Goal: Task Accomplishment & Management: Use online tool/utility

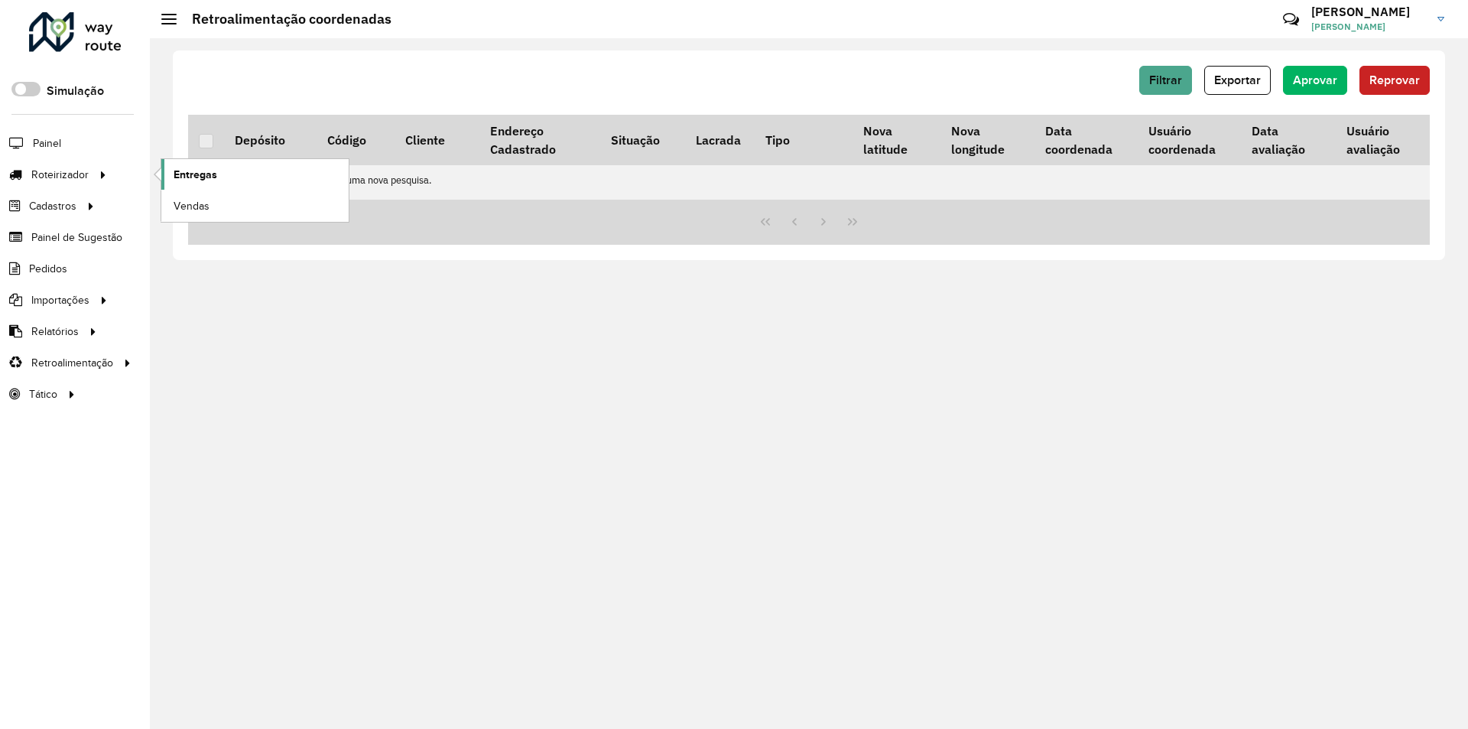
click at [196, 163] on link "Entregas" at bounding box center [254, 174] width 187 height 31
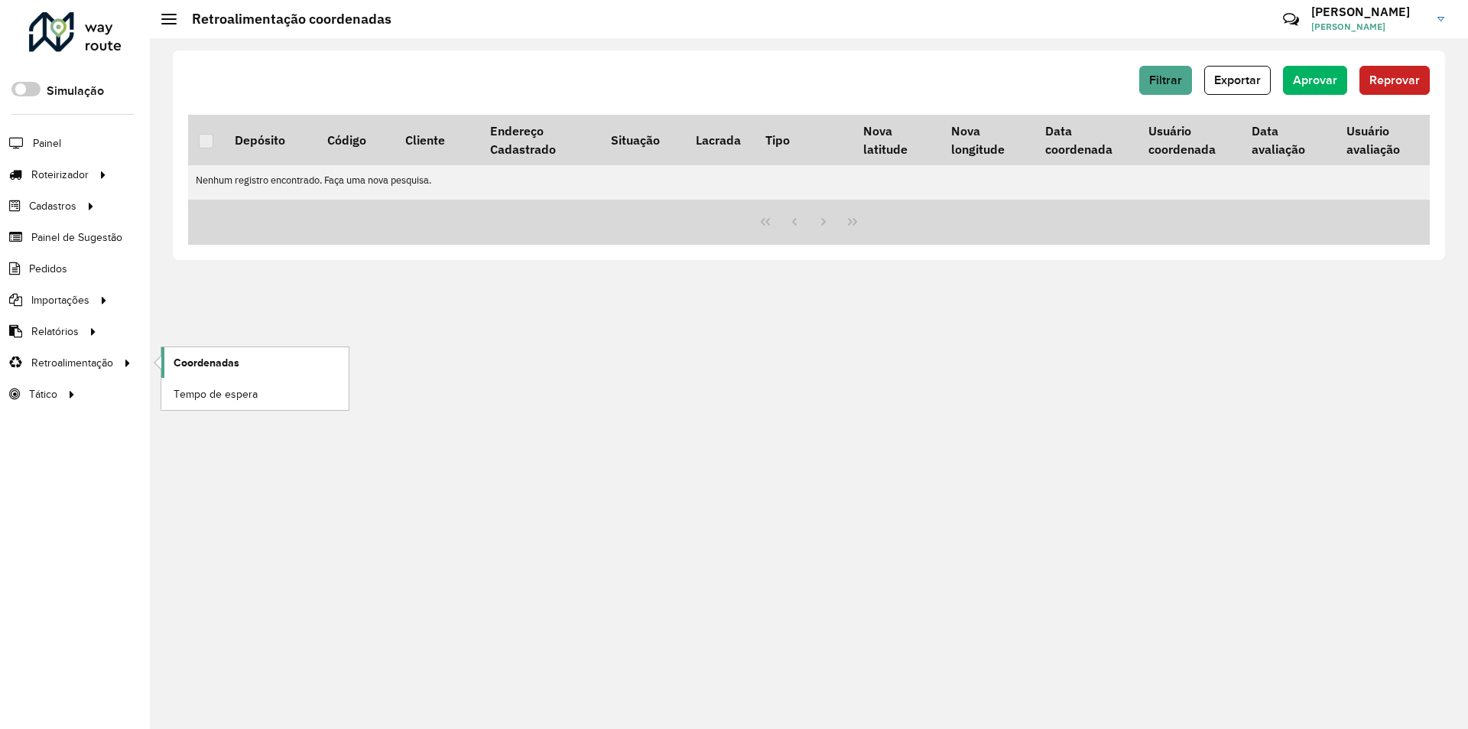
click at [241, 356] on link "Coordenadas" at bounding box center [254, 362] width 187 height 31
click at [76, 41] on div at bounding box center [75, 32] width 93 height 40
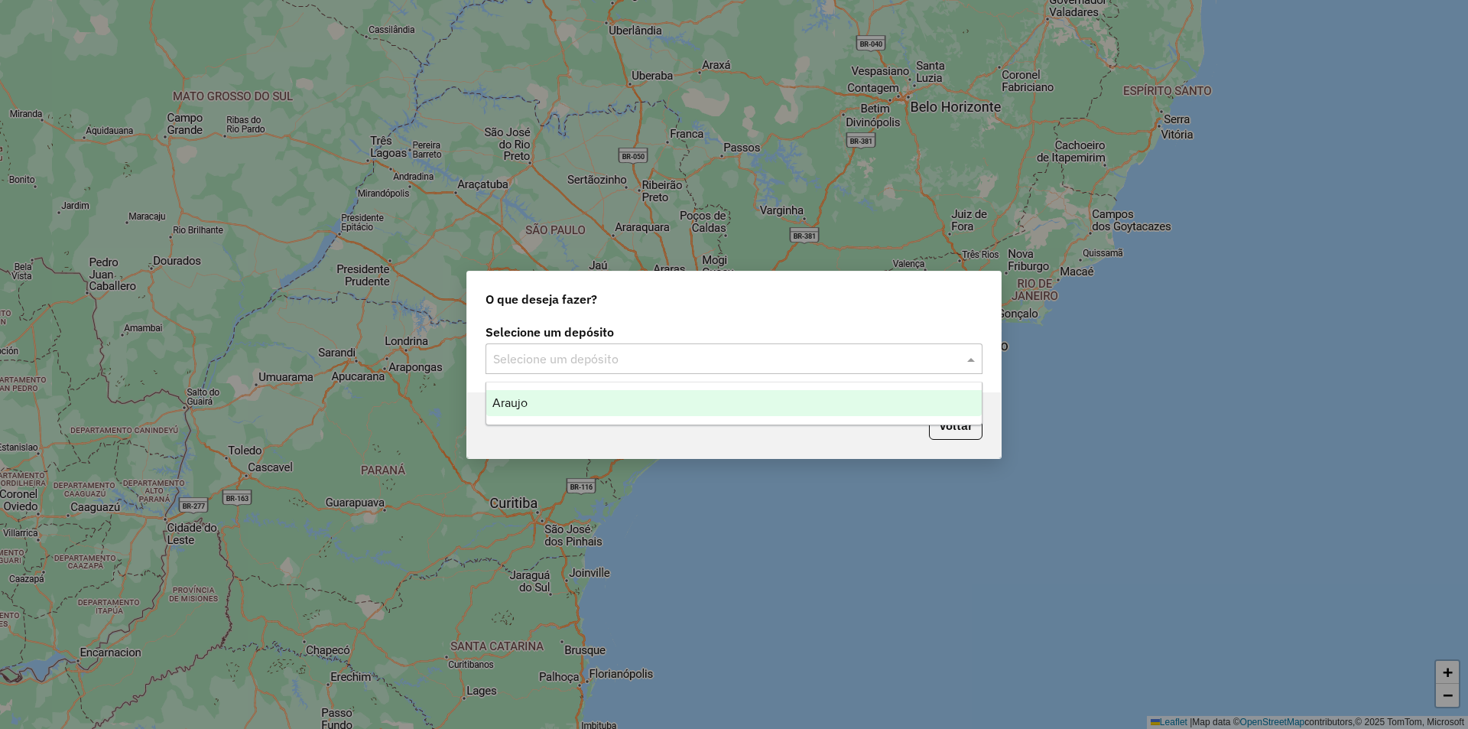
click at [840, 351] on input "text" at bounding box center [718, 359] width 451 height 18
click at [732, 412] on div "Araujo" at bounding box center [734, 403] width 496 height 26
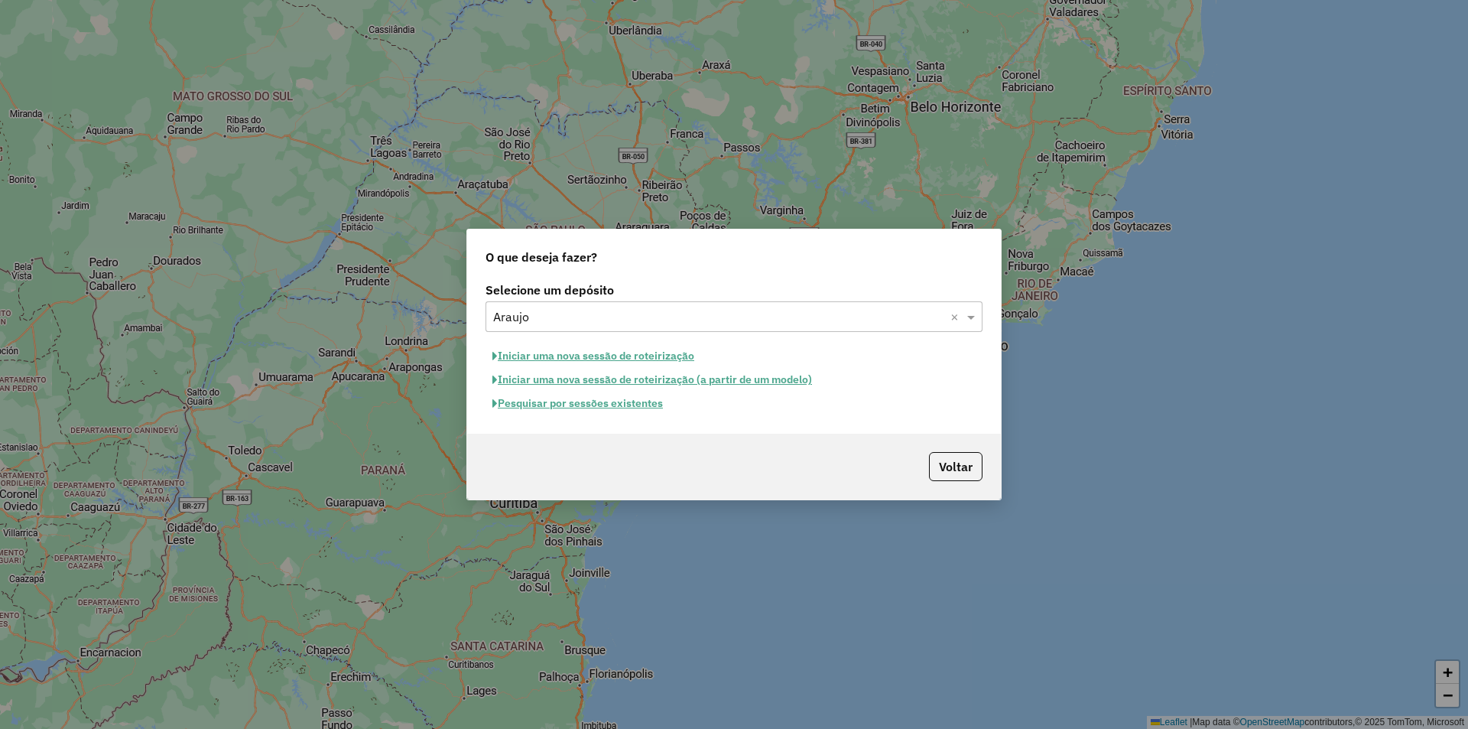
click at [614, 395] on button "Pesquisar por sessões existentes" at bounding box center [578, 404] width 184 height 24
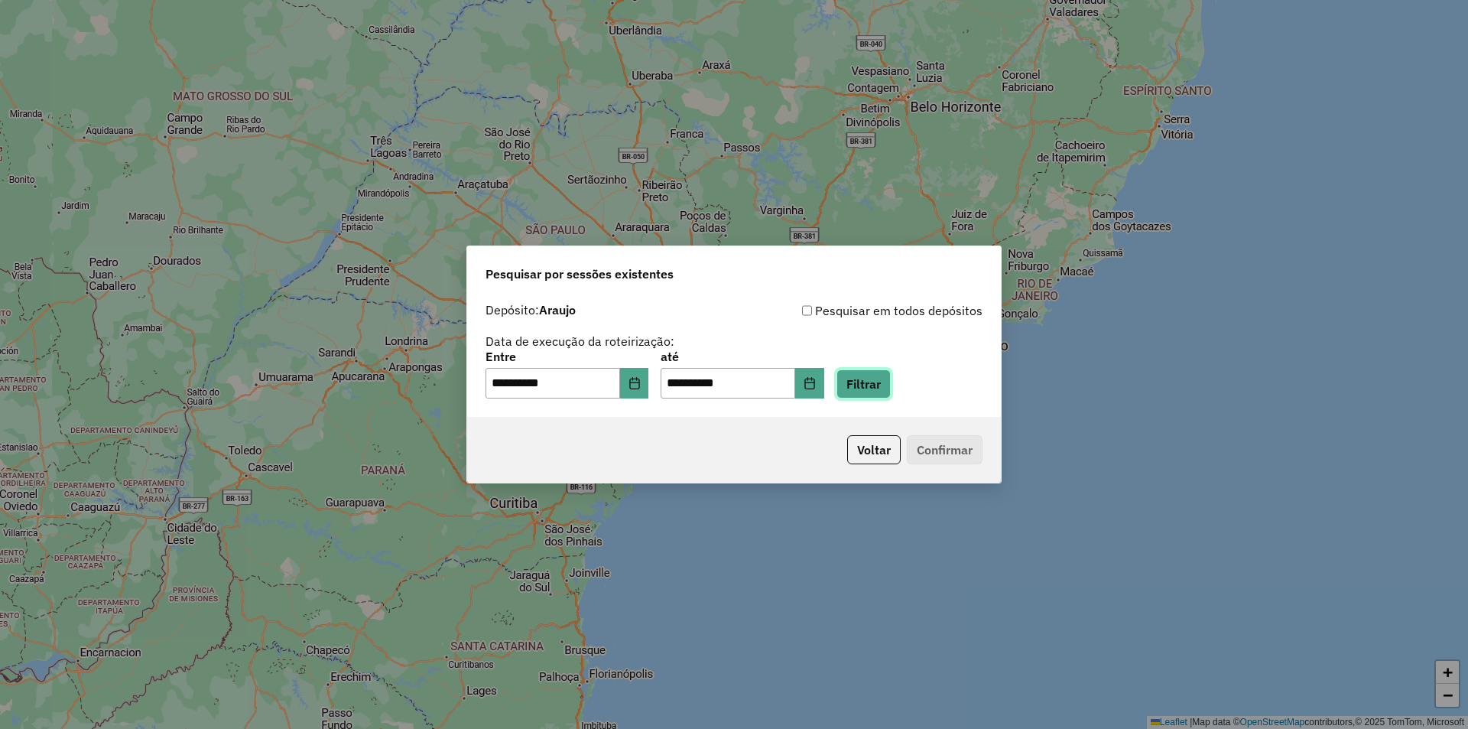
click at [879, 391] on button "Filtrar" at bounding box center [864, 383] width 54 height 29
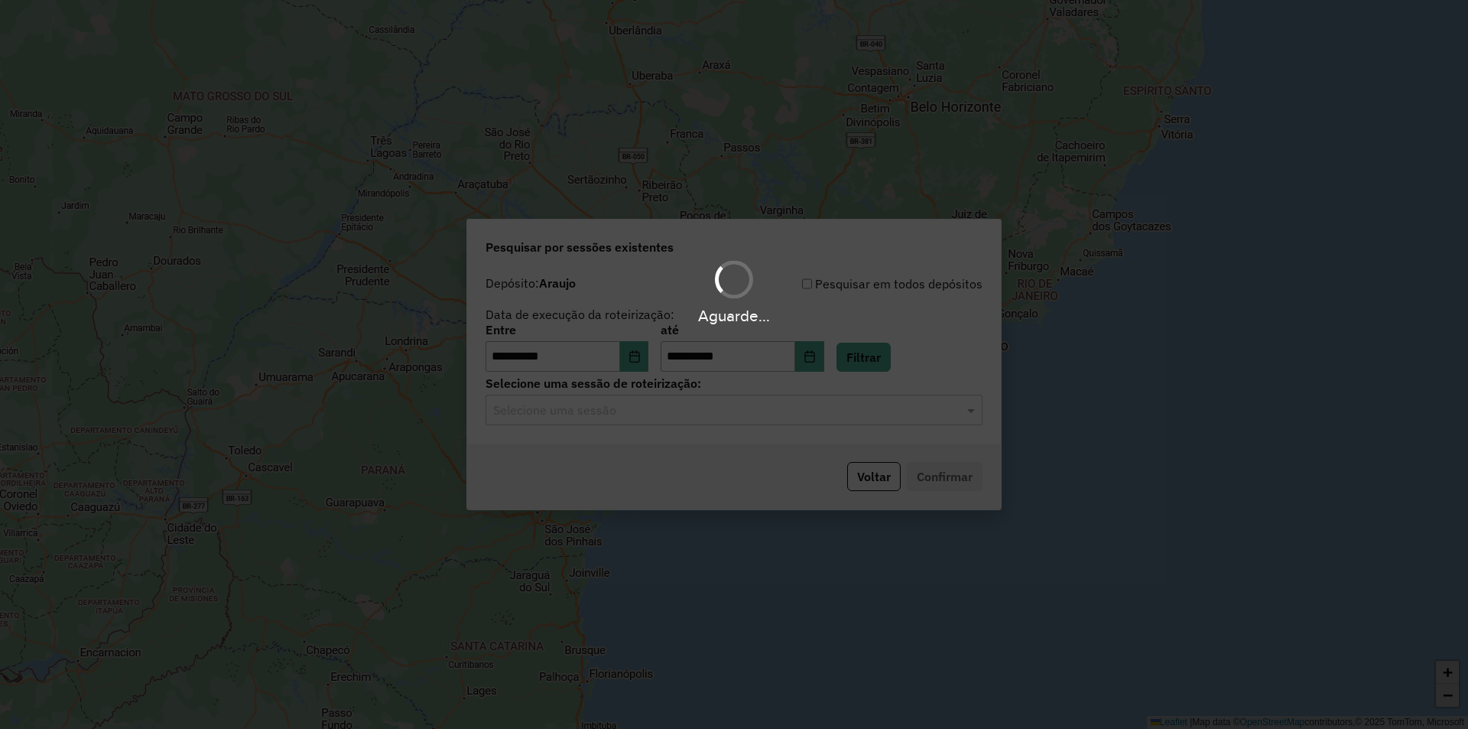
click at [633, 415] on div "Aguarde..." at bounding box center [734, 364] width 1468 height 729
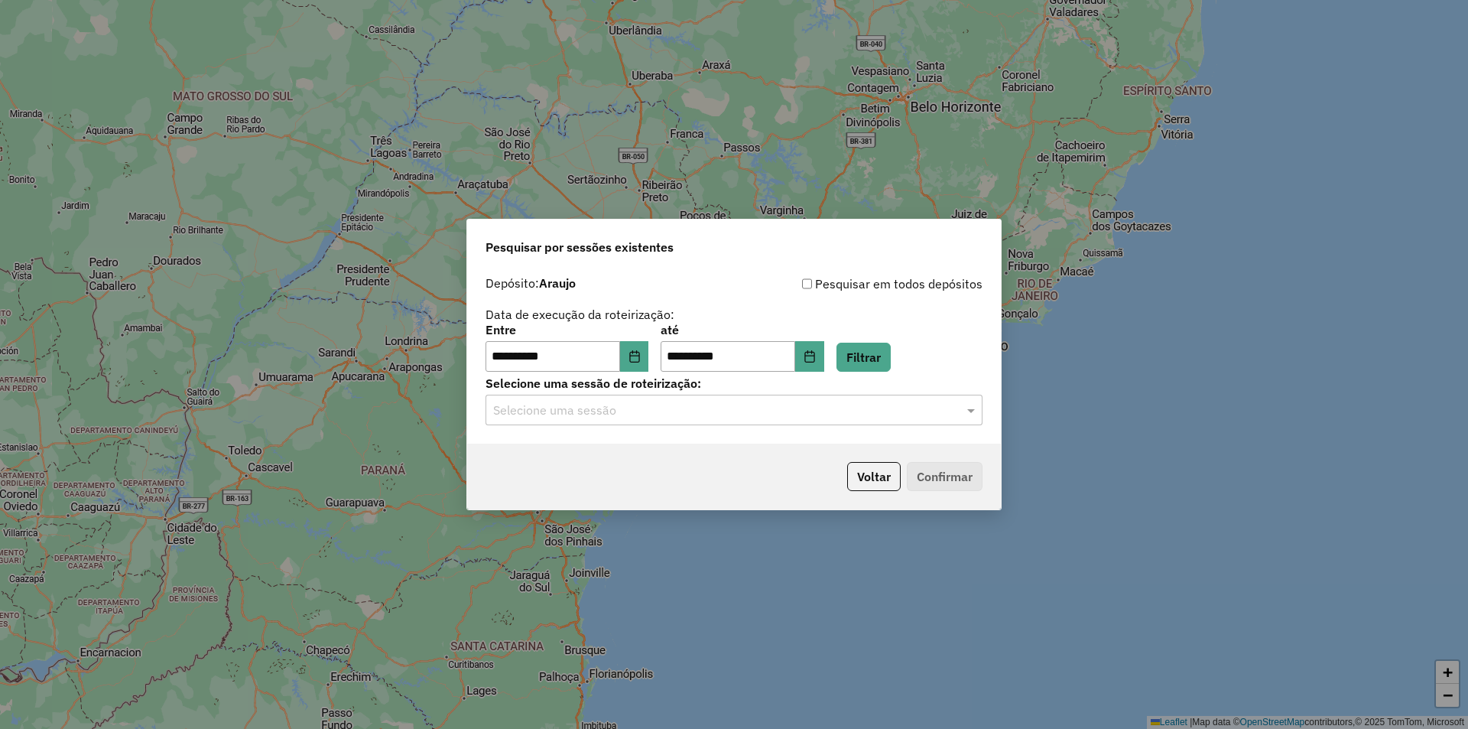
click at [637, 409] on input "text" at bounding box center [718, 410] width 451 height 18
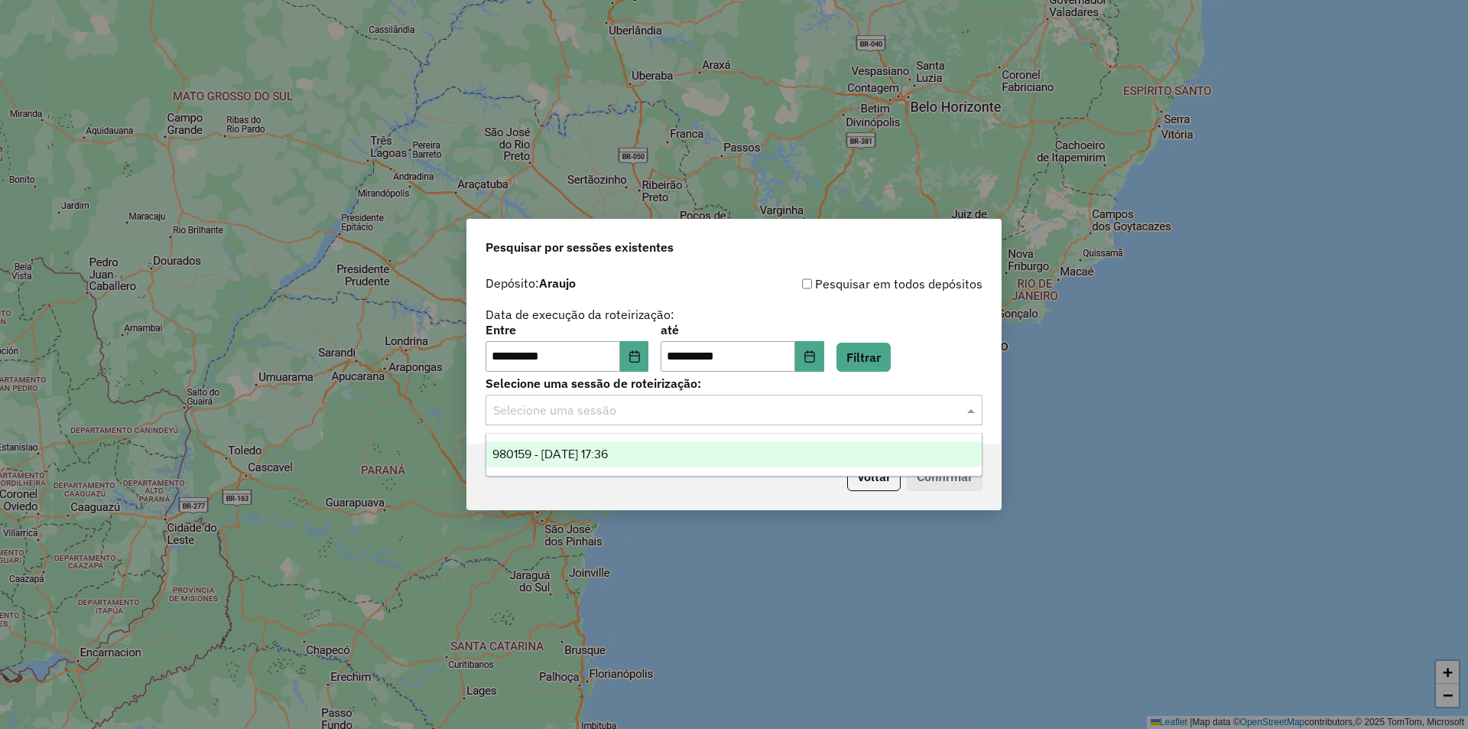
click at [641, 440] on ng-dropdown-panel "980159 - 18/08/2025 17:36" at bounding box center [734, 455] width 497 height 44
click at [652, 457] on div "980159 - 18/08/2025 17:36" at bounding box center [734, 454] width 496 height 26
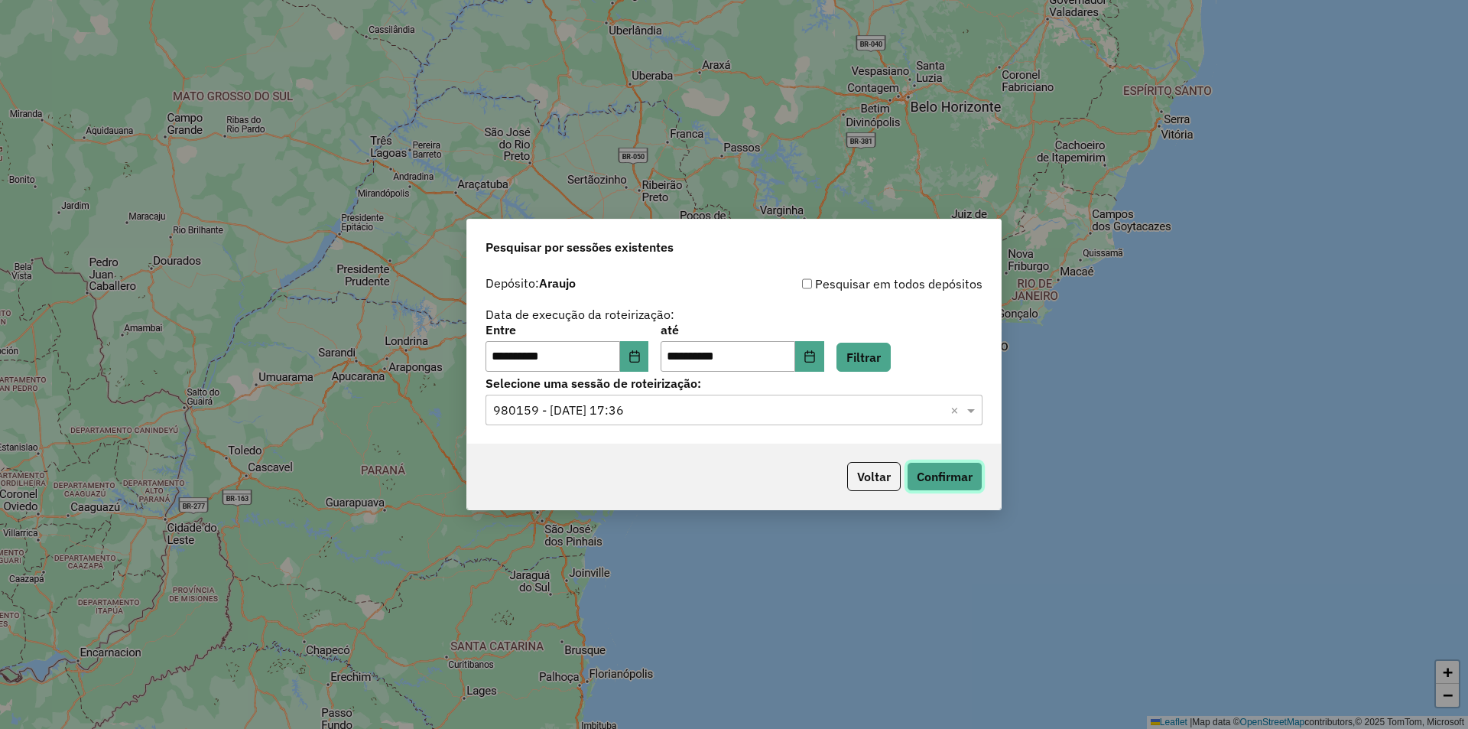
click at [972, 486] on button "Confirmar" at bounding box center [945, 476] width 76 height 29
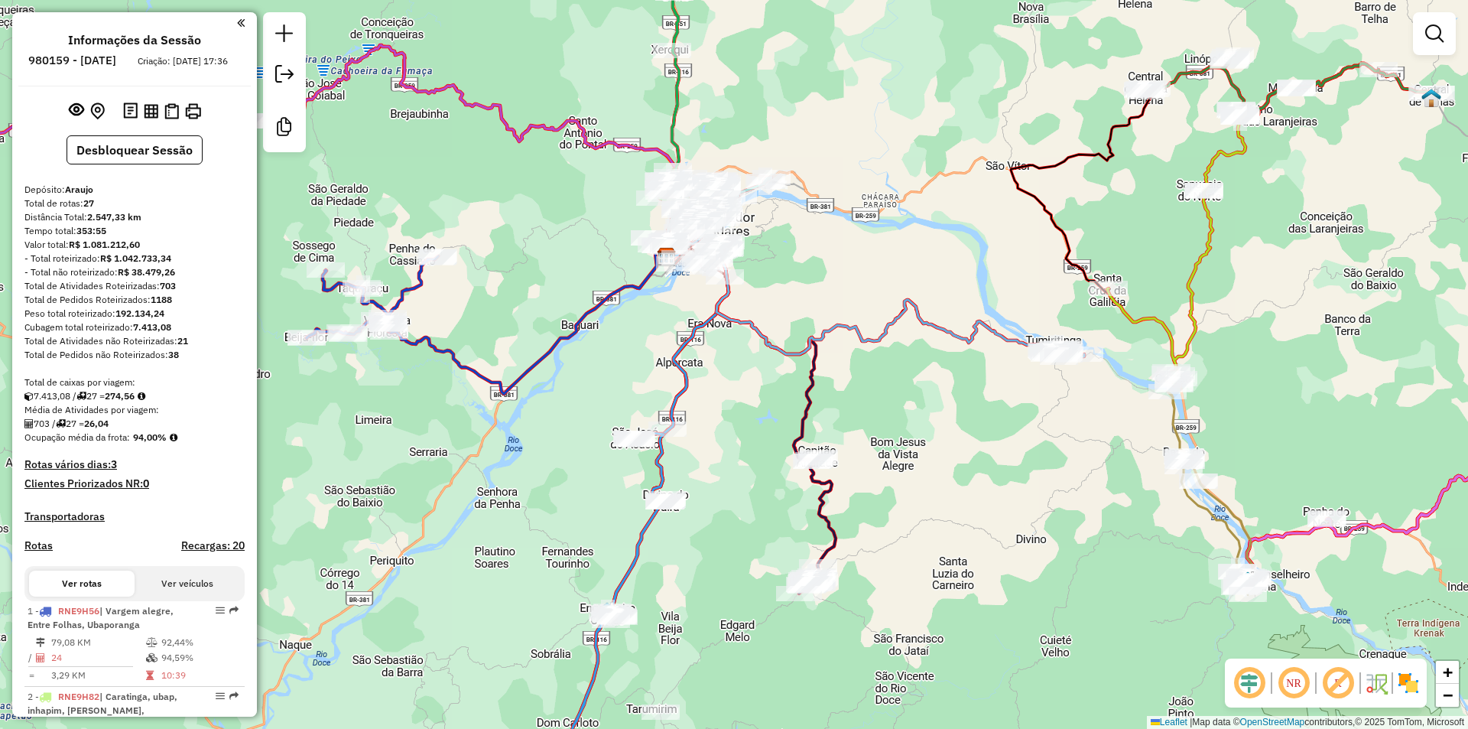
click at [817, 513] on icon at bounding box center [817, 525] width 37 height 136
select select "**********"
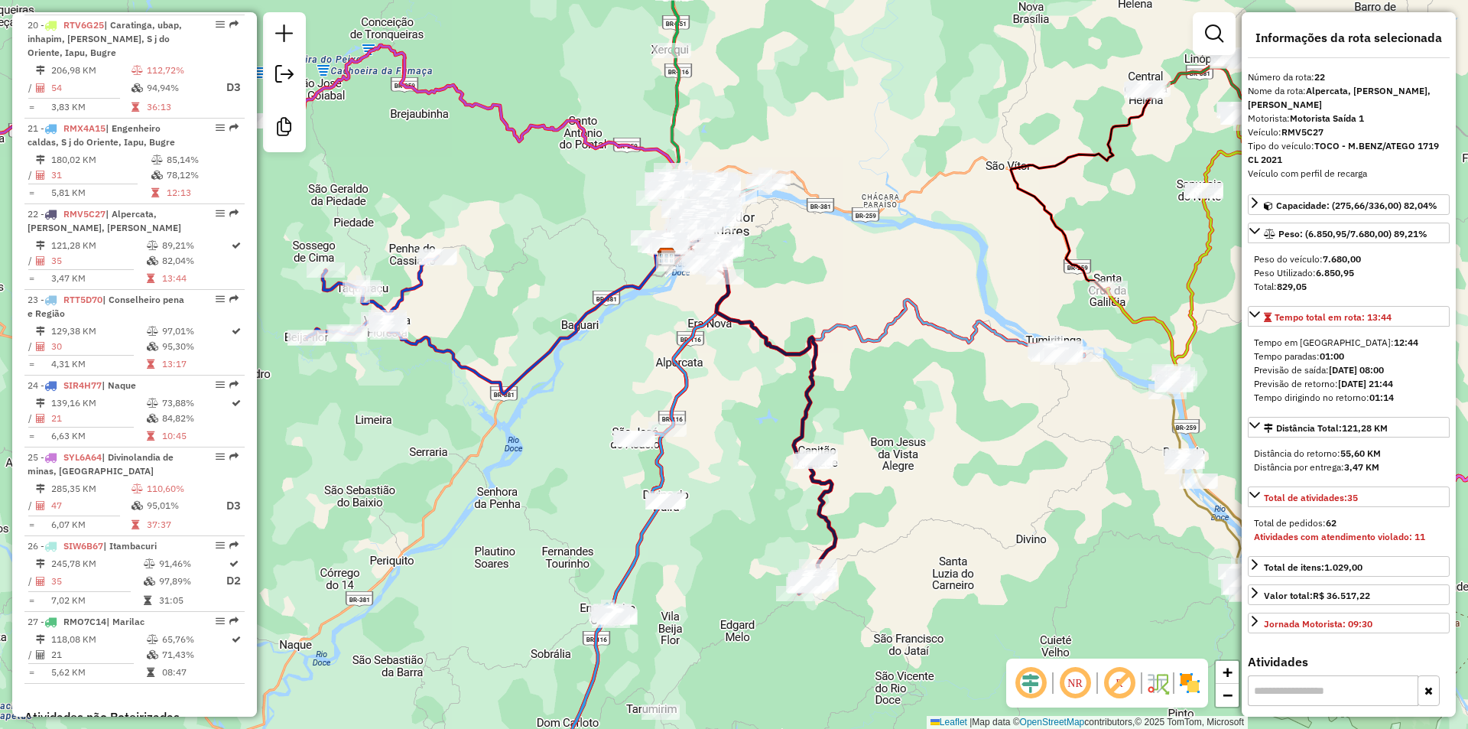
scroll to position [2474, 0]
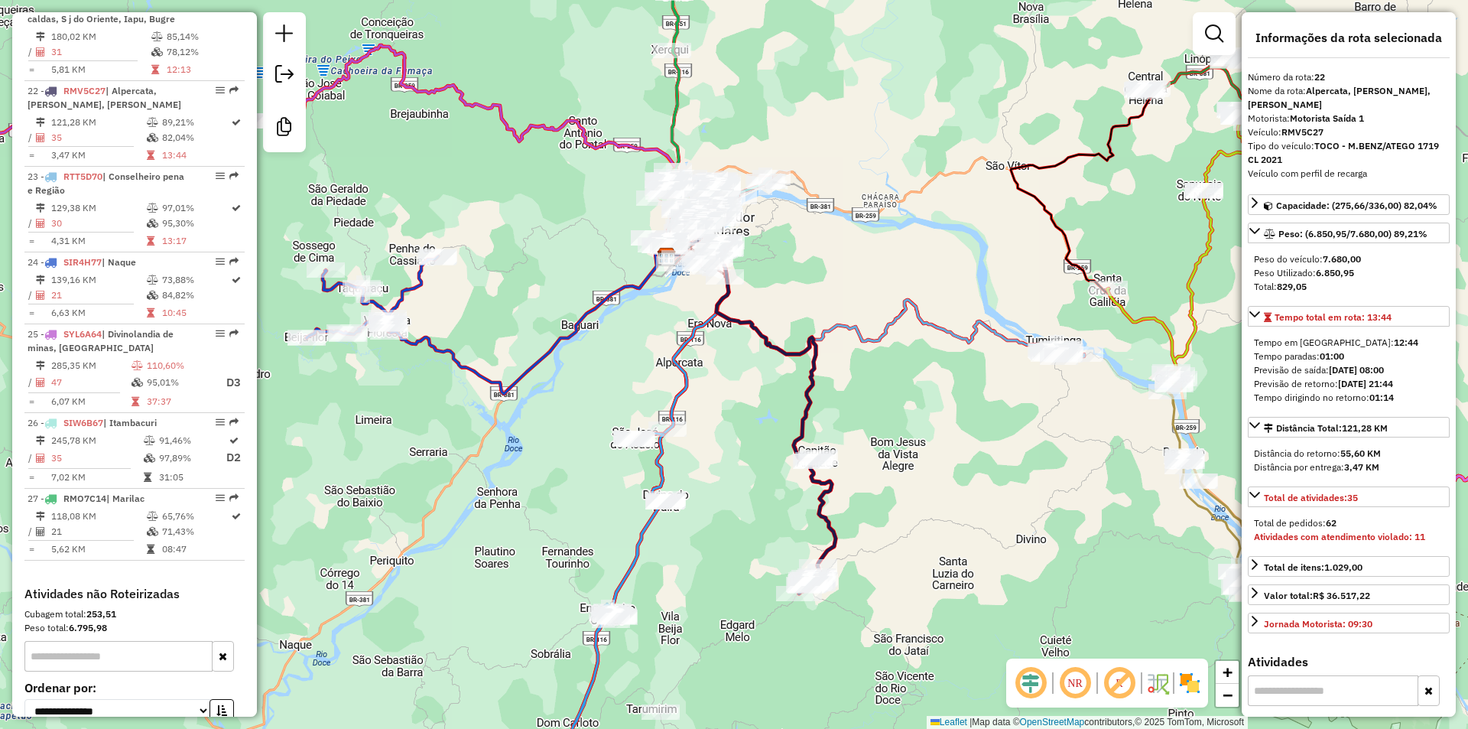
click at [957, 491] on div "Janela de atendimento Grade de atendimento Capacidade Transportadoras Veículos …" at bounding box center [734, 364] width 1468 height 729
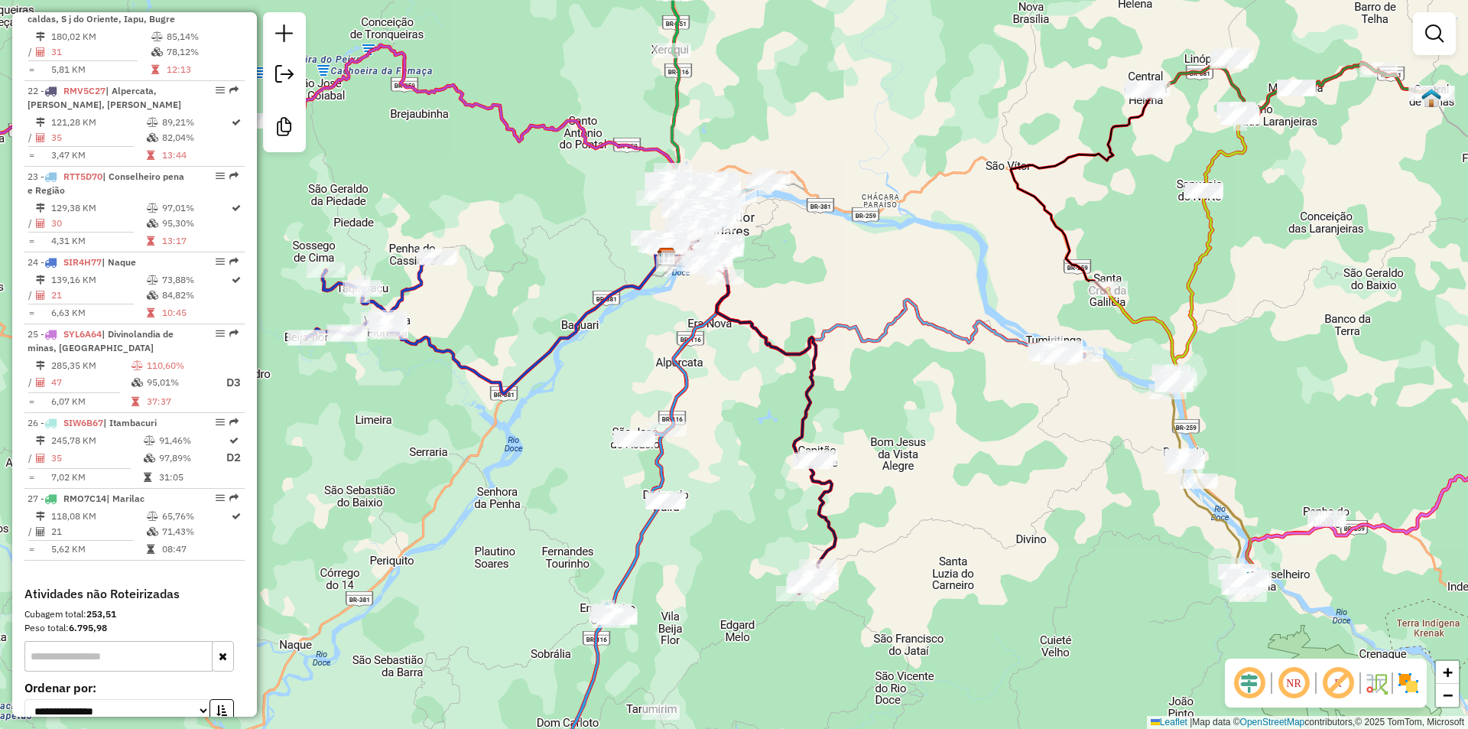
click at [965, 326] on icon at bounding box center [857, 294] width 380 height 120
select select "**********"
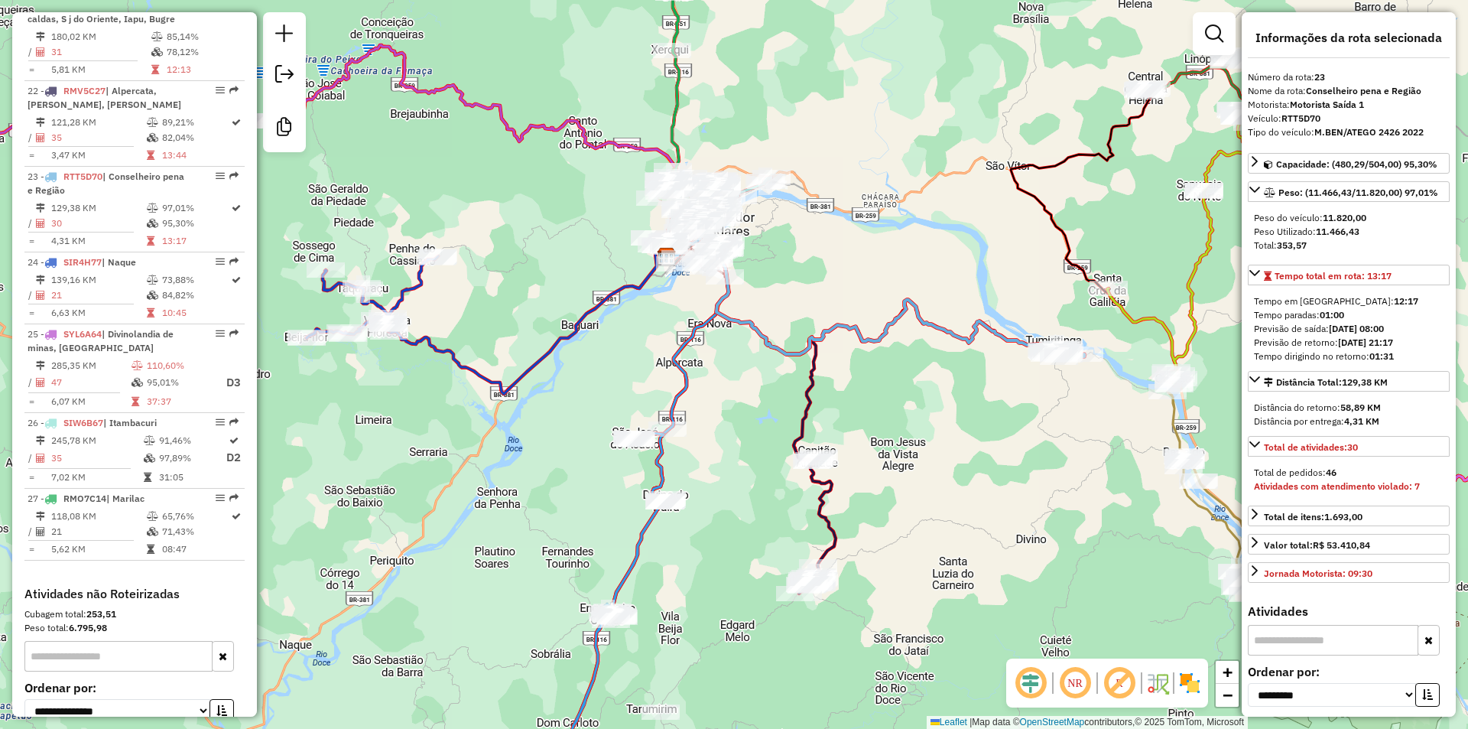
scroll to position [2516, 0]
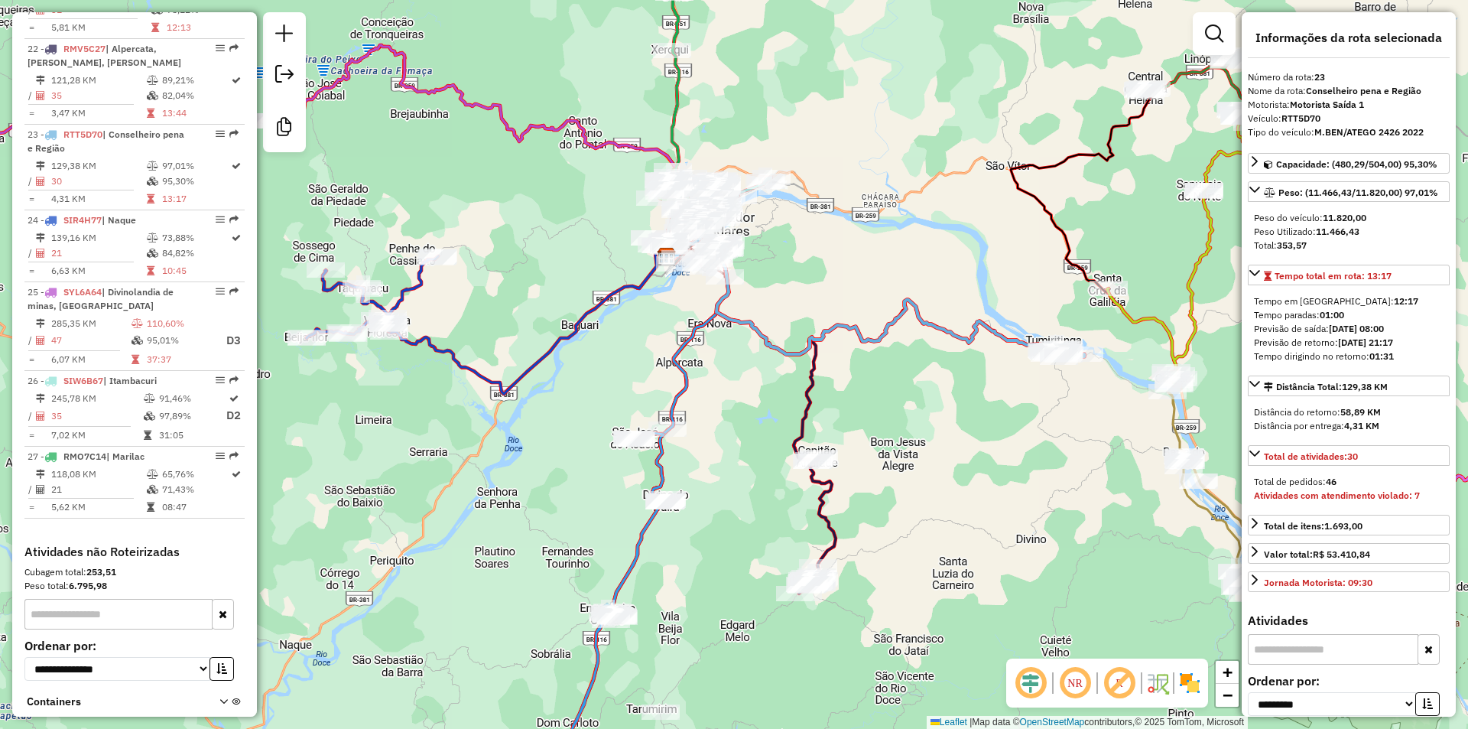
click at [694, 531] on div "Rota 21 - Placa RMX4A15 37876 - FRIGO CARNES Janela de atendimento Grade de ate…" at bounding box center [734, 364] width 1468 height 729
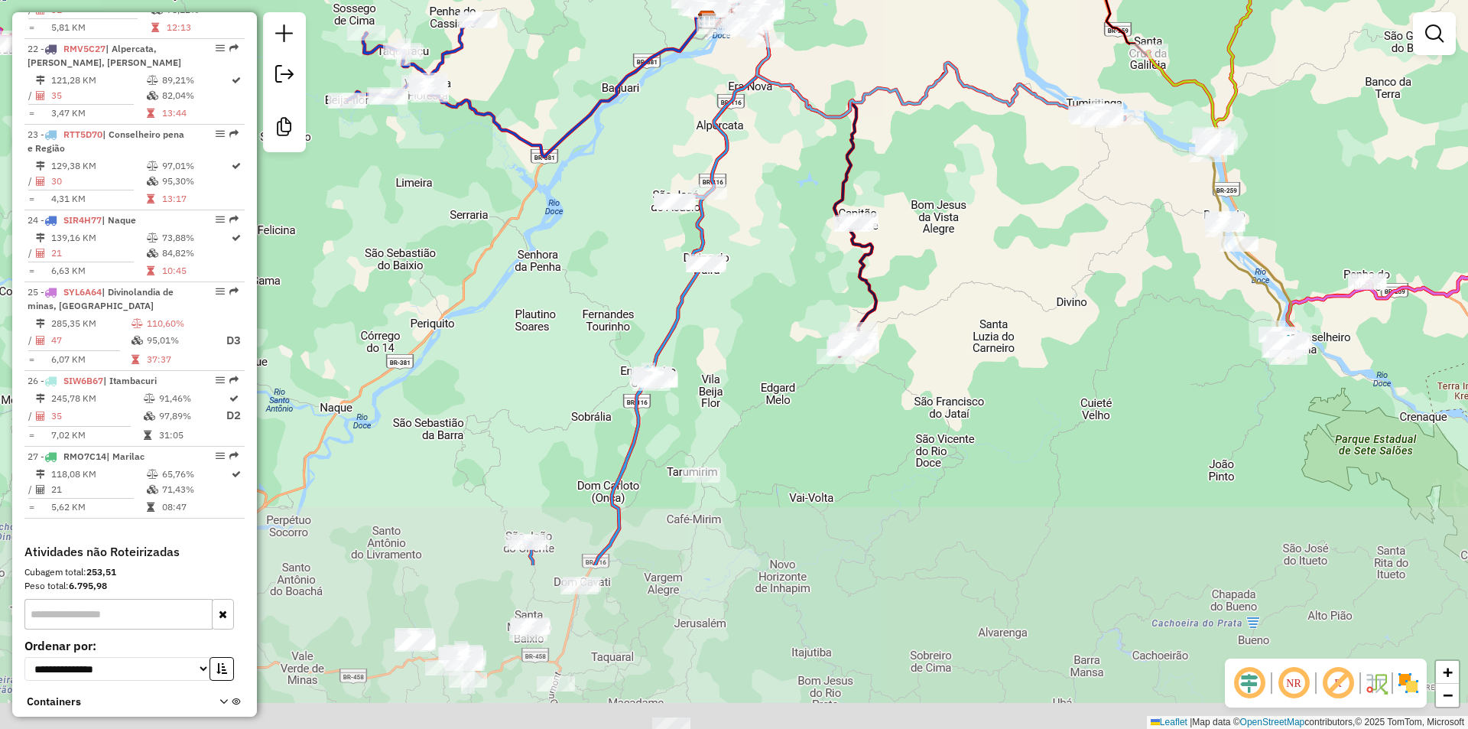
drag, startPoint x: 711, startPoint y: 564, endPoint x: 752, endPoint y: 327, distance: 240.5
click at [752, 327] on div "Janela de atendimento Grade de atendimento Capacidade Transportadoras Veículos …" at bounding box center [734, 364] width 1468 height 729
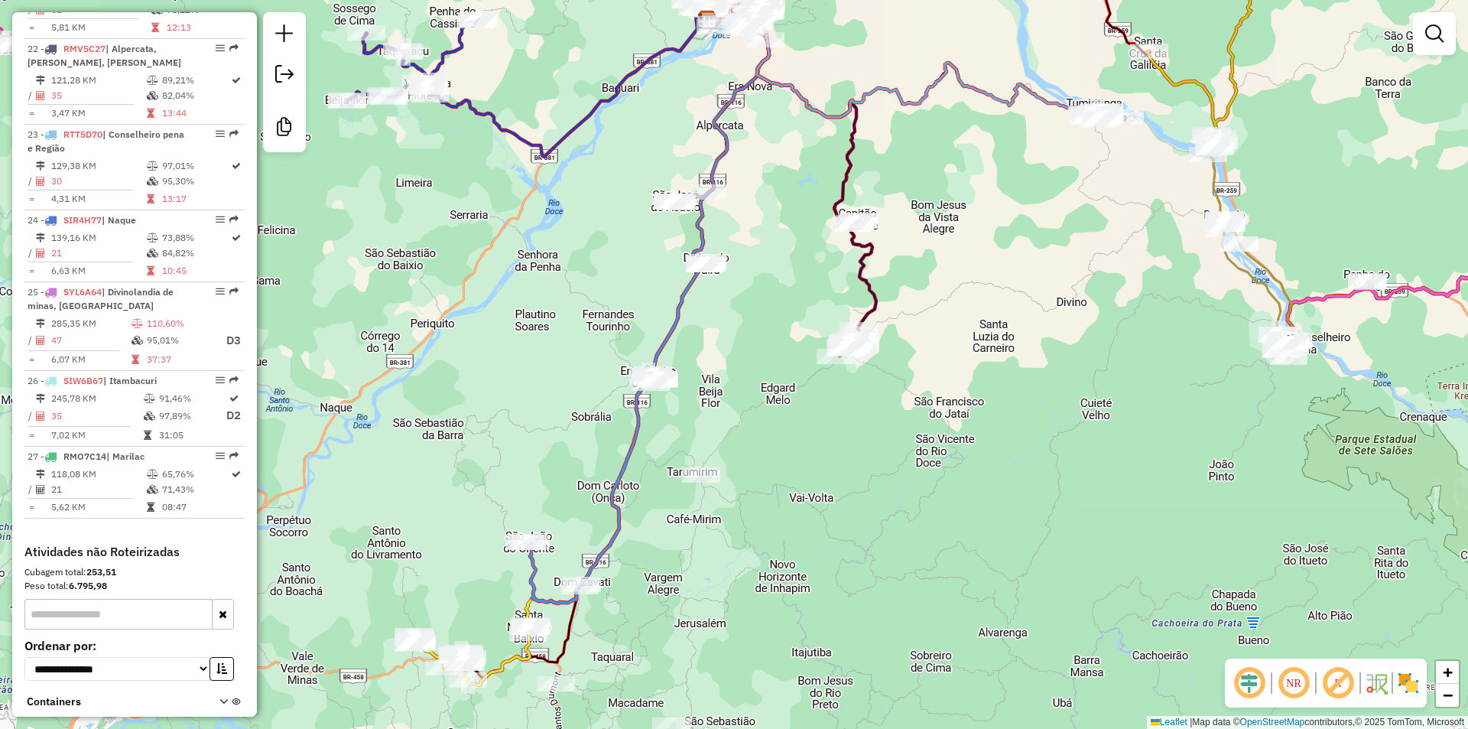
click at [703, 184] on div "Rota 20 - Placa RTV6G25 44241 - RESTAURANTE NEGUINHO Janela de atendimento Grad…" at bounding box center [734, 364] width 1468 height 729
select select "**********"
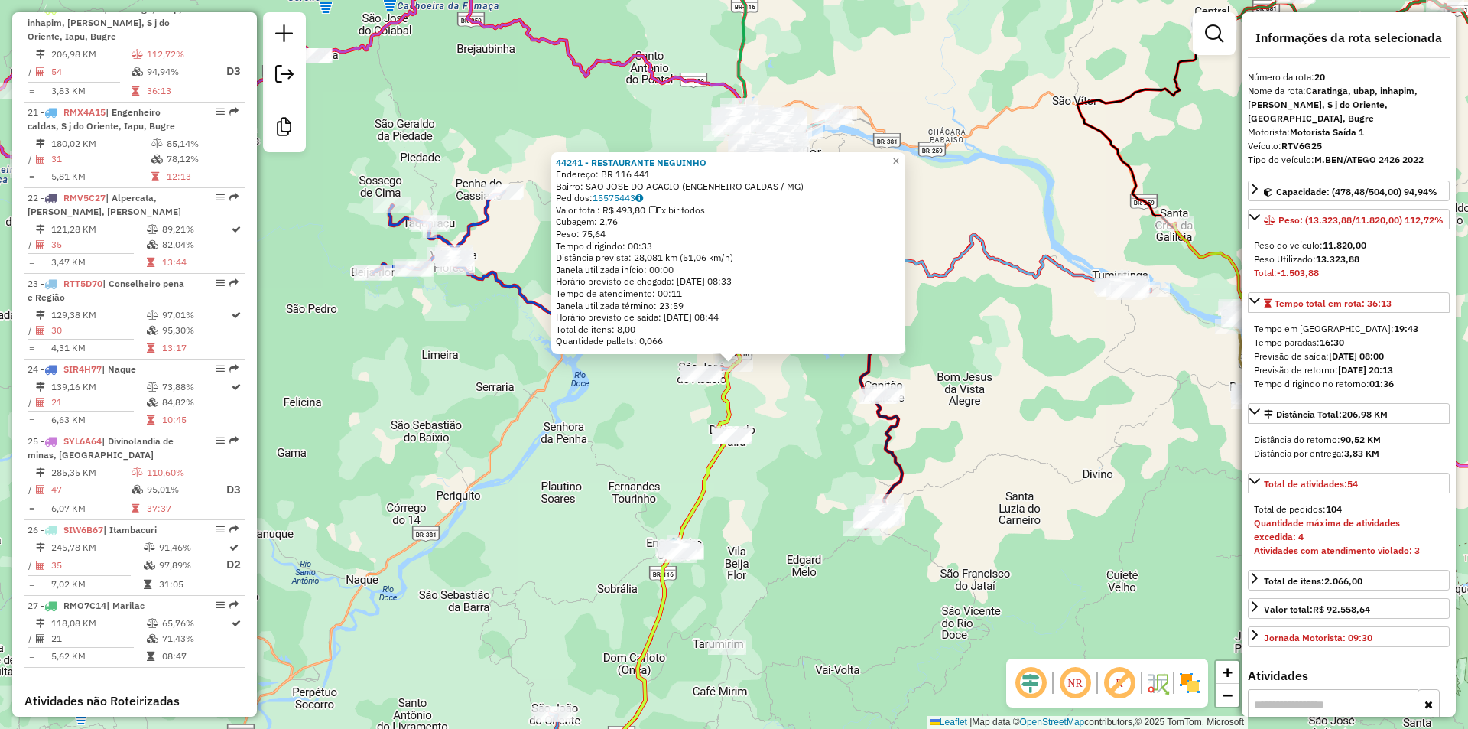
scroll to position [2285, 0]
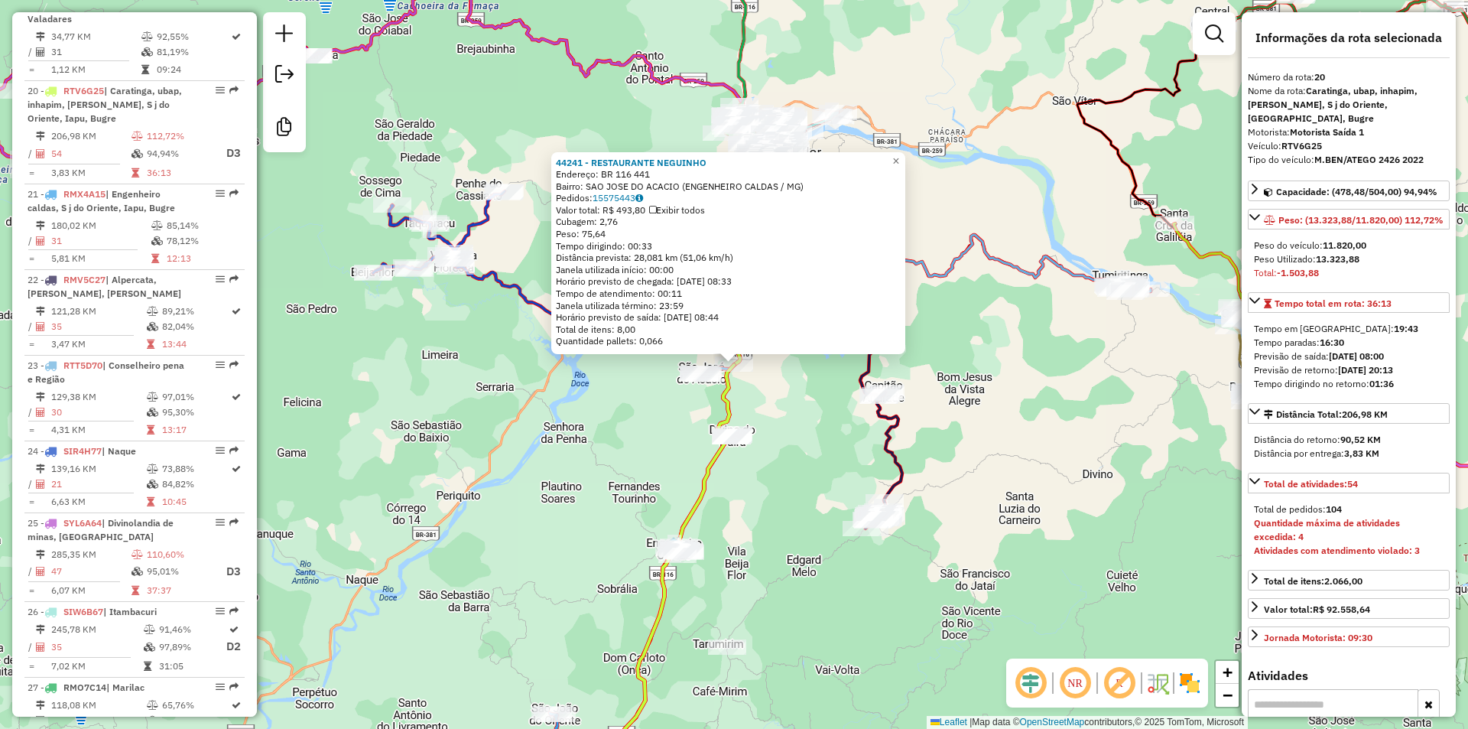
click at [780, 518] on div "44241 - RESTAURANTE NEGUINHO Endereço: BR 116 441 Bairro: SAO JOSE DO ACACIO (E…" at bounding box center [734, 364] width 1468 height 729
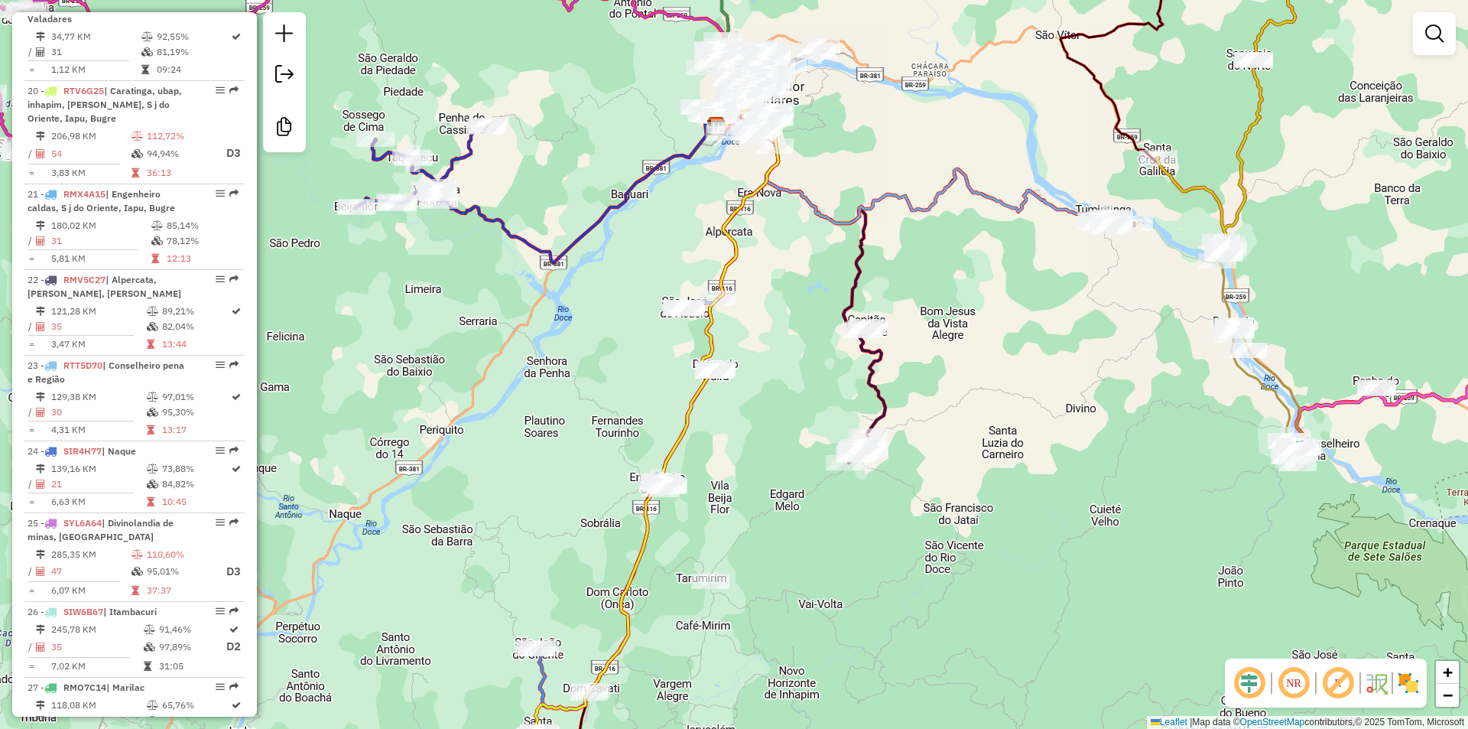
drag, startPoint x: 780, startPoint y: 563, endPoint x: 809, endPoint y: 251, distance: 313.4
click at [809, 251] on div "Janela de atendimento Grade de atendimento Capacidade Transportadoras Veículos …" at bounding box center [734, 364] width 1468 height 729
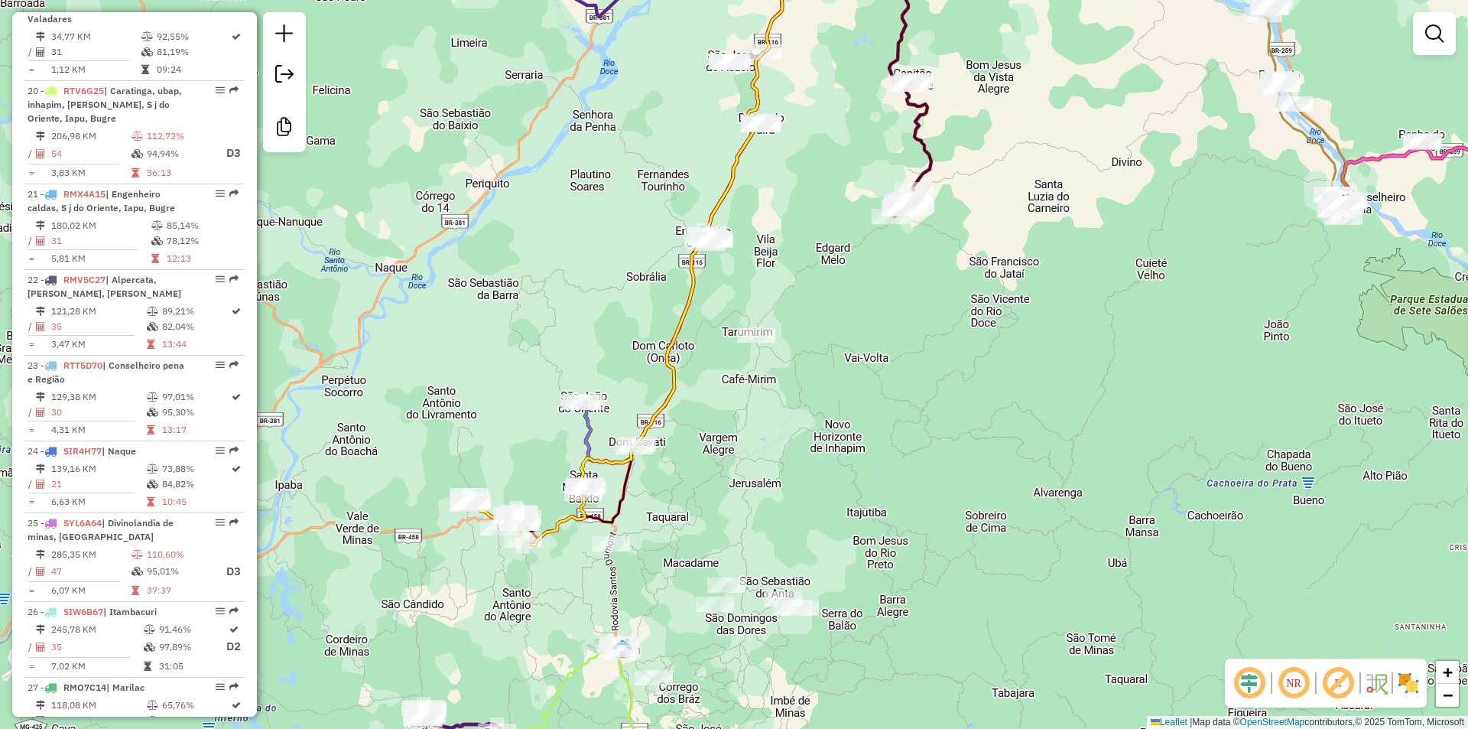
click at [593, 458] on icon at bounding box center [615, 299] width 295 height 492
select select "**********"
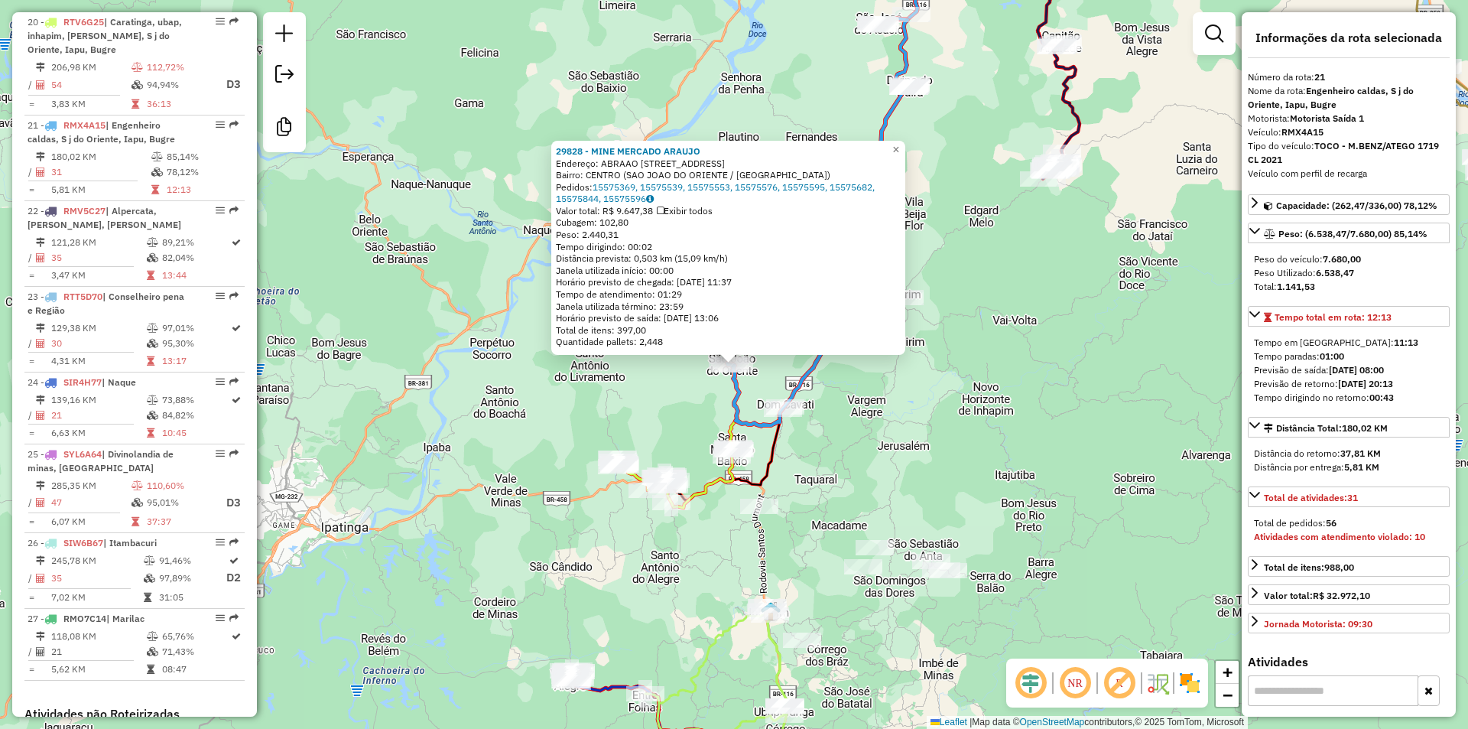
scroll to position [2388, 0]
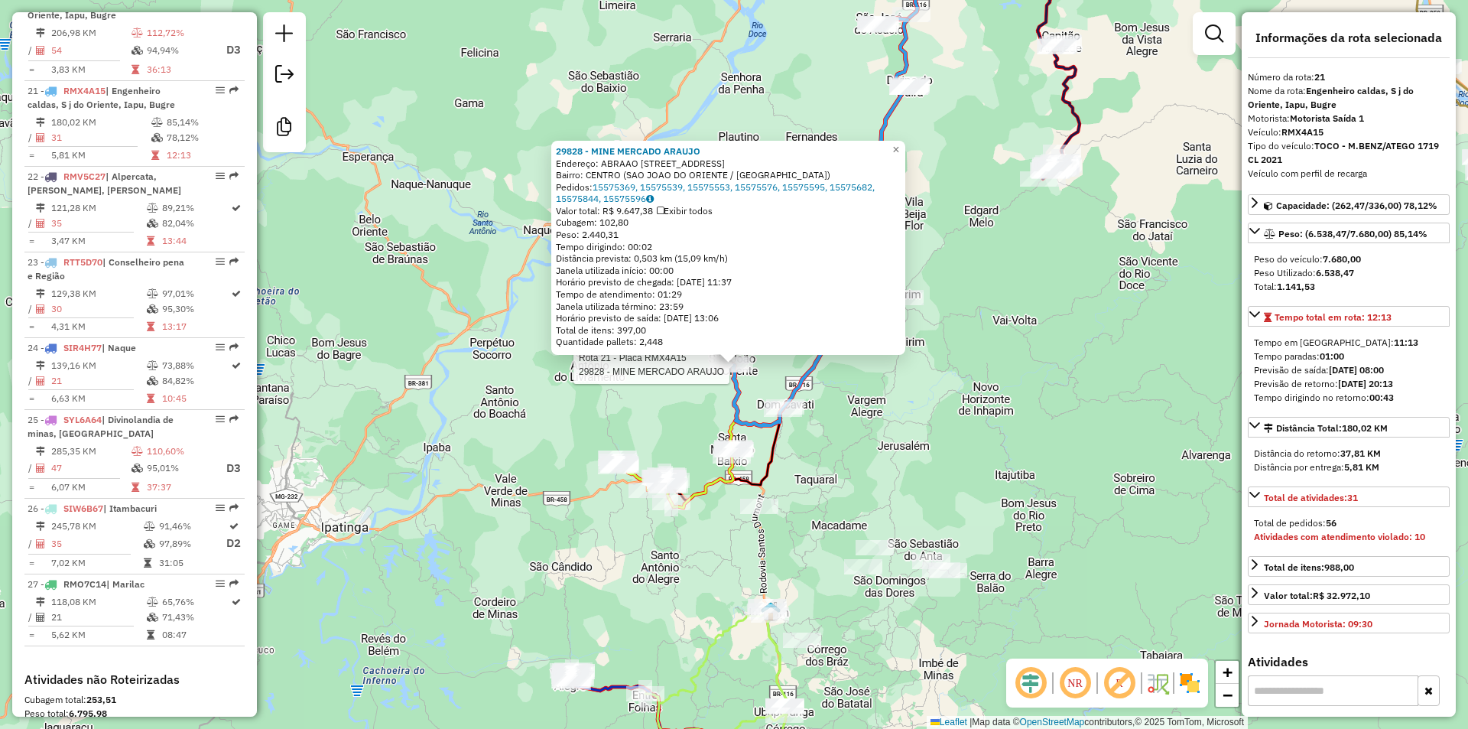
click at [922, 453] on div "Rota 21 - Placa RMX4A15 29828 - MINE MERCADO ARAUJO 29828 - MINE MERCADO ARAUJO…" at bounding box center [734, 364] width 1468 height 729
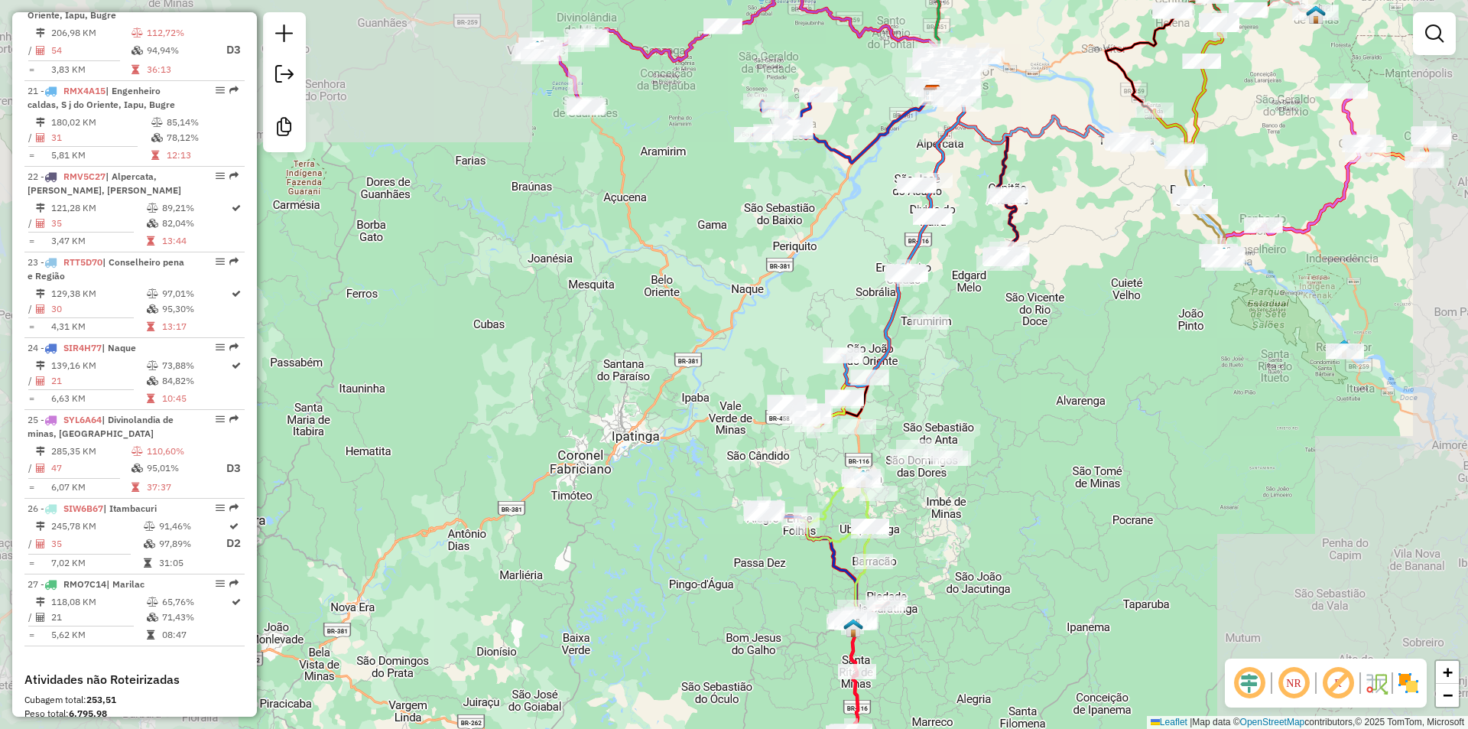
drag, startPoint x: 952, startPoint y: 371, endPoint x: 843, endPoint y: 561, distance: 218.9
click at [843, 561] on div "Janela de atendimento Grade de atendimento Capacidade Transportadoras Veículos …" at bounding box center [734, 364] width 1468 height 729
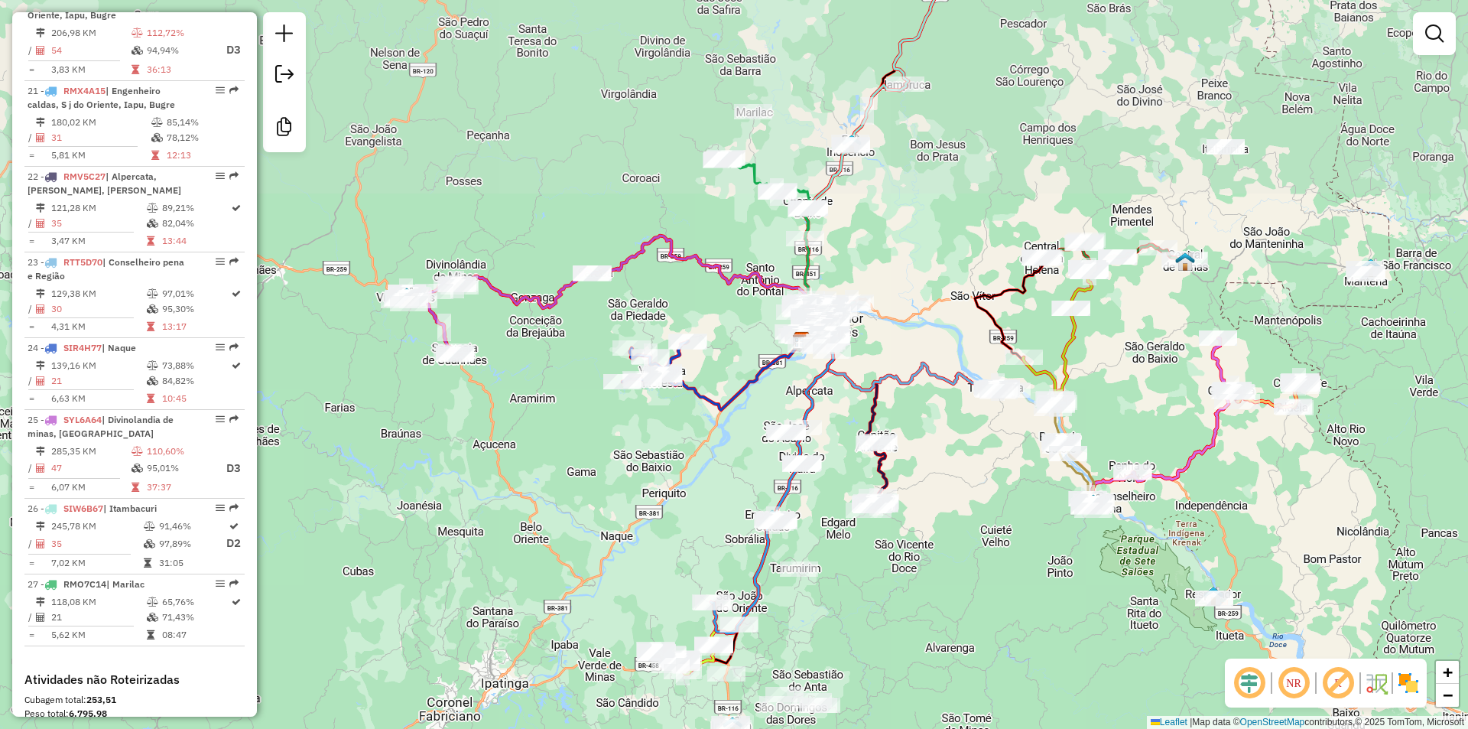
drag, startPoint x: 882, startPoint y: 519, endPoint x: 837, endPoint y: 555, distance: 57.1
click at [853, 557] on div "Janela de atendimento Grade de atendimento Capacidade Transportadoras Veículos …" at bounding box center [734, 364] width 1468 height 729
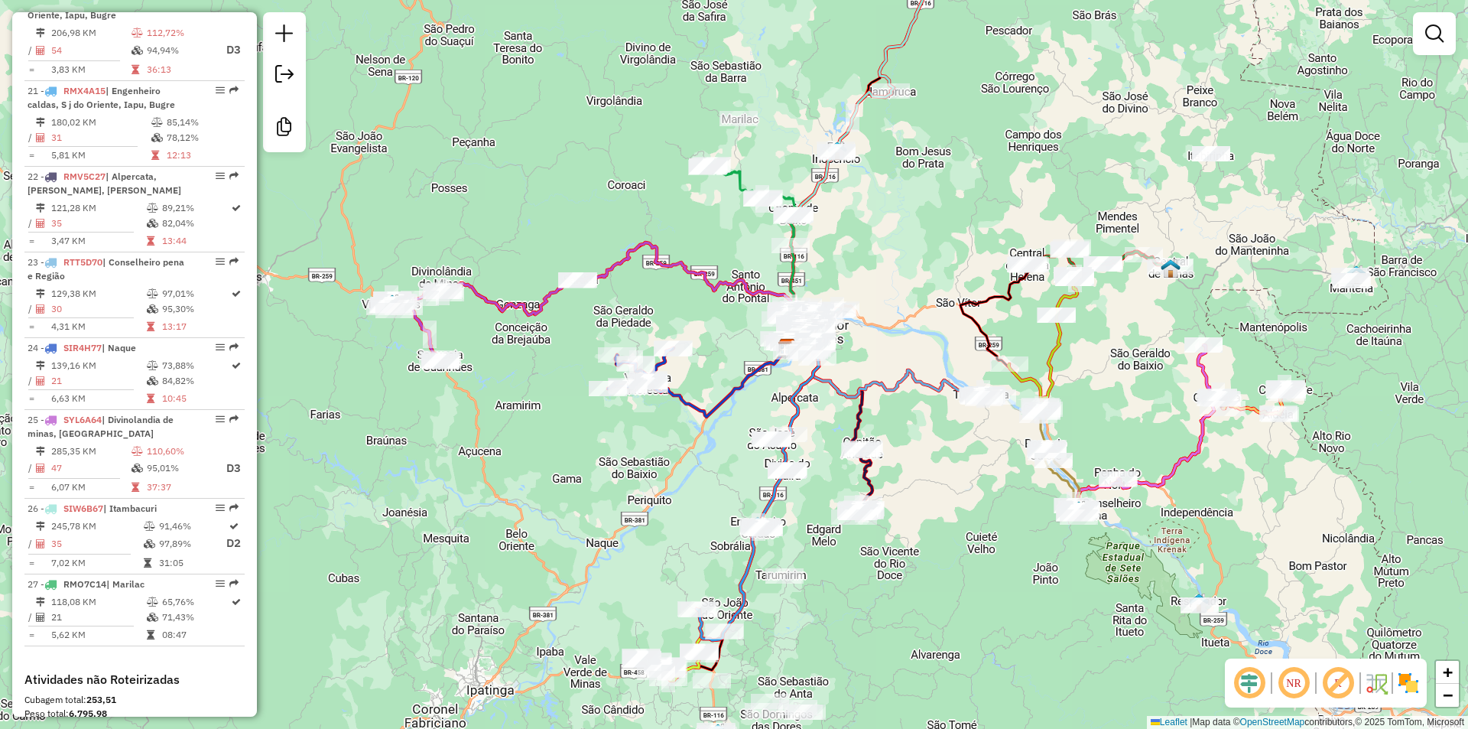
click at [694, 407] on icon at bounding box center [718, 379] width 140 height 73
select select "**********"
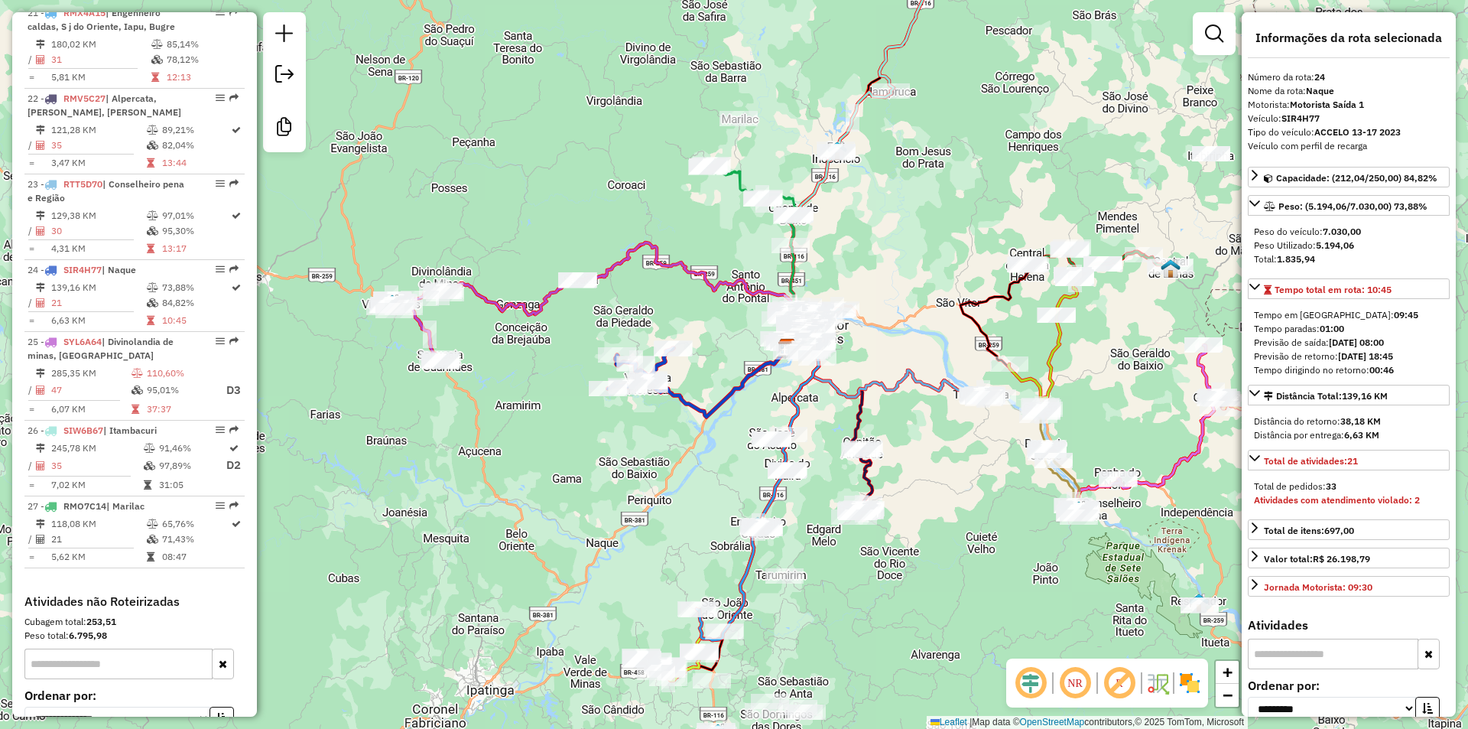
scroll to position [2516, 0]
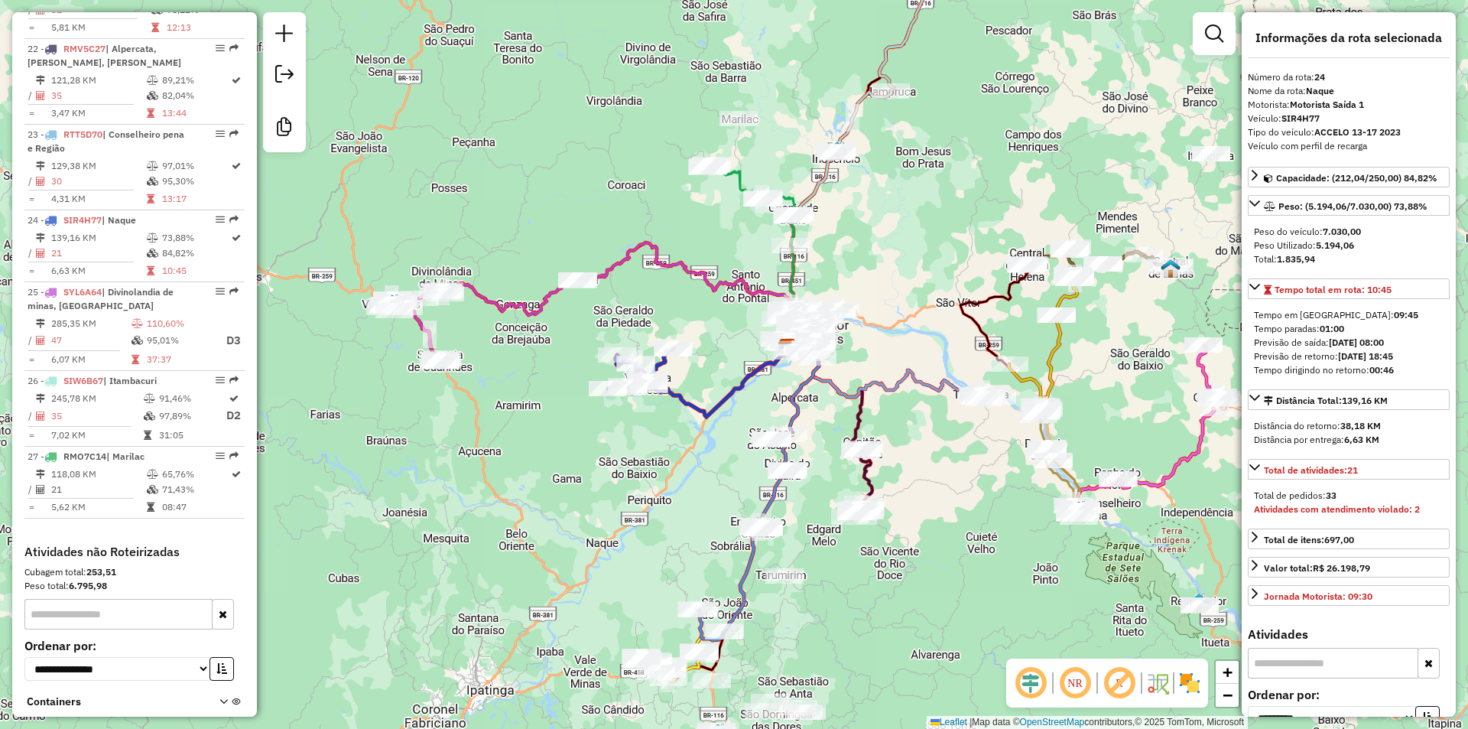
click at [714, 401] on icon at bounding box center [718, 379] width 140 height 73
click at [479, 288] on icon at bounding box center [620, 295] width 352 height 106
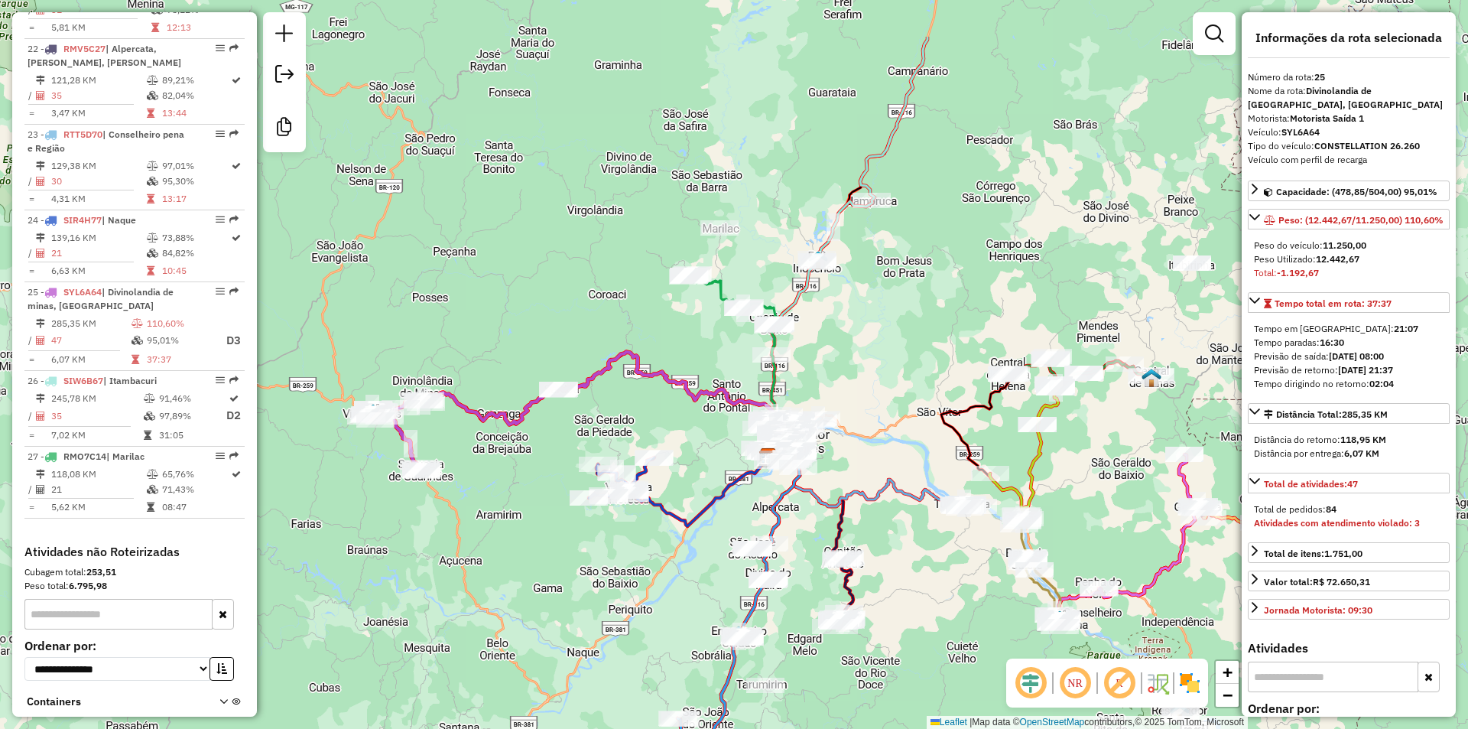
drag, startPoint x: 887, startPoint y: 226, endPoint x: 864, endPoint y: 340, distance: 116.2
click at [867, 337] on div "Janela de atendimento Grade de atendimento Capacidade Transportadoras Veículos …" at bounding box center [734, 364] width 1468 height 729
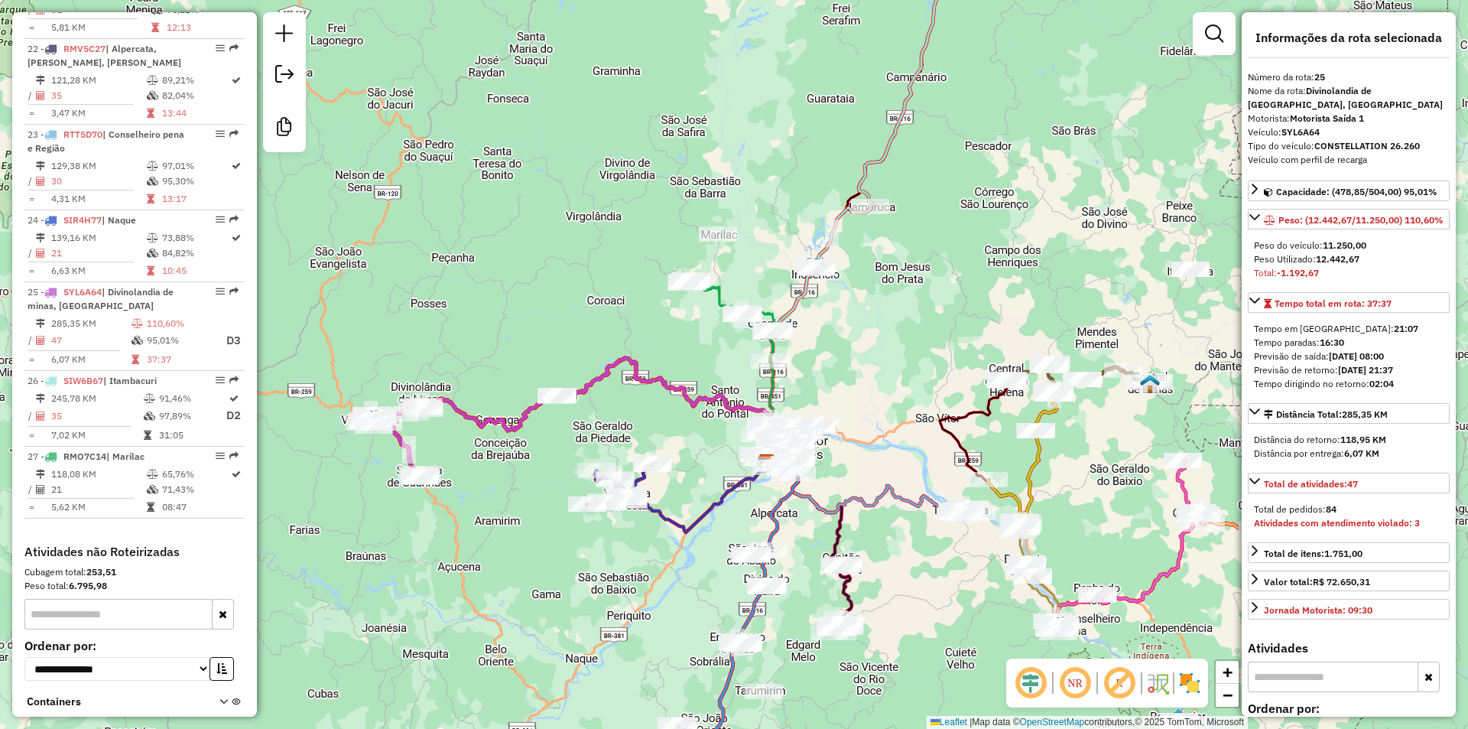
drag, startPoint x: 947, startPoint y: 210, endPoint x: 870, endPoint y: 348, distance: 158.5
click at [870, 348] on div "Janela de atendimento Grade de atendimento Capacidade Transportadoras Veículos …" at bounding box center [734, 364] width 1468 height 729
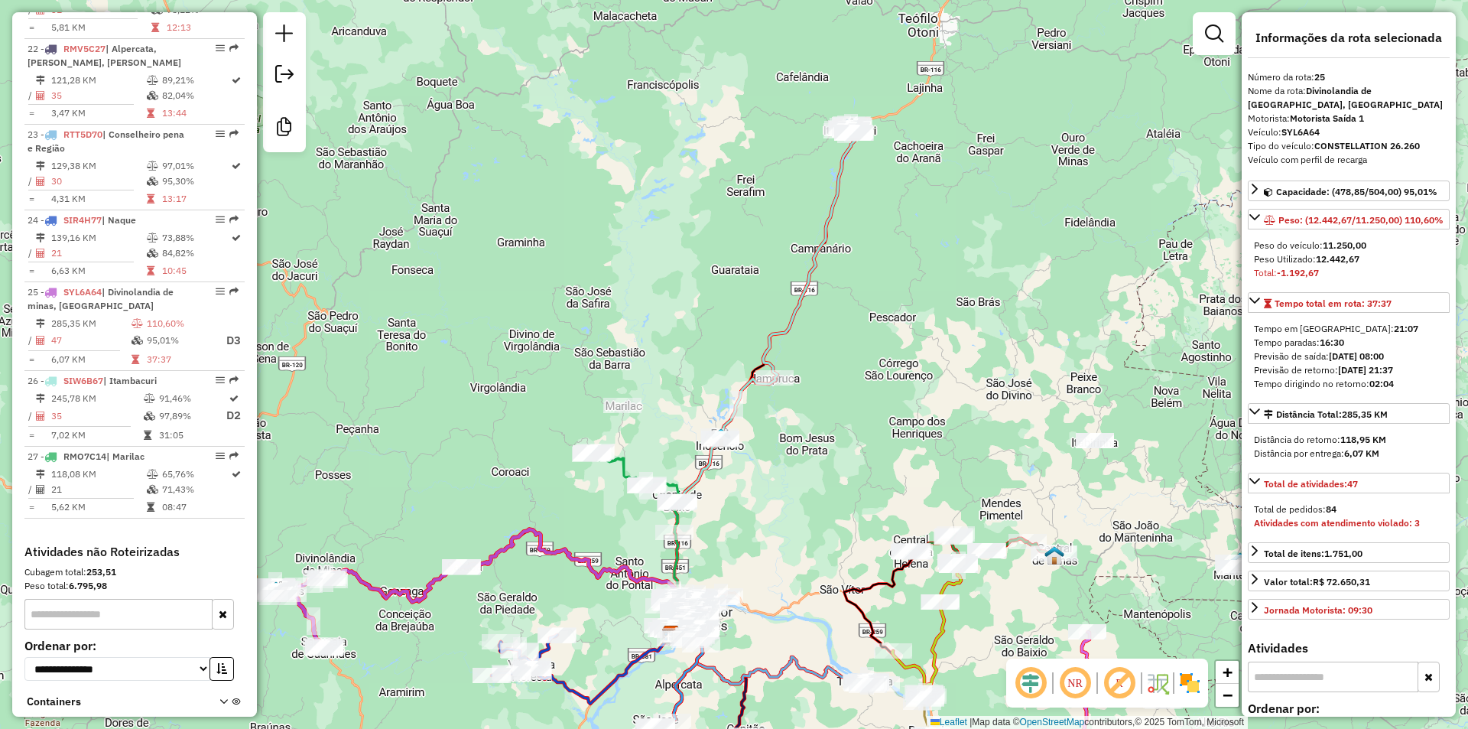
click at [799, 306] on icon at bounding box center [789, 282] width 138 height 317
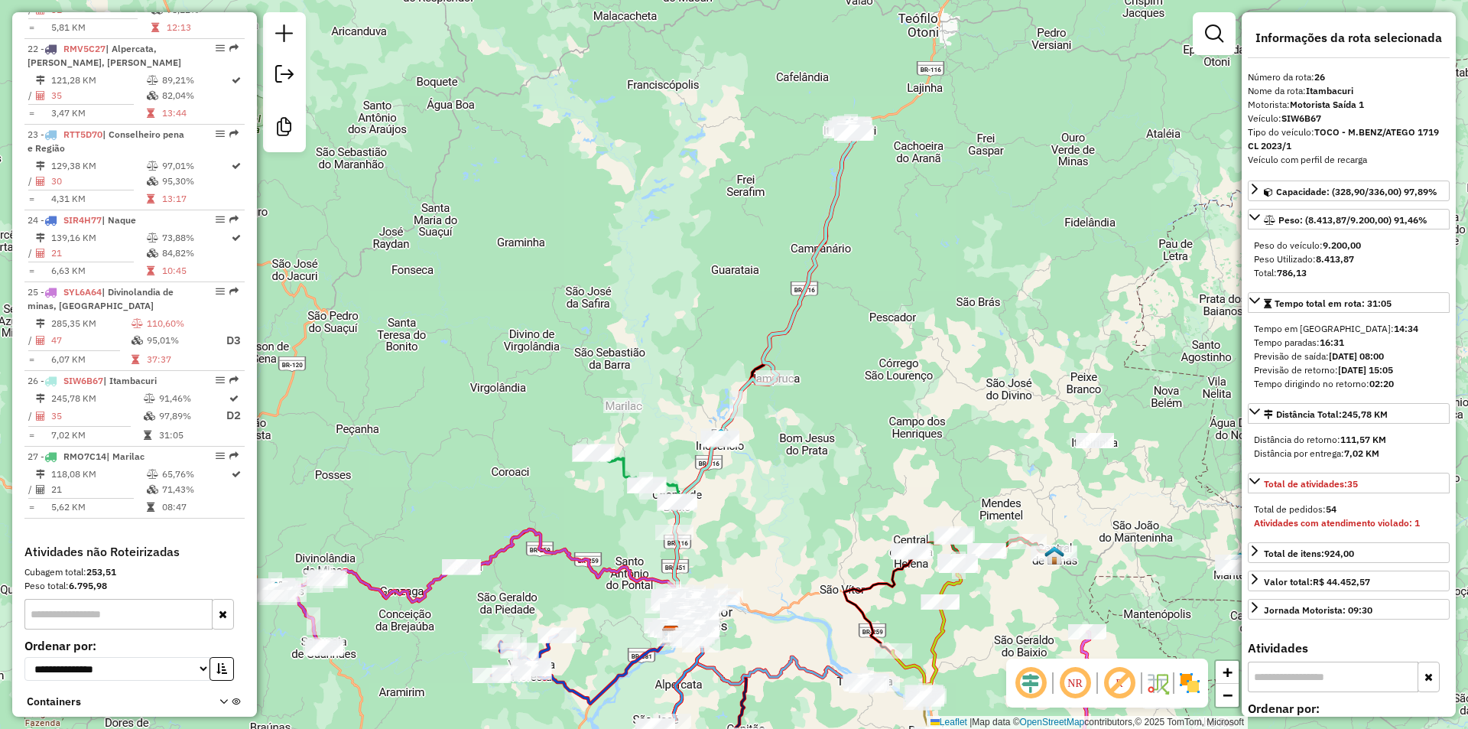
click at [941, 444] on div "Janela de atendimento Grade de atendimento Capacidade Transportadoras Veículos …" at bounding box center [734, 364] width 1468 height 729
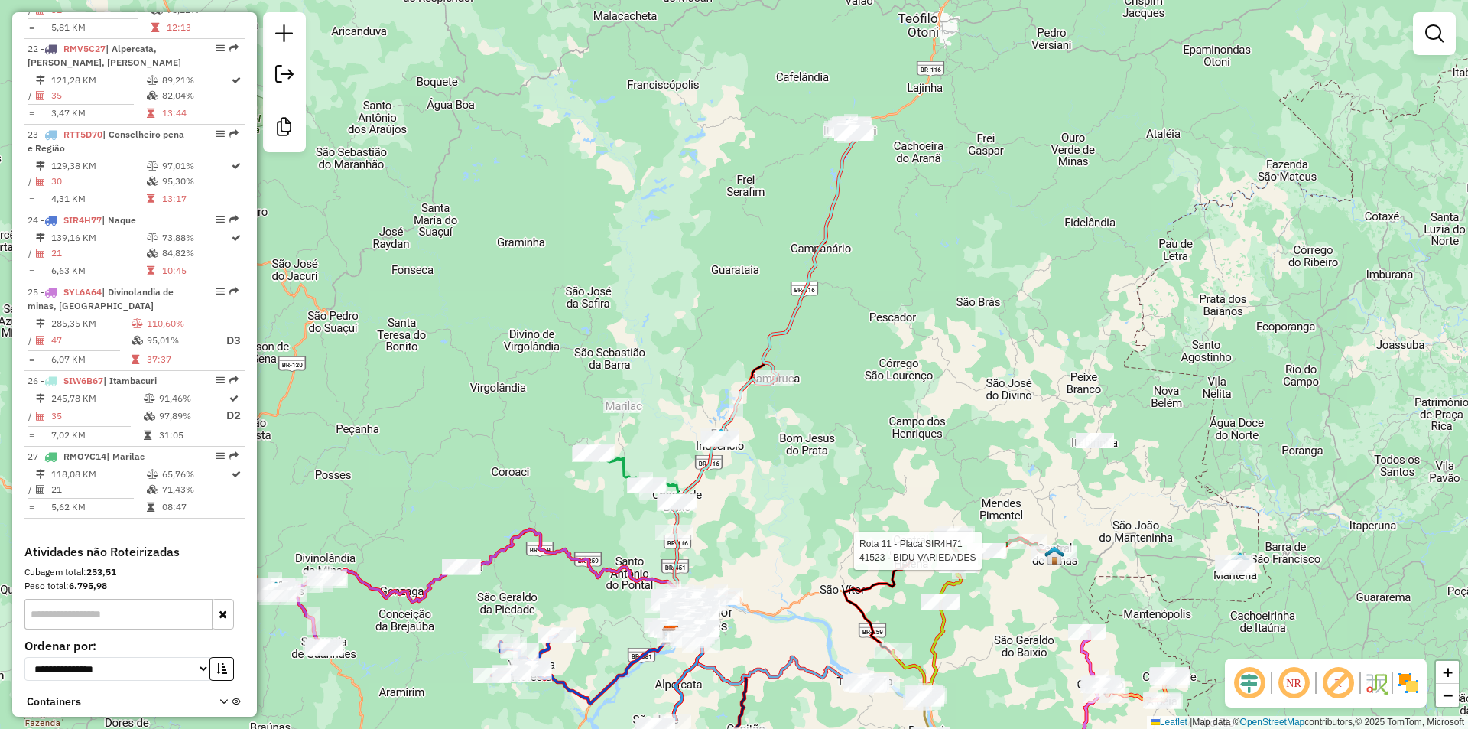
select select "**********"
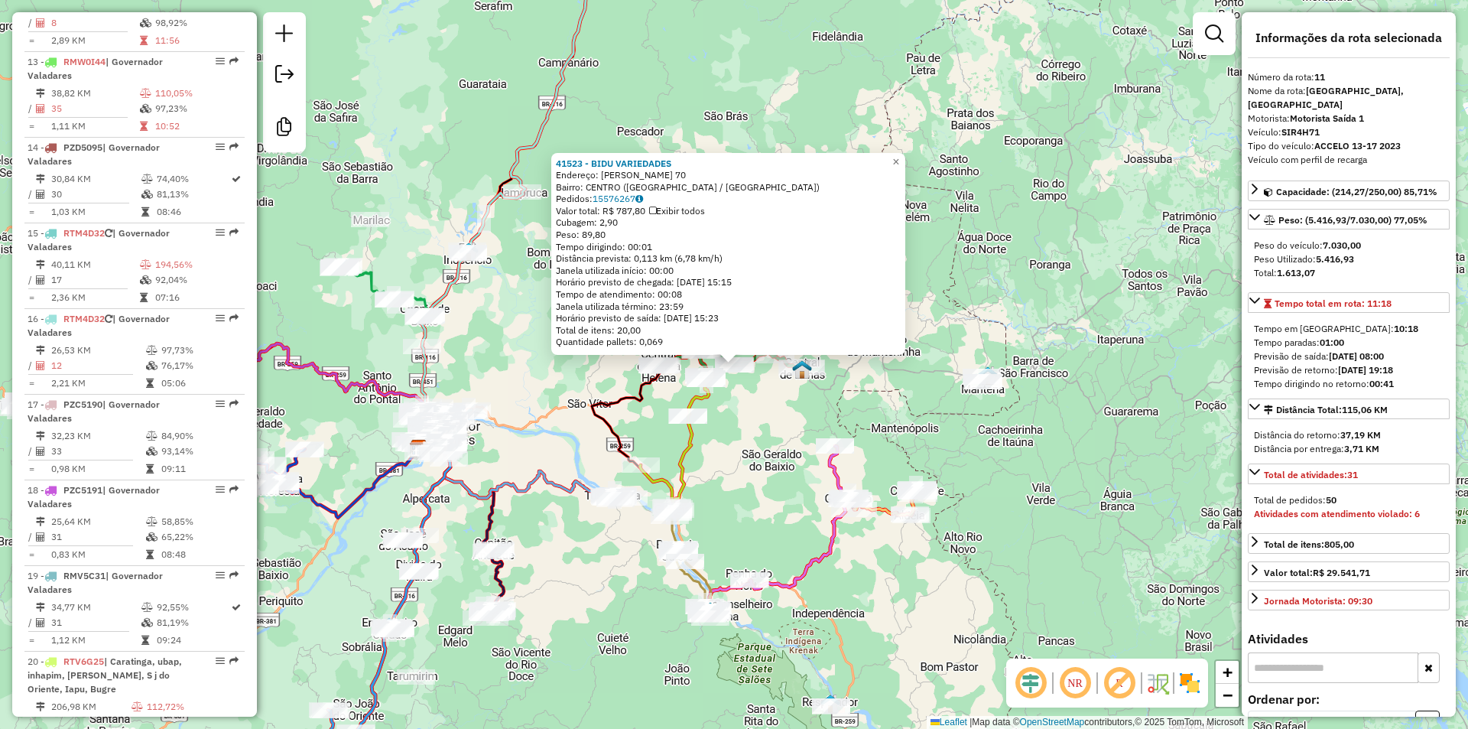
scroll to position [1514, 0]
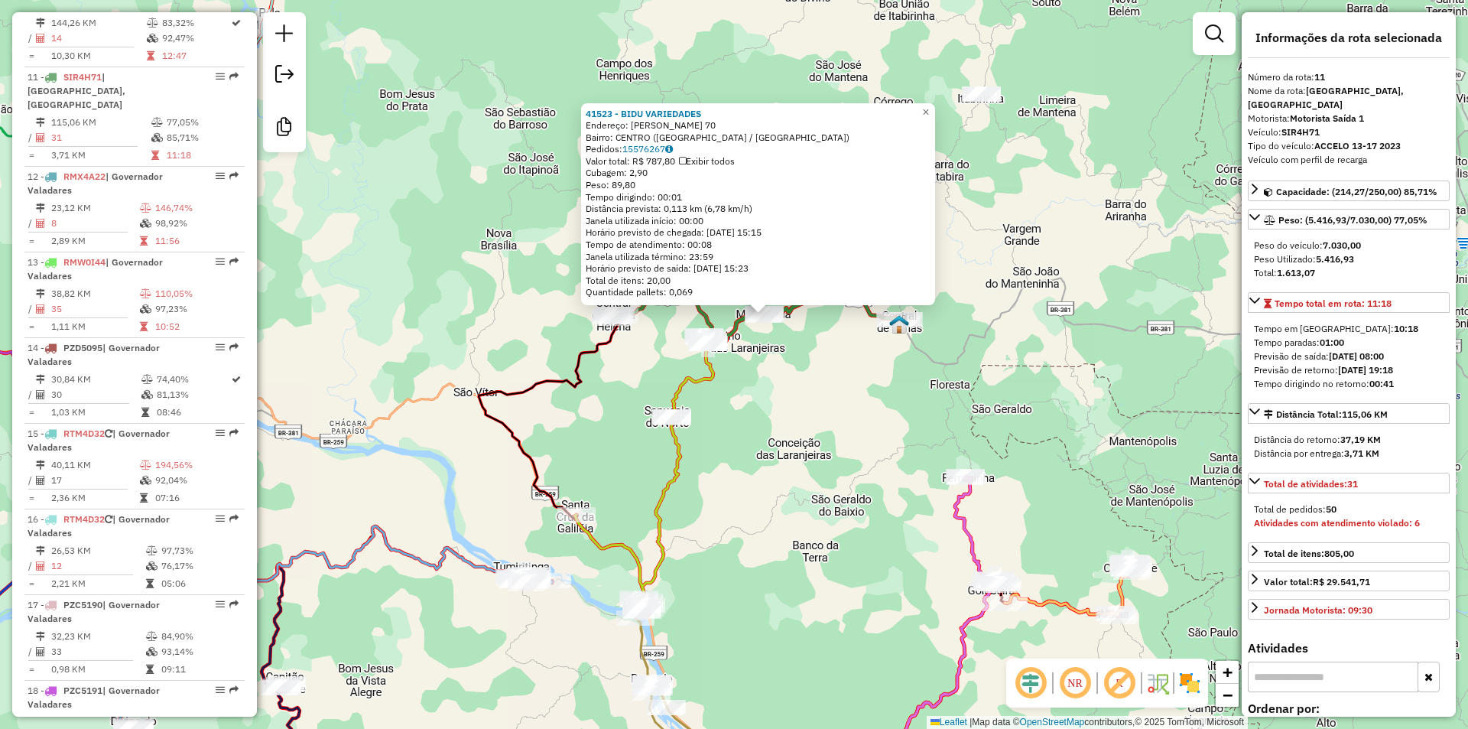
click at [710, 379] on icon at bounding box center [737, 451] width 325 height 322
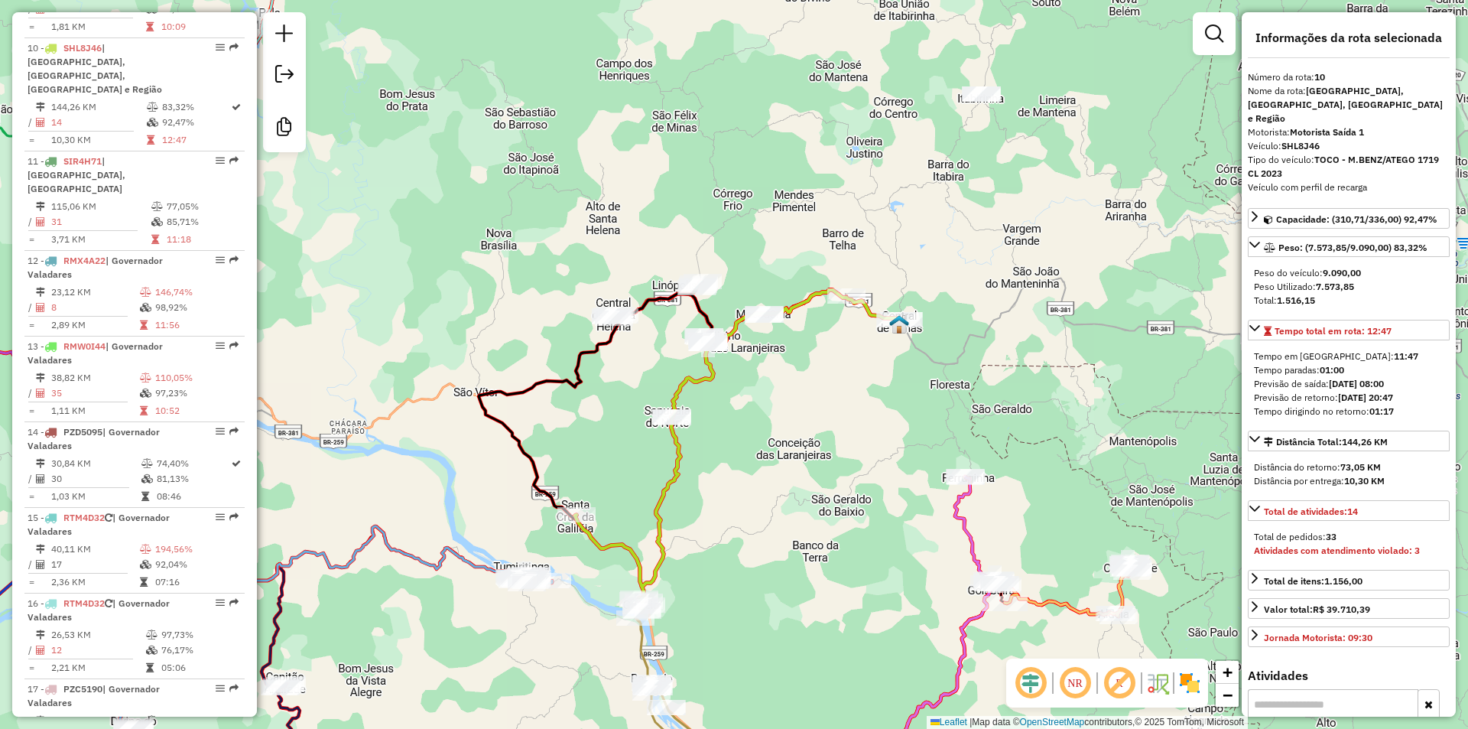
scroll to position [1415, 0]
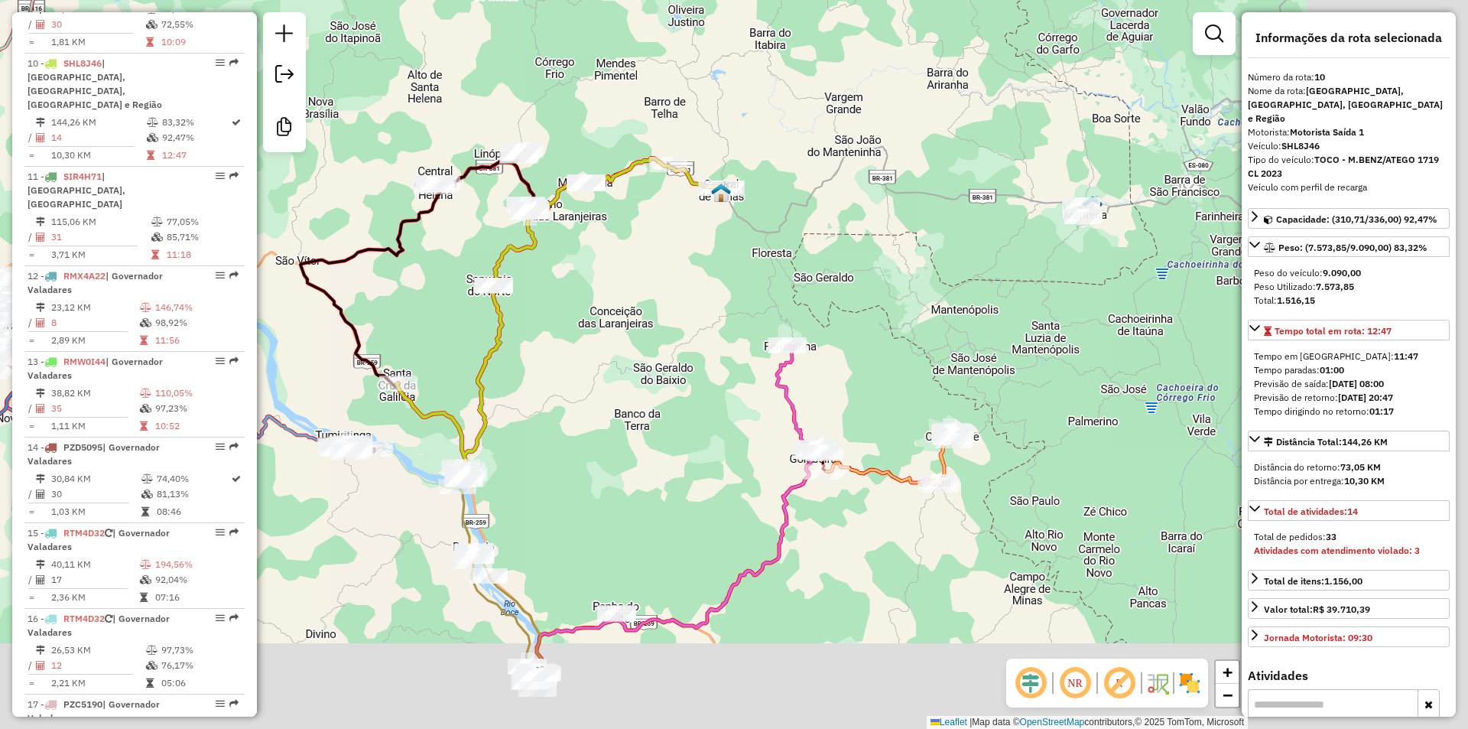
drag, startPoint x: 781, startPoint y: 512, endPoint x: 603, endPoint y: 380, distance: 221.5
click at [603, 380] on div "Janela de atendimento Grade de atendimento Capacidade Transportadoras Veículos …" at bounding box center [734, 364] width 1468 height 729
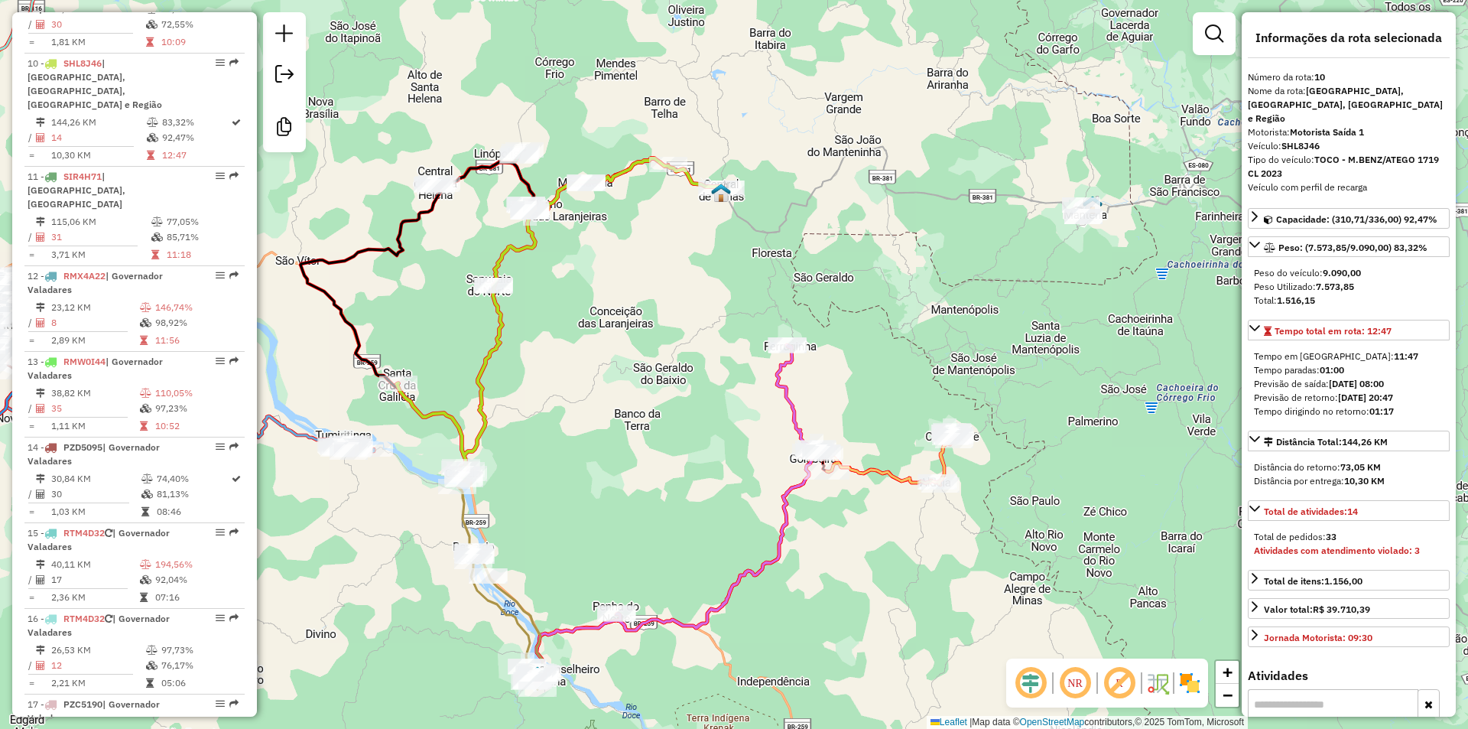
click at [774, 382] on icon at bounding box center [681, 510] width 288 height 330
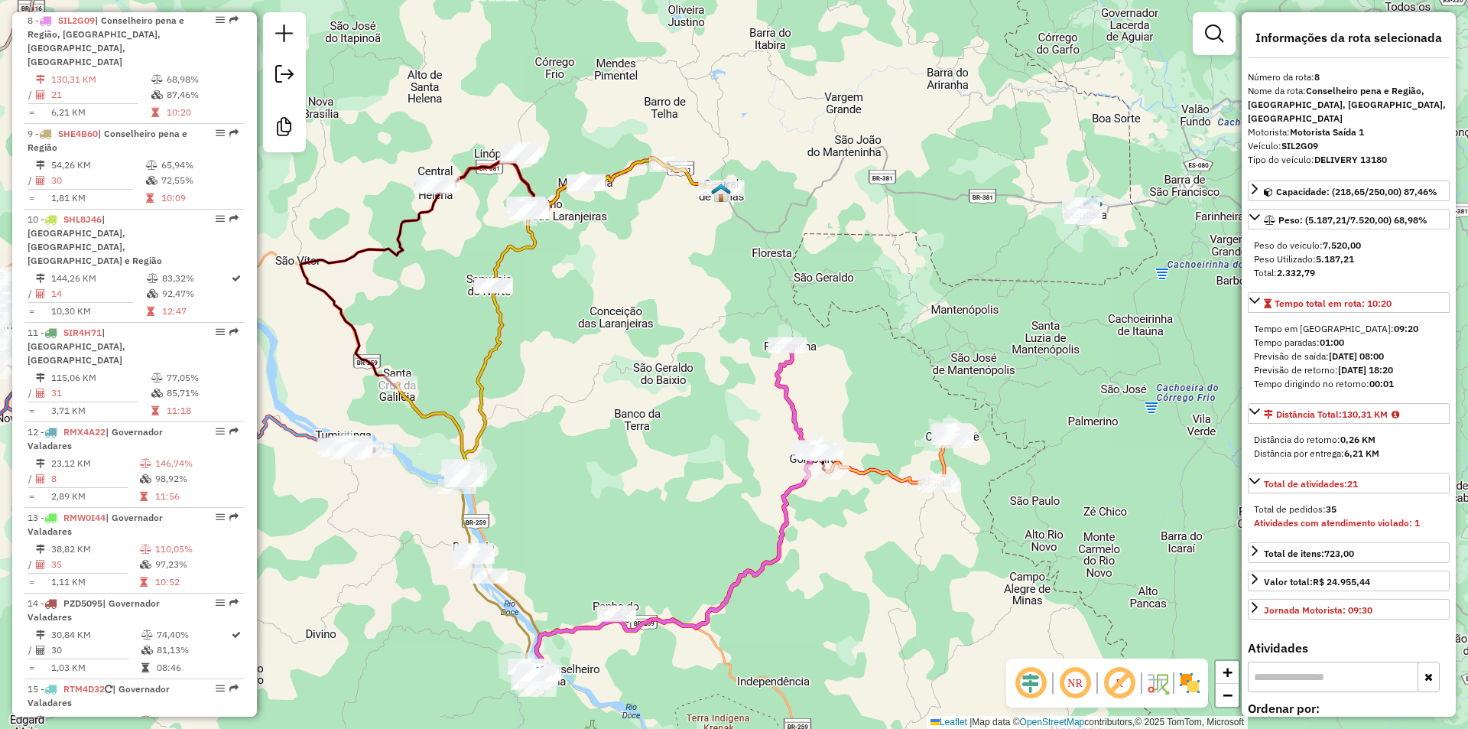
scroll to position [1230, 0]
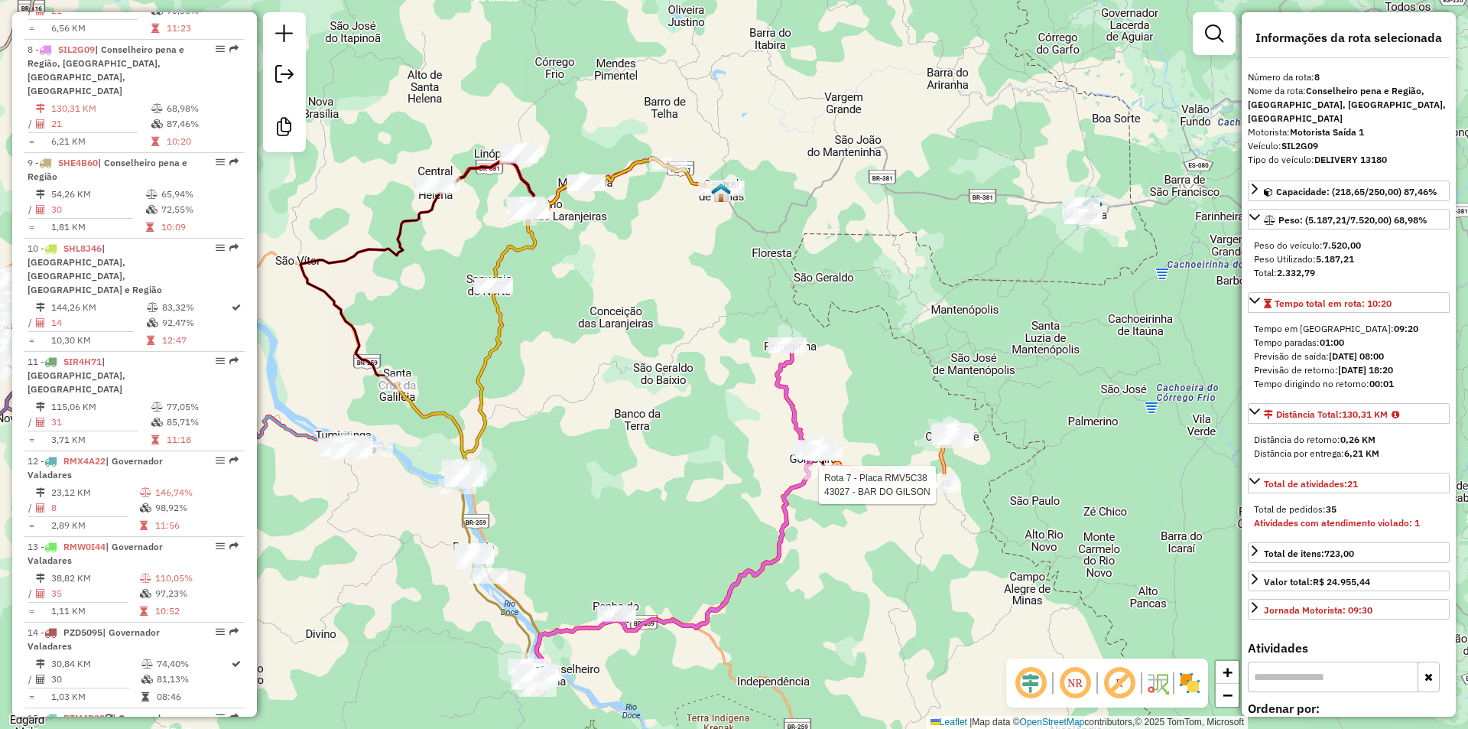
click at [918, 513] on div "Rota 7 - Placa RMV5C38 9278 - MERCEARIA RAYLLA Rota 7 - Placa RMV5C38 43027 - B…" at bounding box center [734, 364] width 1468 height 729
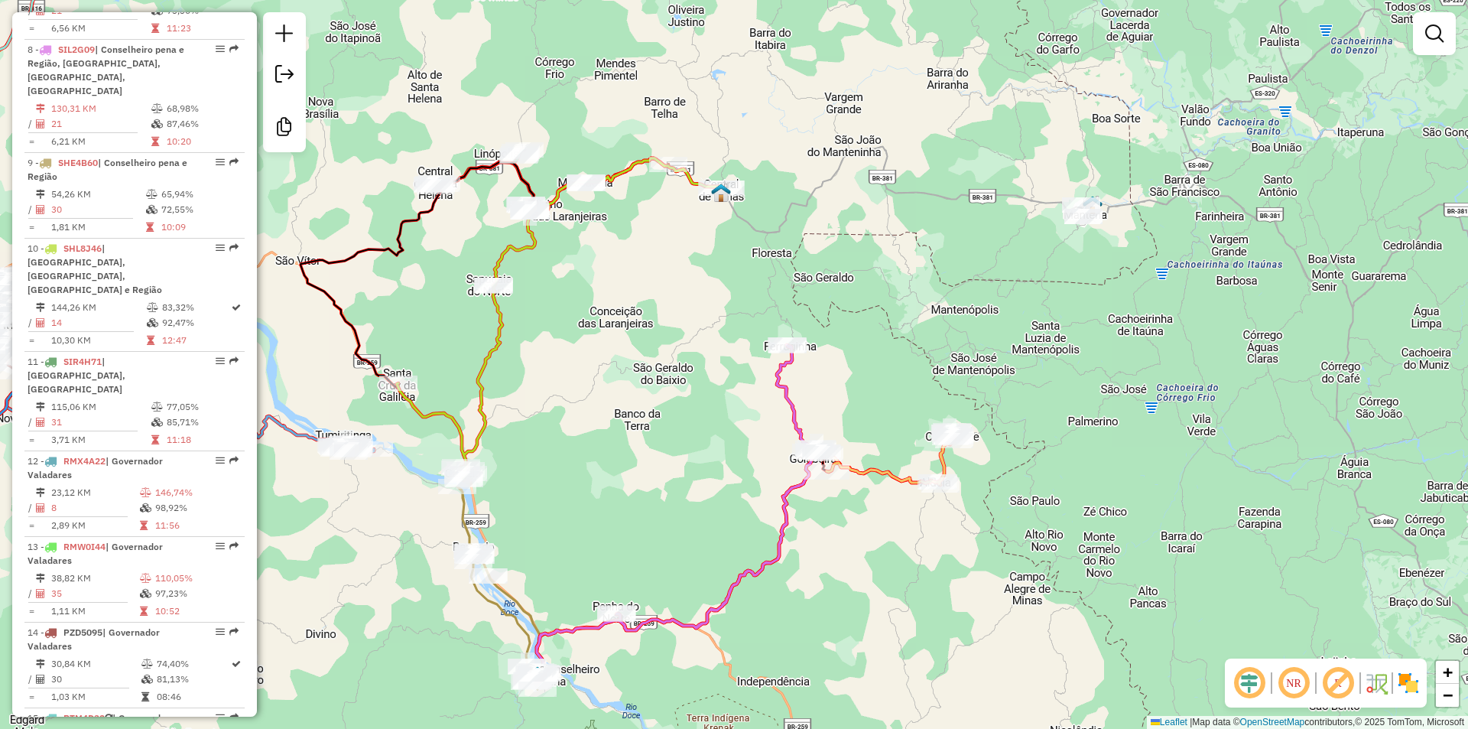
click at [904, 478] on icon at bounding box center [891, 458] width 128 height 54
select select "**********"
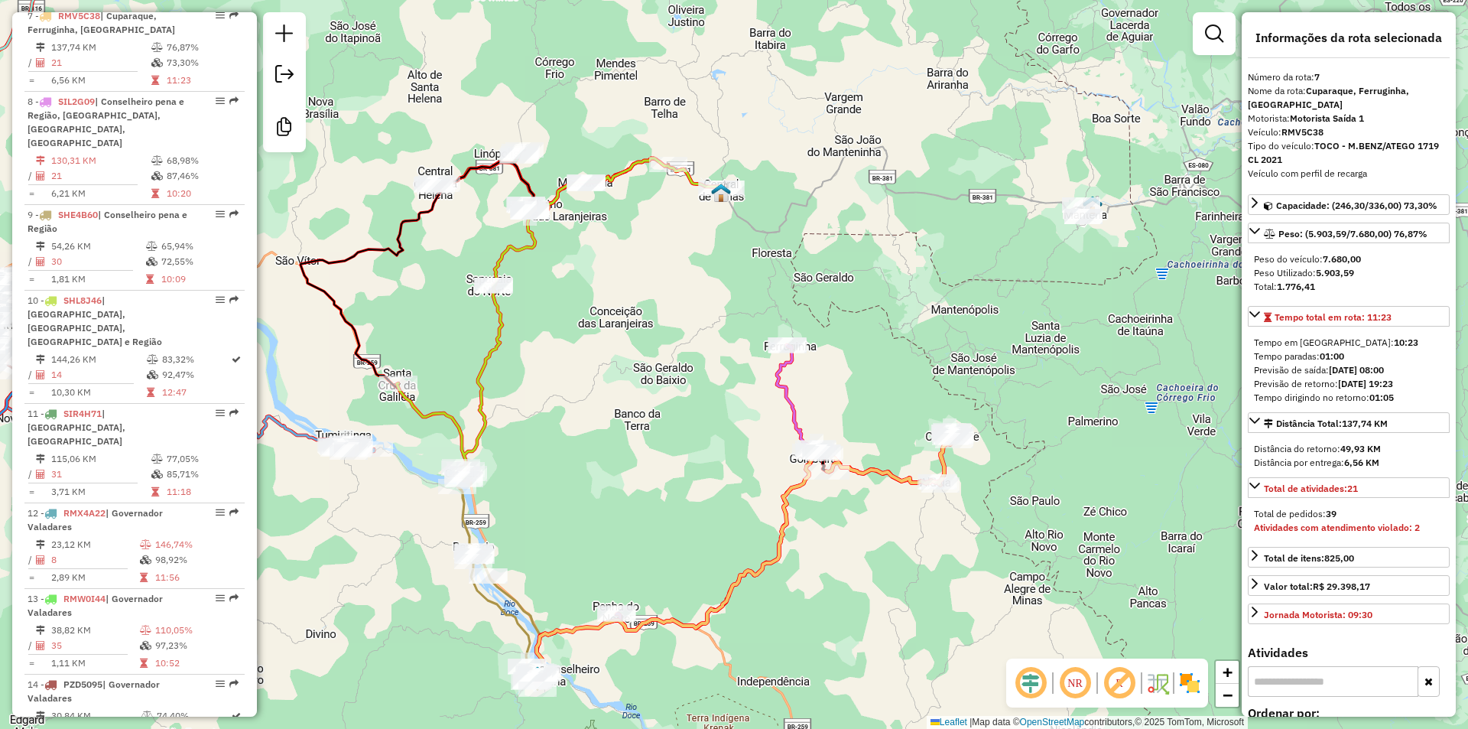
scroll to position [1144, 0]
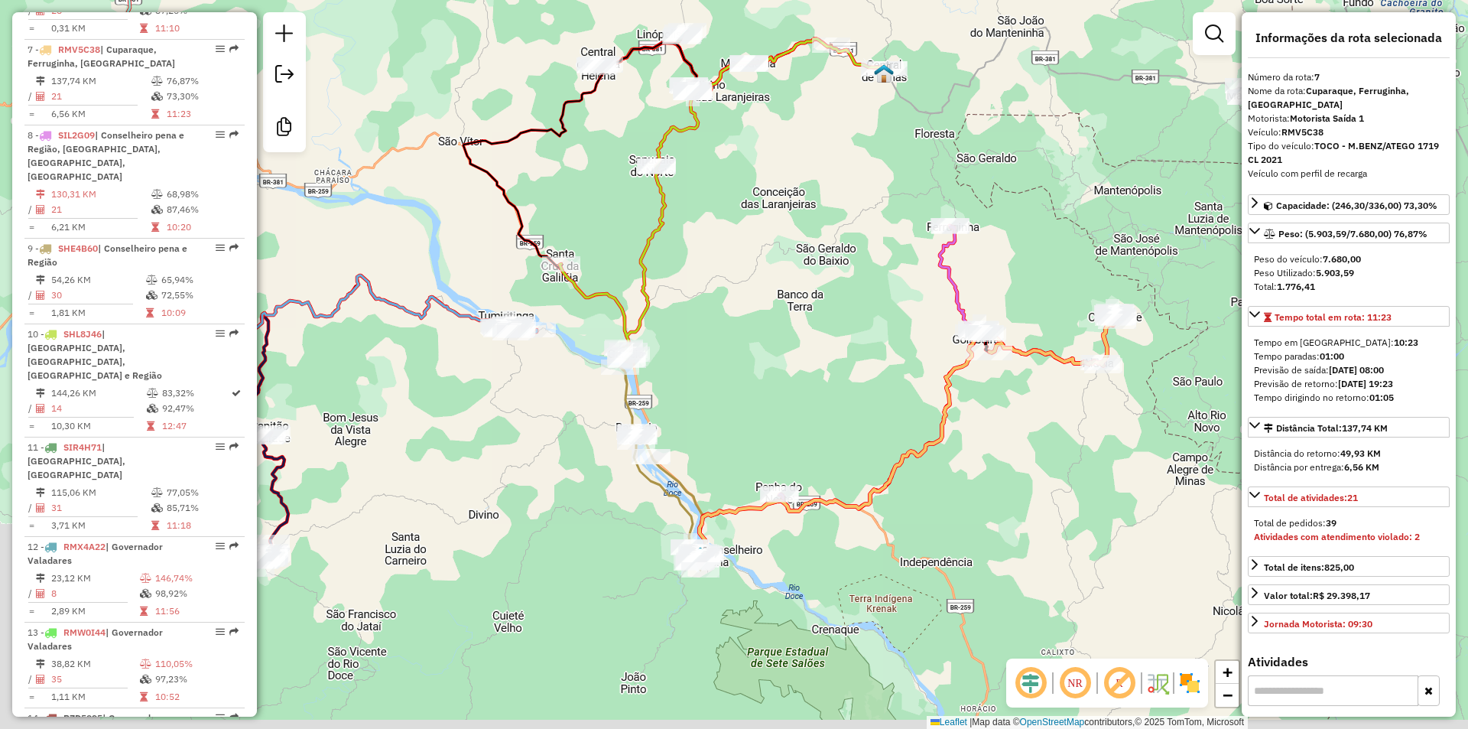
drag, startPoint x: 707, startPoint y: 517, endPoint x: 820, endPoint y: 435, distance: 139.0
click at [820, 435] on div "Janela de atendimento Grade de atendimento Capacidade Transportadoras Veículos …" at bounding box center [734, 364] width 1468 height 729
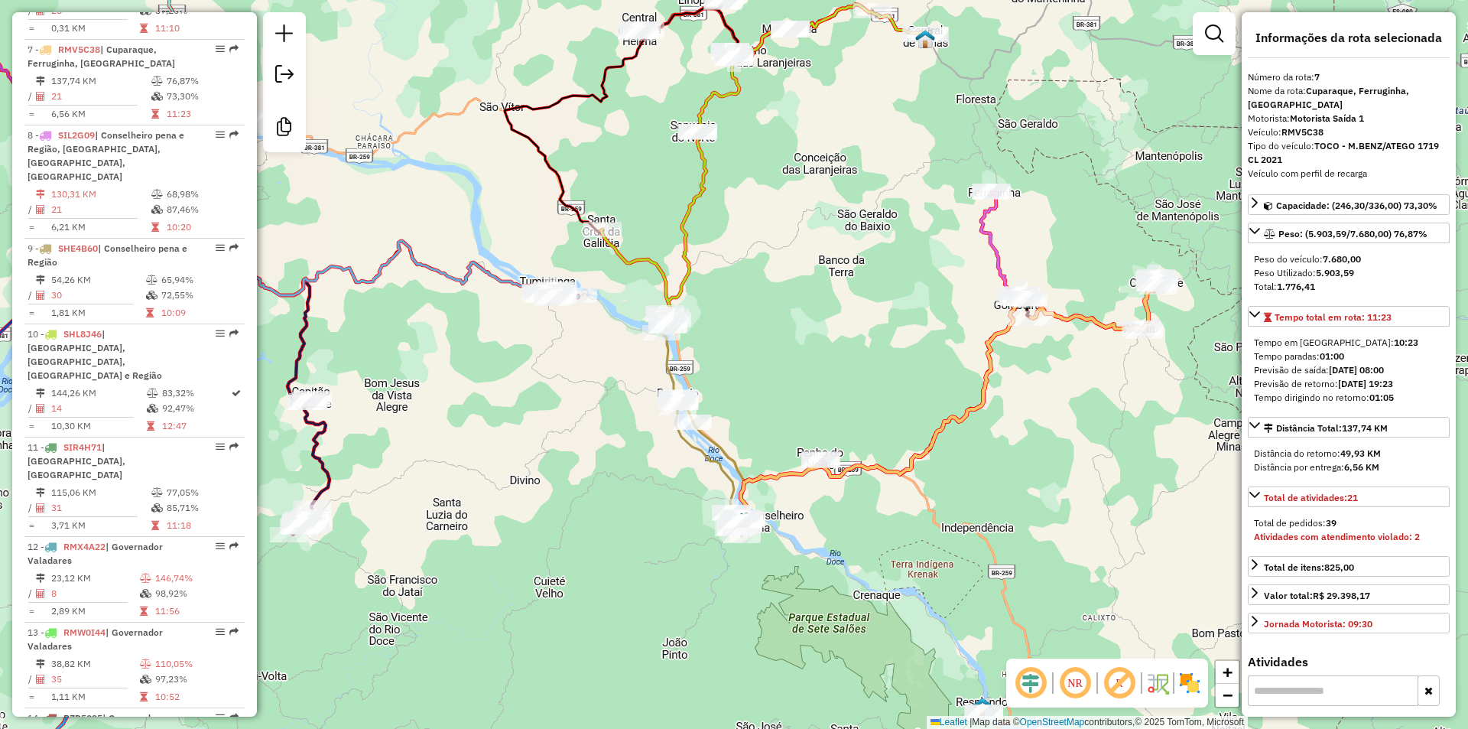
click at [741, 494] on icon at bounding box center [941, 409] width 401 height 226
click at [711, 470] on icon at bounding box center [702, 434] width 82 height 203
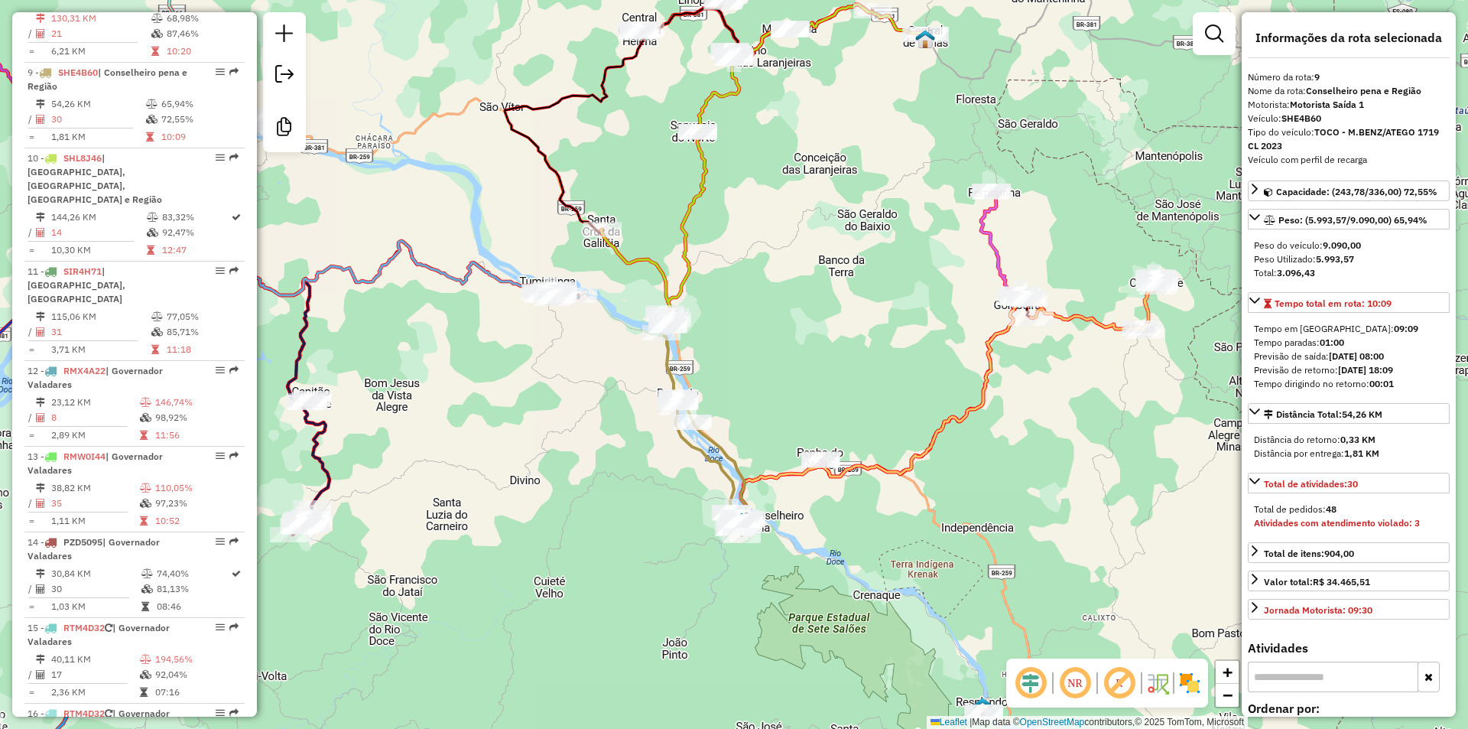
scroll to position [1329, 0]
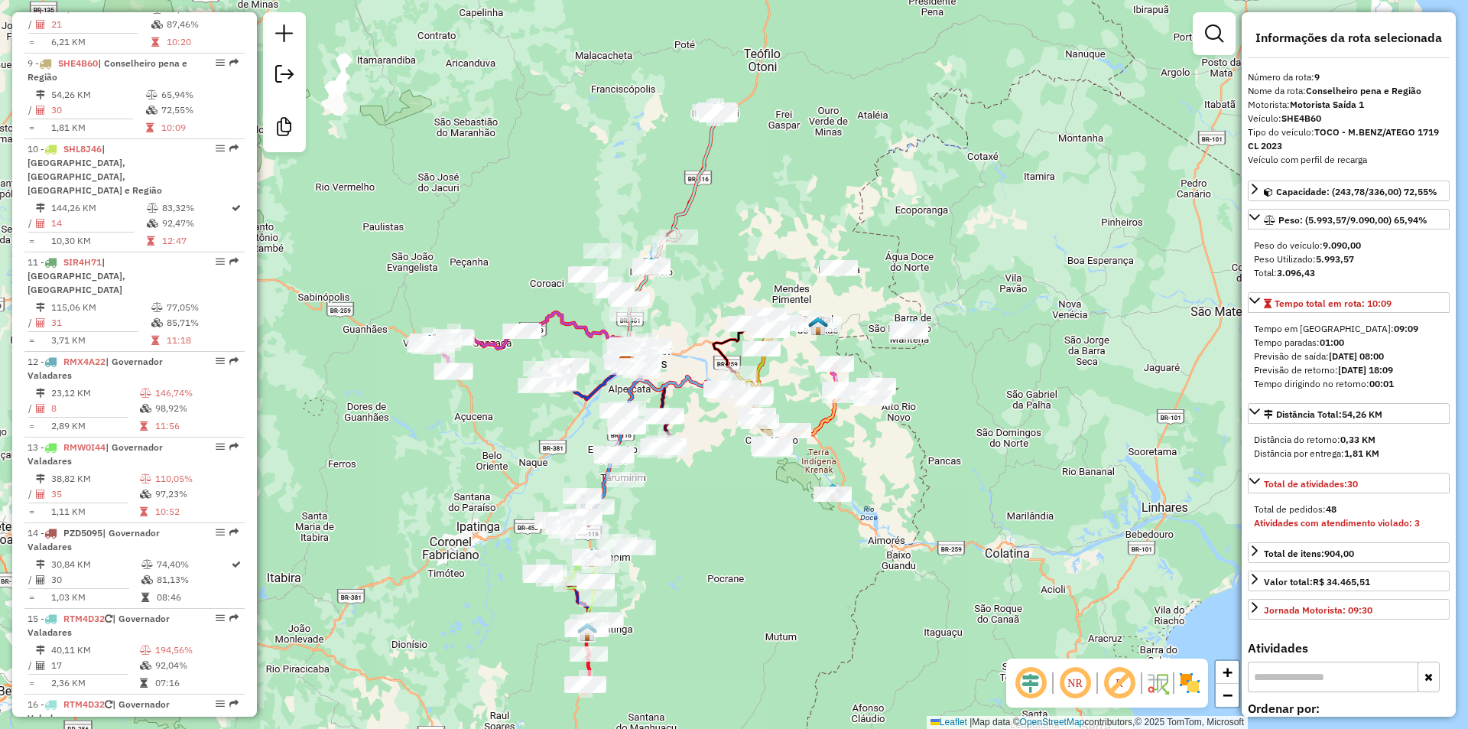
drag, startPoint x: 921, startPoint y: 327, endPoint x: 907, endPoint y: 389, distance: 63.5
click at [912, 340] on div at bounding box center [909, 331] width 38 height 15
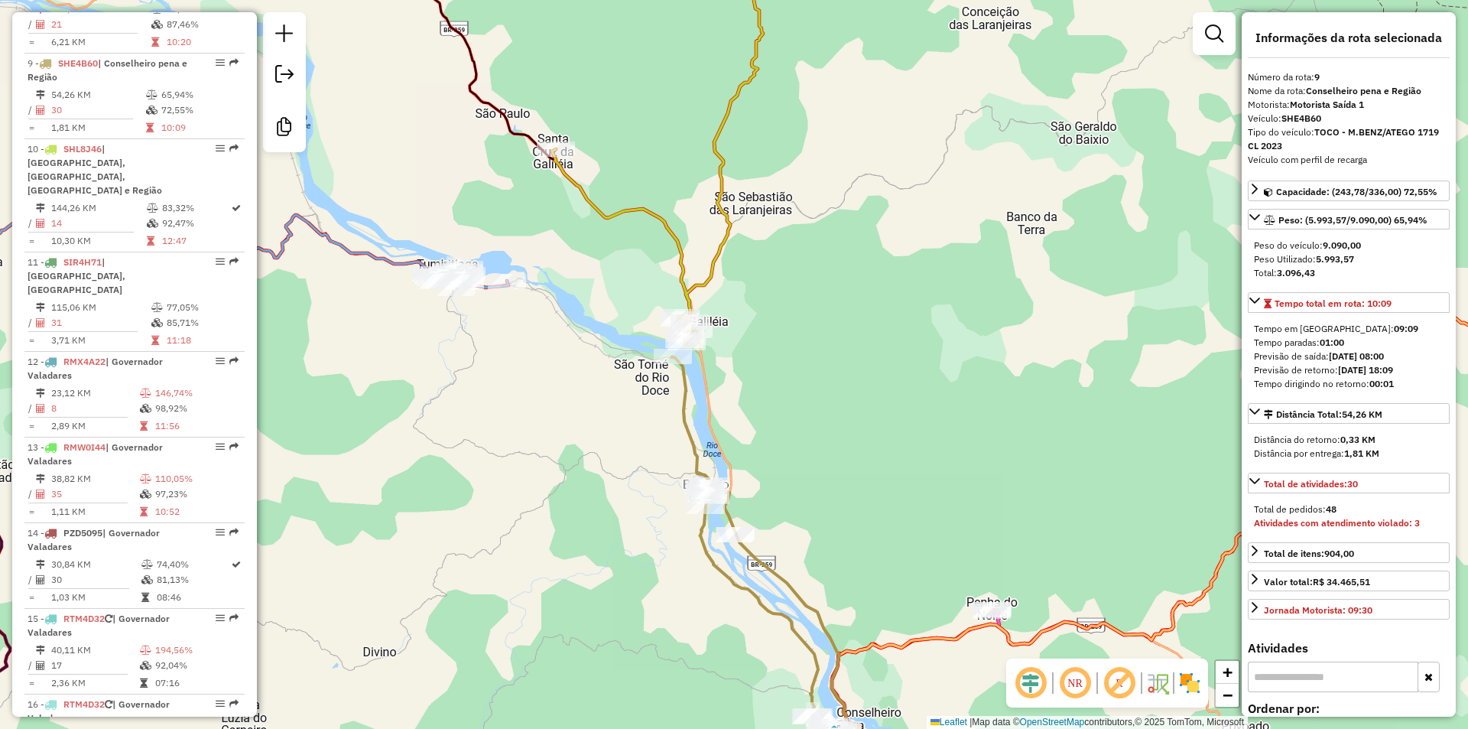
drag, startPoint x: 989, startPoint y: 337, endPoint x: 595, endPoint y: 394, distance: 397.9
click at [611, 390] on div "Janela de atendimento Grade de atendimento Capacidade Transportadoras Veículos …" at bounding box center [734, 364] width 1468 height 729
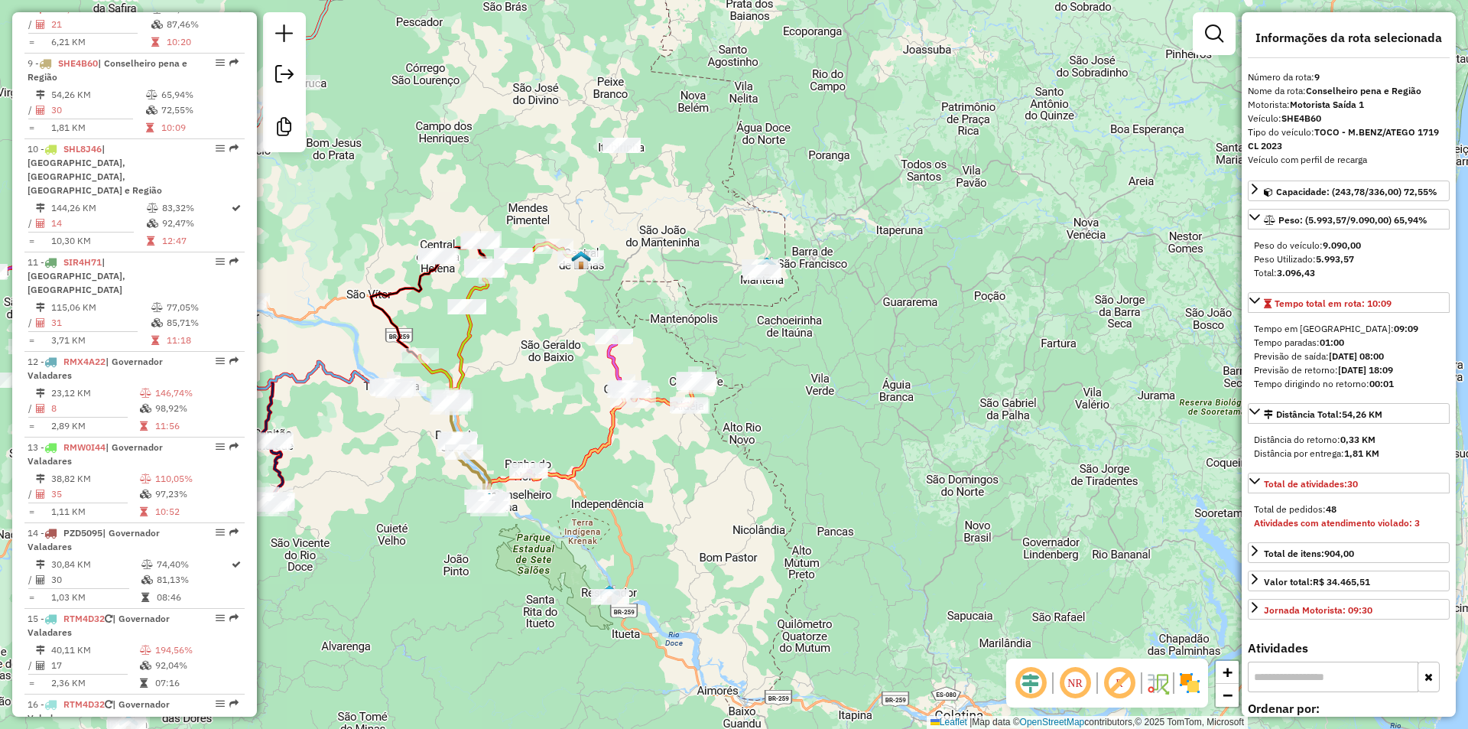
drag, startPoint x: 670, startPoint y: 258, endPoint x: 892, endPoint y: 317, distance: 229.6
click at [892, 317] on div "Janela de atendimento Grade de atendimento Capacidade Transportadoras Veículos …" at bounding box center [734, 364] width 1468 height 729
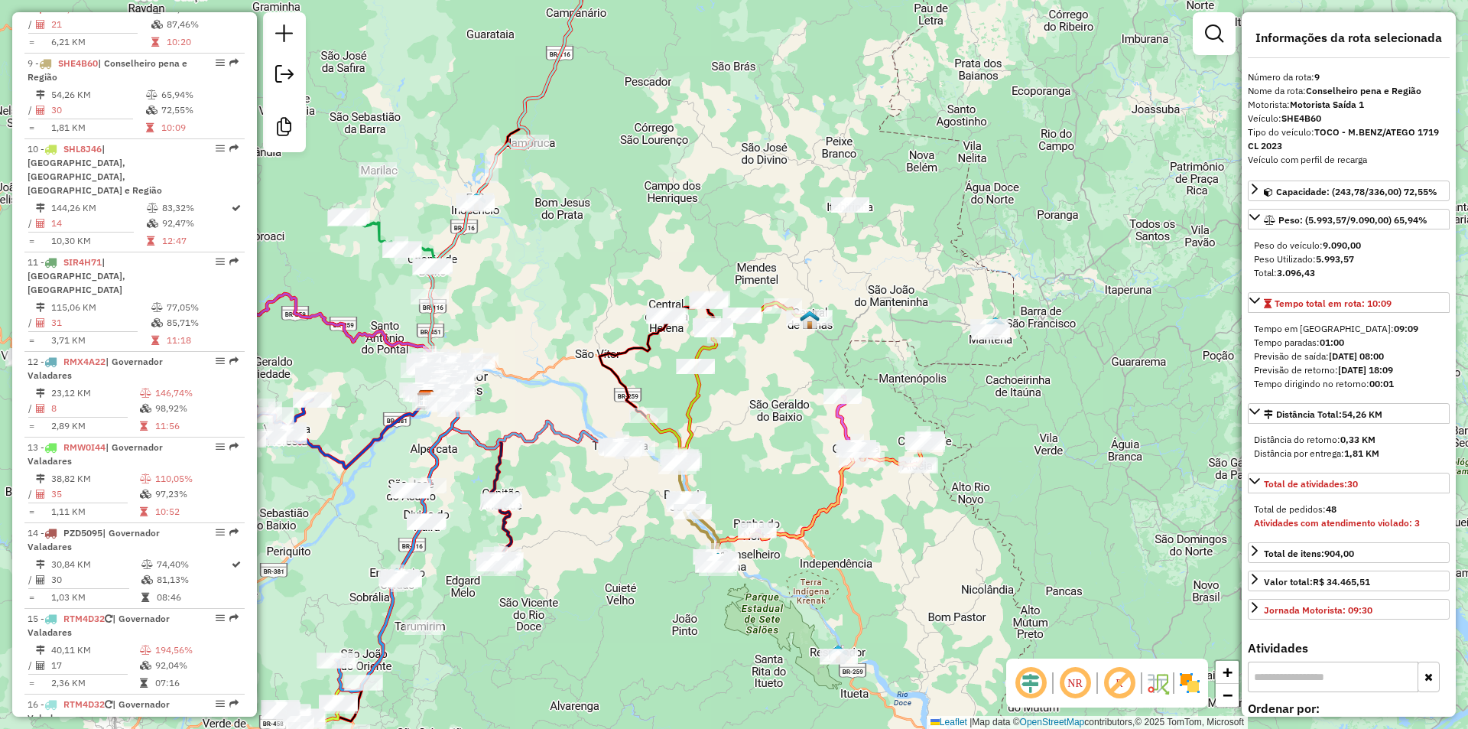
drag, startPoint x: 720, startPoint y: 266, endPoint x: 797, endPoint y: 258, distance: 77.6
click at [797, 258] on div "Janela de atendimento Grade de atendimento Capacidade Transportadoras Veículos …" at bounding box center [734, 364] width 1468 height 729
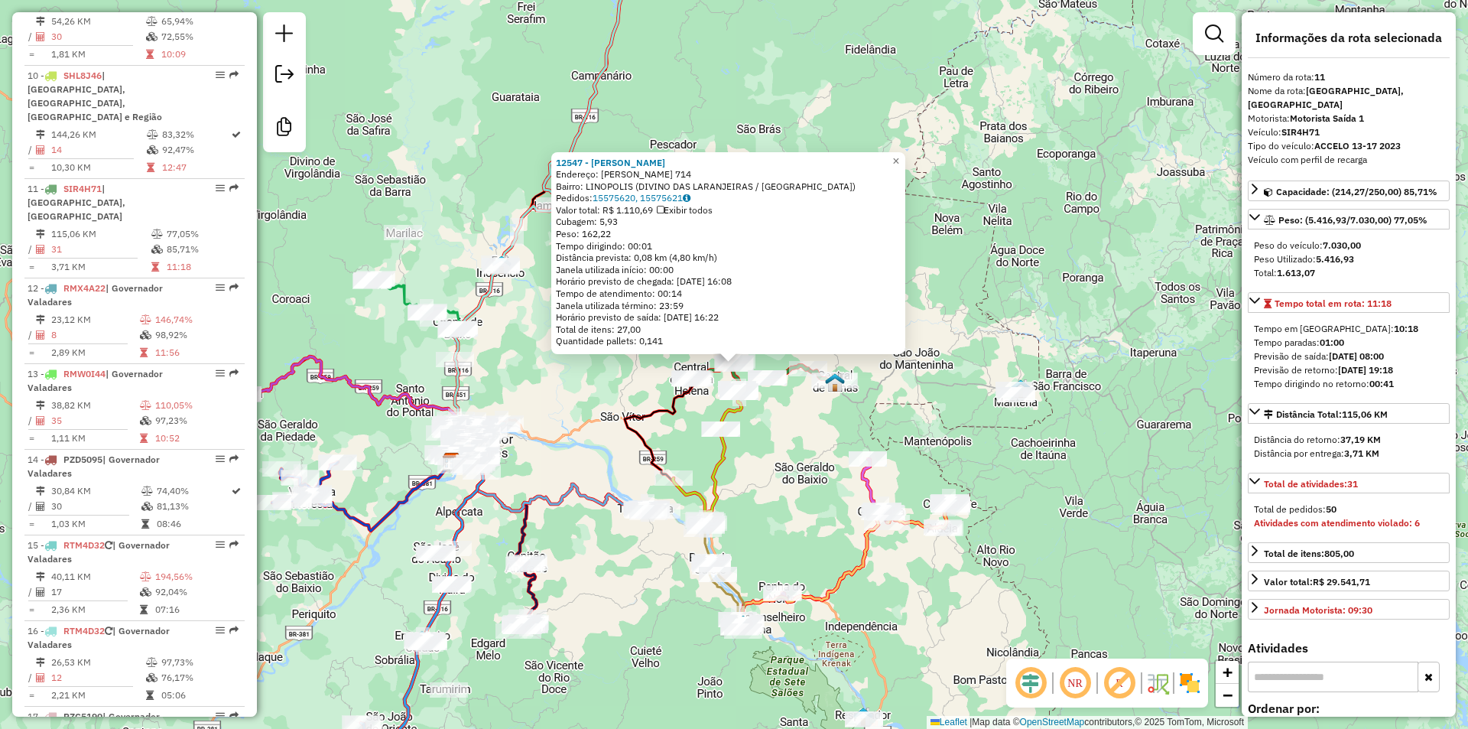
scroll to position [1514, 0]
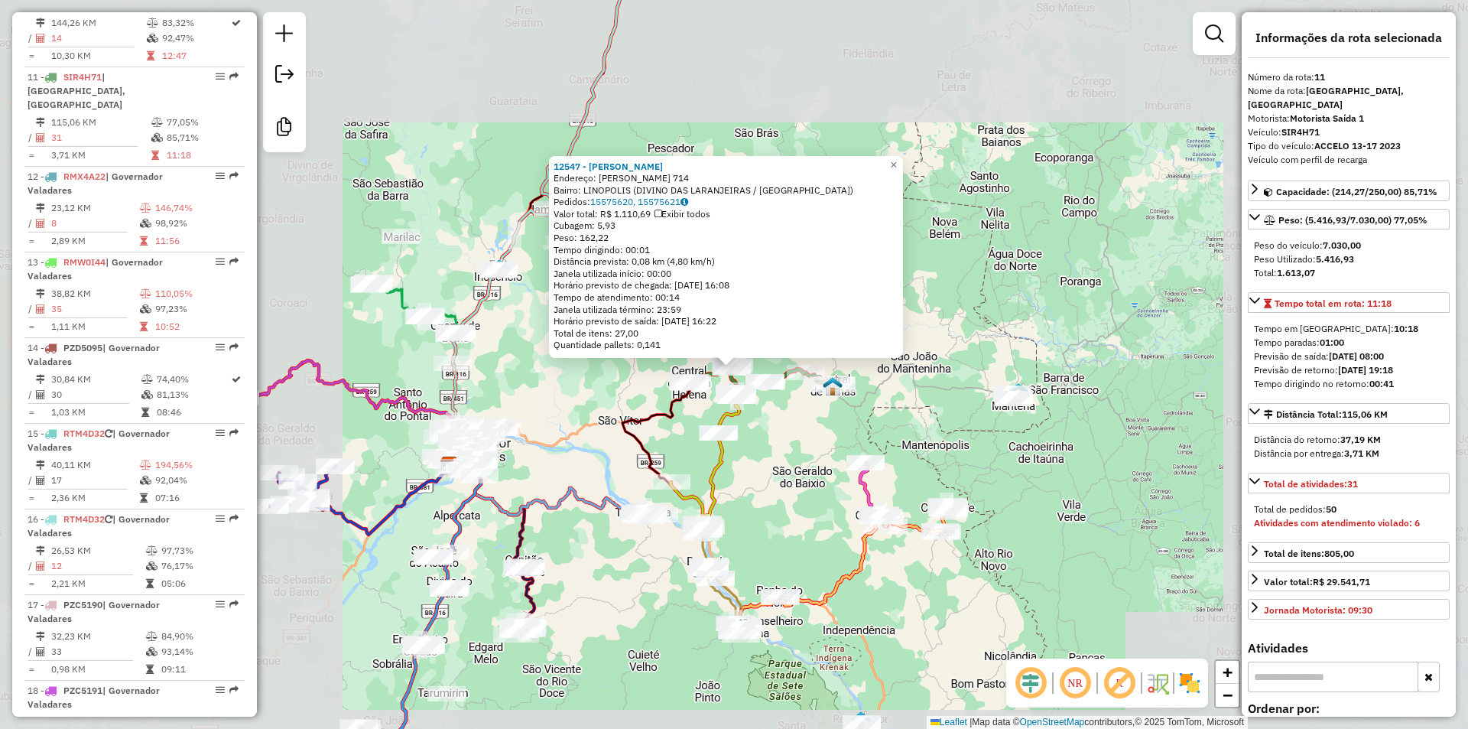
click at [791, 470] on div "12547 - LANCHONETE A M SOUZA Endereço: ISRAEL PINHEIRO 714 Bairro: LINOPOLIS (D…" at bounding box center [734, 364] width 1468 height 729
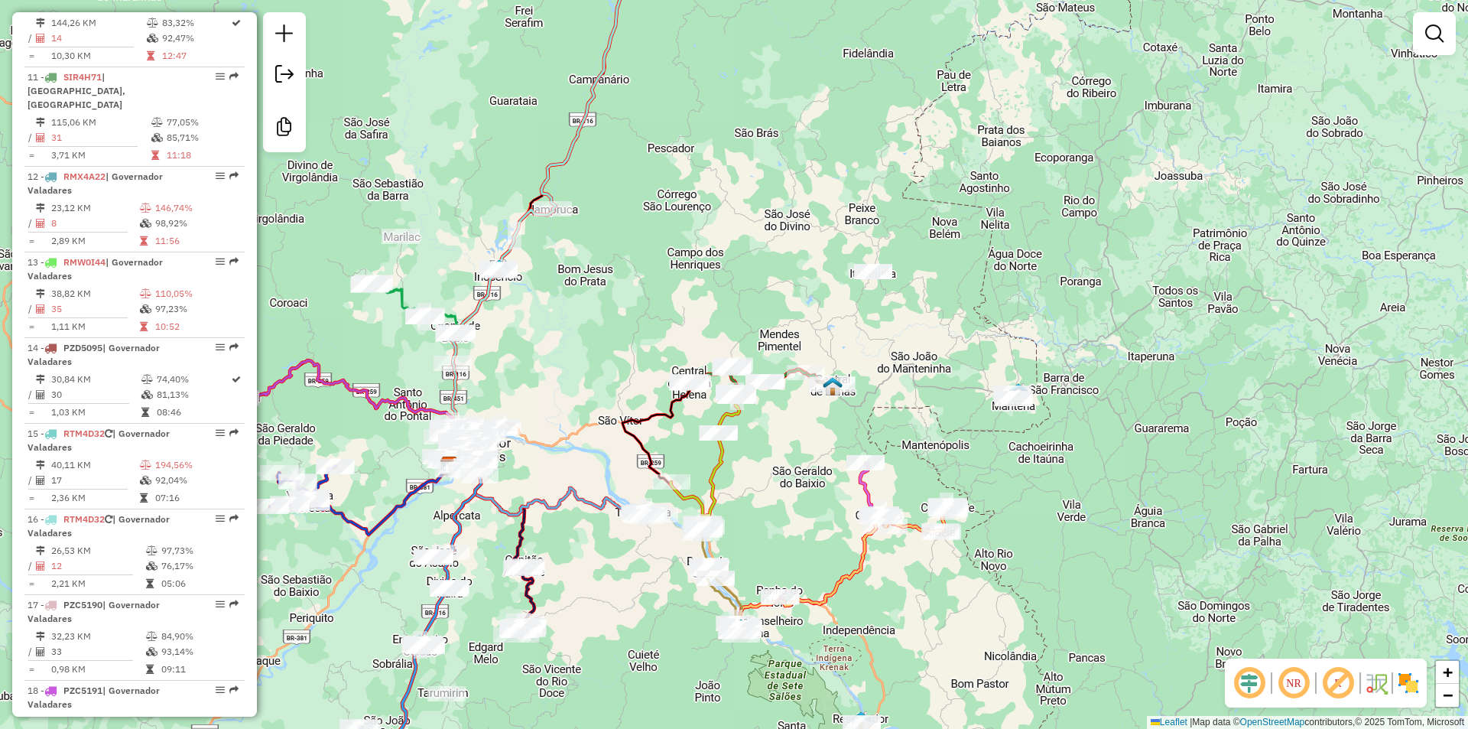
drag, startPoint x: 814, startPoint y: 516, endPoint x: 886, endPoint y: 408, distance: 130.2
click at [886, 408] on div "Janela de atendimento Grade de atendimento Capacidade Transportadoras Veículos …" at bounding box center [734, 364] width 1468 height 729
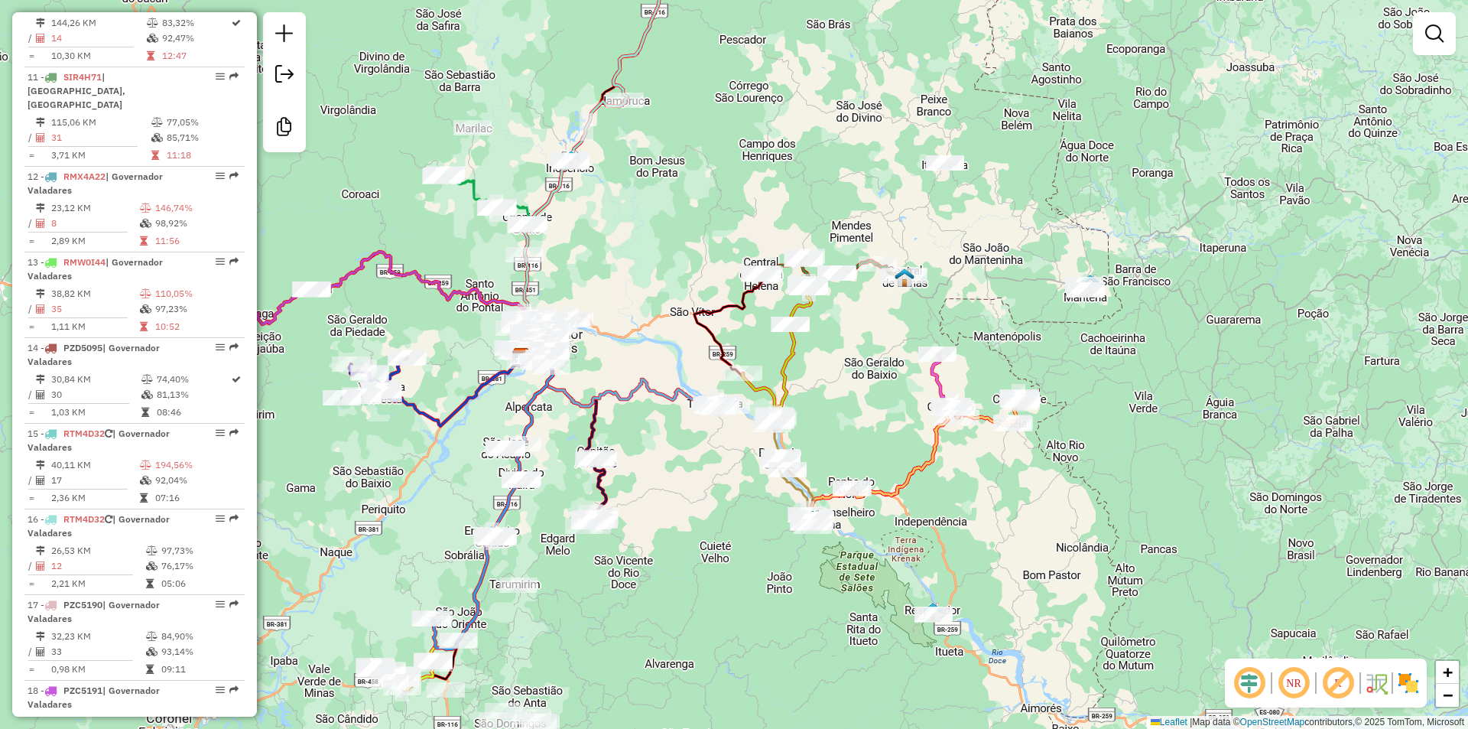
click at [795, 367] on icon at bounding box center [824, 341] width 162 height 161
select select "**********"
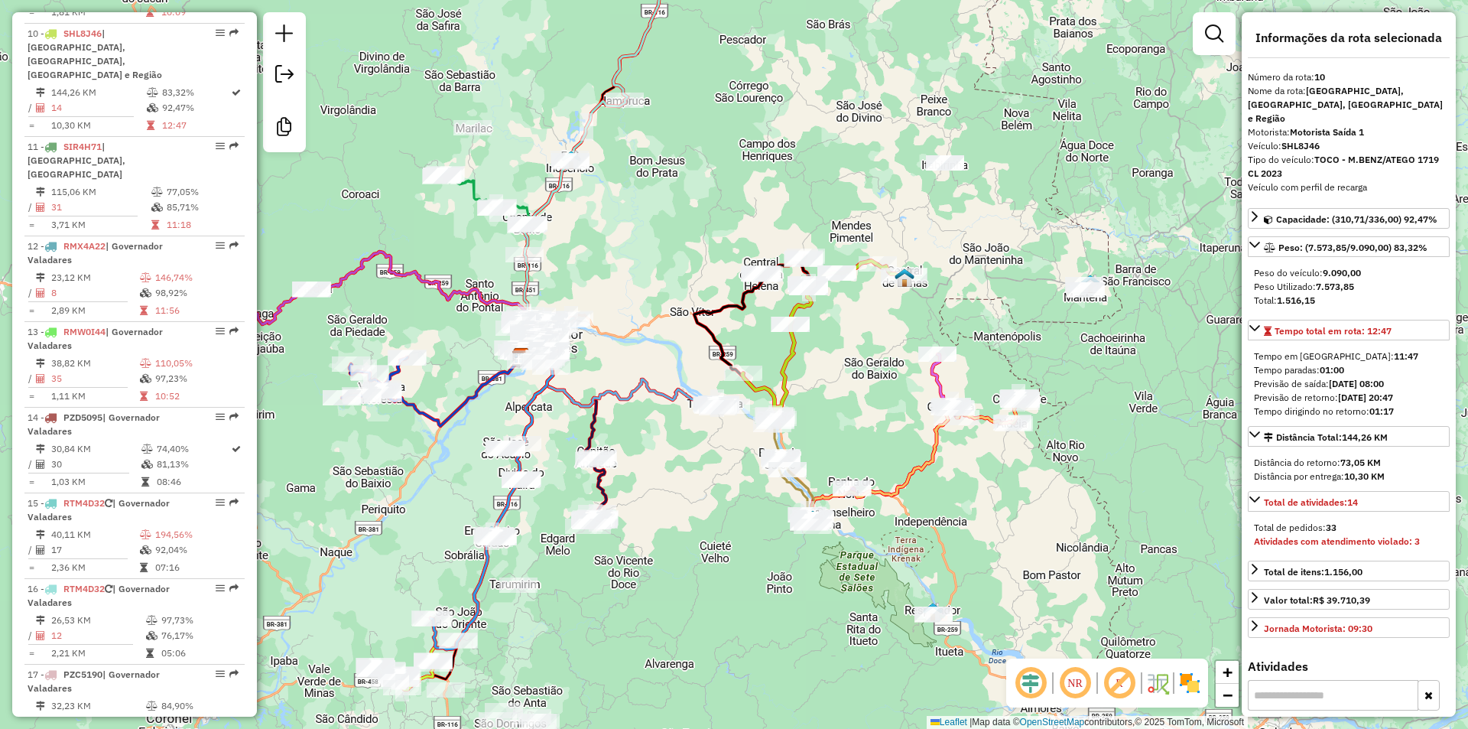
scroll to position [1415, 0]
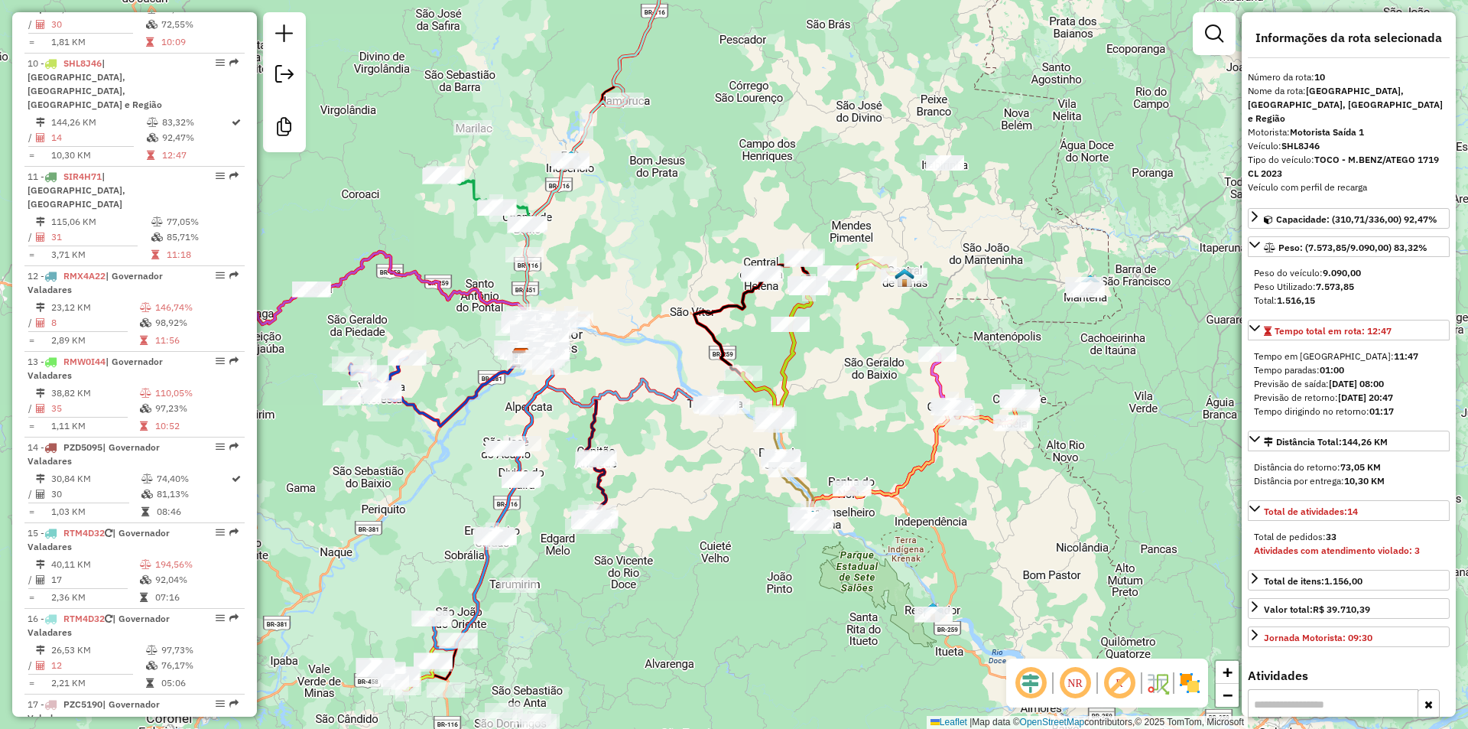
drag, startPoint x: 827, startPoint y: 443, endPoint x: 938, endPoint y: 215, distance: 253.1
click at [938, 215] on div "Janela de atendimento Grade de atendimento Capacidade Transportadoras Veículos …" at bounding box center [734, 364] width 1468 height 729
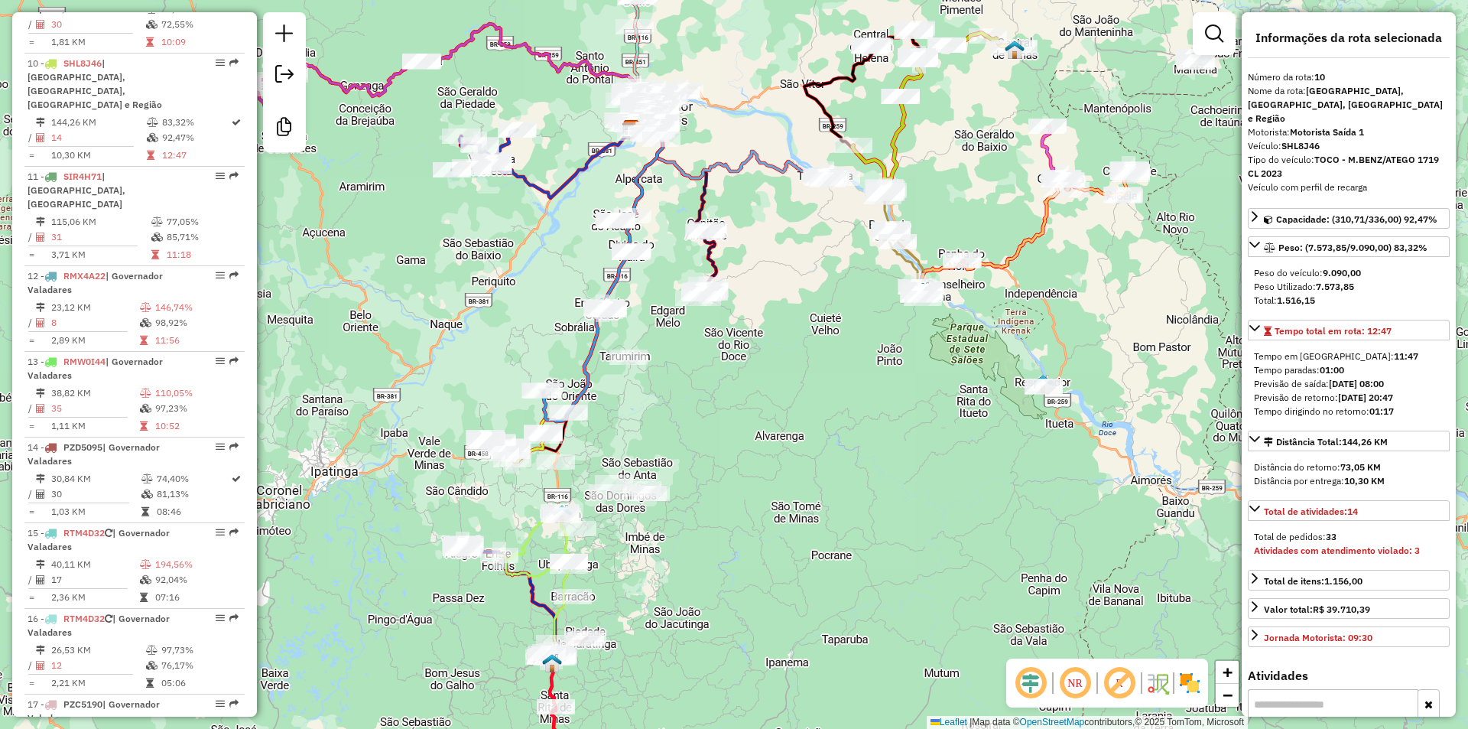
drag, startPoint x: 678, startPoint y: 560, endPoint x: 855, endPoint y: 308, distance: 307.9
click at [855, 308] on div "Janela de atendimento Grade de atendimento Capacidade Transportadoras Veículos …" at bounding box center [734, 364] width 1468 height 729
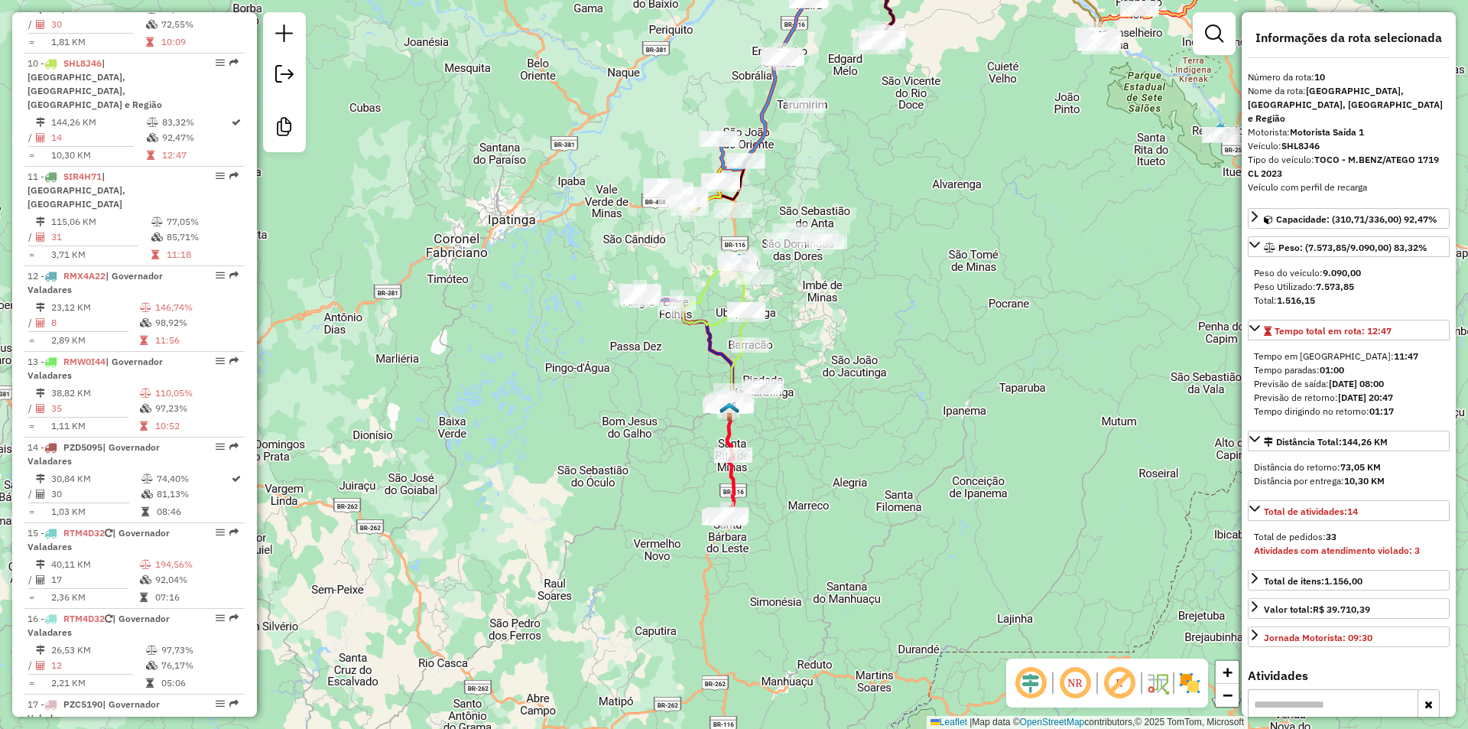
click at [706, 286] on icon at bounding box center [712, 292] width 70 height 65
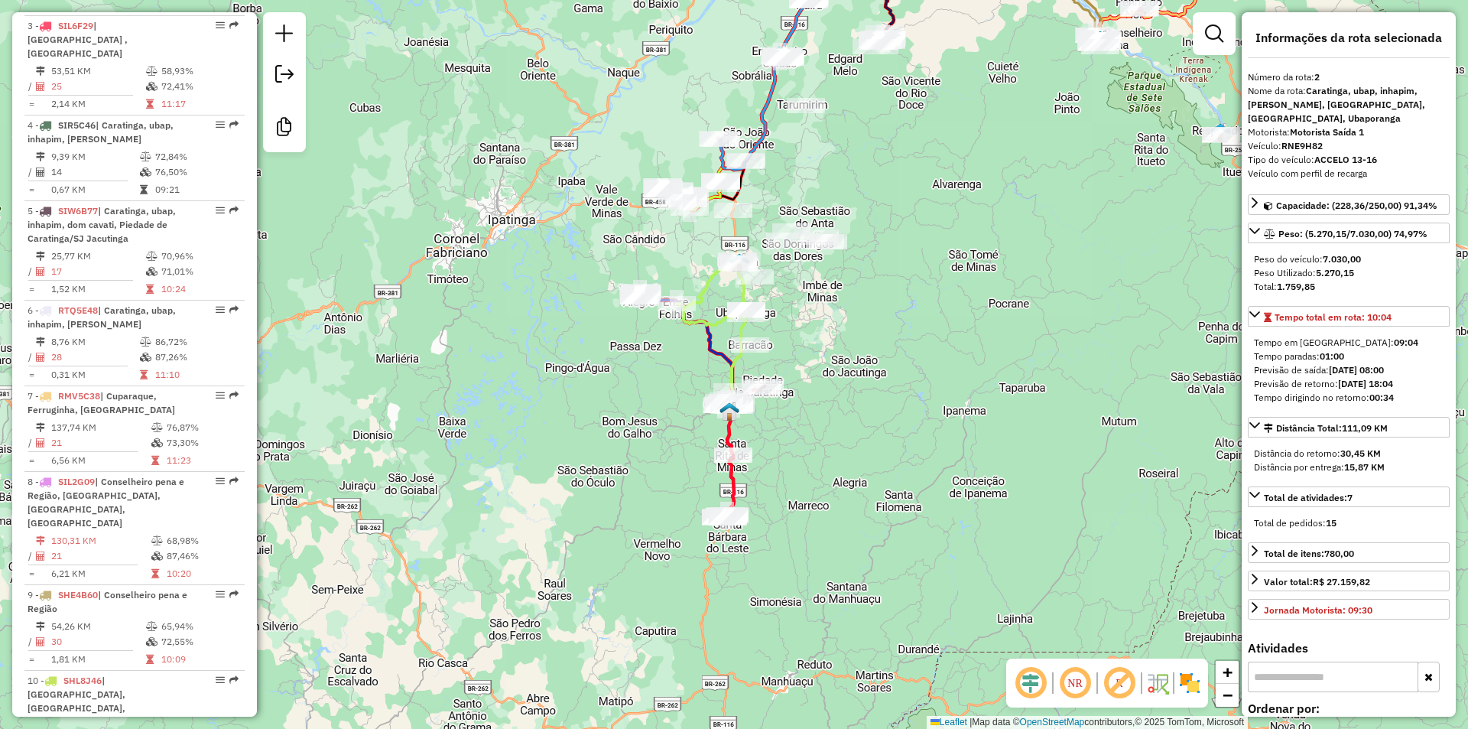
scroll to position [688, 0]
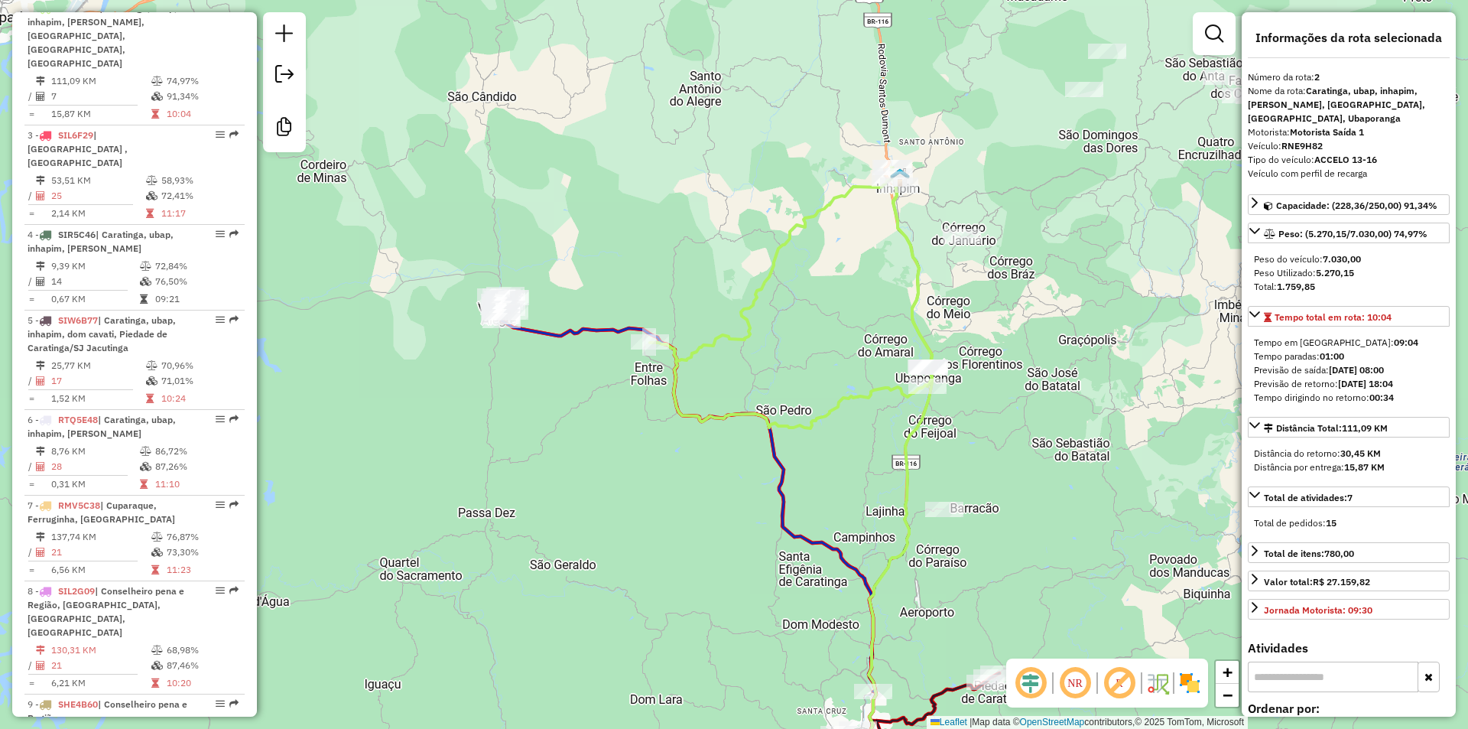
click at [557, 332] on icon at bounding box center [686, 492] width 380 height 397
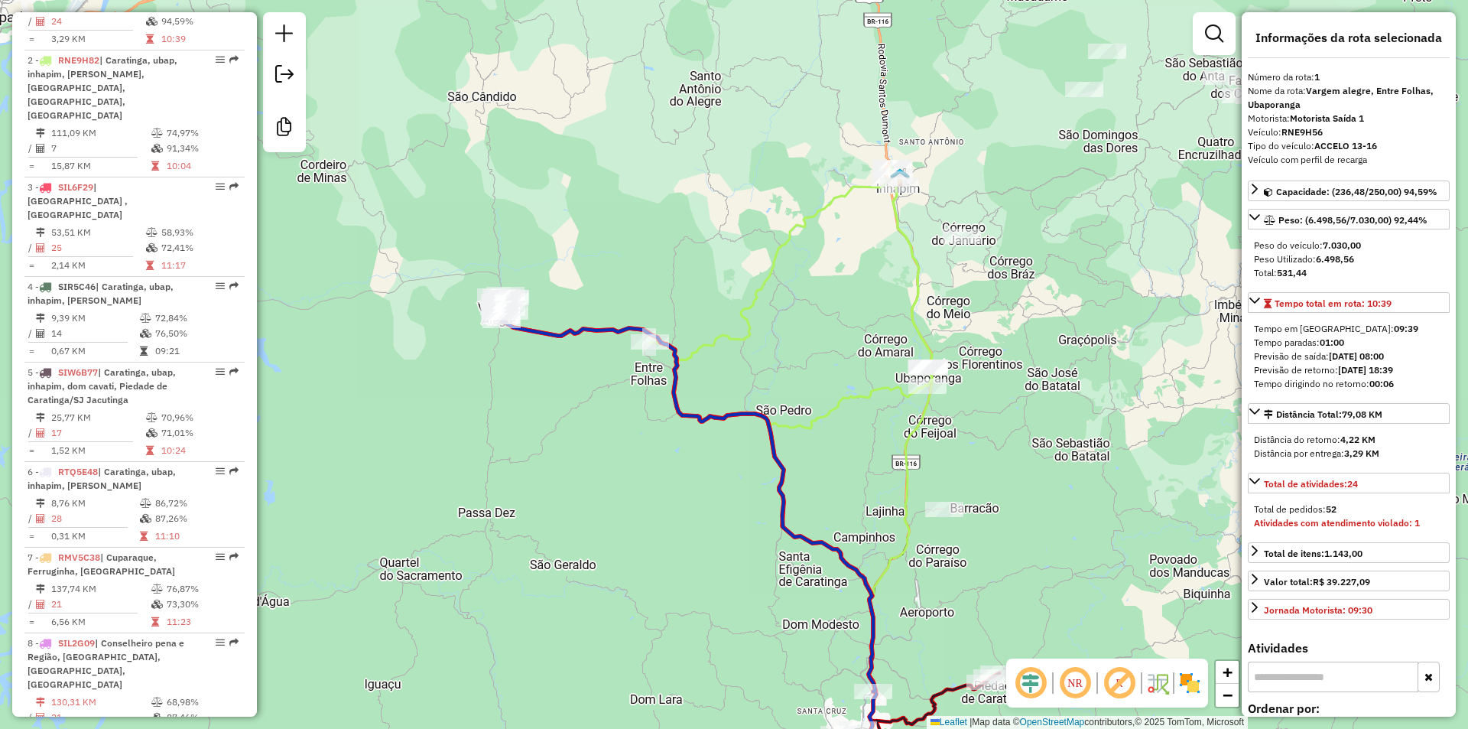
scroll to position [603, 0]
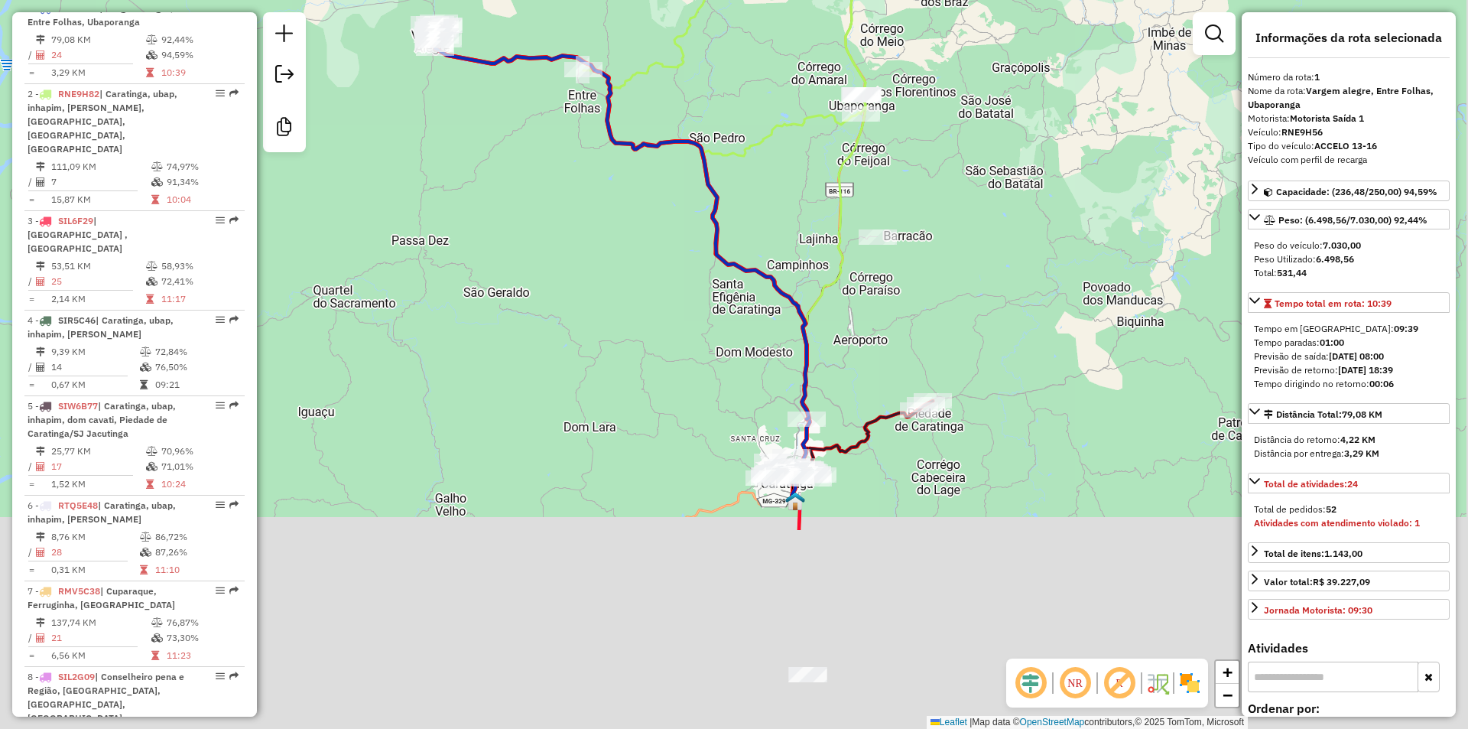
drag, startPoint x: 1082, startPoint y: 541, endPoint x: 1006, endPoint y: 248, distance: 303.3
click at [1007, 249] on div "Janela de atendimento Grade de atendimento Capacidade Transportadoras Veículos …" at bounding box center [734, 364] width 1468 height 729
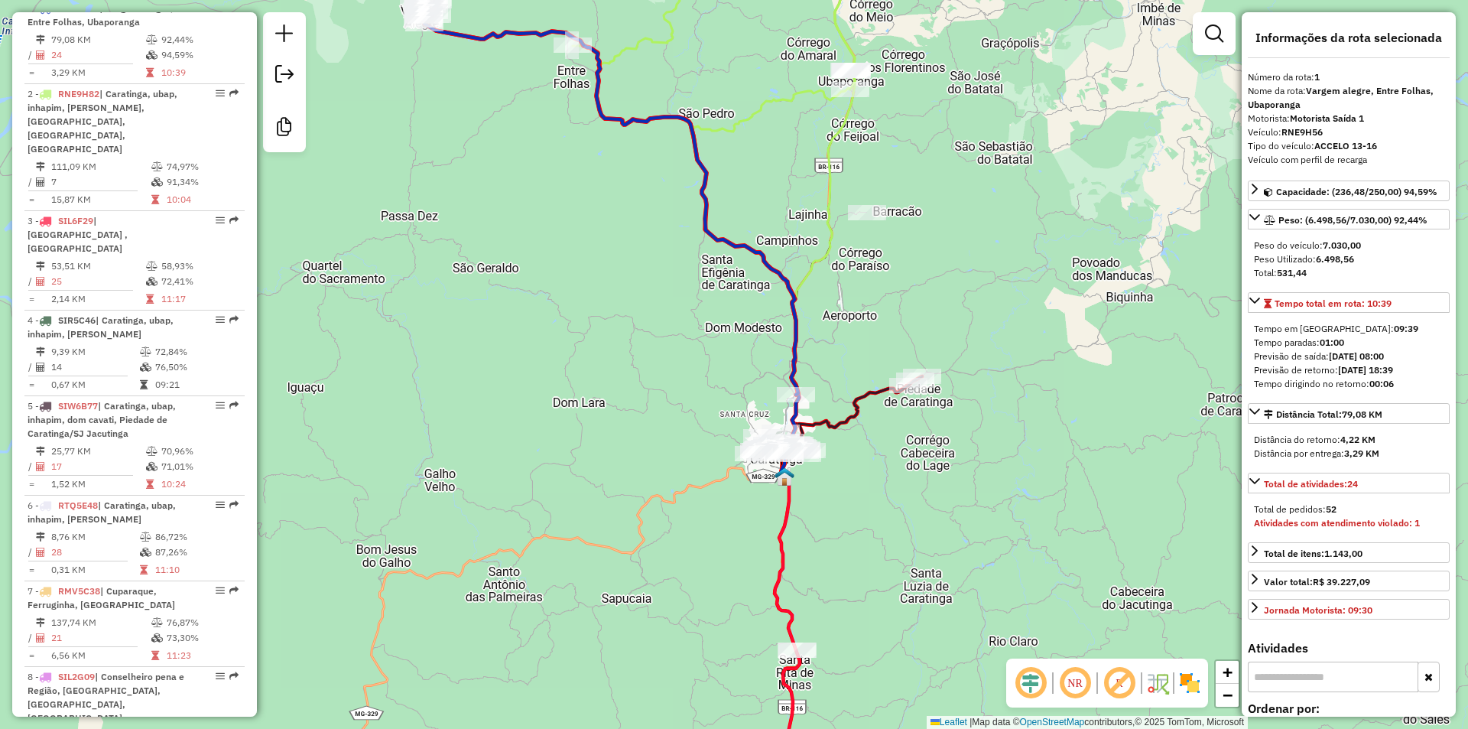
click at [785, 585] on icon at bounding box center [785, 624] width 34 height 355
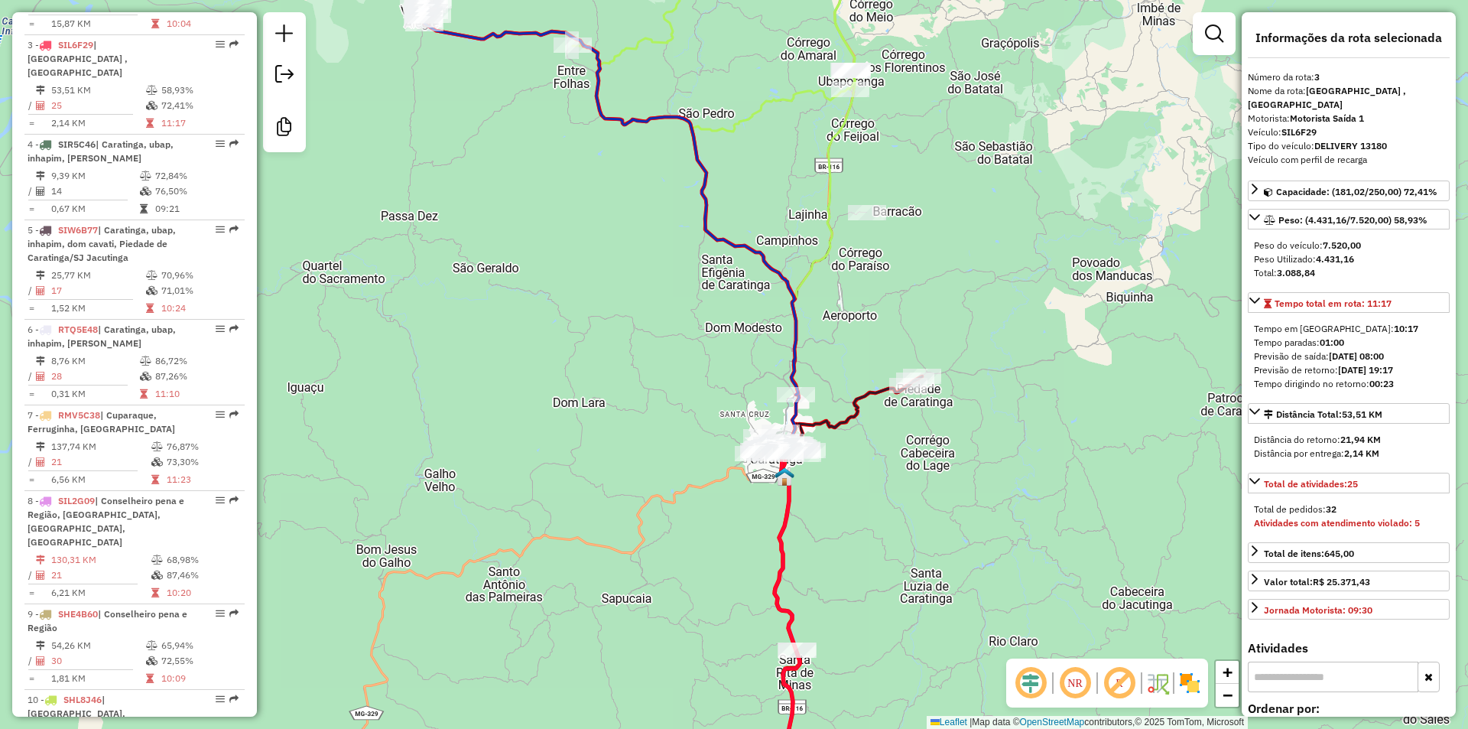
scroll to position [788, 0]
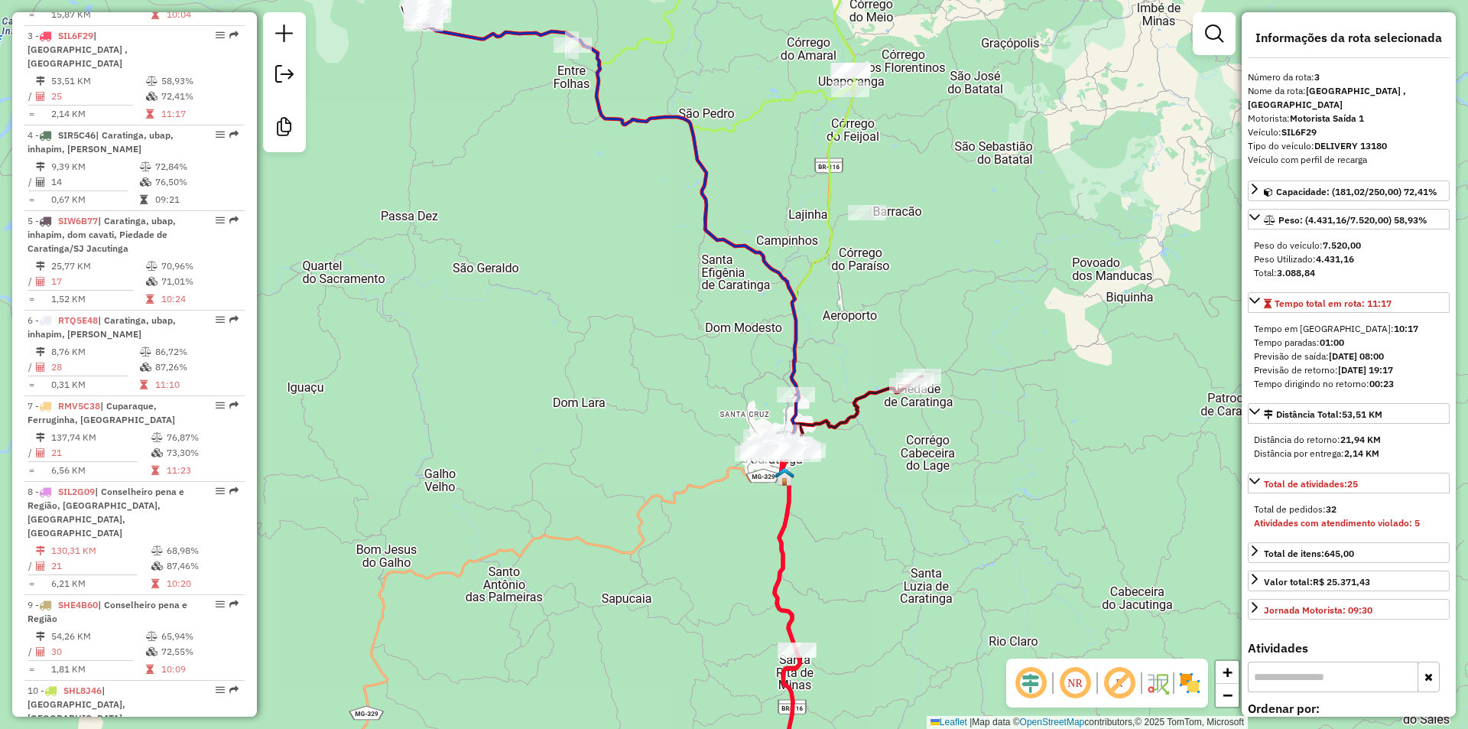
click at [832, 407] on div "Janela de atendimento Grade de atendimento Capacidade Transportadoras Veículos …" at bounding box center [734, 364] width 1468 height 729
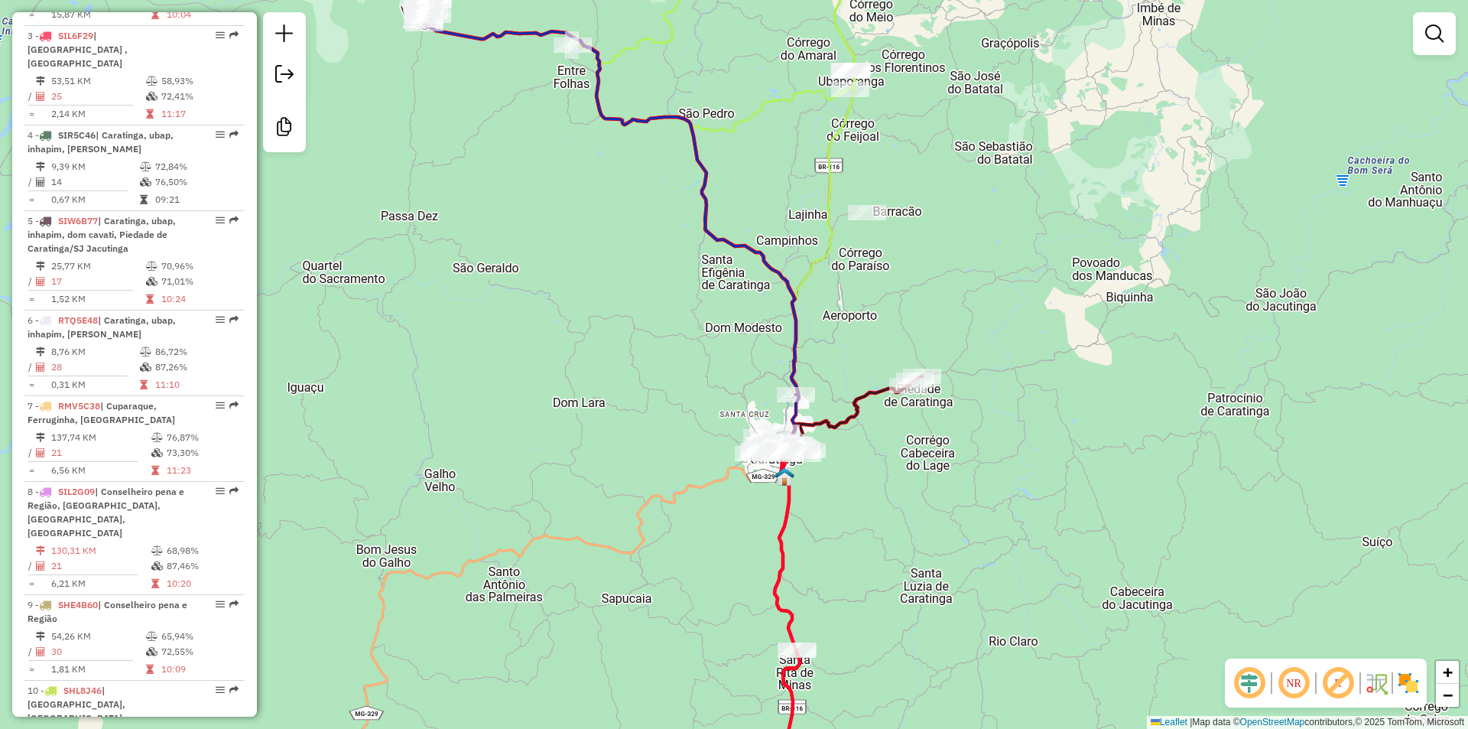
click at [857, 417] on icon at bounding box center [846, 415] width 151 height 78
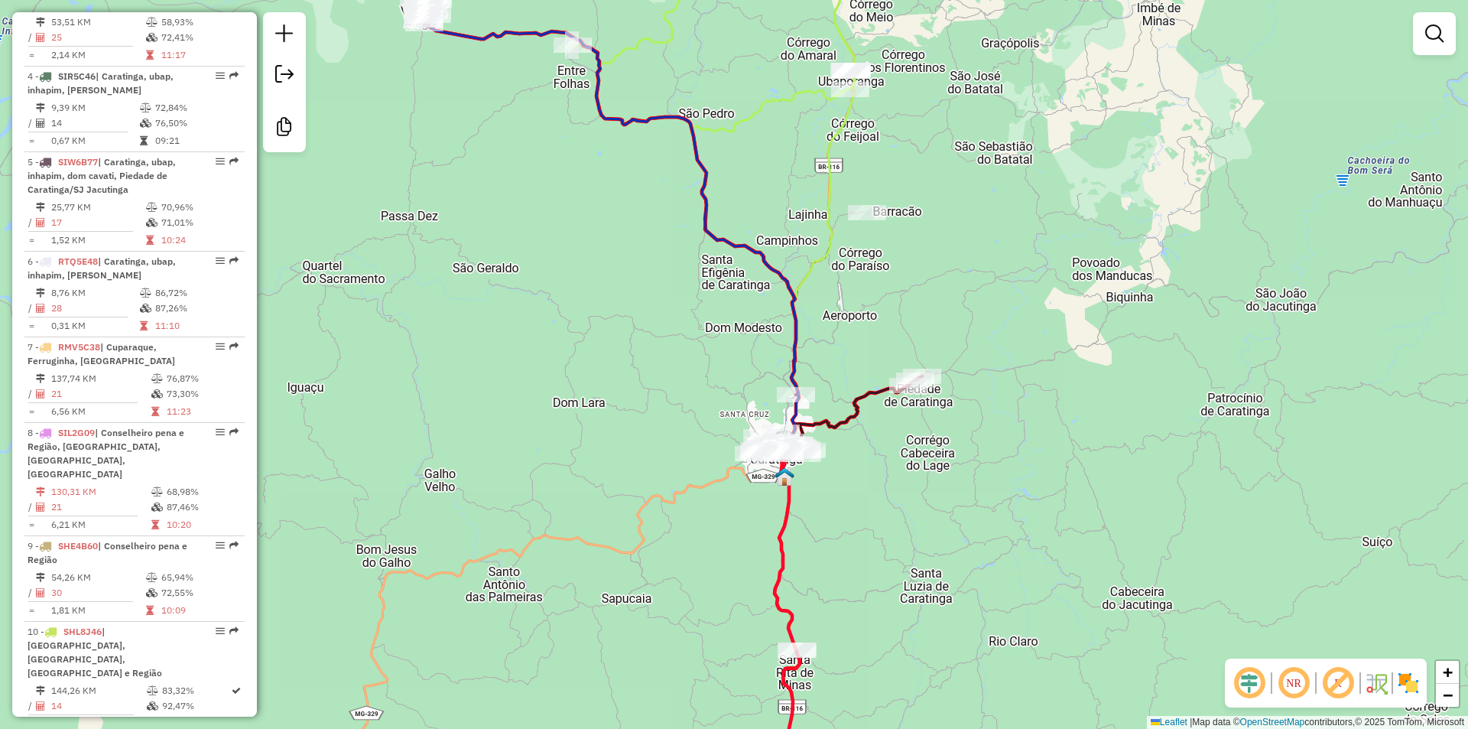
select select "**********"
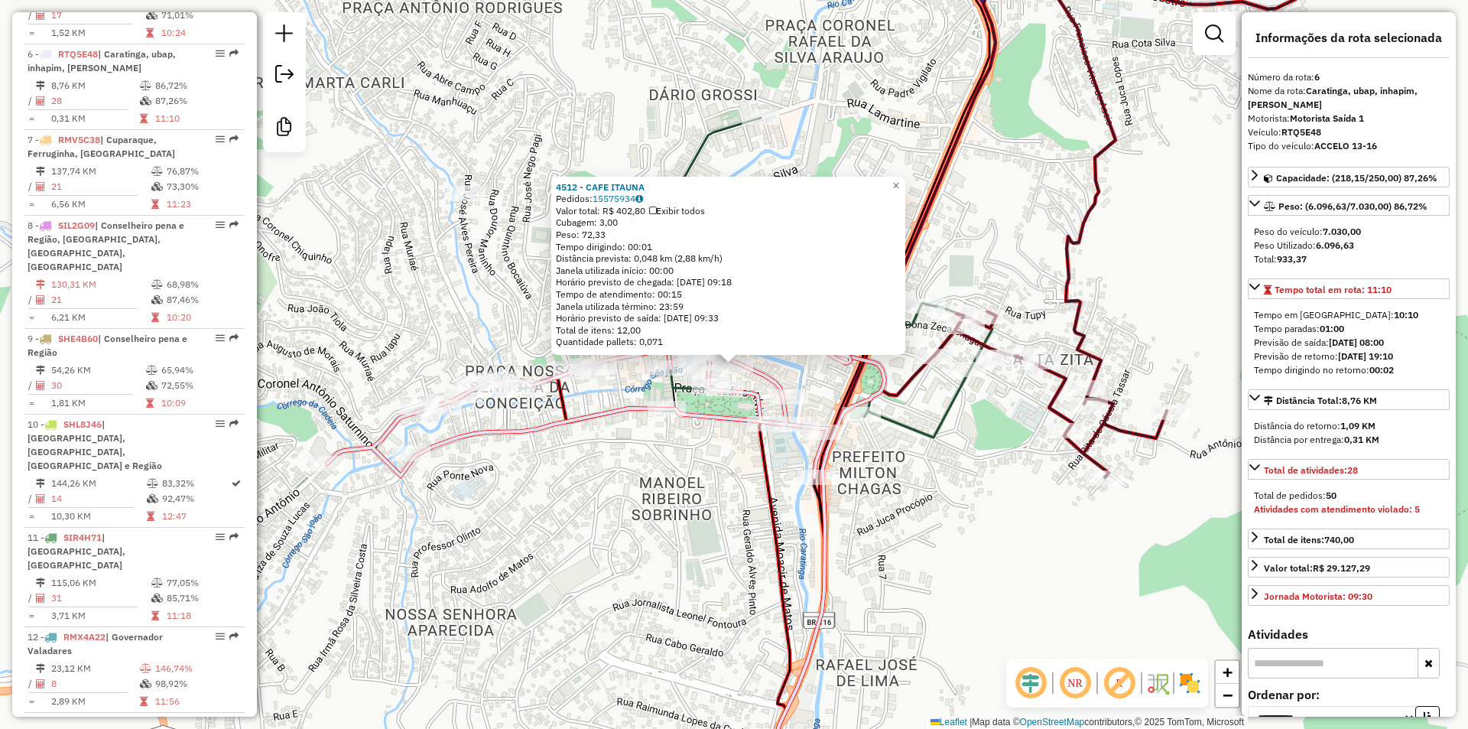
scroll to position [1058, 0]
click at [685, 553] on div "Rota 6 - Placa RTQ5E48 4512 - CAFE ITAUNA 4512 - CAFE ITAUNA Pedidos: 15575934 …" at bounding box center [734, 364] width 1468 height 729
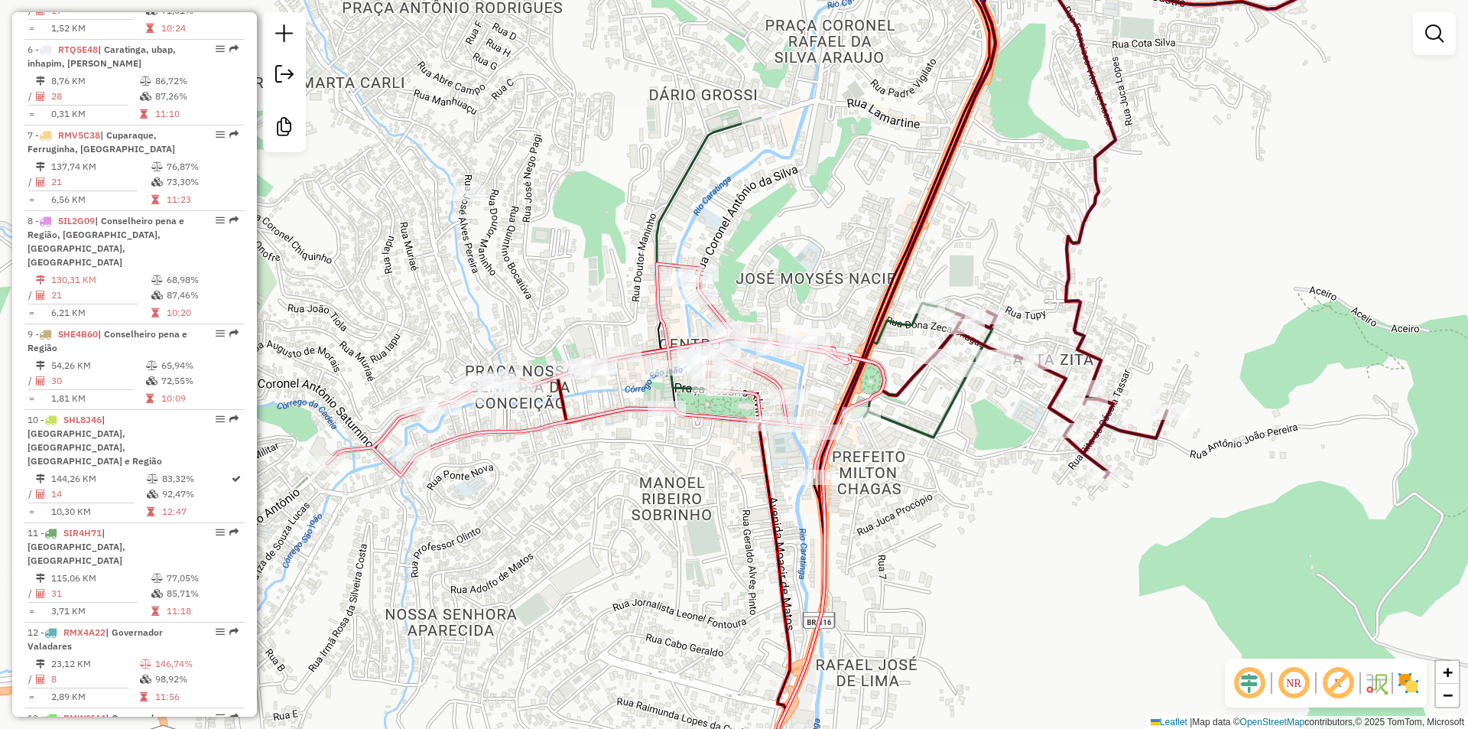
click at [750, 255] on div "Rota 6 - Placa RTQ5E48 4553 - BAR REST. RESPACHU Rota 6 - Placa RTQ5E48 27080 -…" at bounding box center [734, 364] width 1468 height 729
select select "**********"
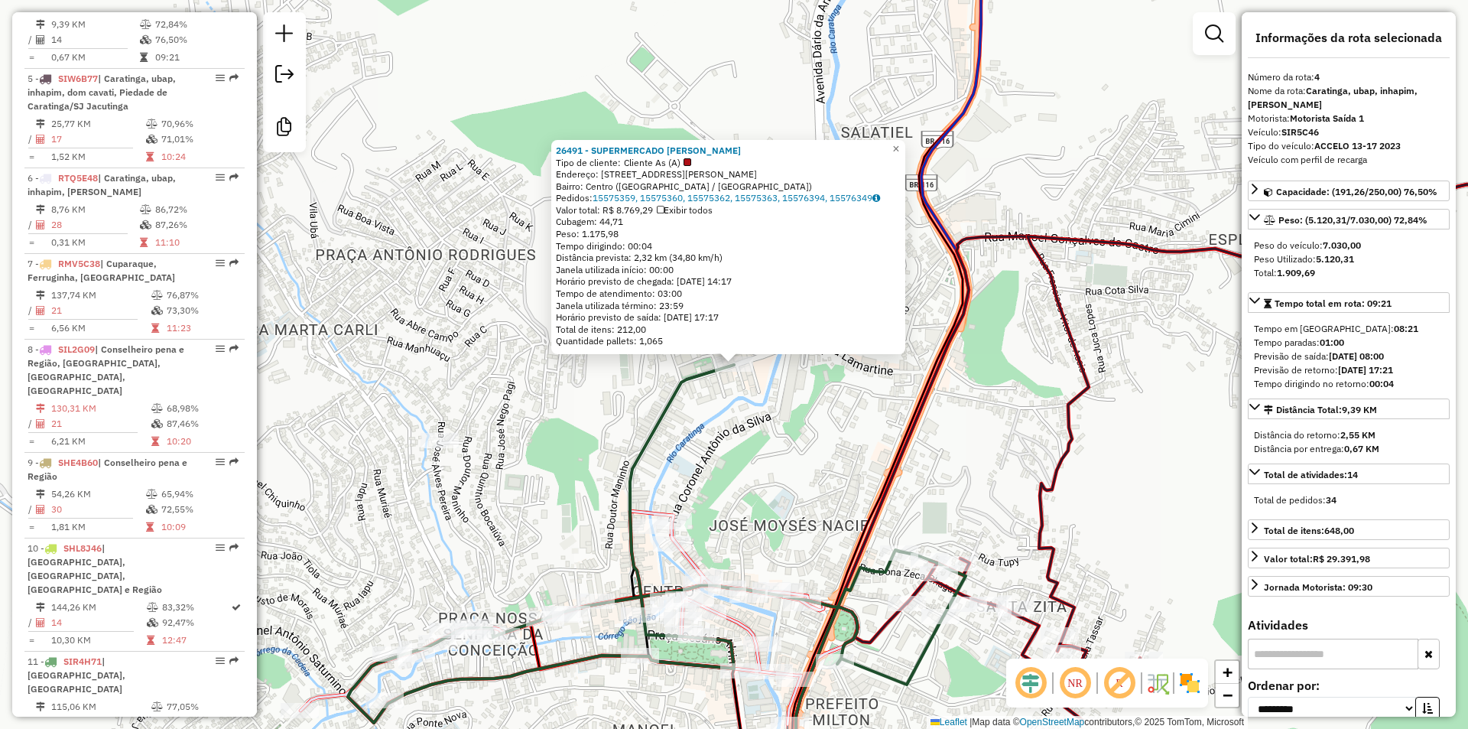
scroll to position [873, 0]
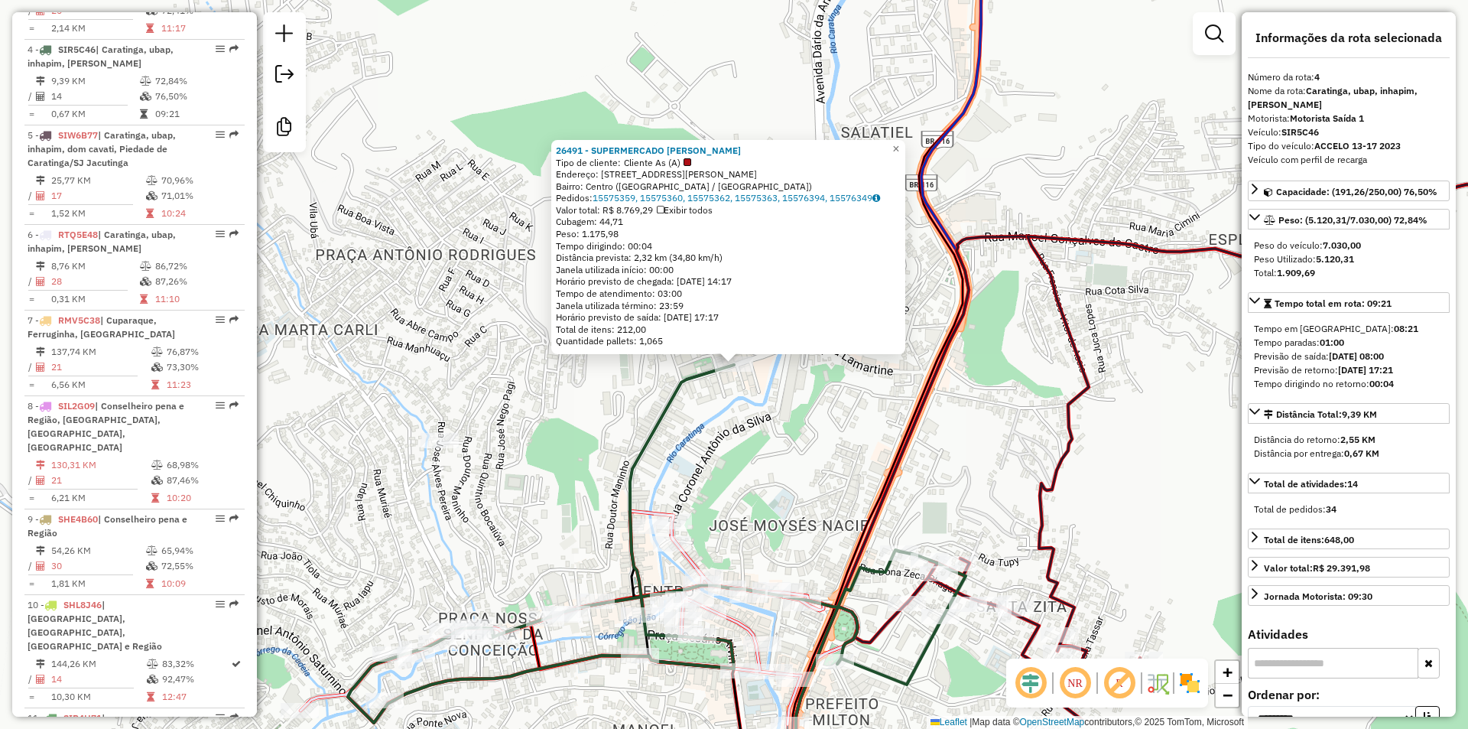
click at [764, 466] on div "26491 - SUPERMERCADO SOARES Tipo de cliente: Cliente As (A) Endereço: Avenida M…" at bounding box center [734, 364] width 1468 height 729
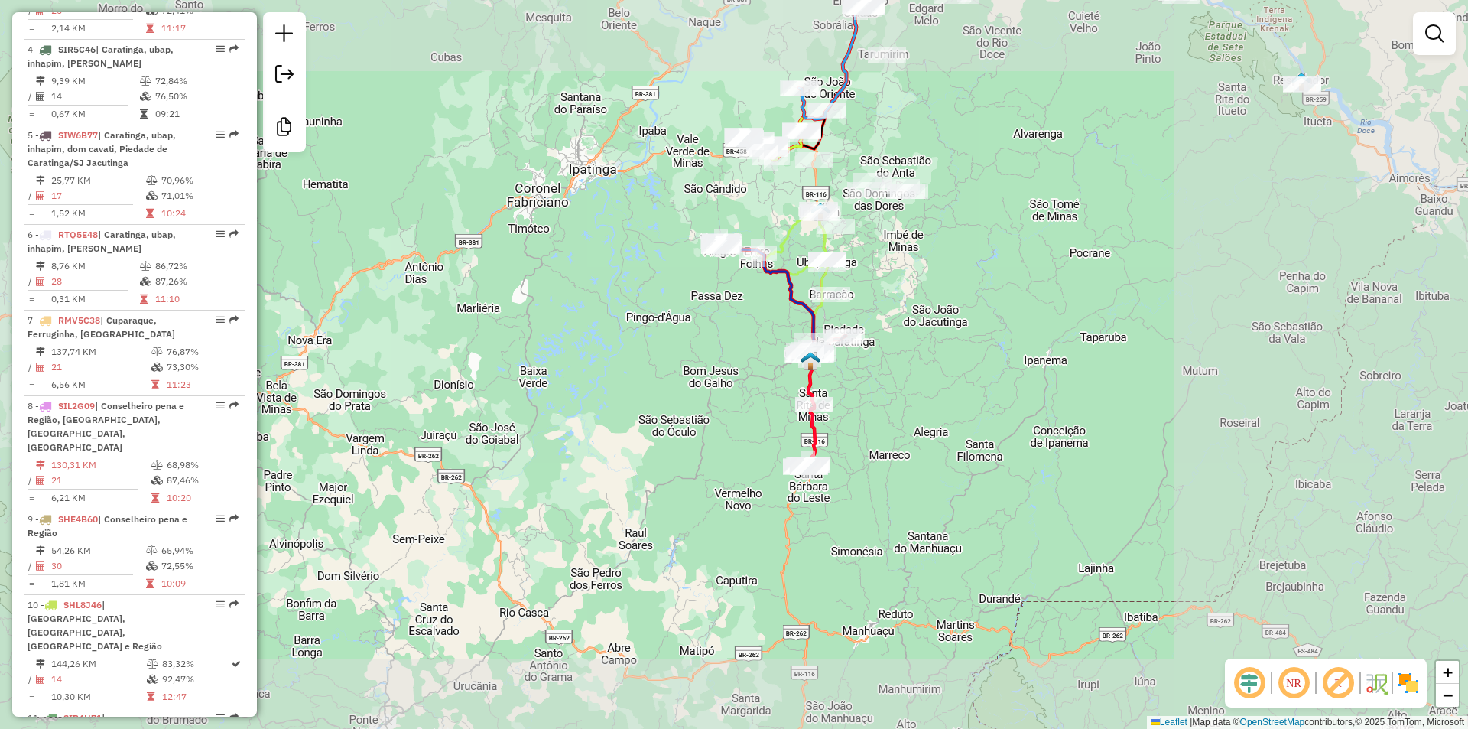
drag, startPoint x: 924, startPoint y: 304, endPoint x: 928, endPoint y: 448, distance: 144.6
click at [927, 448] on div "Janela de atendimento Grade de atendimento Capacidade Transportadoras Veículos …" at bounding box center [734, 364] width 1468 height 729
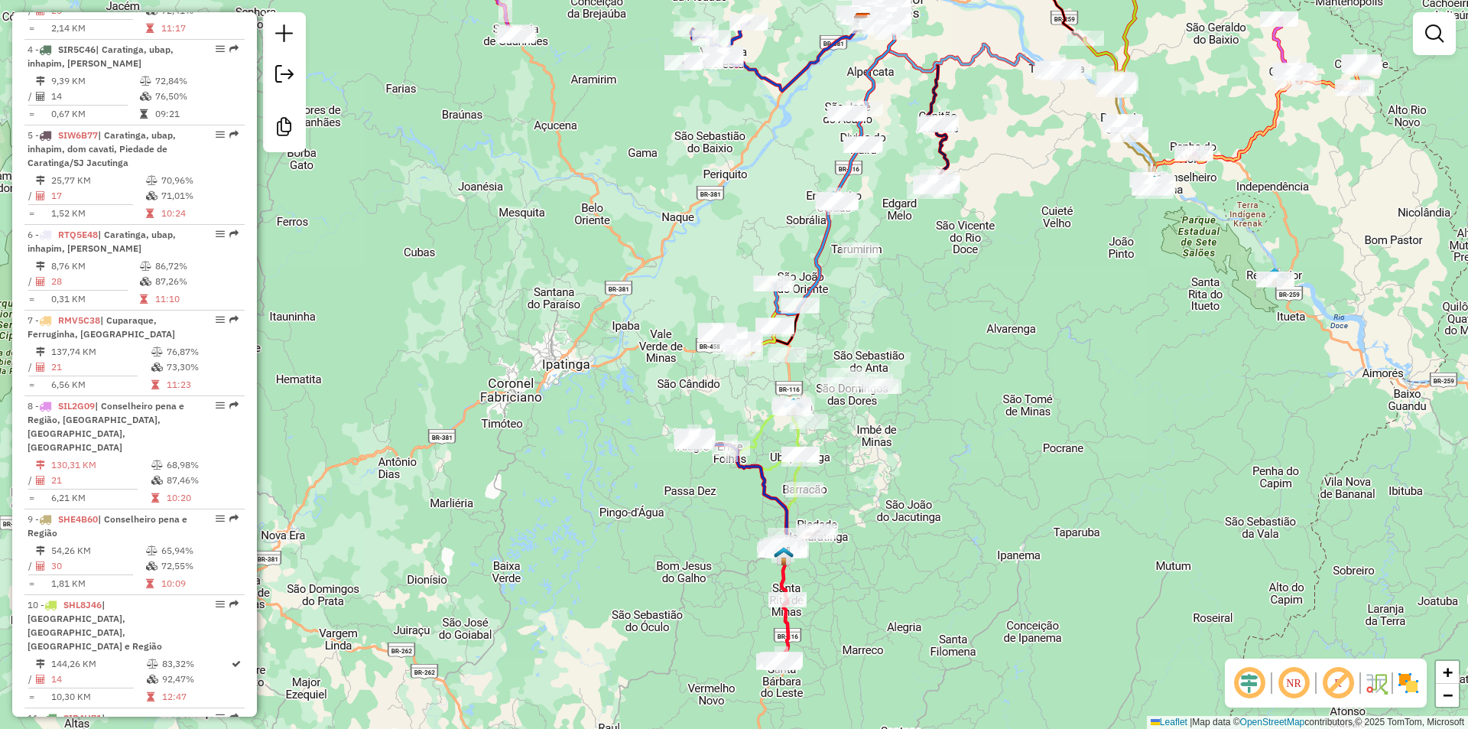
drag, startPoint x: 977, startPoint y: 320, endPoint x: 947, endPoint y: 366, distance: 55.0
click at [937, 372] on div "Janela de atendimento Grade de atendimento Capacidade Transportadoras Veículos …" at bounding box center [734, 364] width 1468 height 729
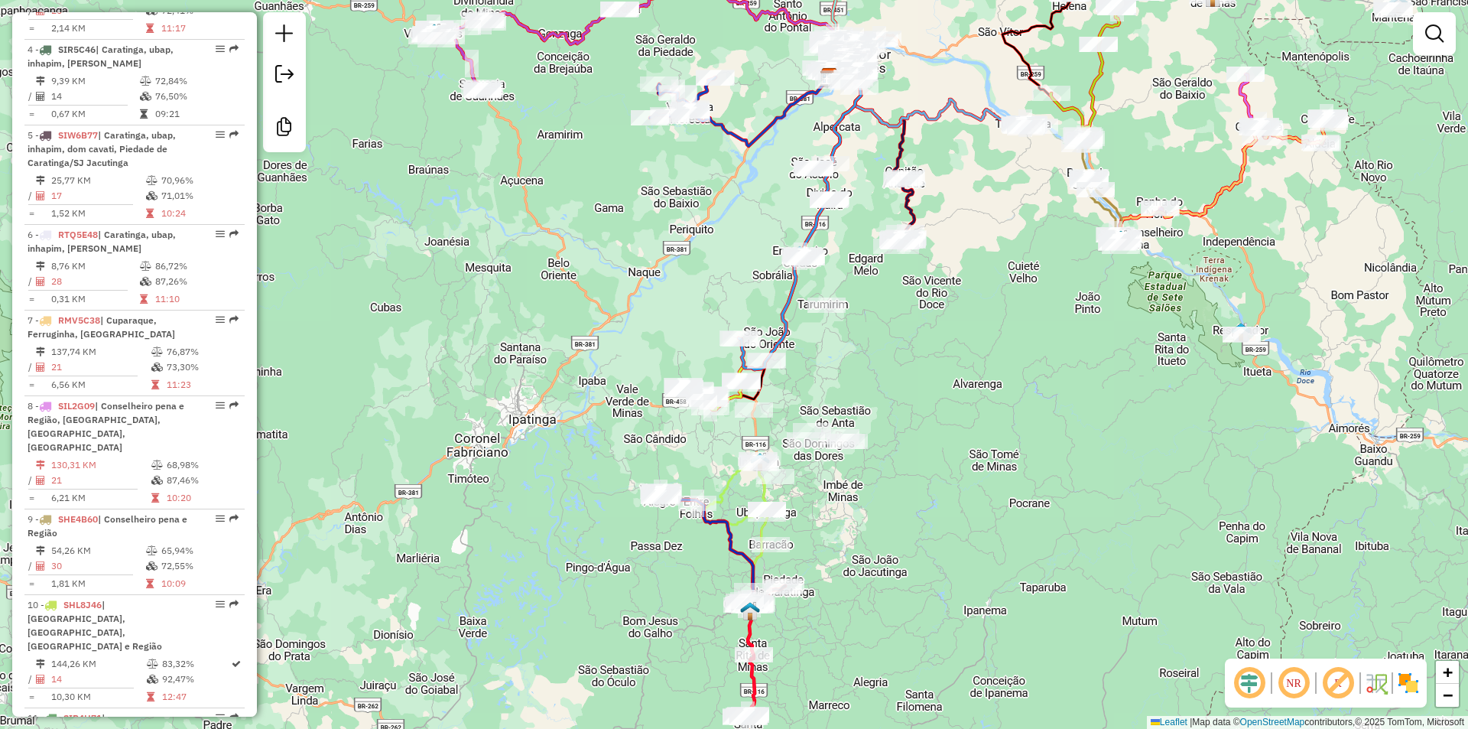
click at [1001, 395] on div "Janela de atendimento Grade de atendimento Capacidade Transportadoras Veículos …" at bounding box center [734, 364] width 1468 height 729
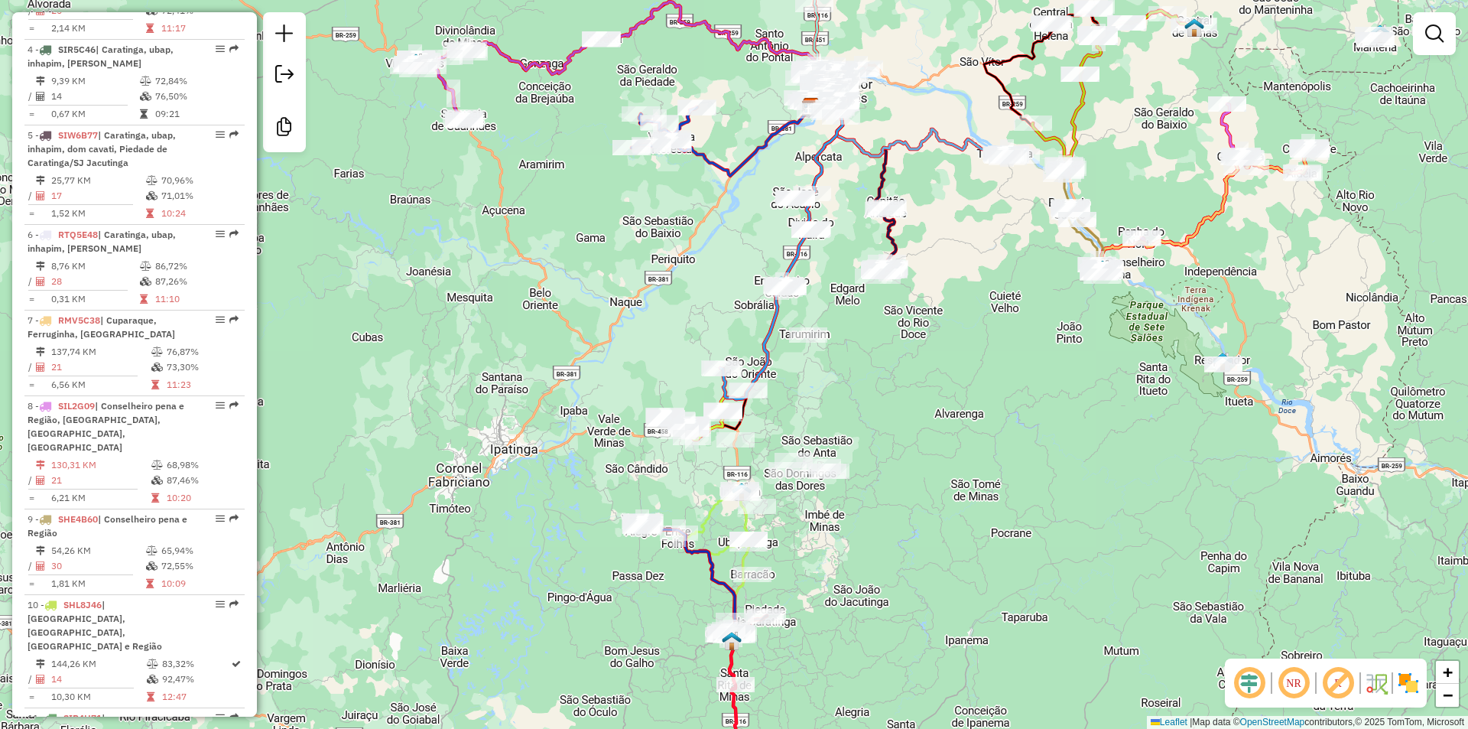
click at [998, 426] on div "Janela de atendimento Grade de atendimento Capacidade Transportadoras Veículos …" at bounding box center [734, 364] width 1468 height 729
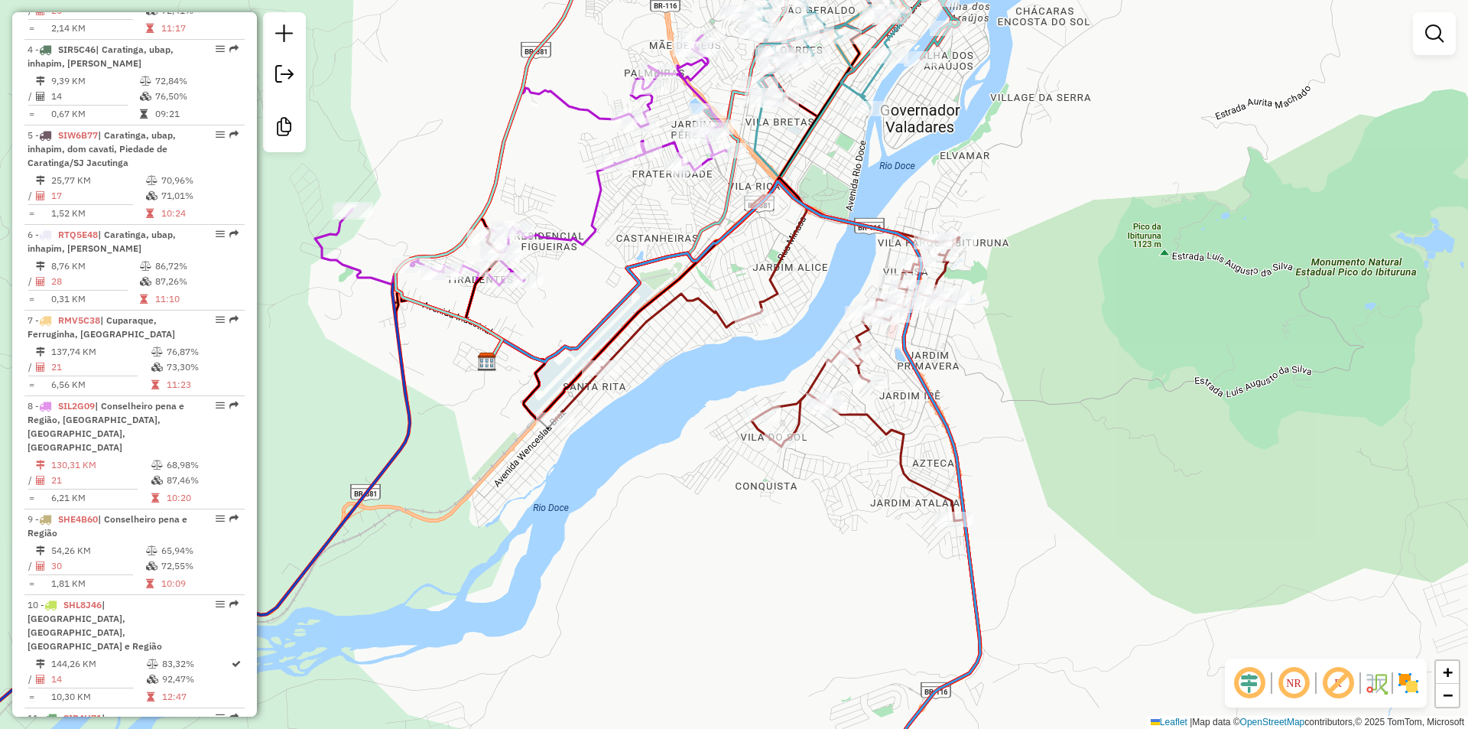
click at [790, 254] on icon at bounding box center [759, 351] width 409 height 340
select select "**********"
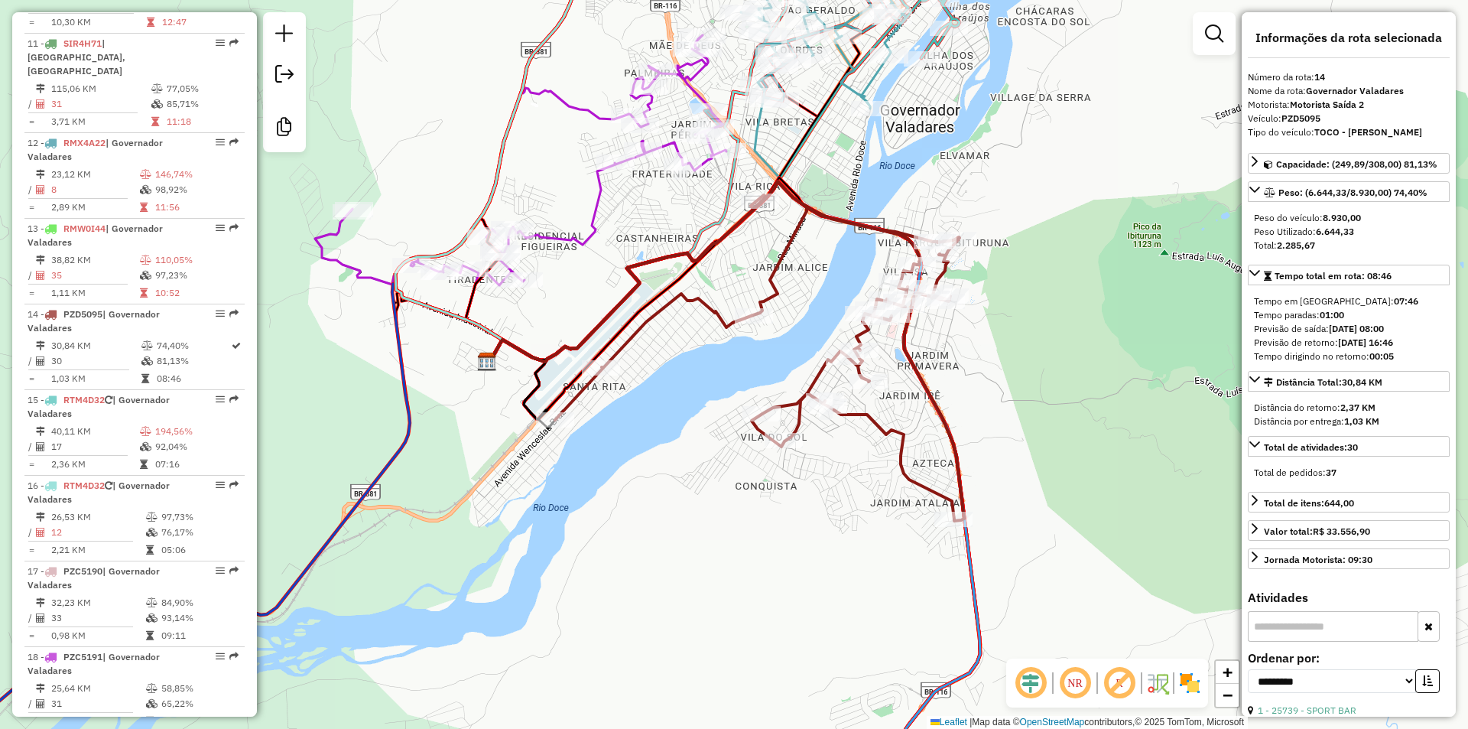
scroll to position [1771, 0]
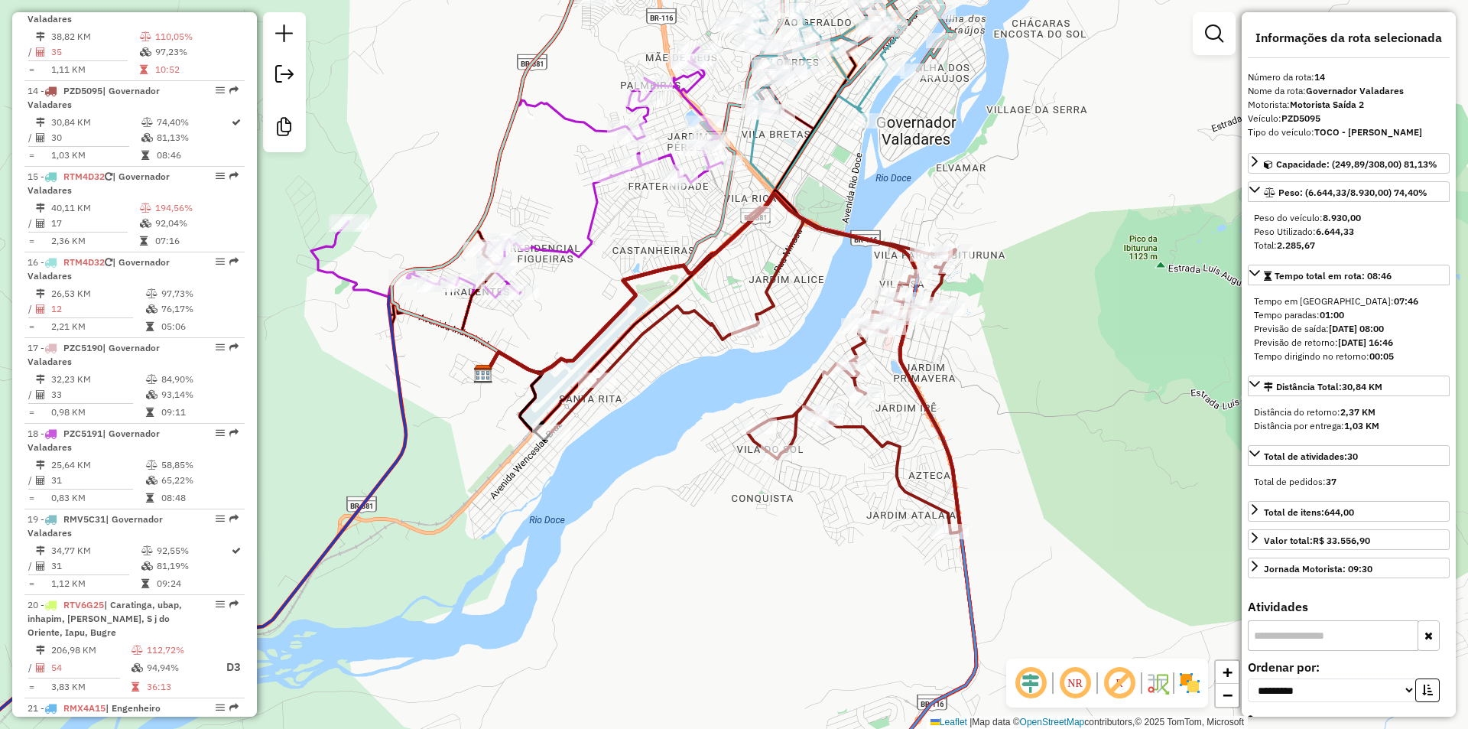
drag, startPoint x: 749, startPoint y: 254, endPoint x: 727, endPoint y: 353, distance: 101.1
click at [727, 353] on div "Janela de atendimento Grade de atendimento Capacidade Transportadoras Veículos …" at bounding box center [734, 364] width 1468 height 729
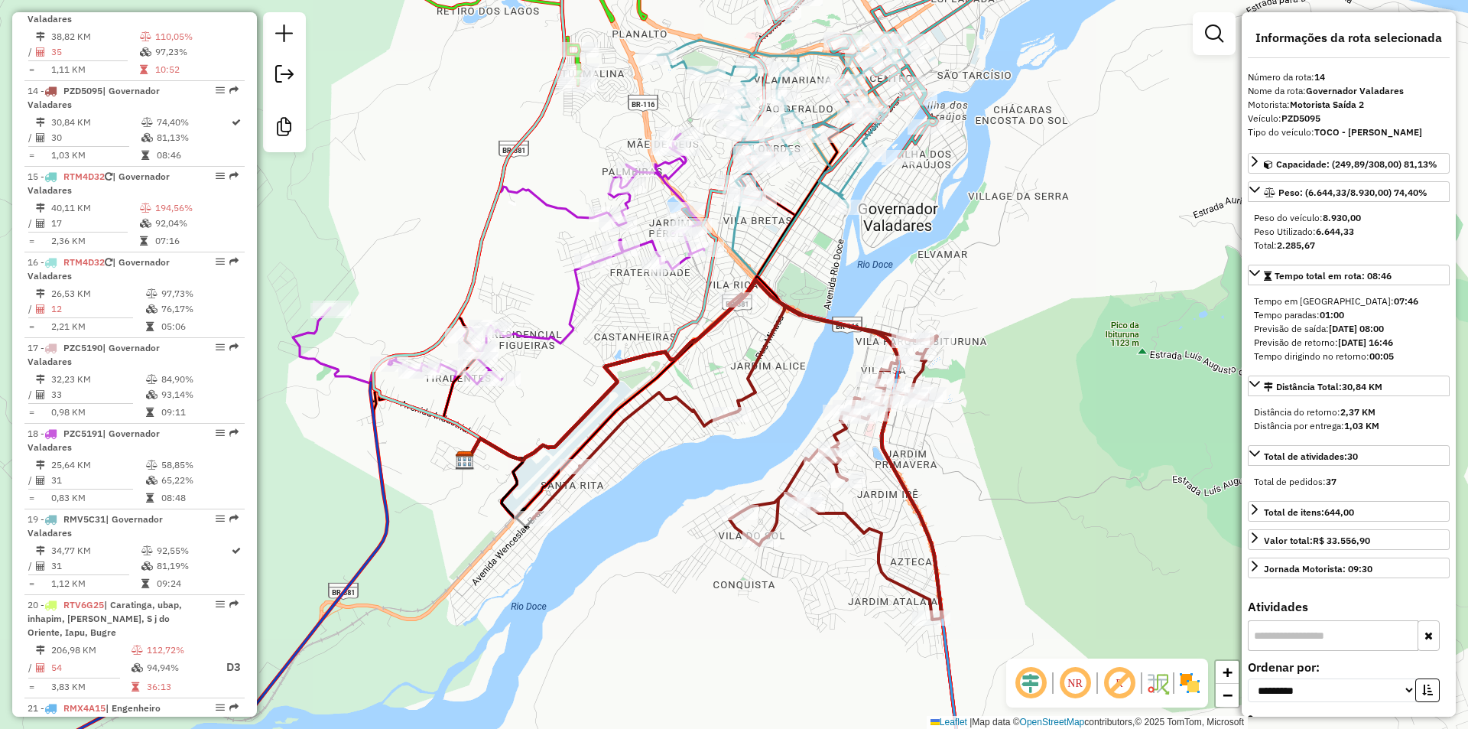
click at [542, 332] on icon at bounding box center [498, 259] width 411 height 250
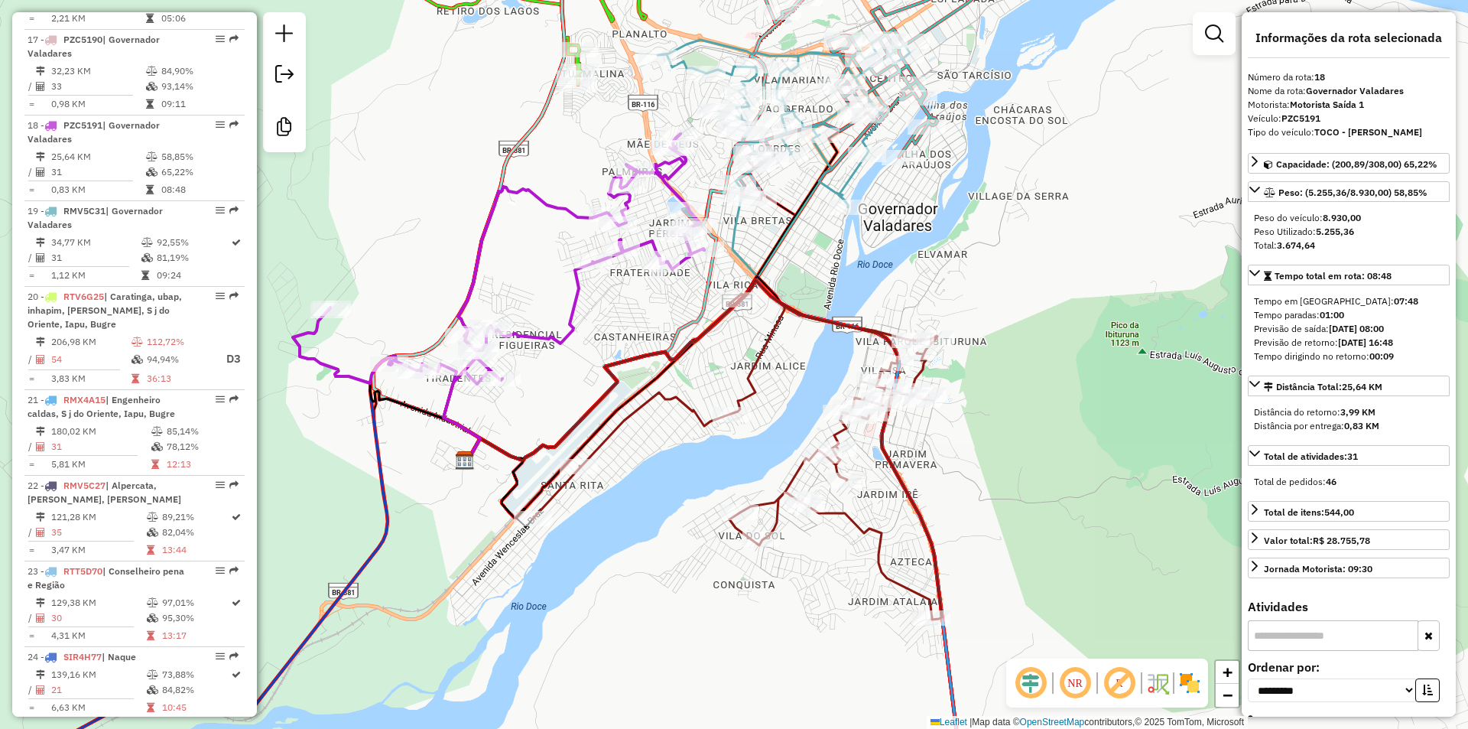
scroll to position [2114, 0]
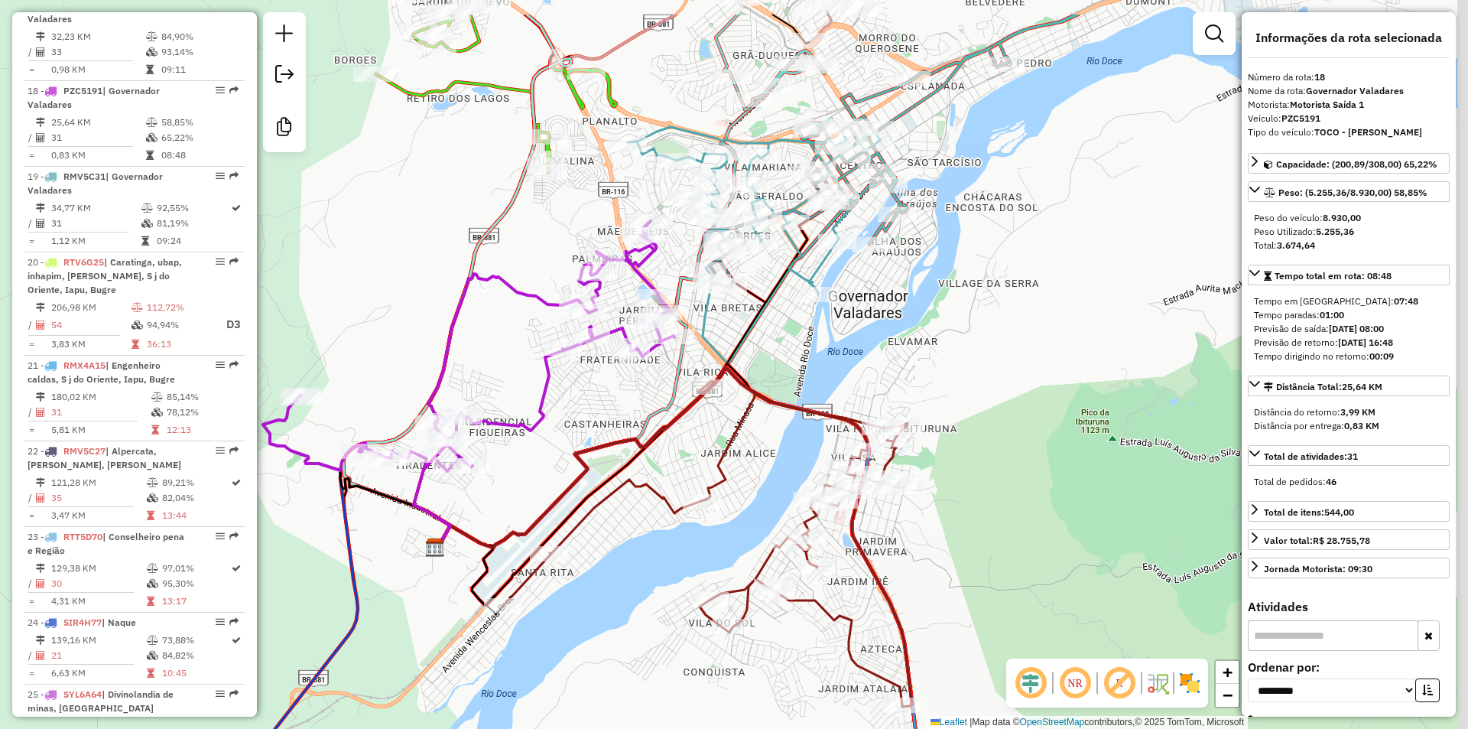
drag, startPoint x: 943, startPoint y: 271, endPoint x: 895, endPoint y: 411, distance: 148.5
click at [895, 411] on div "Janela de atendimento Grade de atendimento Capacidade Transportadoras Veículos …" at bounding box center [734, 364] width 1468 height 729
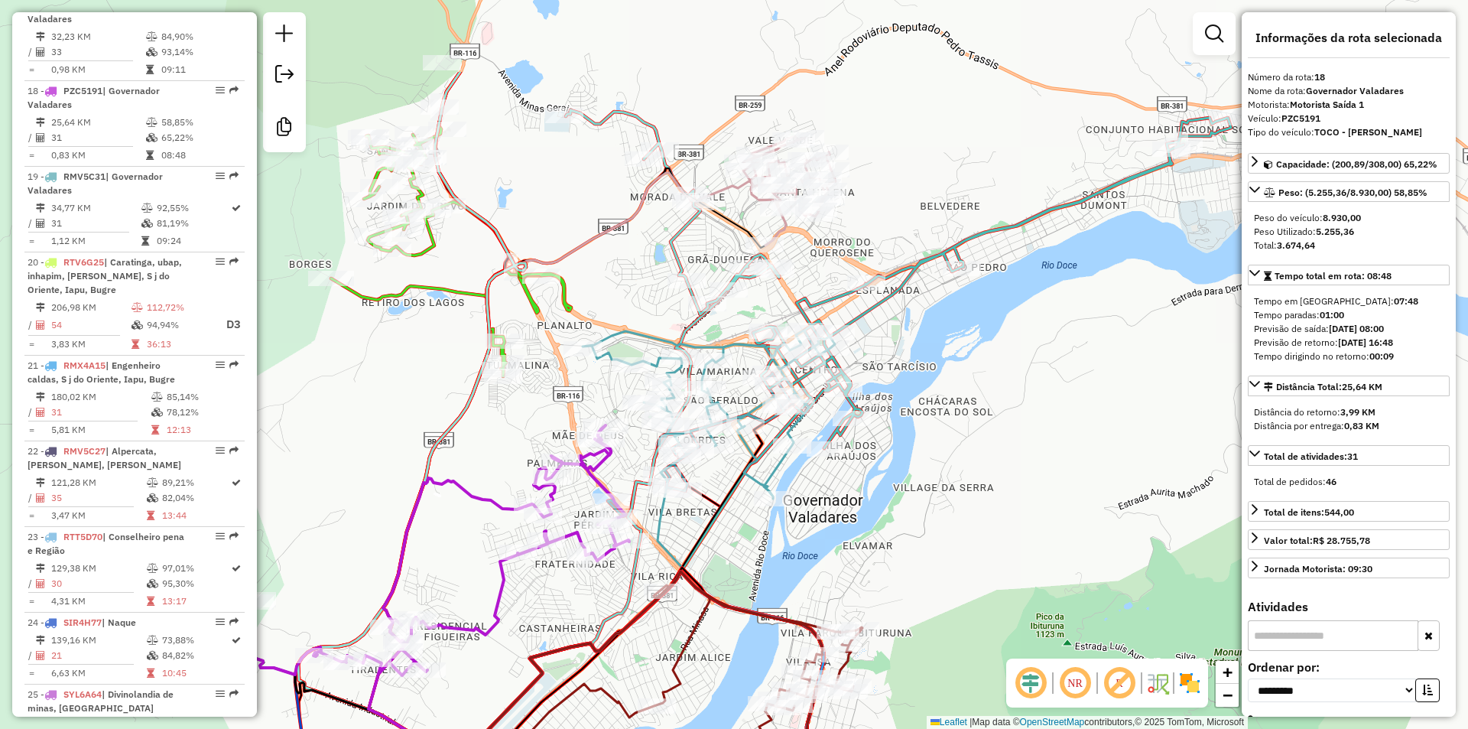
drag, startPoint x: 947, startPoint y: 303, endPoint x: 947, endPoint y: 319, distance: 16.1
click at [947, 319] on div "Janela de atendimento Grade de atendimento Capacidade Transportadoras Veículos …" at bounding box center [734, 364] width 1468 height 729
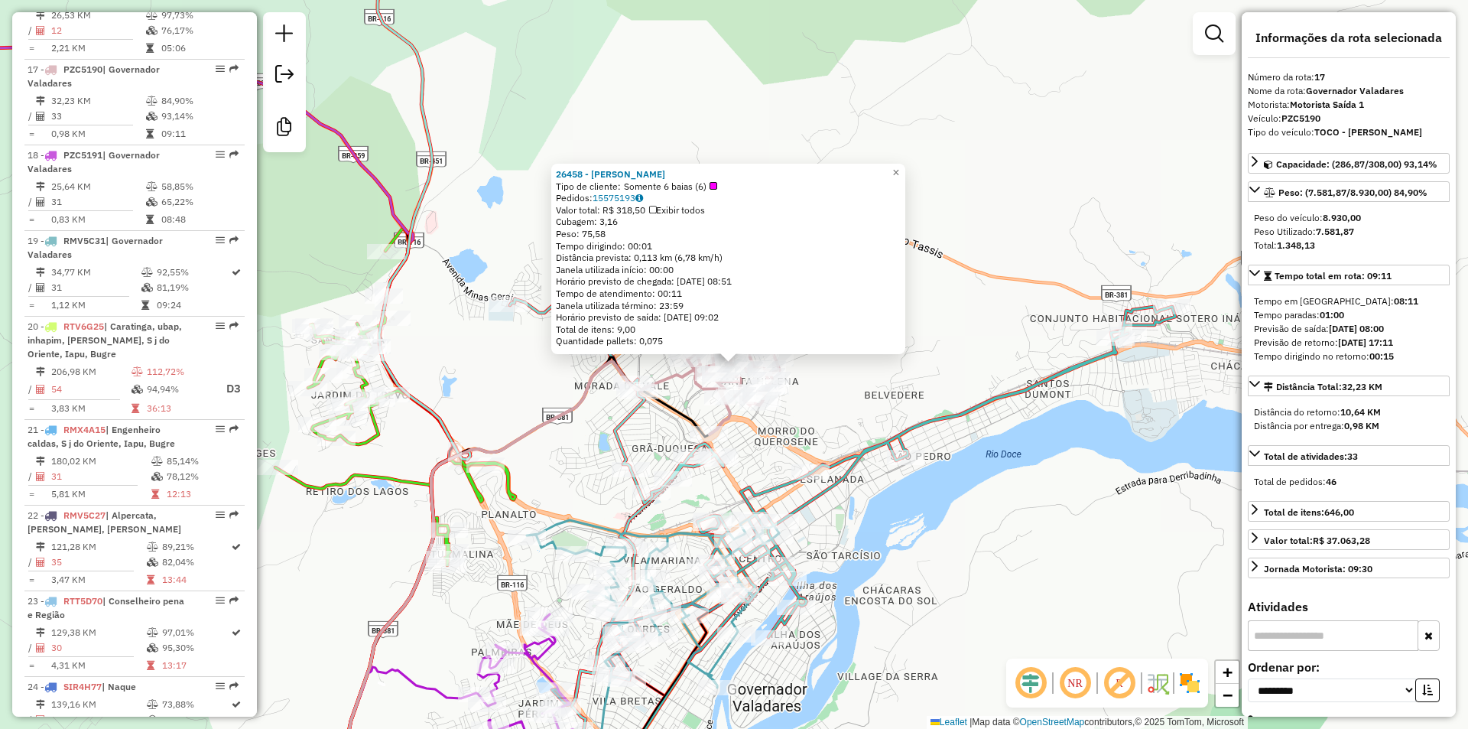
scroll to position [2028, 0]
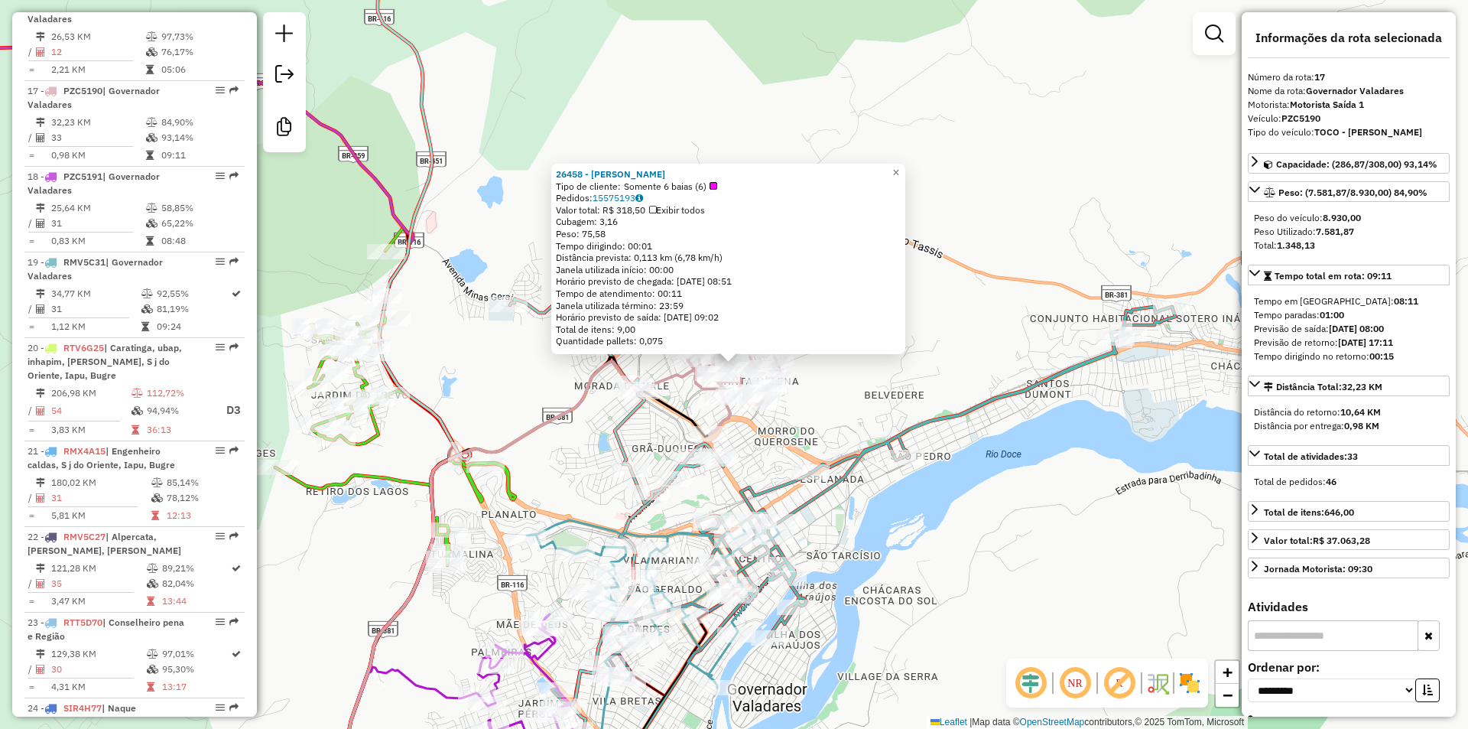
click at [803, 410] on div "26458 - DOMINGOS BAR Tipo de cliente: Somente 6 baias (6) Pedidos: 15575193 Val…" at bounding box center [734, 364] width 1468 height 729
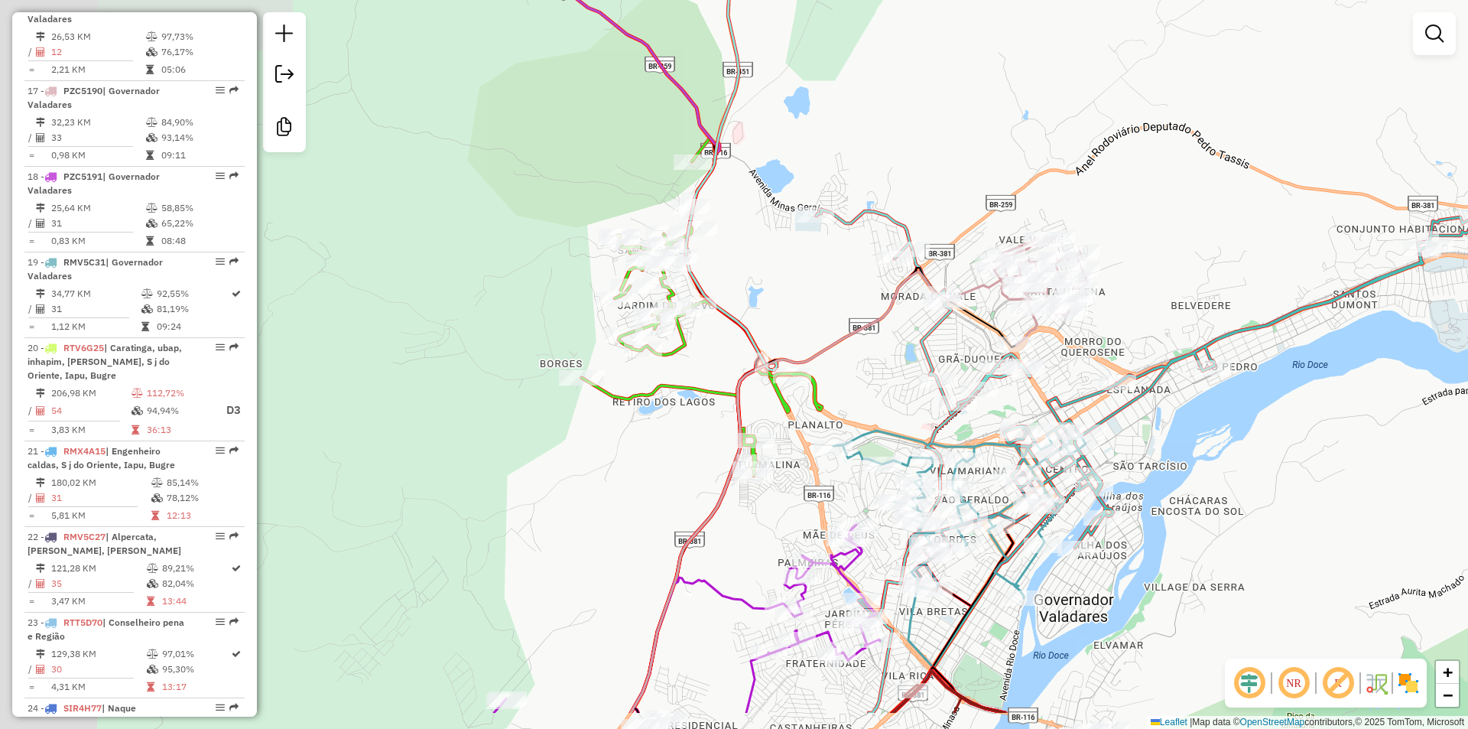
drag, startPoint x: 843, startPoint y: 250, endPoint x: 808, endPoint y: 263, distance: 36.8
click at [850, 249] on div "Janela de atendimento Grade de atendimento Capacidade Transportadoras Veículos …" at bounding box center [734, 364] width 1468 height 729
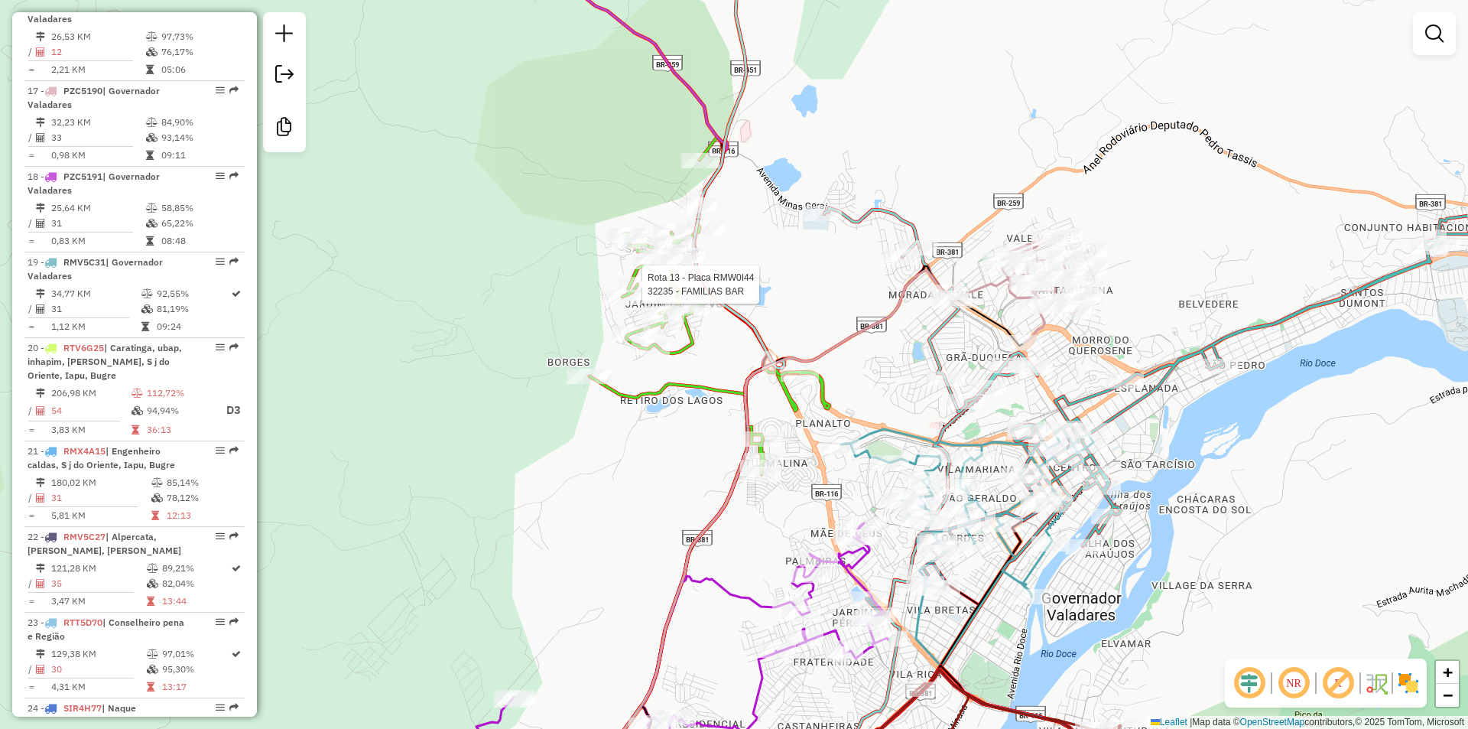
select select "**********"
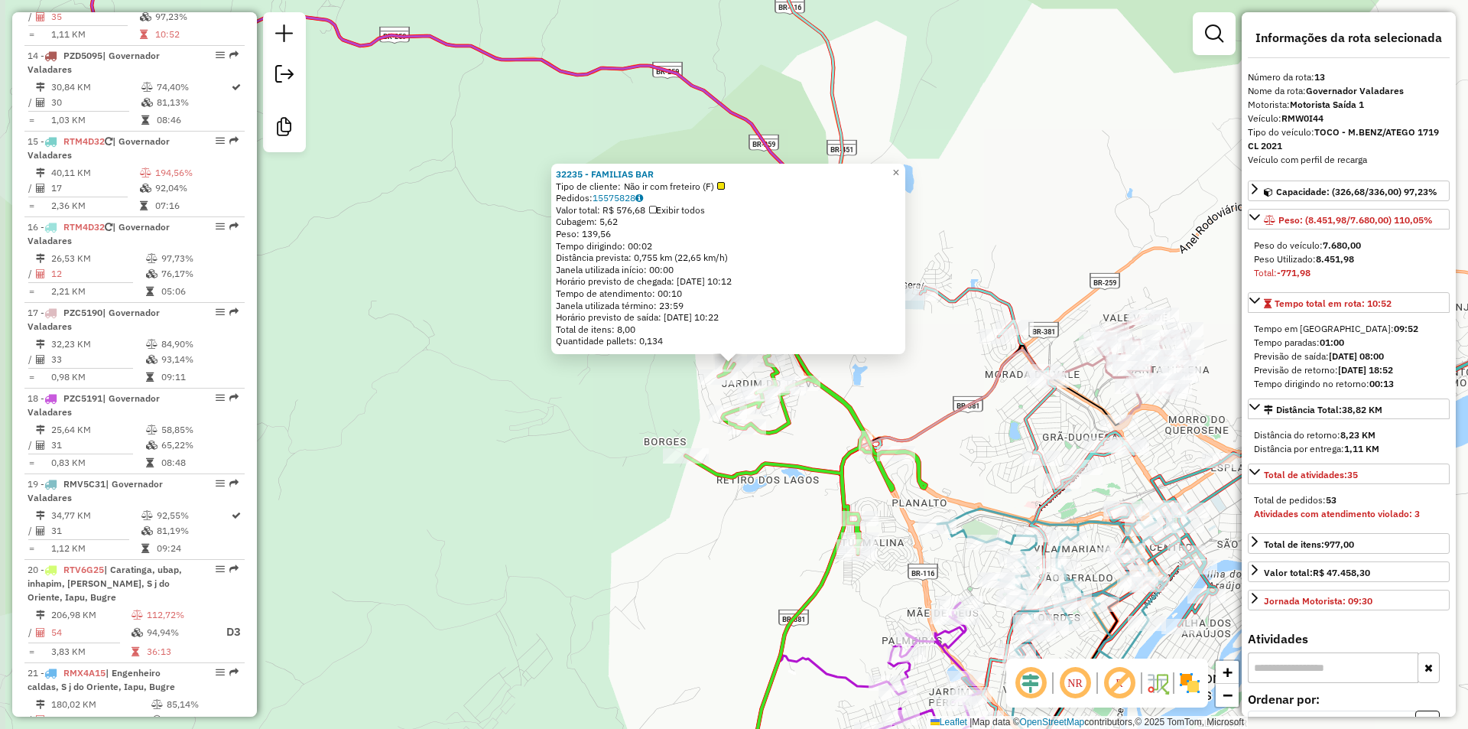
scroll to position [1685, 0]
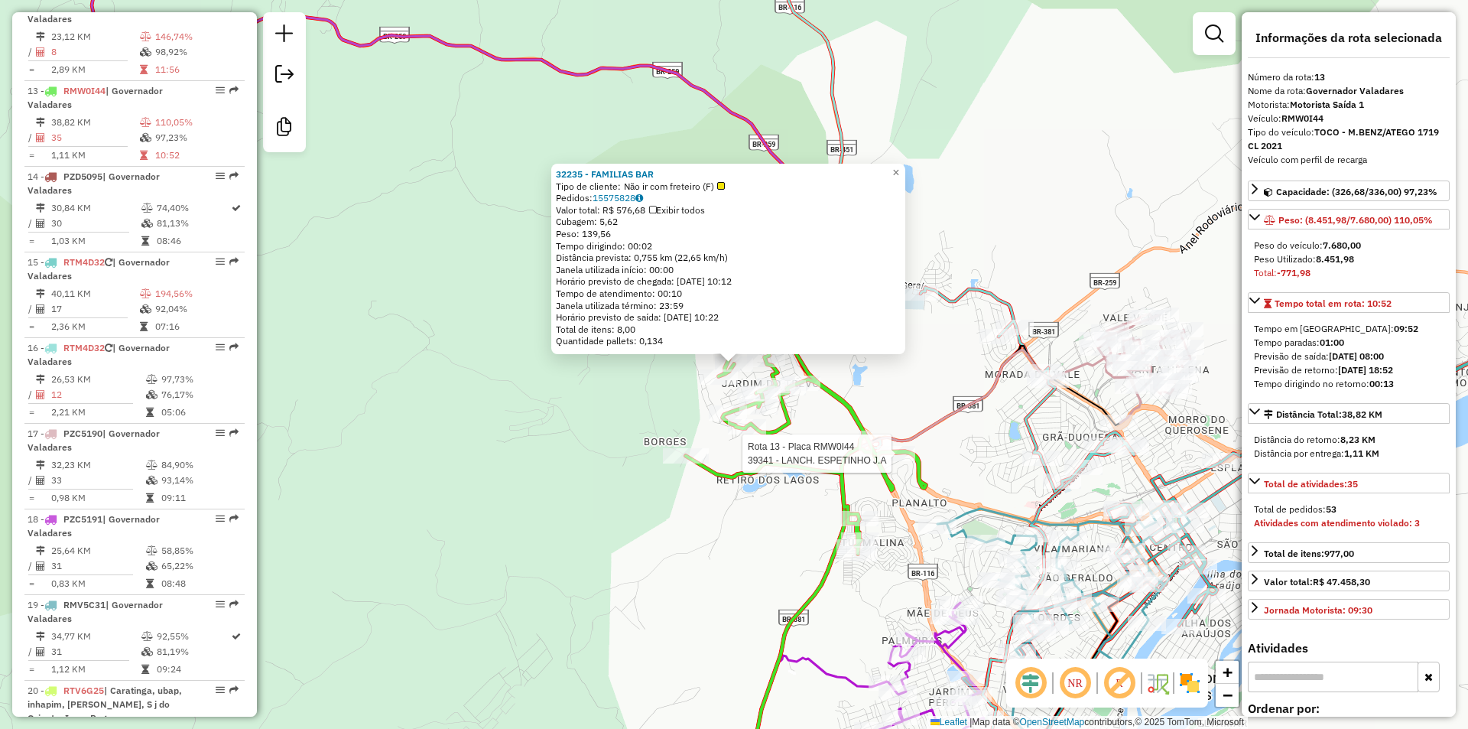
click at [938, 450] on div "Rota 13 - Placa RMW0I44 39341 - LANCH. ESPETINHO J.A 32235 - FAMILIAS BAR Tipo …" at bounding box center [734, 364] width 1468 height 729
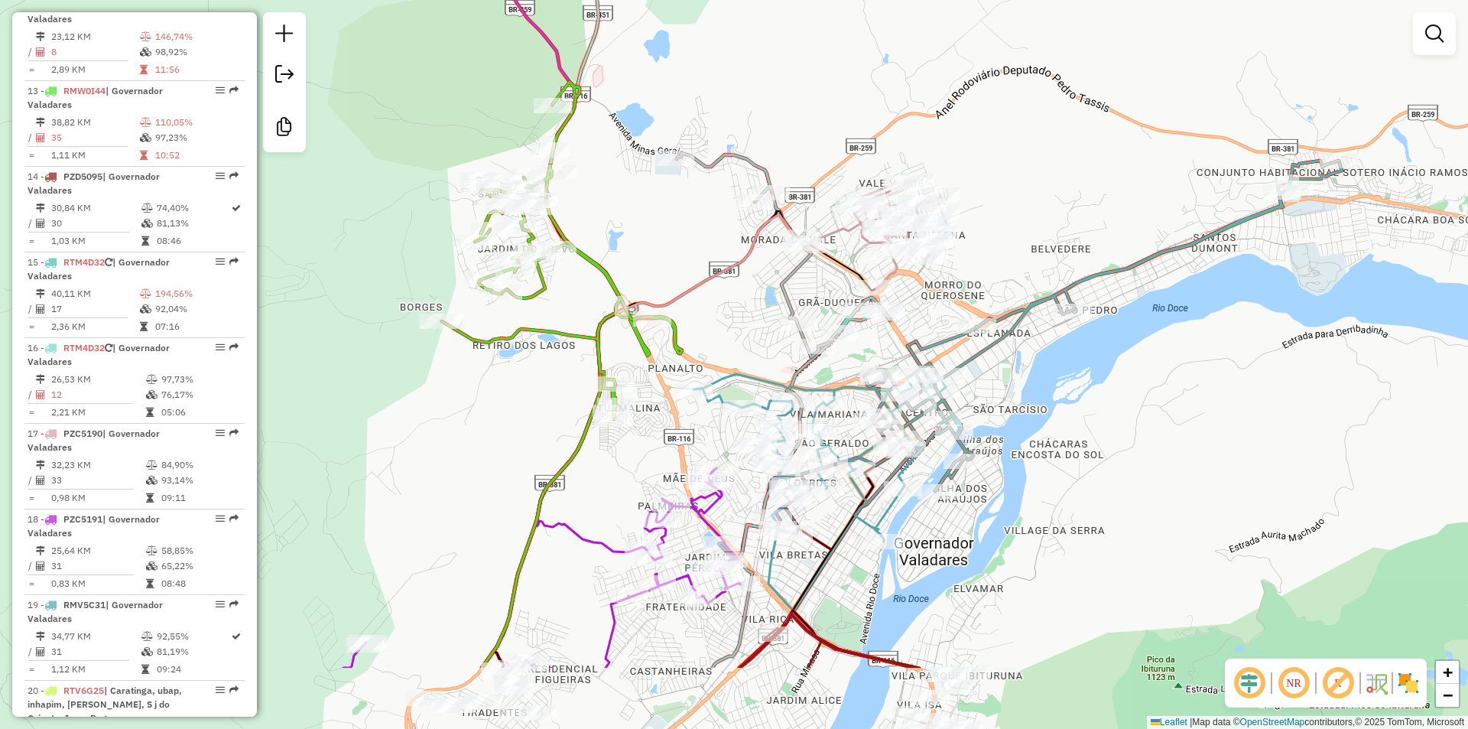
drag, startPoint x: 761, startPoint y: 295, endPoint x: 712, endPoint y: 261, distance: 59.8
click at [712, 262] on div "Janela de atendimento Grade de atendimento Capacidade Transportadoras Veículos …" at bounding box center [734, 364] width 1468 height 729
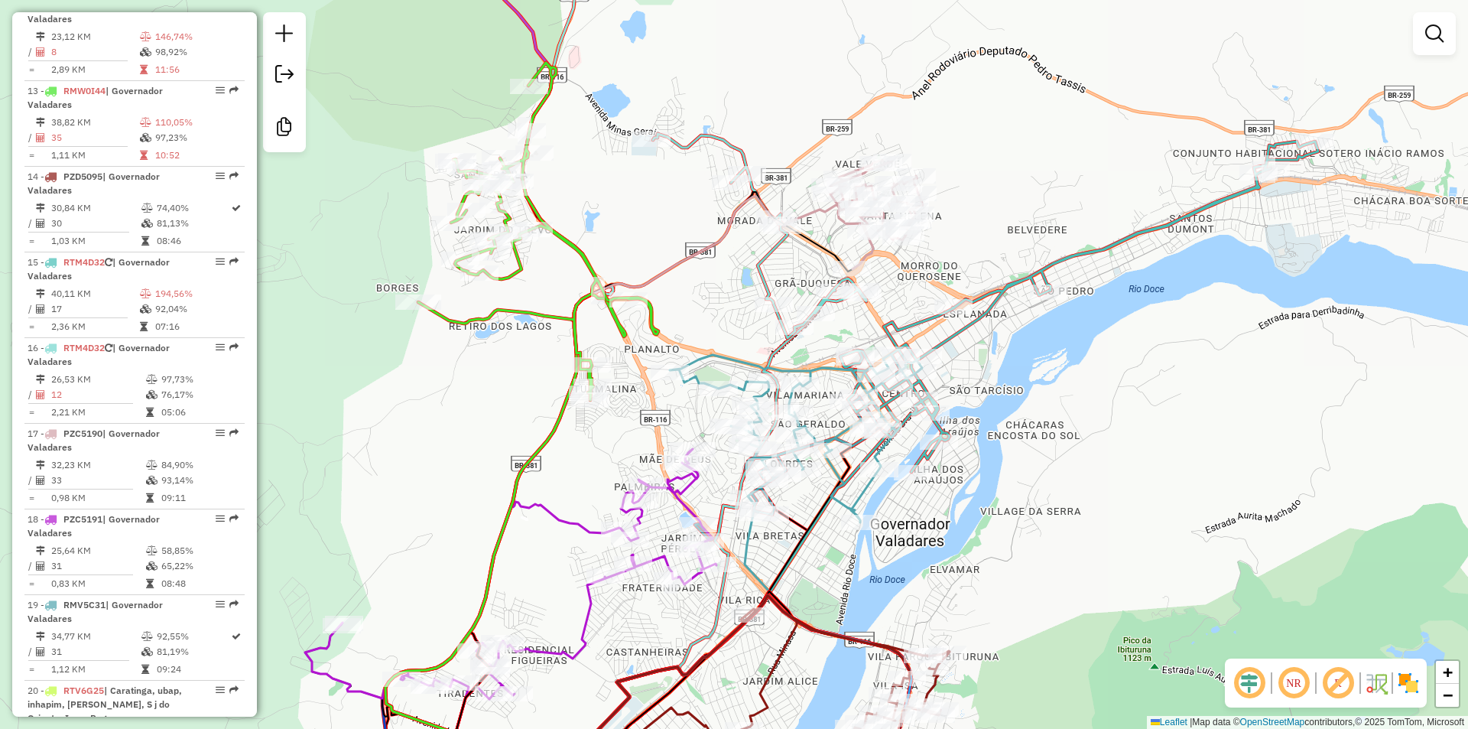
drag, startPoint x: 1113, startPoint y: 312, endPoint x: 1036, endPoint y: 212, distance: 126.0
click at [1039, 219] on div "Janela de atendimento Grade de atendimento Capacidade Transportadoras Veículos …" at bounding box center [734, 364] width 1468 height 729
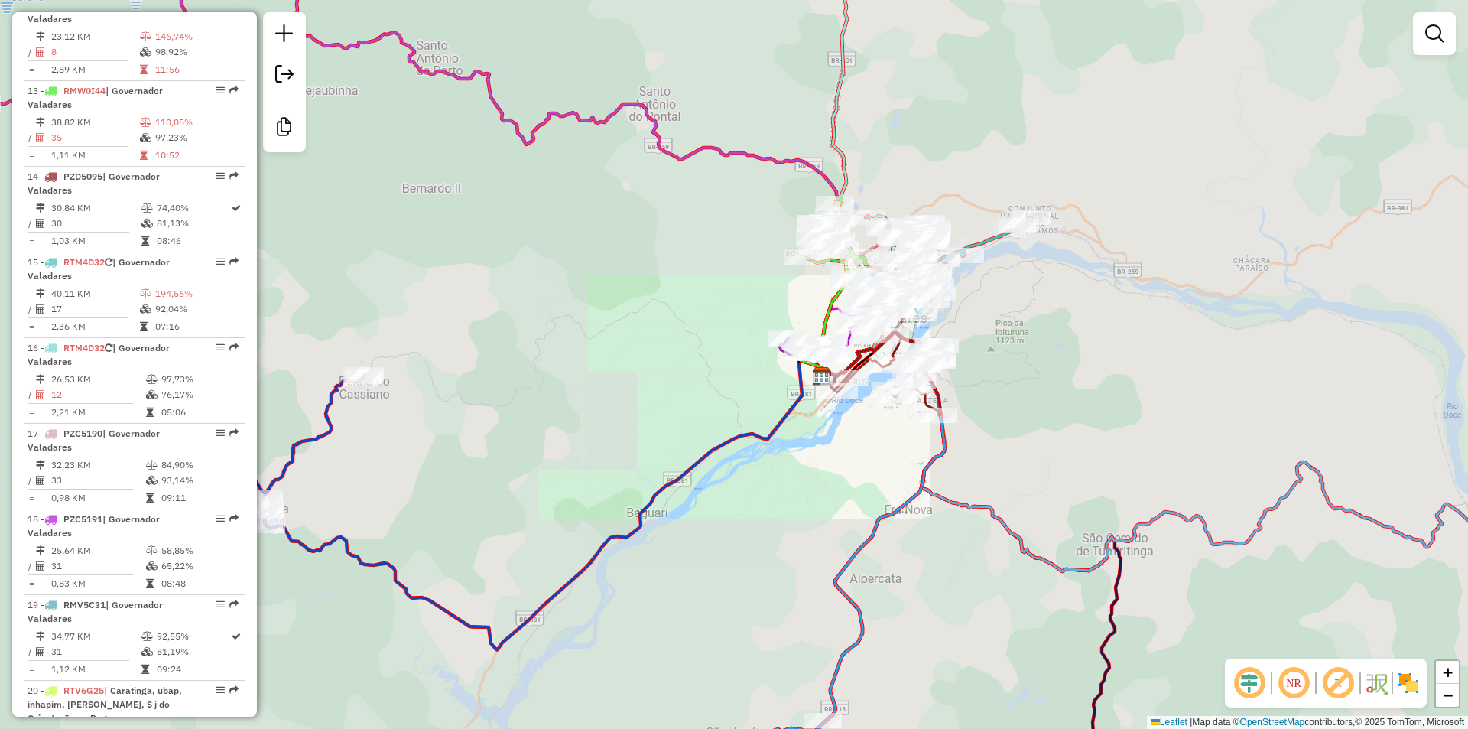
drag, startPoint x: 1124, startPoint y: 285, endPoint x: 1019, endPoint y: 326, distance: 113.0
click at [1048, 335] on div "Janela de atendimento Grade de atendimento Capacidade Transportadoras Veículos …" at bounding box center [734, 364] width 1468 height 729
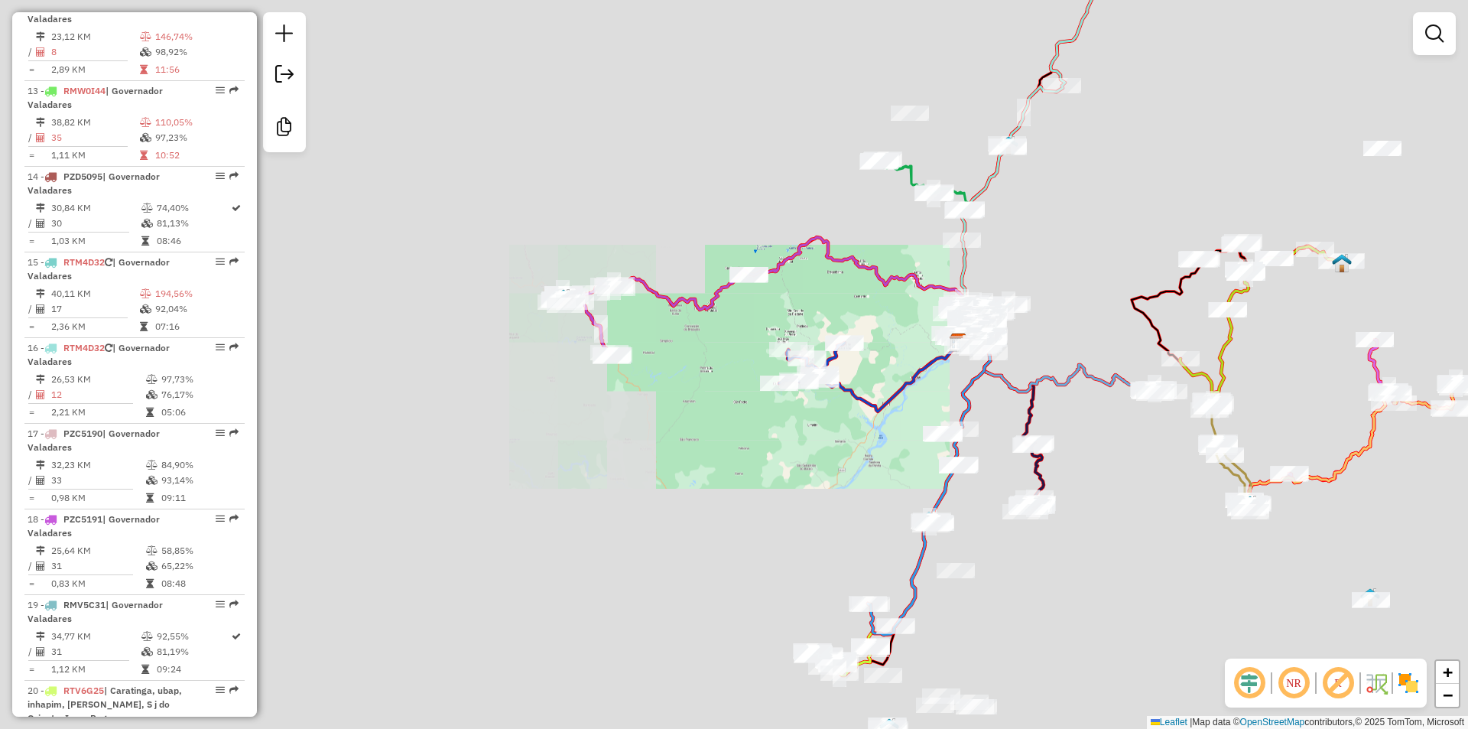
drag, startPoint x: 1177, startPoint y: 263, endPoint x: 976, endPoint y: 292, distance: 203.2
click at [976, 292] on div "Janela de atendimento Grade de atendimento Capacidade Transportadoras Veículos …" at bounding box center [734, 364] width 1468 height 729
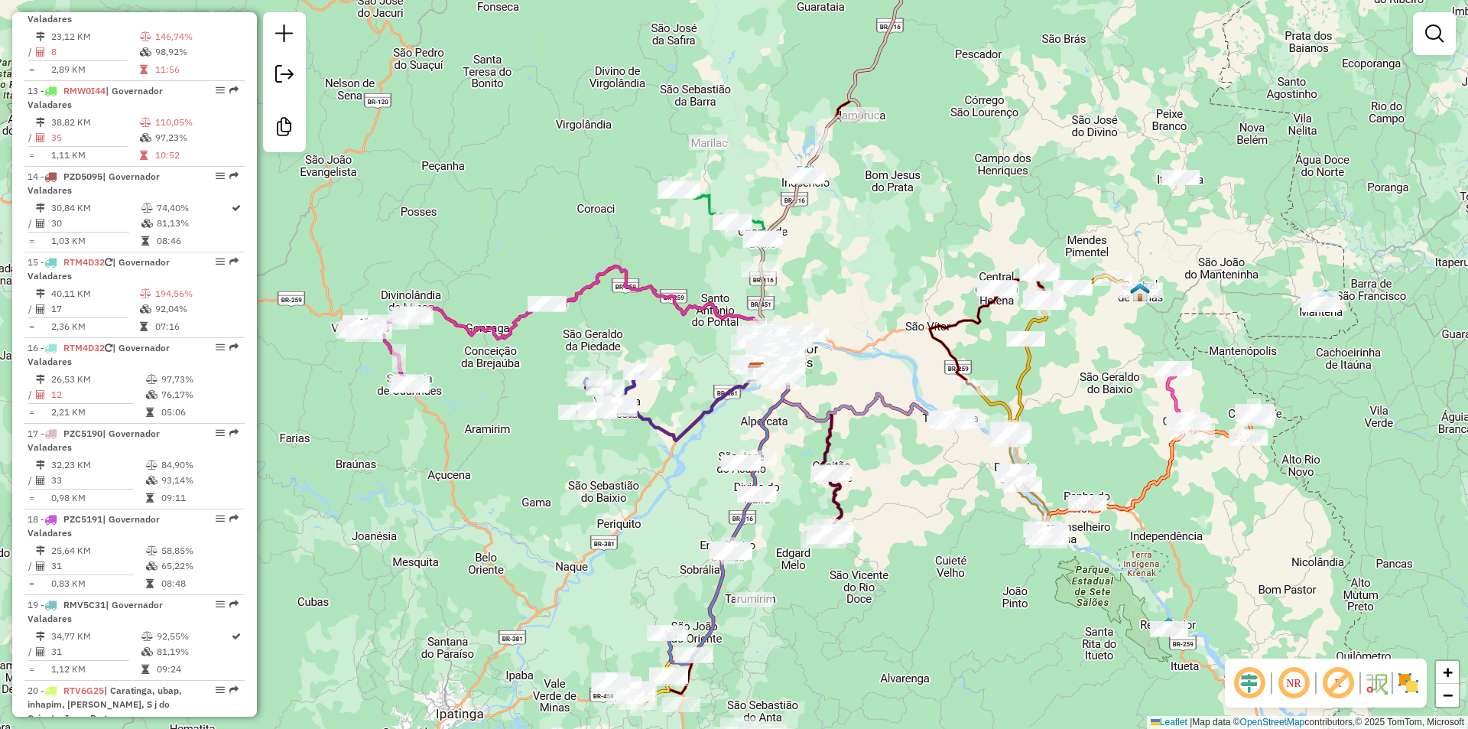
drag, startPoint x: 1065, startPoint y: 225, endPoint x: 1029, endPoint y: 309, distance: 91.8
click at [1029, 309] on div "Rota 11 - Placa SIR4H71 44938 - LANCHONETE SANTOS Rota 11 - Placa SIR4H71 41523…" at bounding box center [734, 364] width 1468 height 729
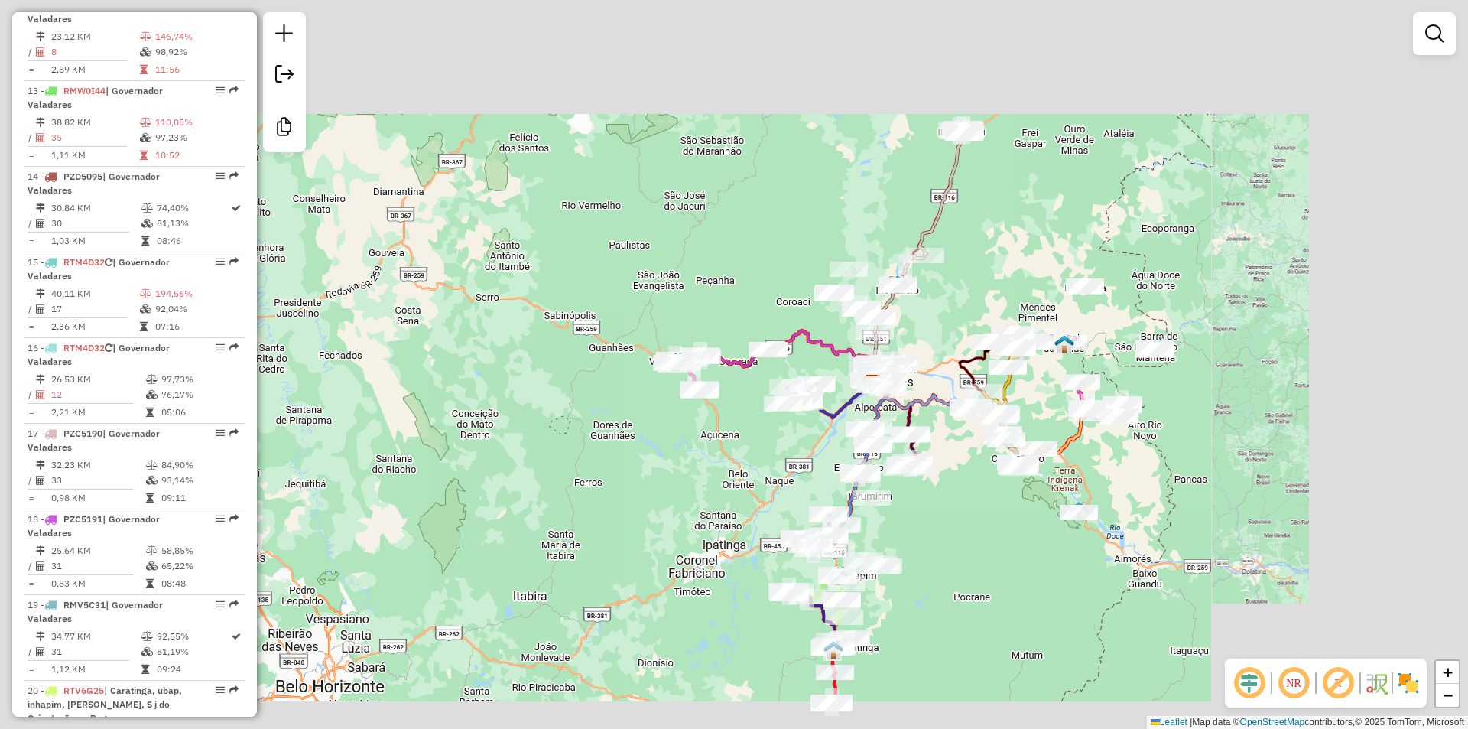
drag, startPoint x: 1003, startPoint y: 239, endPoint x: 996, endPoint y: 284, distance: 46.3
click at [996, 284] on div "Janela de atendimento Grade de atendimento Capacidade Transportadoras Veículos …" at bounding box center [734, 364] width 1468 height 729
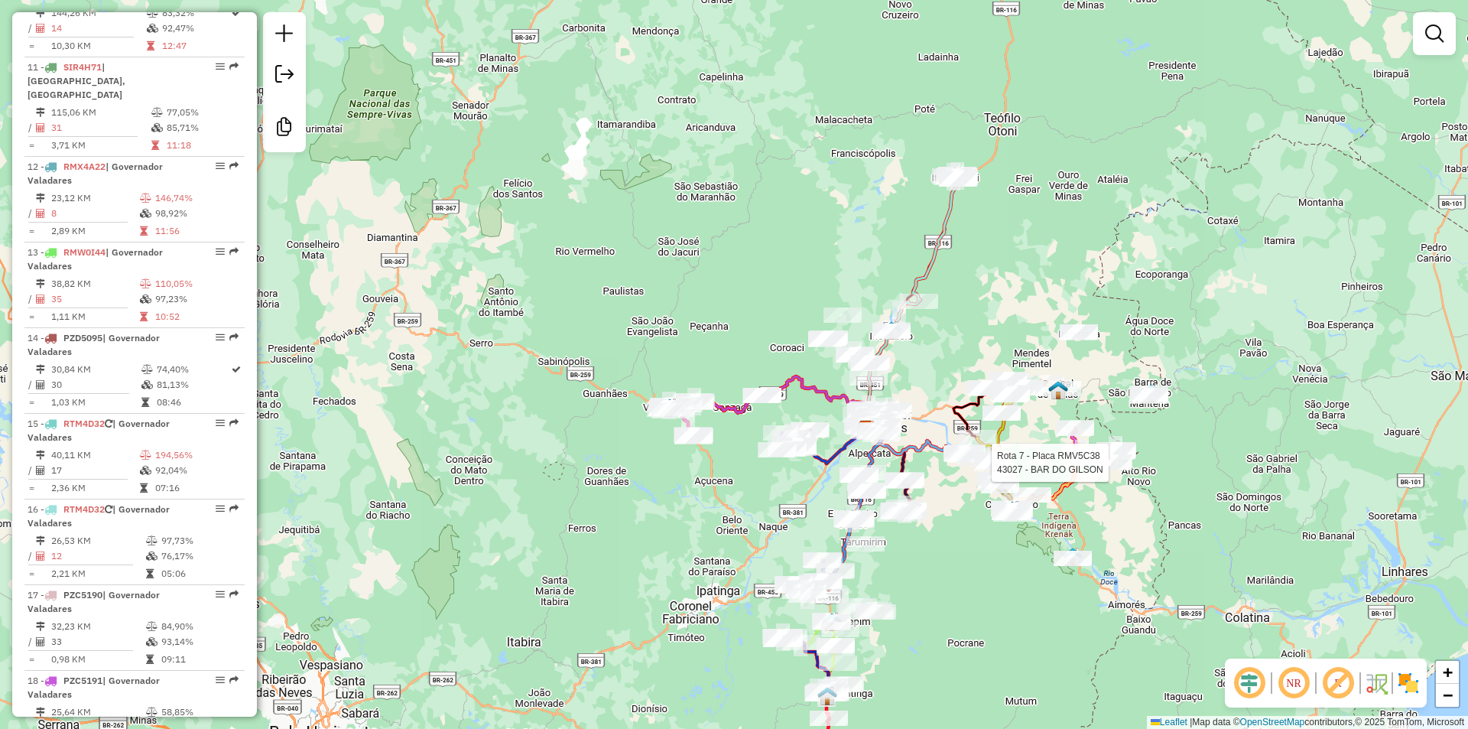
select select "**********"
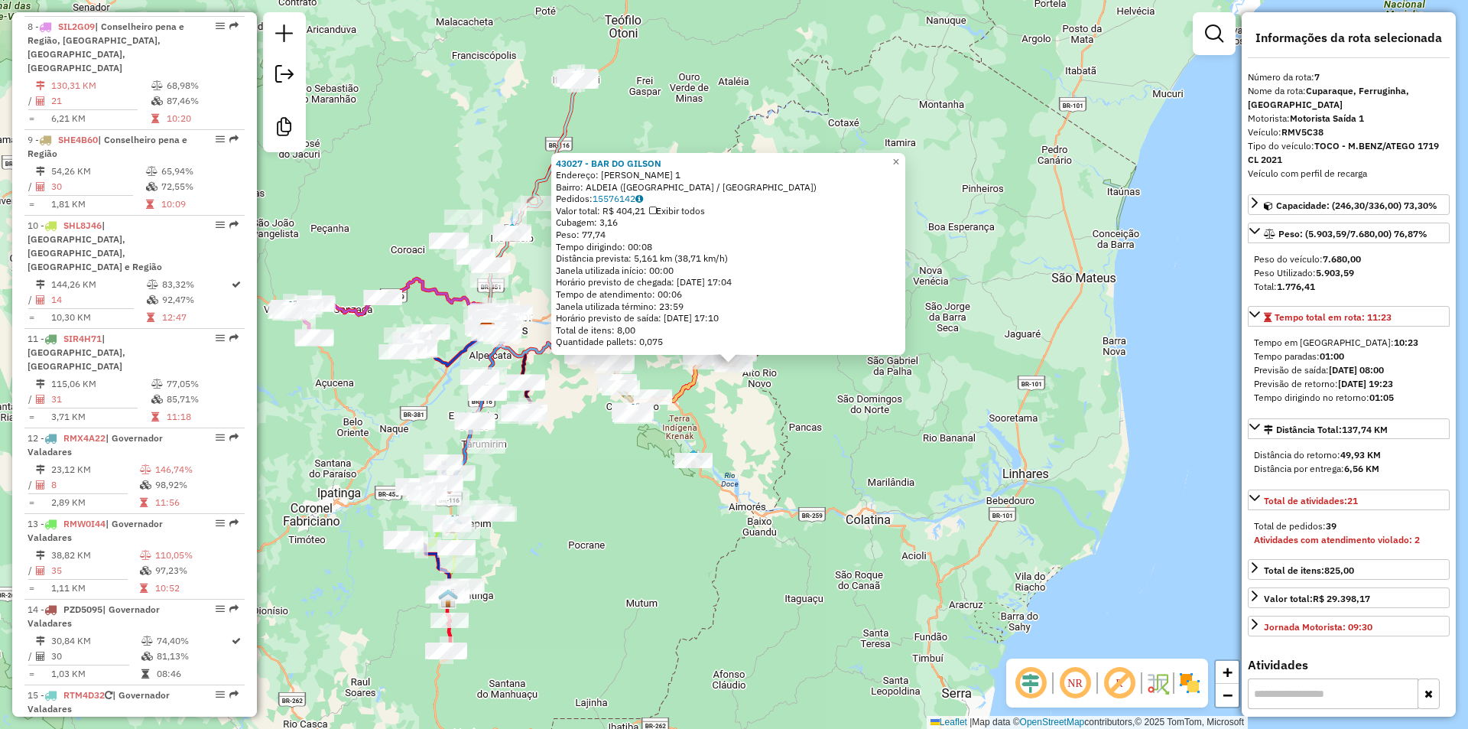
scroll to position [1144, 0]
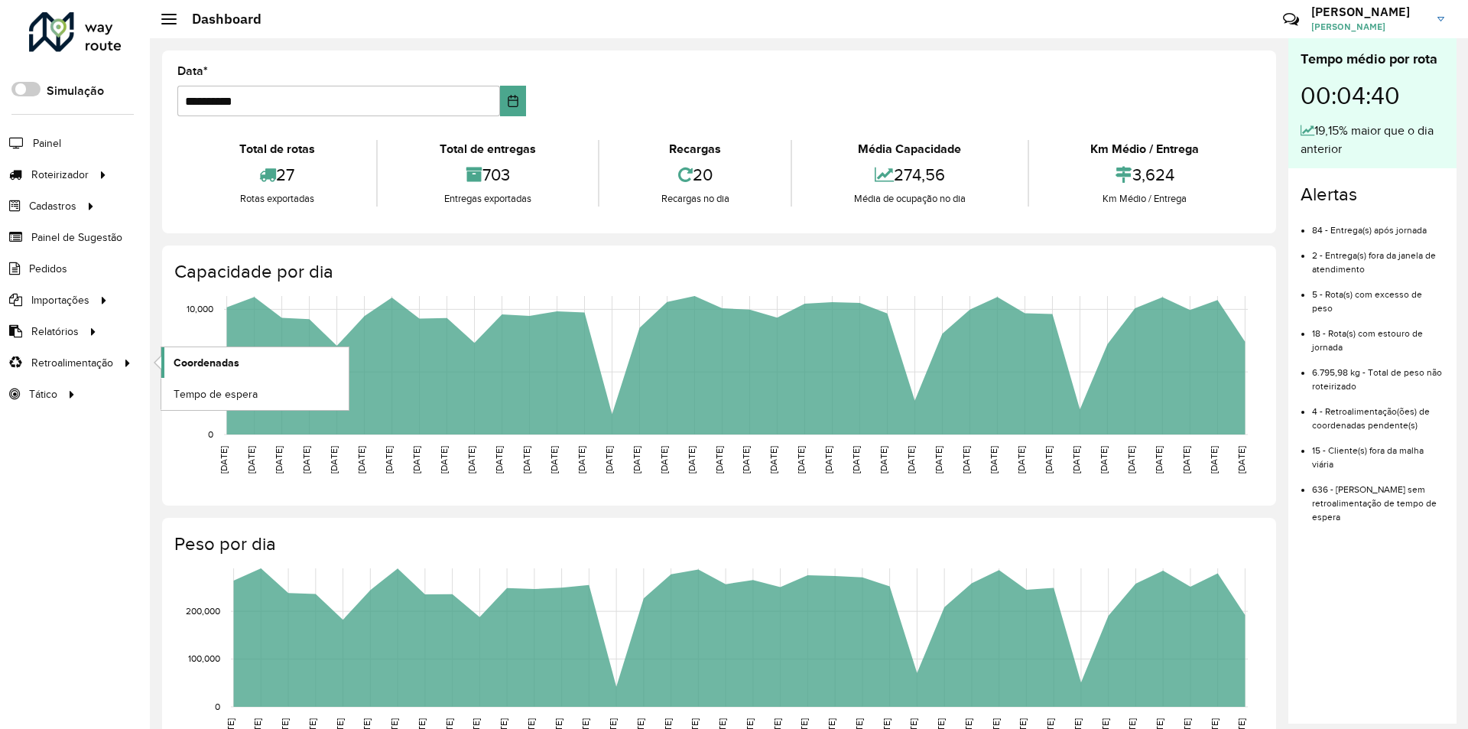
click at [251, 355] on link "Coordenadas" at bounding box center [254, 362] width 187 height 31
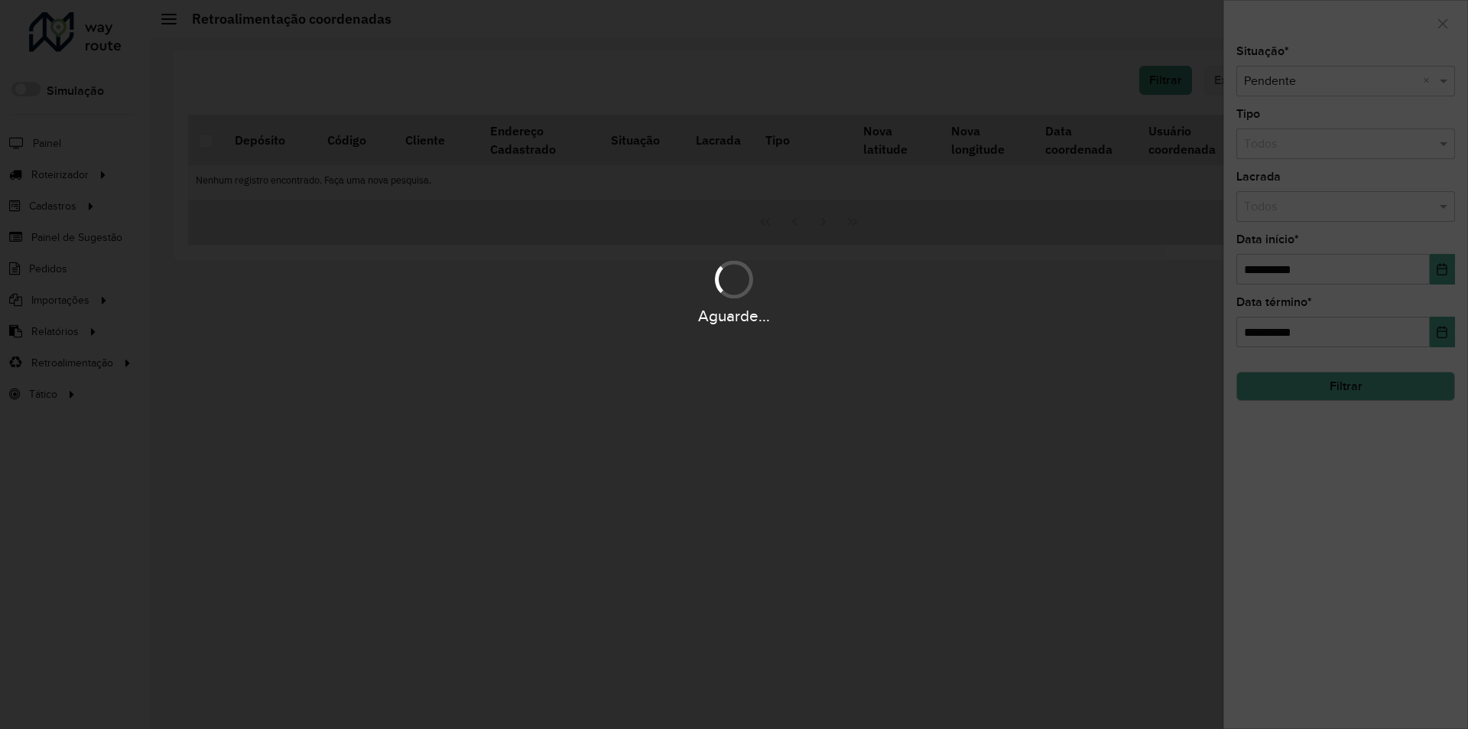
click at [1387, 244] on div "Aguarde..." at bounding box center [734, 364] width 1468 height 729
click at [1373, 265] on div "Aguarde..." at bounding box center [734, 291] width 1468 height 73
click at [1373, 265] on hb-app "Aguarde... Pop-up bloqueado! Seu navegador bloqueou automáticamente a abertura …" at bounding box center [734, 364] width 1468 height 729
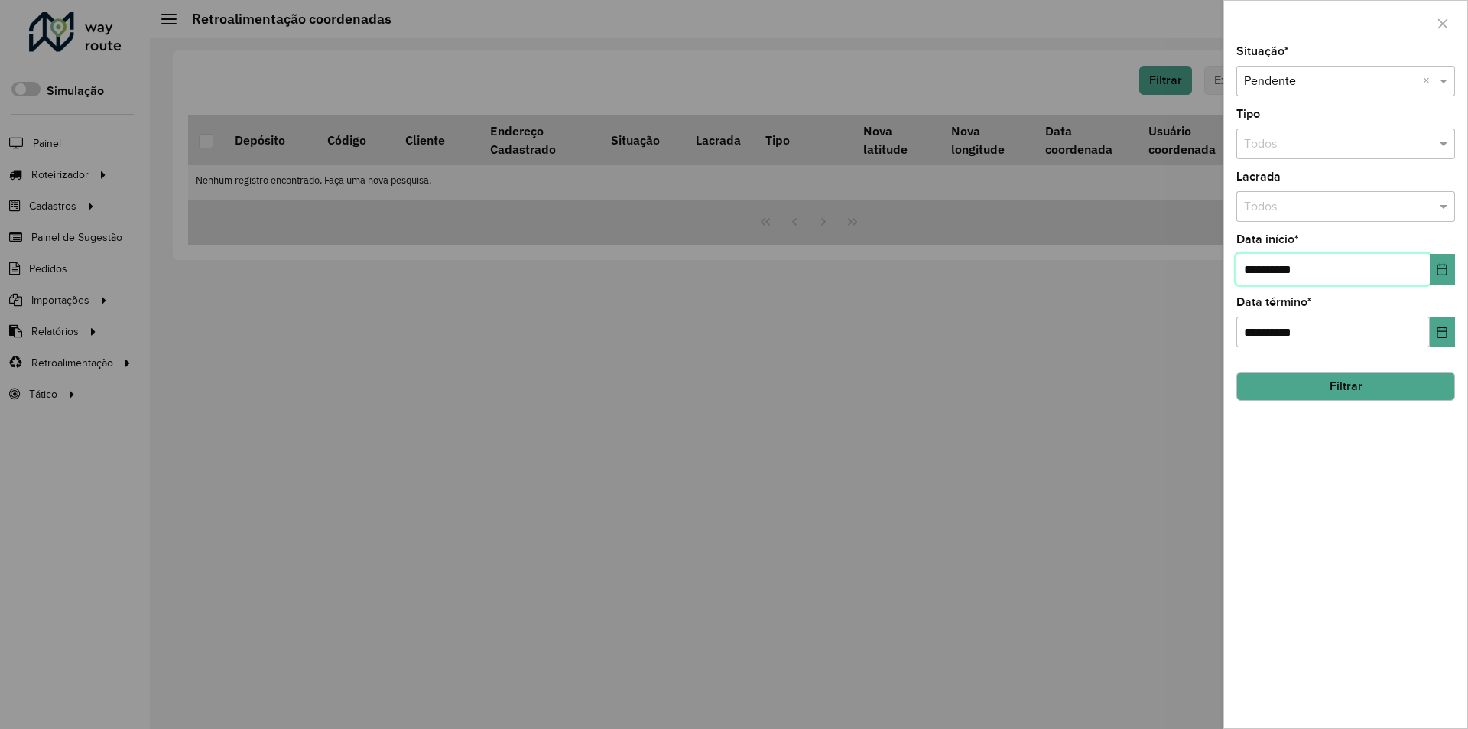
click at [1373, 265] on input "**********" at bounding box center [1333, 269] width 193 height 31
type input "**********"
click at [1339, 379] on button "Filtrar" at bounding box center [1346, 386] width 219 height 29
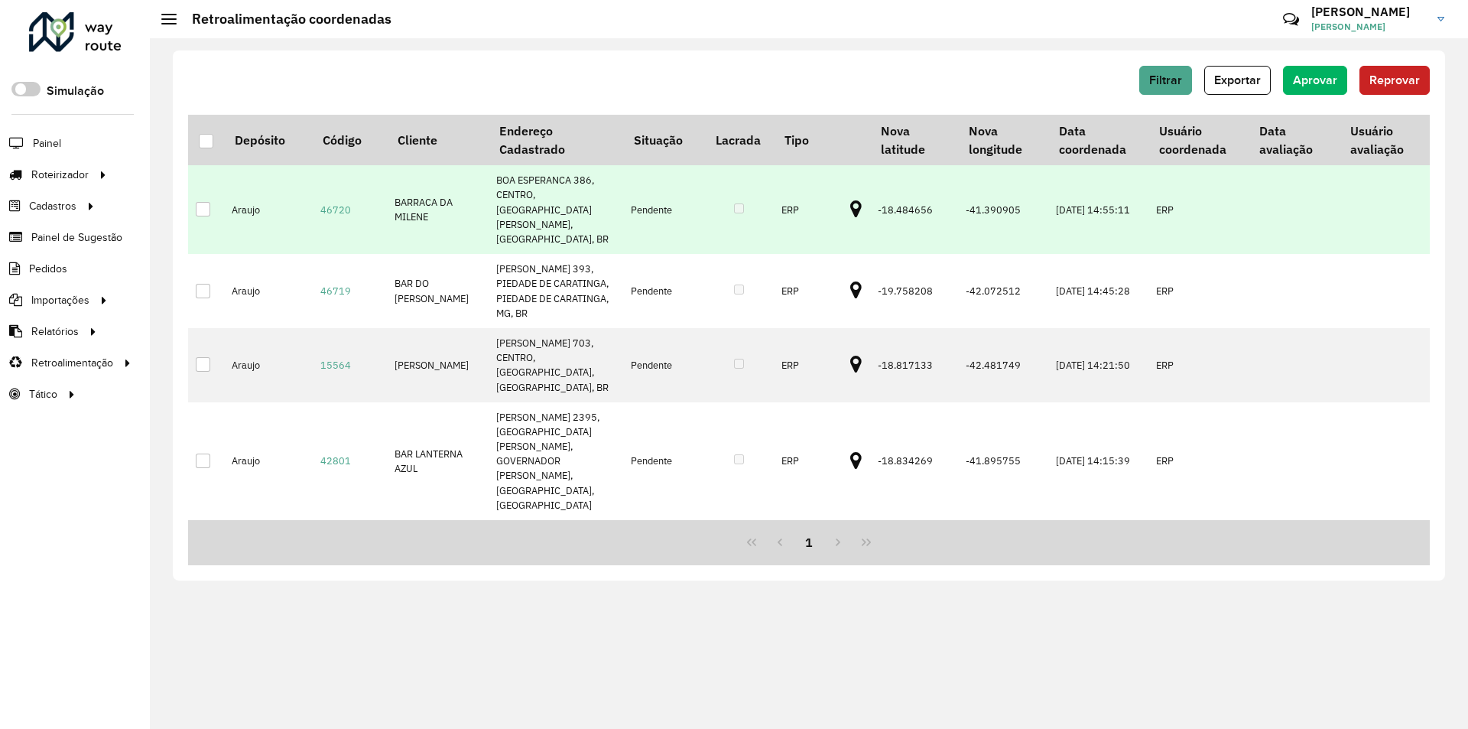
click at [850, 200] on icon at bounding box center [855, 210] width 11 height 20
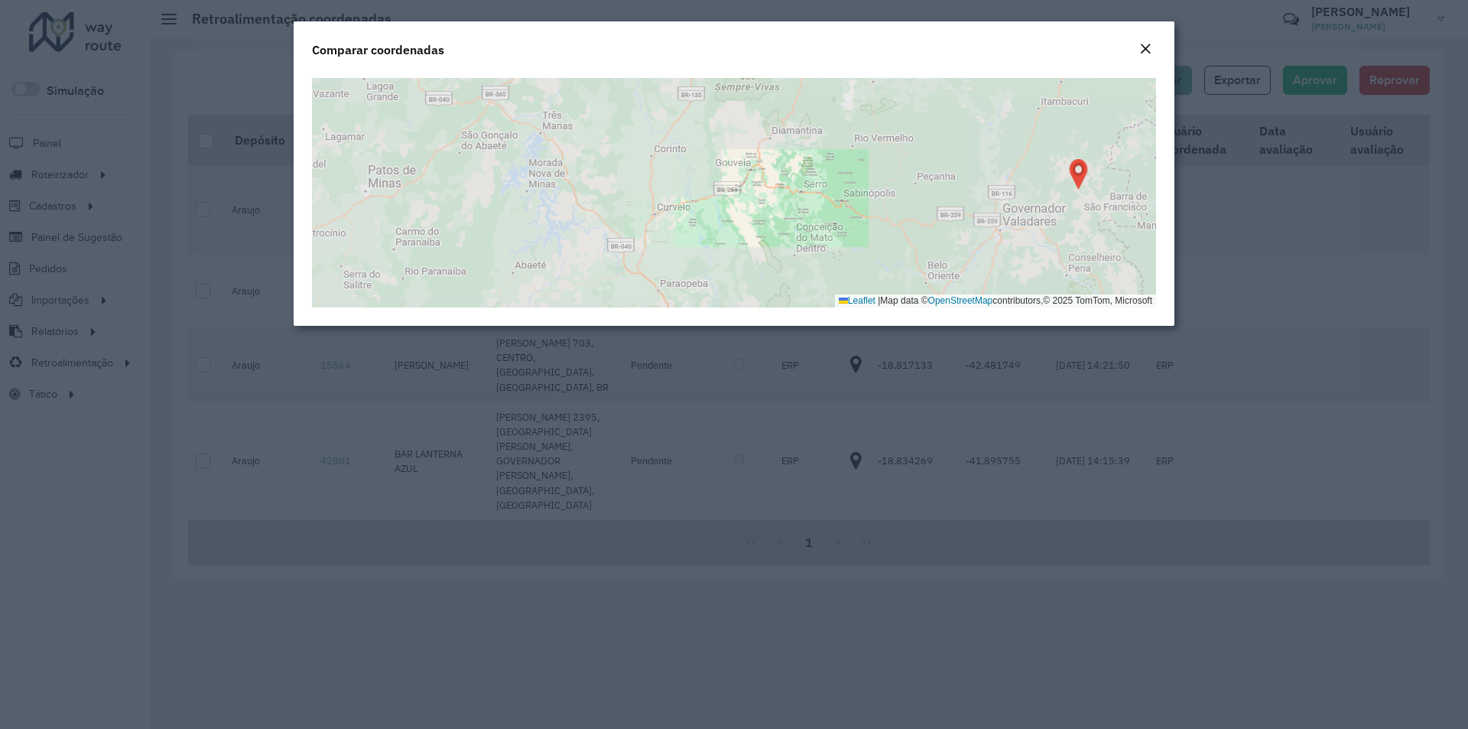
drag, startPoint x: 1077, startPoint y: 169, endPoint x: 867, endPoint y: 108, distance: 218.3
click at [1065, 159] on img at bounding box center [1078, 174] width 27 height 31
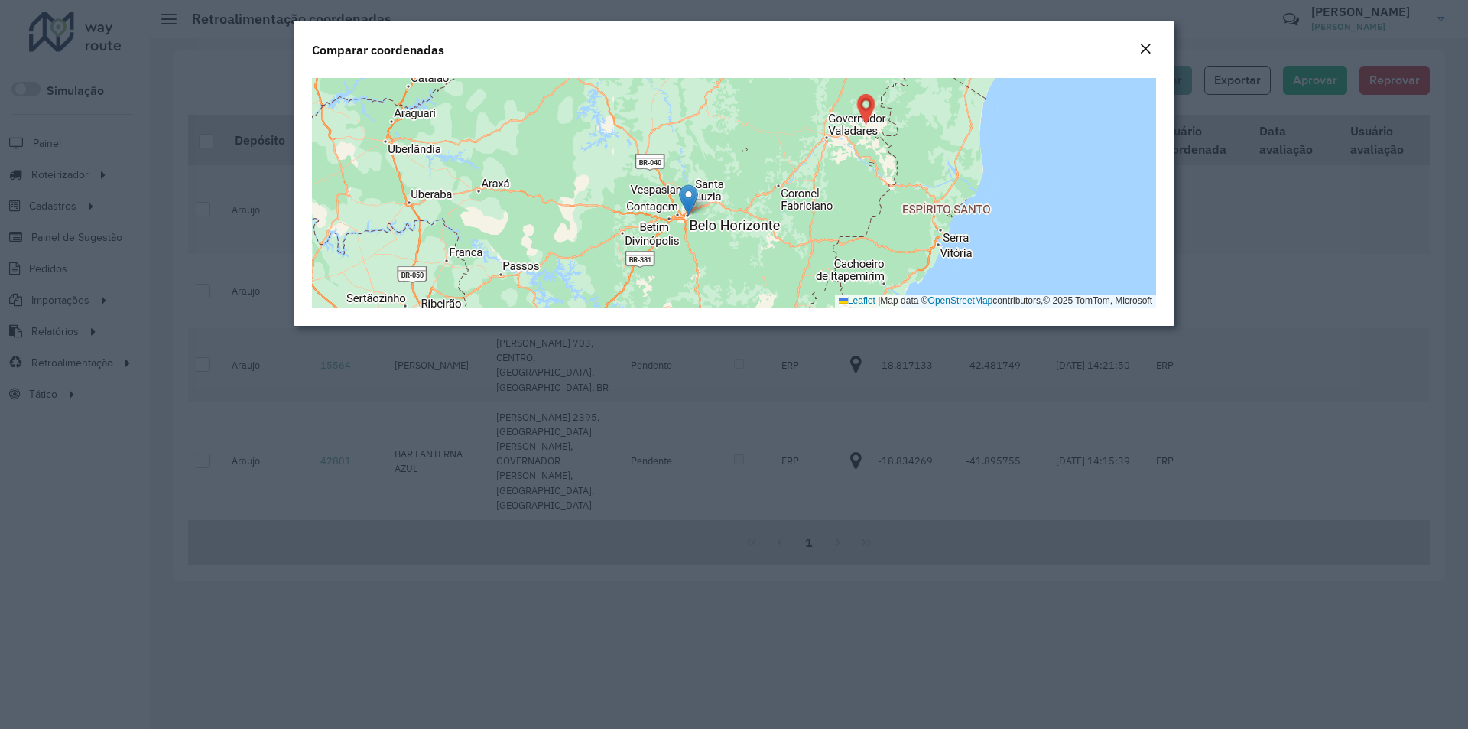
click at [1149, 58] on div "Close" at bounding box center [1145, 50] width 12 height 18
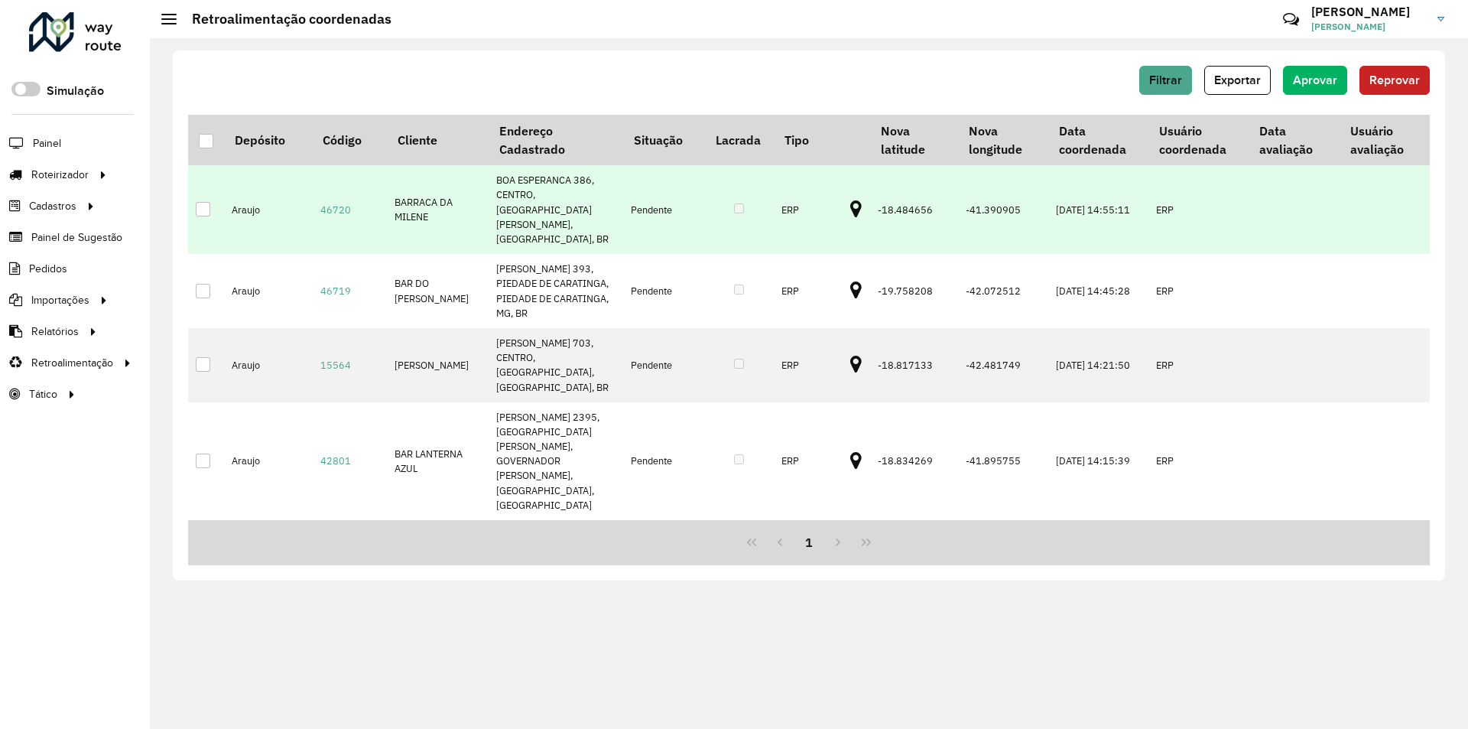
click at [211, 190] on td at bounding box center [206, 209] width 36 height 89
click at [207, 202] on div at bounding box center [203, 209] width 15 height 15
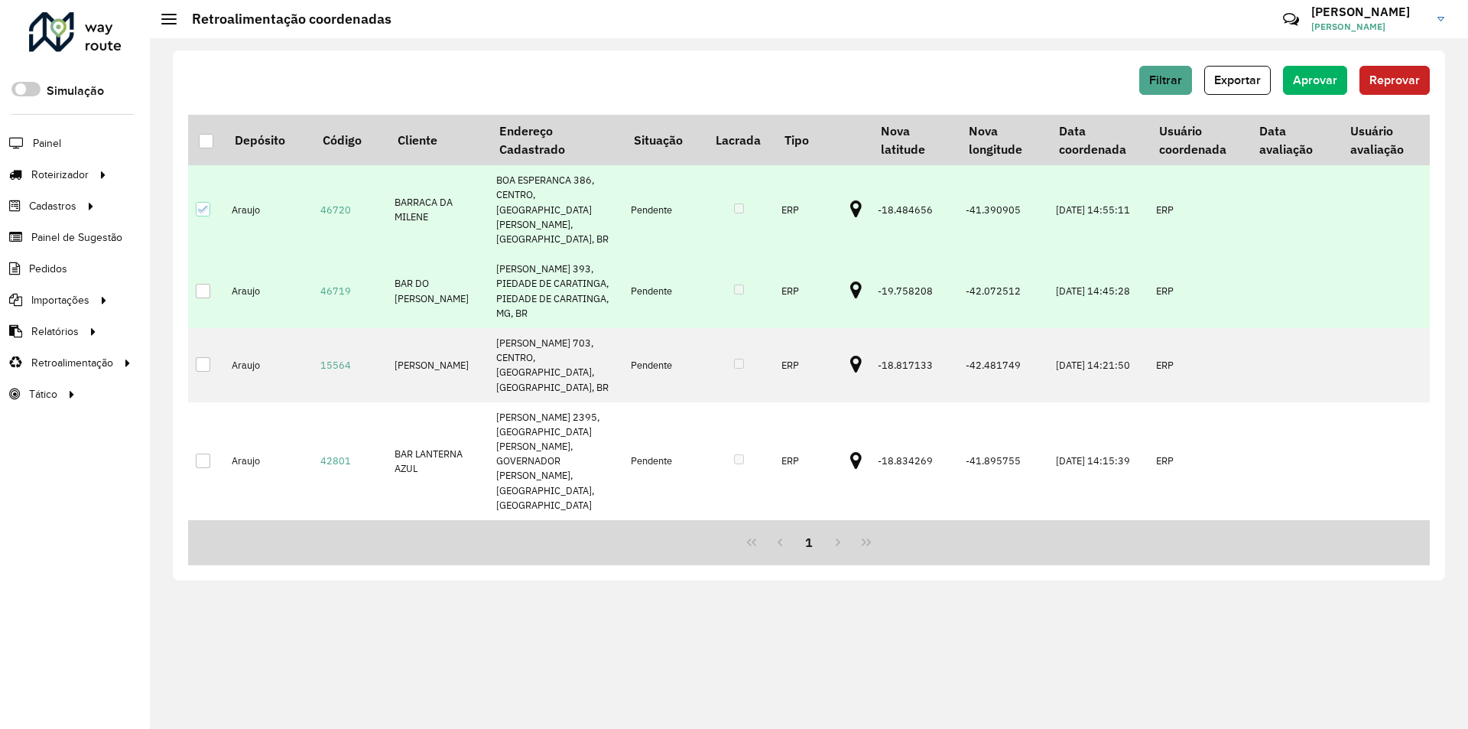
click at [850, 281] on icon at bounding box center [855, 291] width 11 height 20
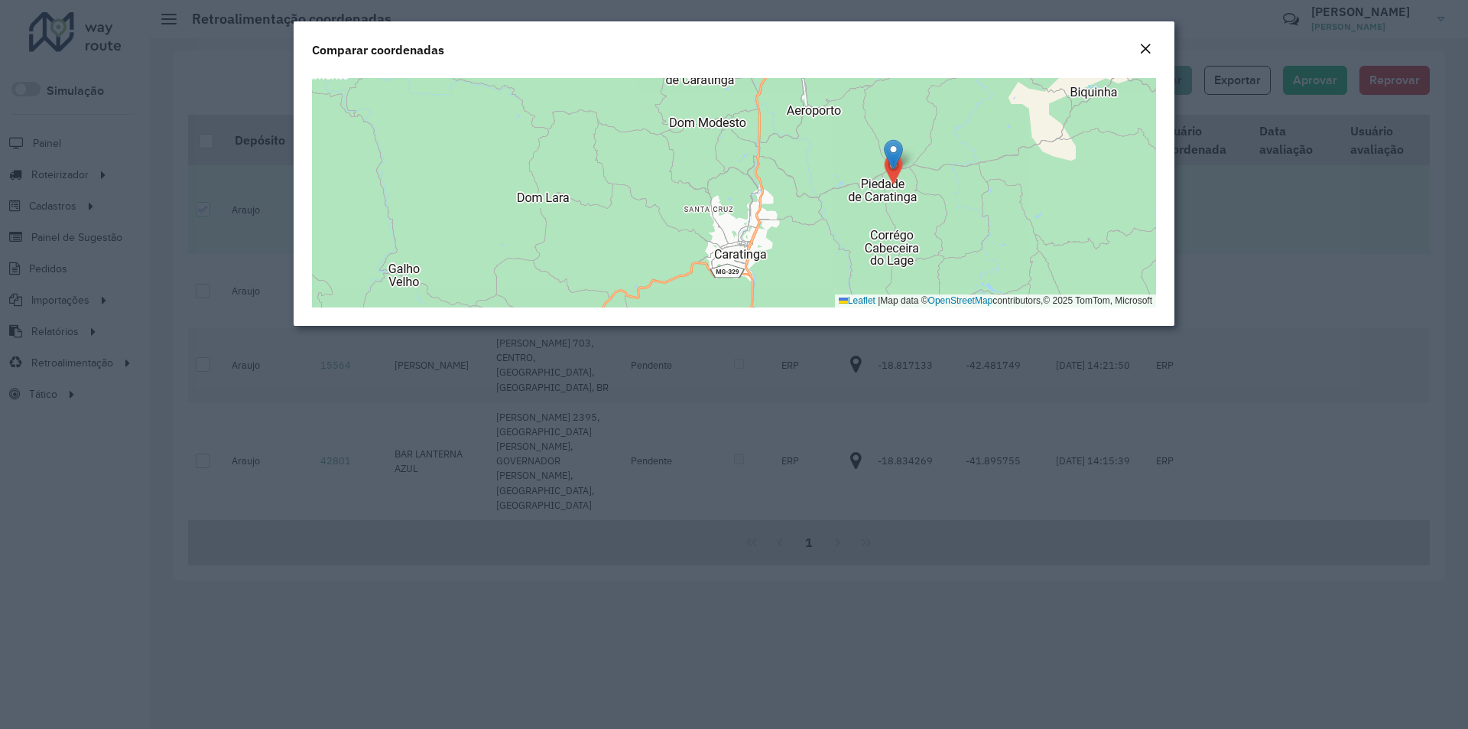
click at [1149, 49] on em "Close" at bounding box center [1145, 49] width 12 height 12
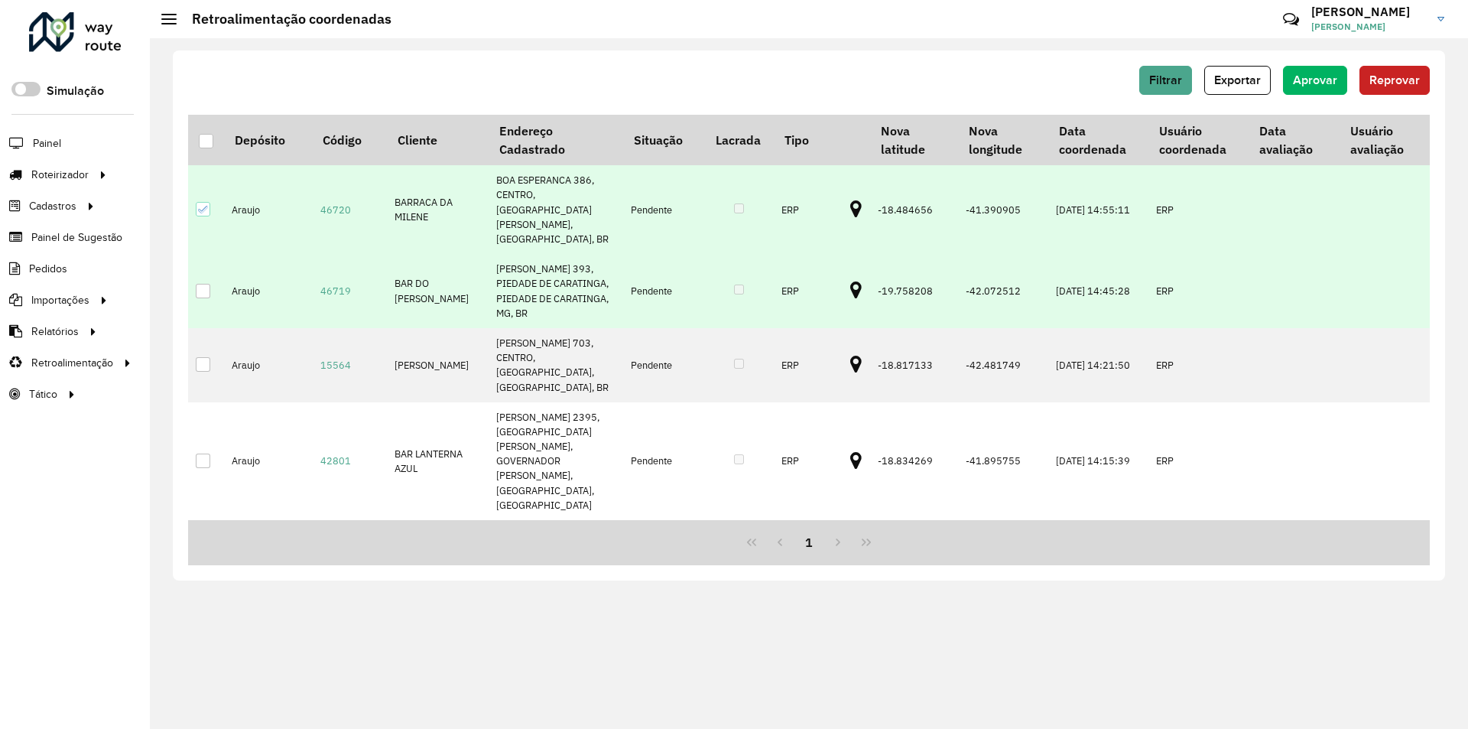
click at [207, 284] on div at bounding box center [203, 291] width 15 height 15
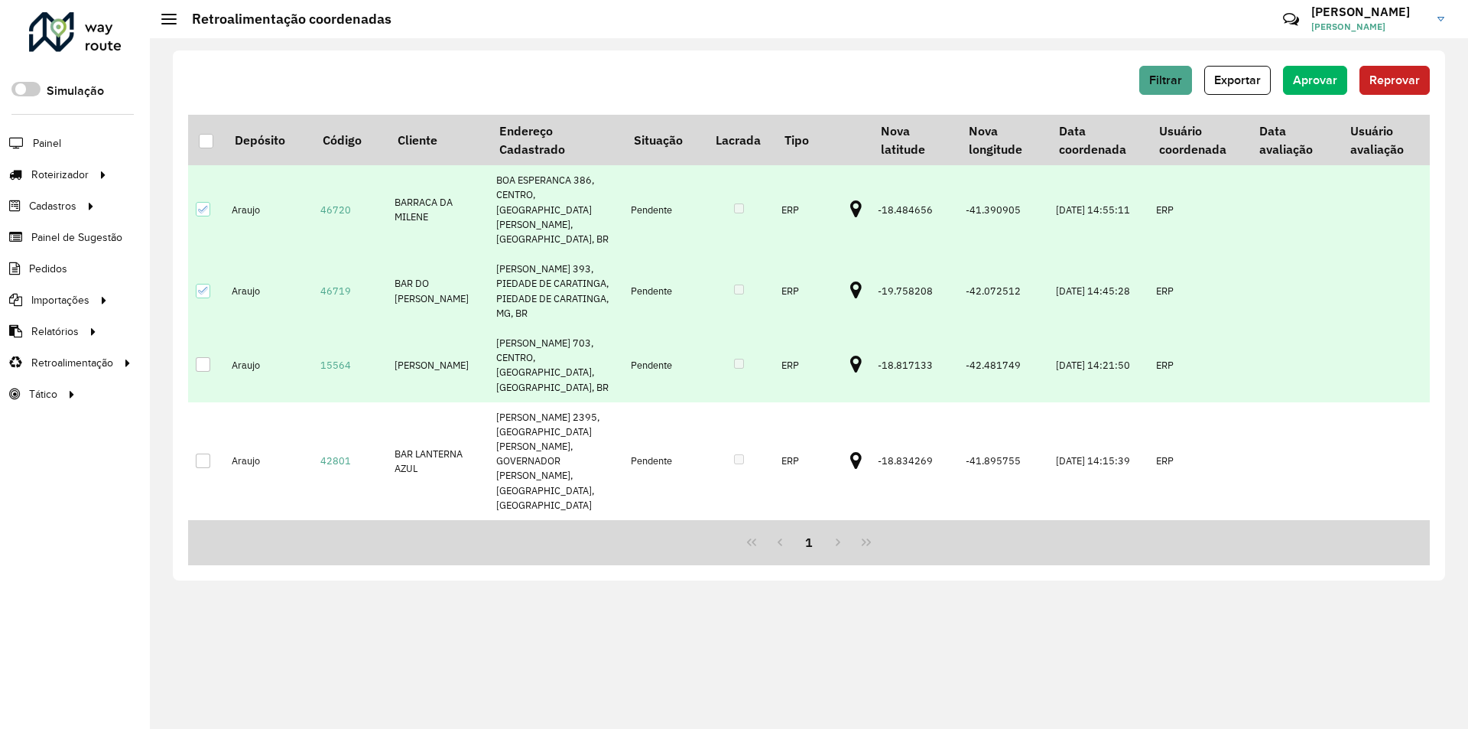
click at [850, 355] on icon at bounding box center [855, 365] width 11 height 20
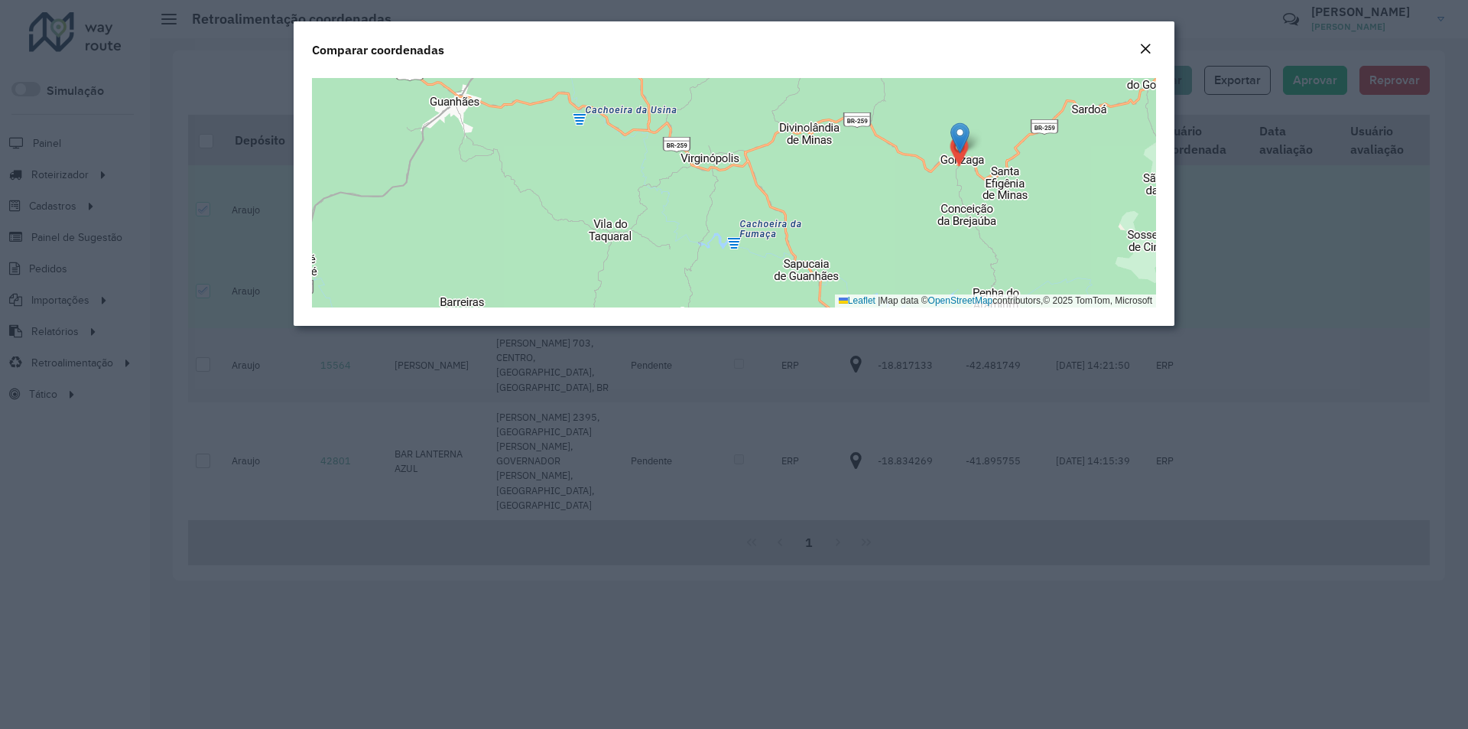
click at [1149, 46] on em "Close" at bounding box center [1145, 49] width 12 height 12
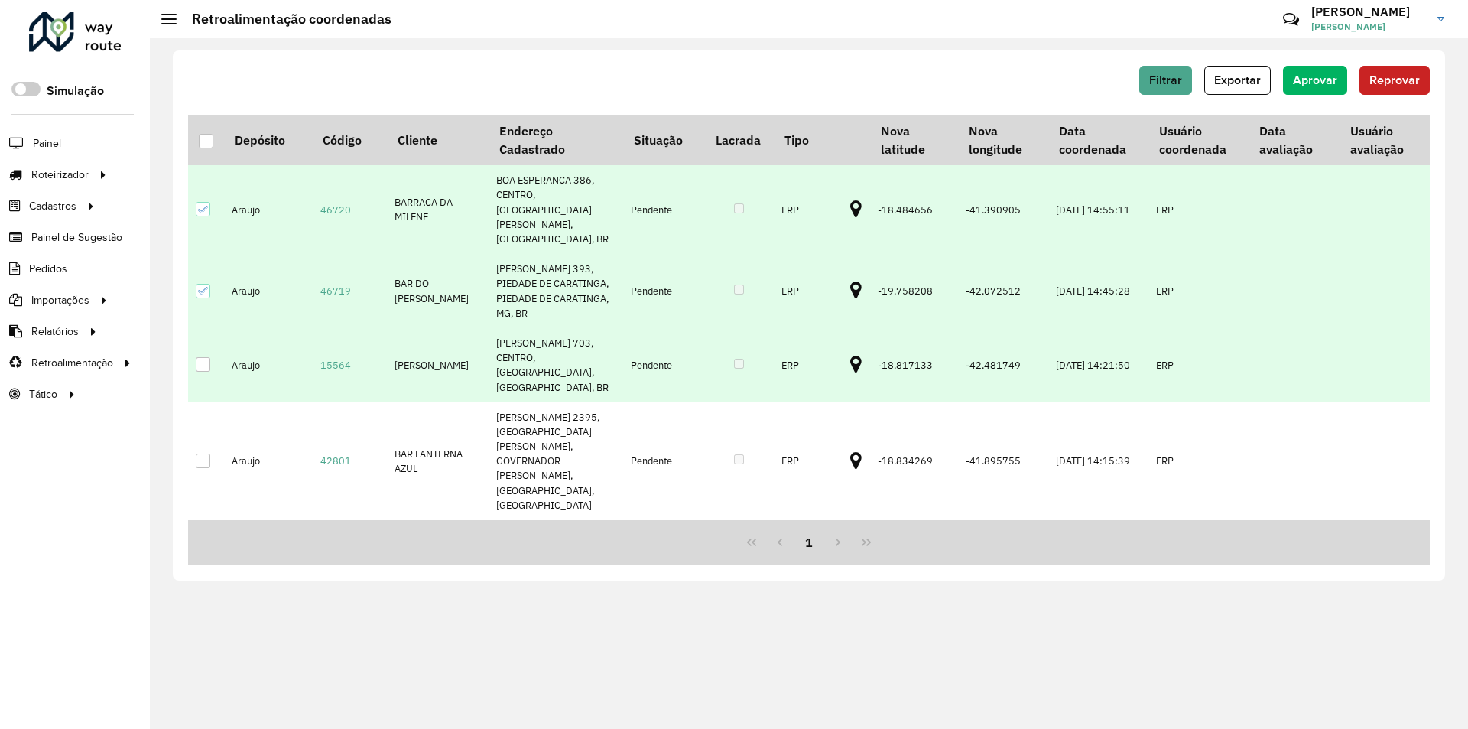
click at [204, 357] on div at bounding box center [203, 364] width 15 height 15
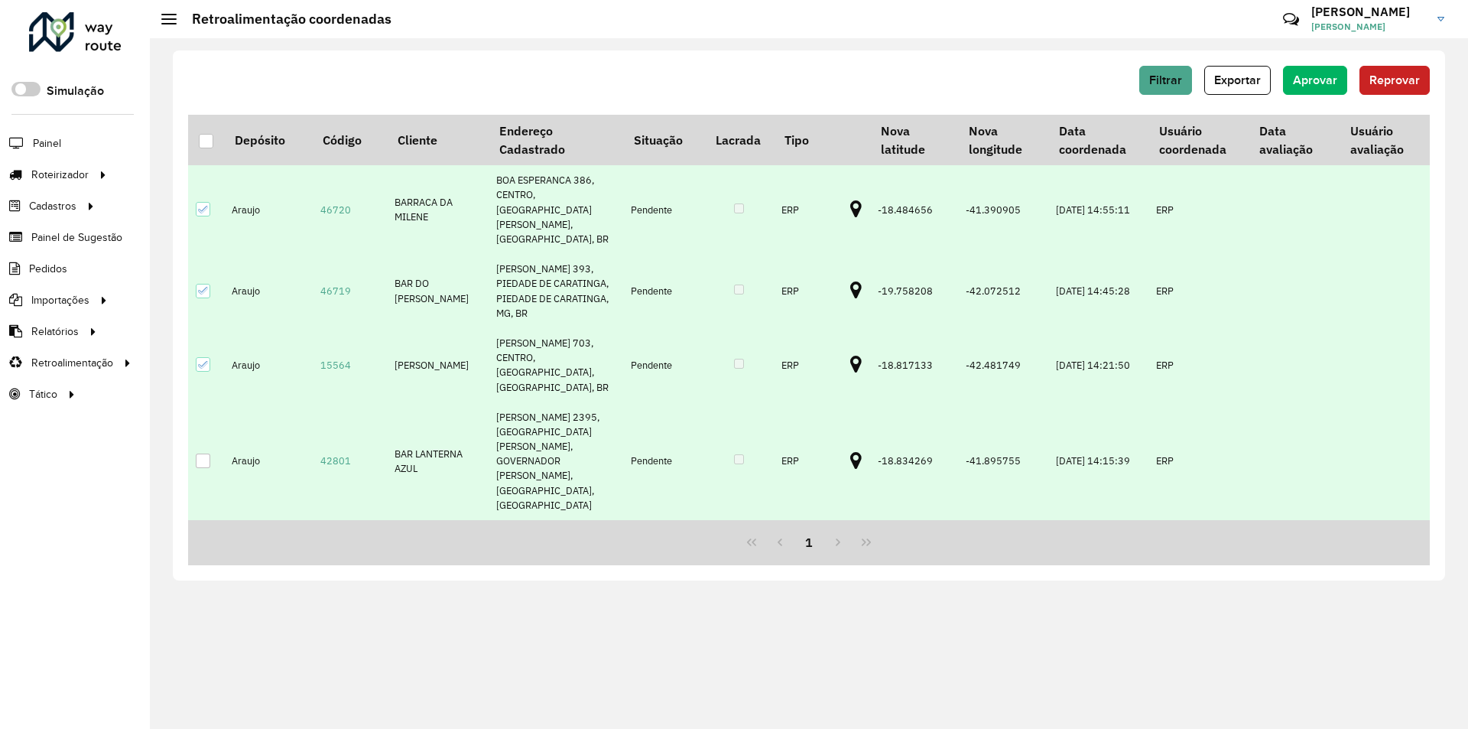
click at [850, 451] on icon at bounding box center [855, 461] width 11 height 20
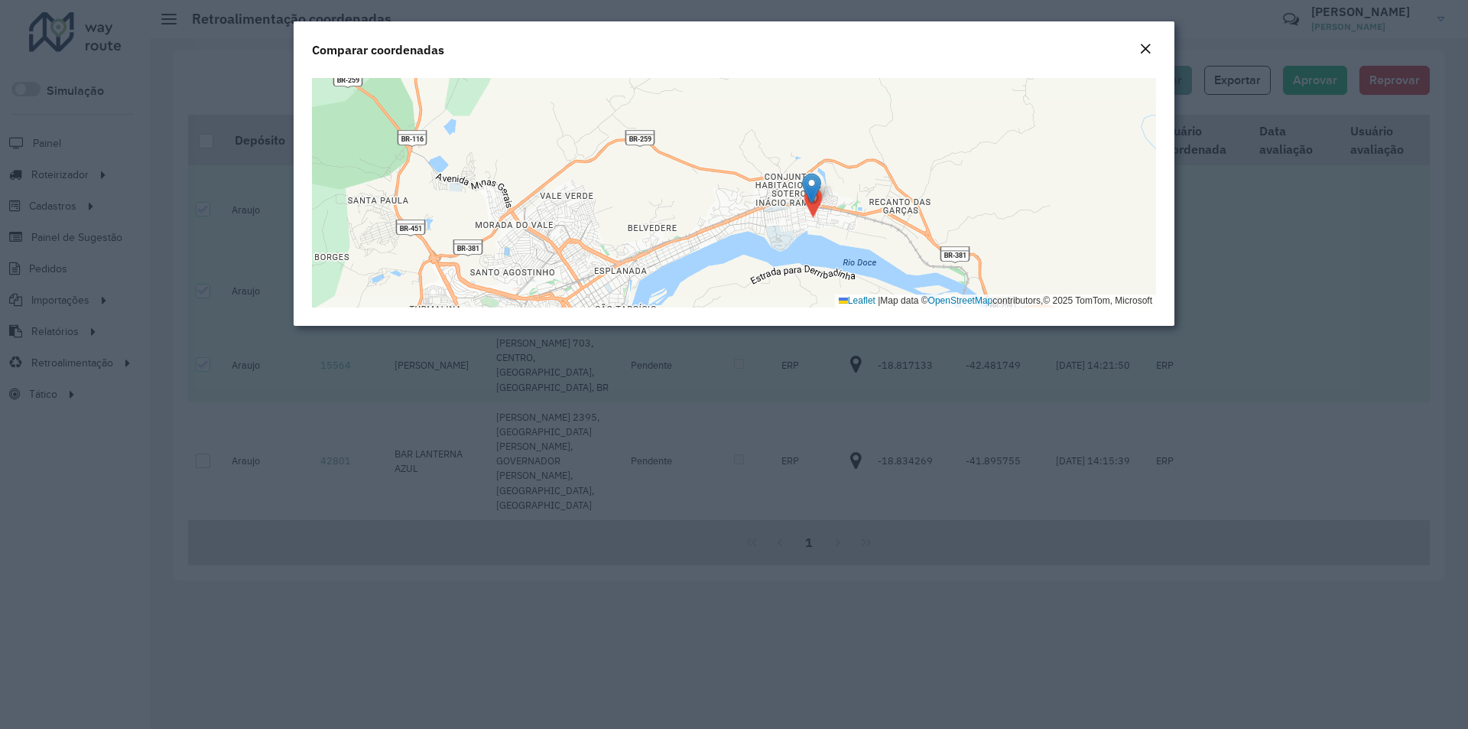
click at [1141, 53] on em "Close" at bounding box center [1145, 49] width 12 height 12
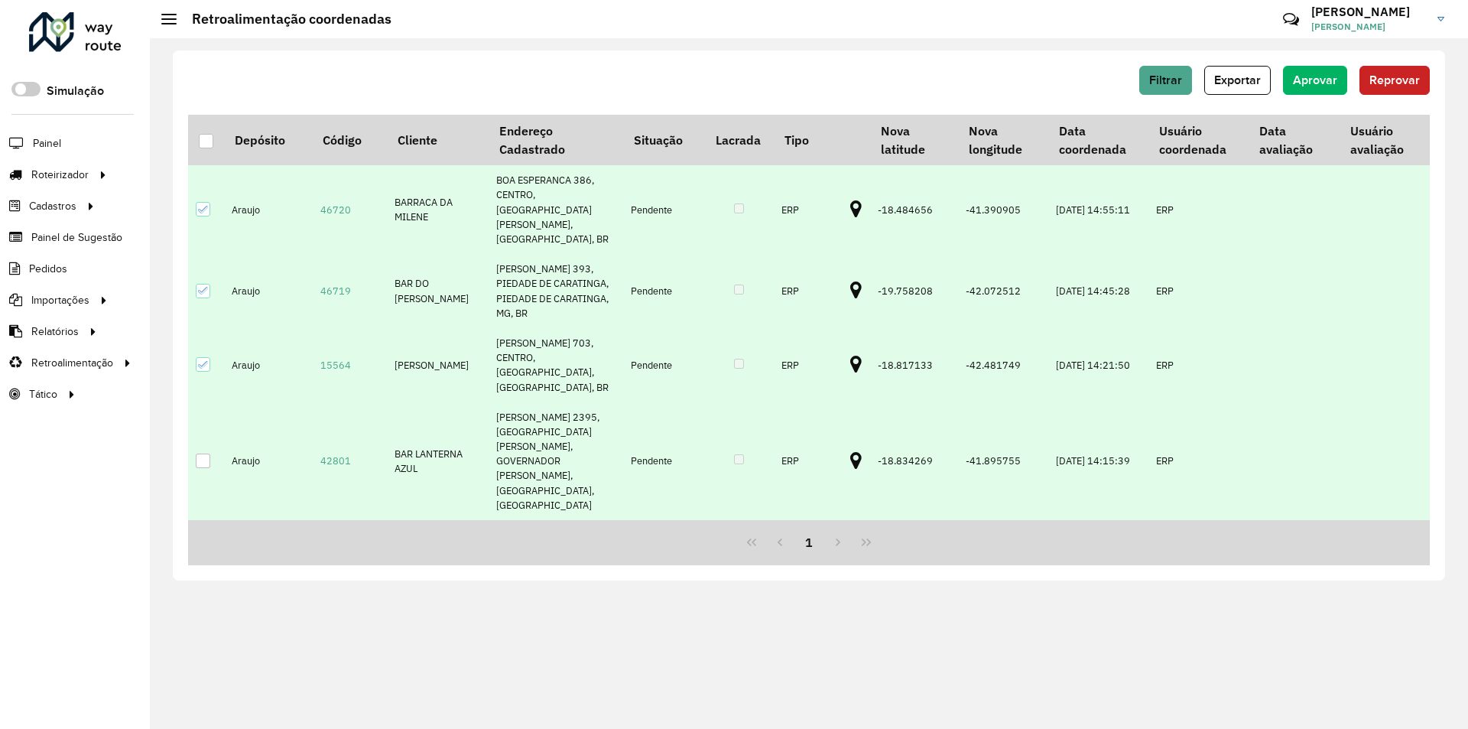
click at [200, 453] on div at bounding box center [203, 460] width 15 height 15
click at [1297, 83] on span "Aprovar" at bounding box center [1315, 79] width 44 height 13
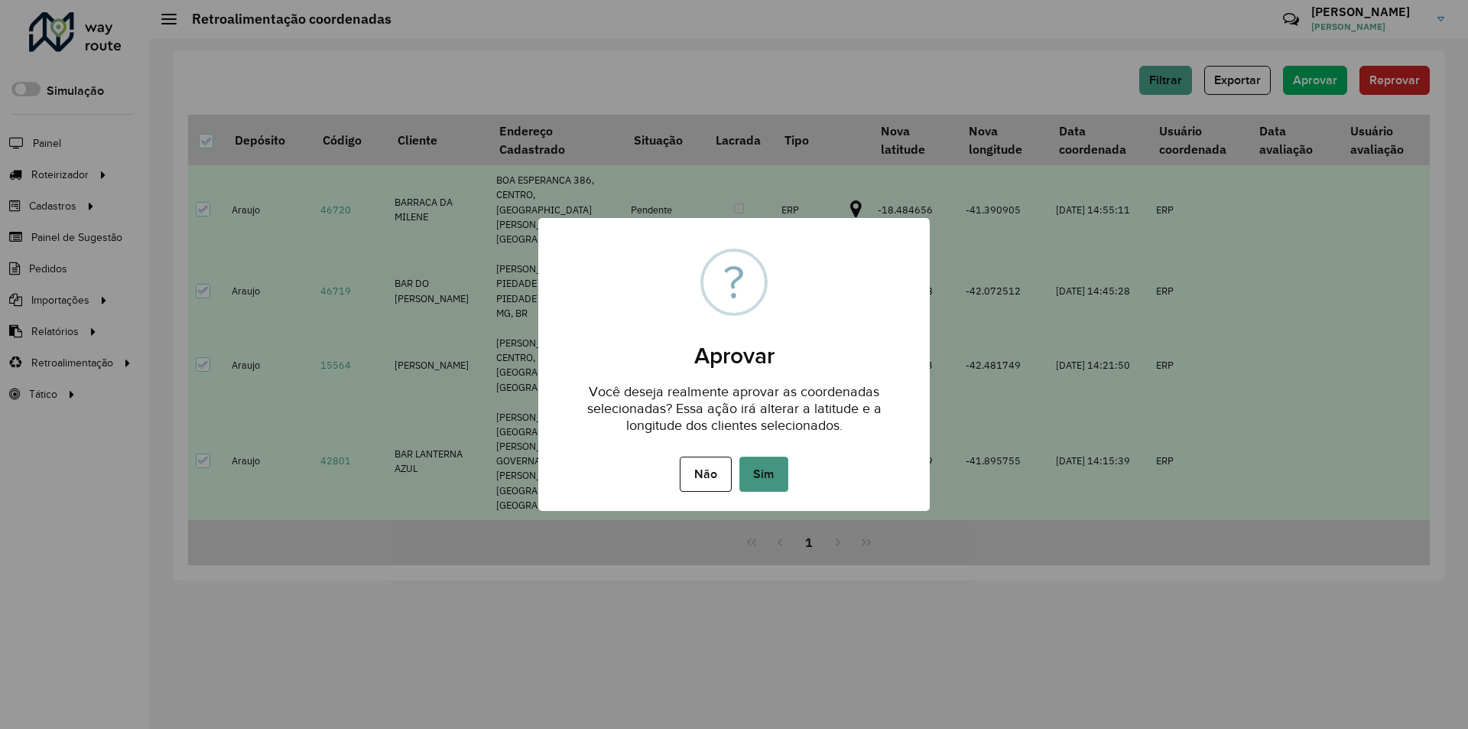
click at [772, 473] on button "Sim" at bounding box center [763, 474] width 49 height 35
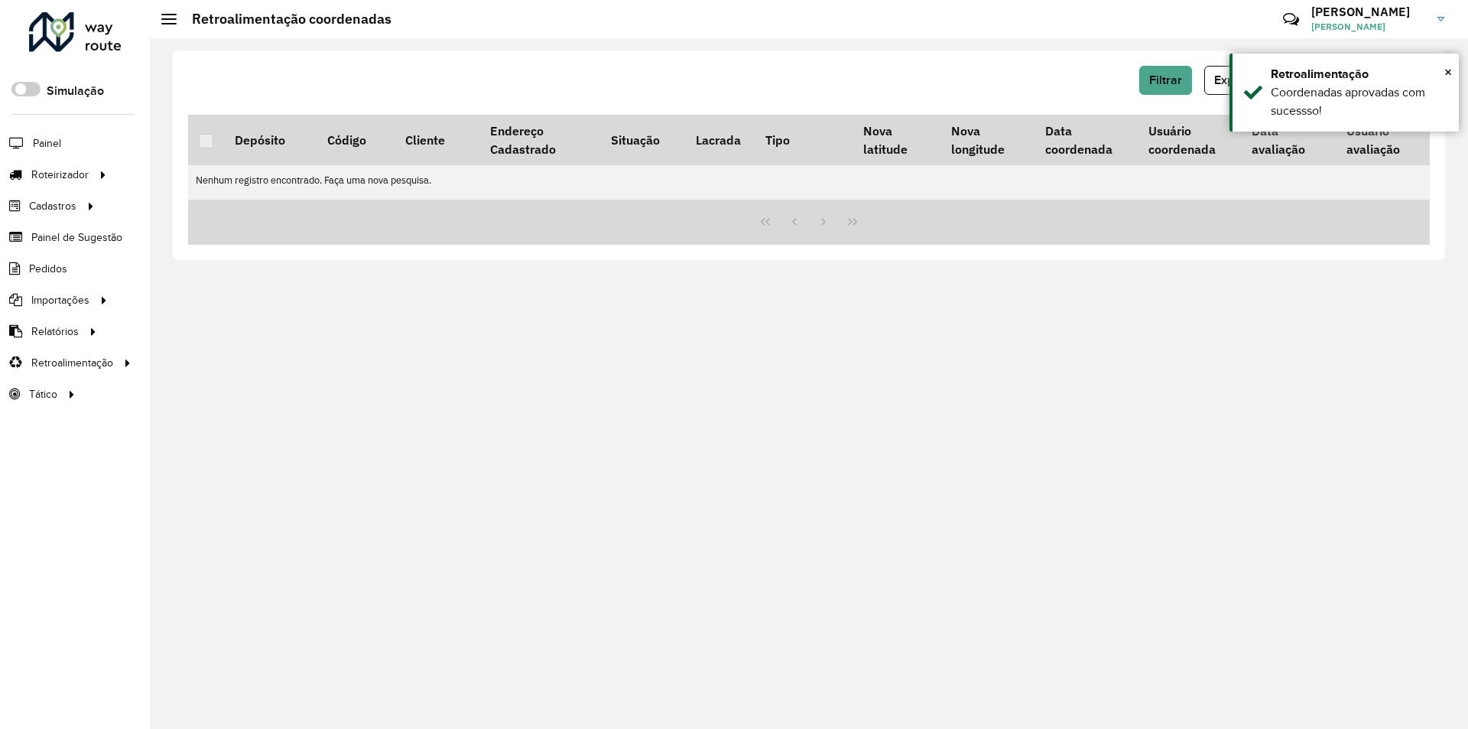
click at [70, 35] on div at bounding box center [75, 32] width 93 height 40
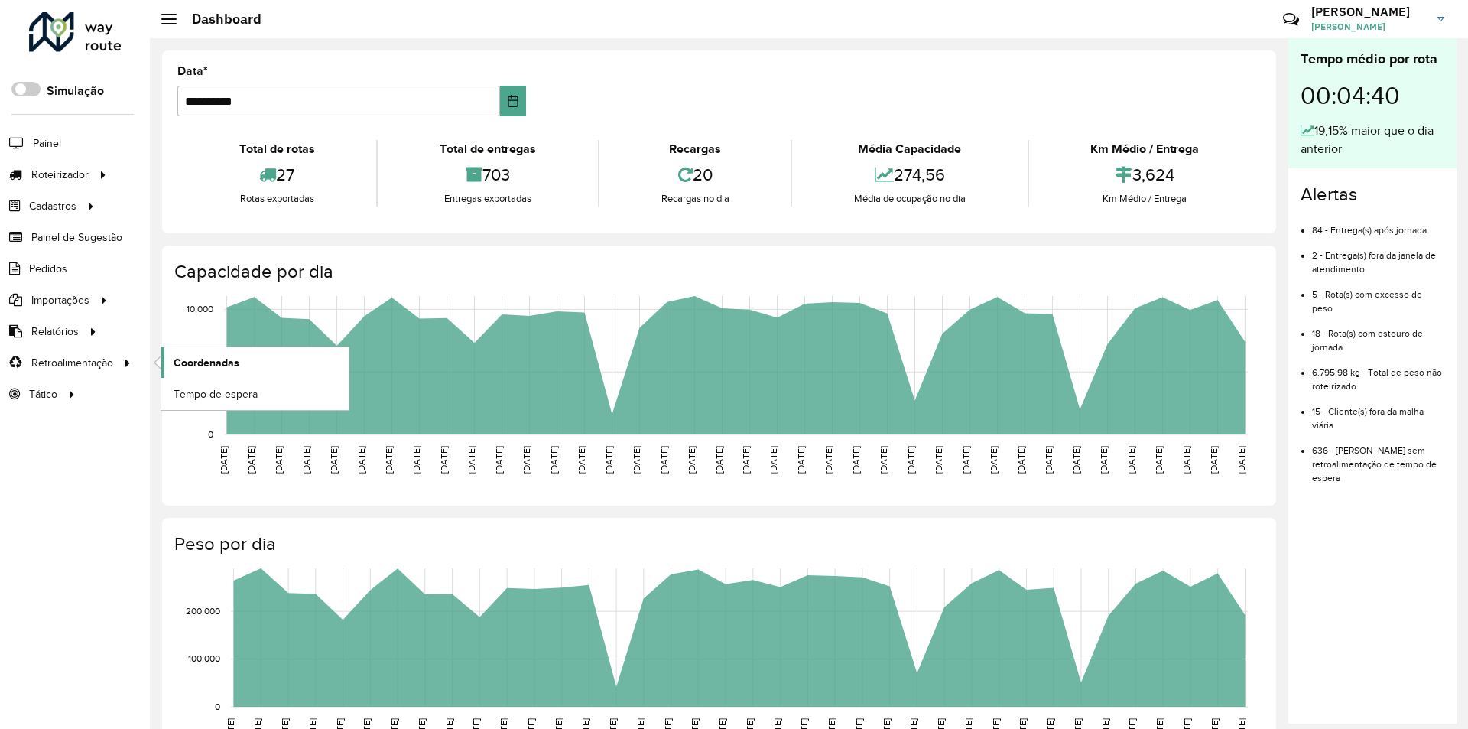
click at [310, 366] on link "Coordenadas" at bounding box center [254, 362] width 187 height 31
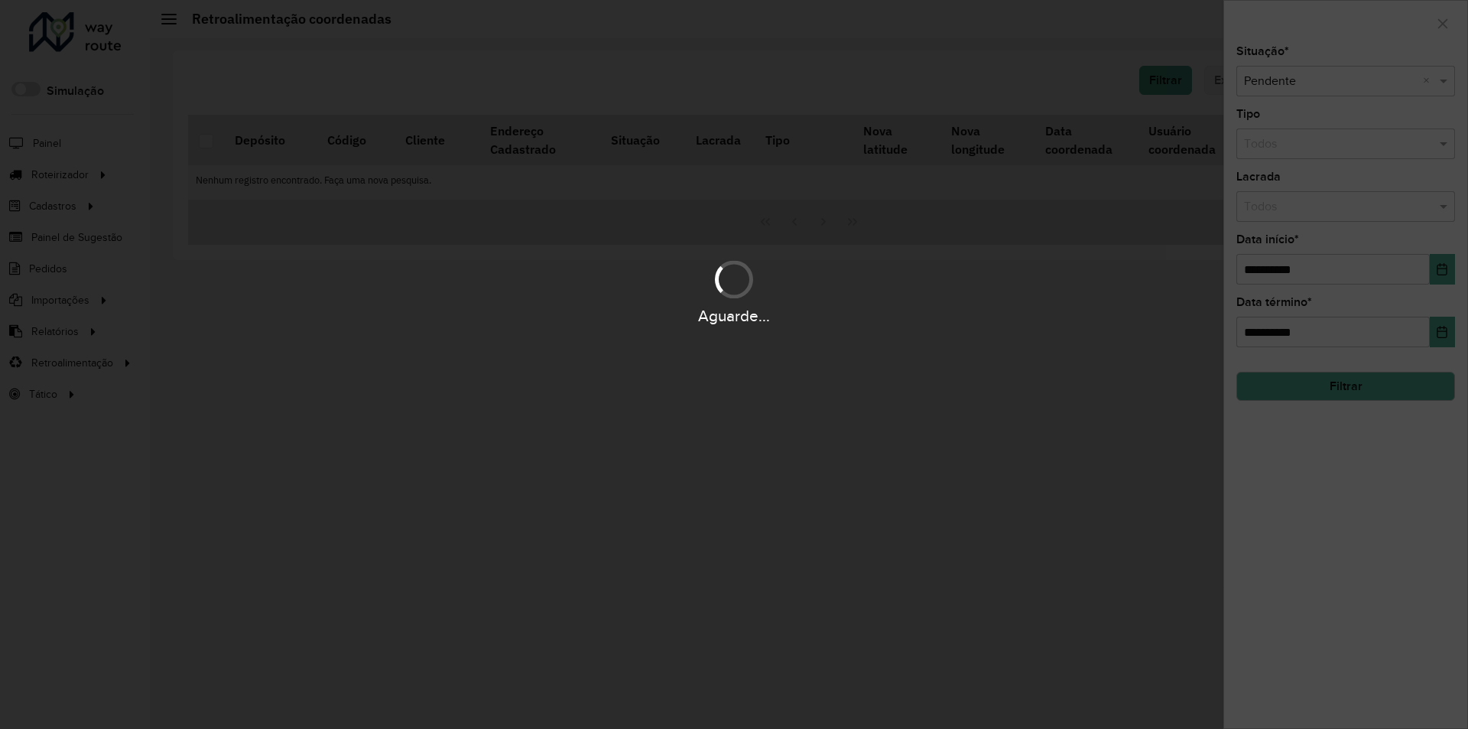
click at [1314, 263] on div "Aguarde..." at bounding box center [734, 291] width 1468 height 73
click at [1333, 267] on div "Aguarde..." at bounding box center [734, 291] width 1468 height 73
click at [1333, 267] on hb-app "Aguarde... Pop-up bloqueado! Seu navegador bloqueou automáticamente a abertura …" at bounding box center [734, 364] width 1468 height 729
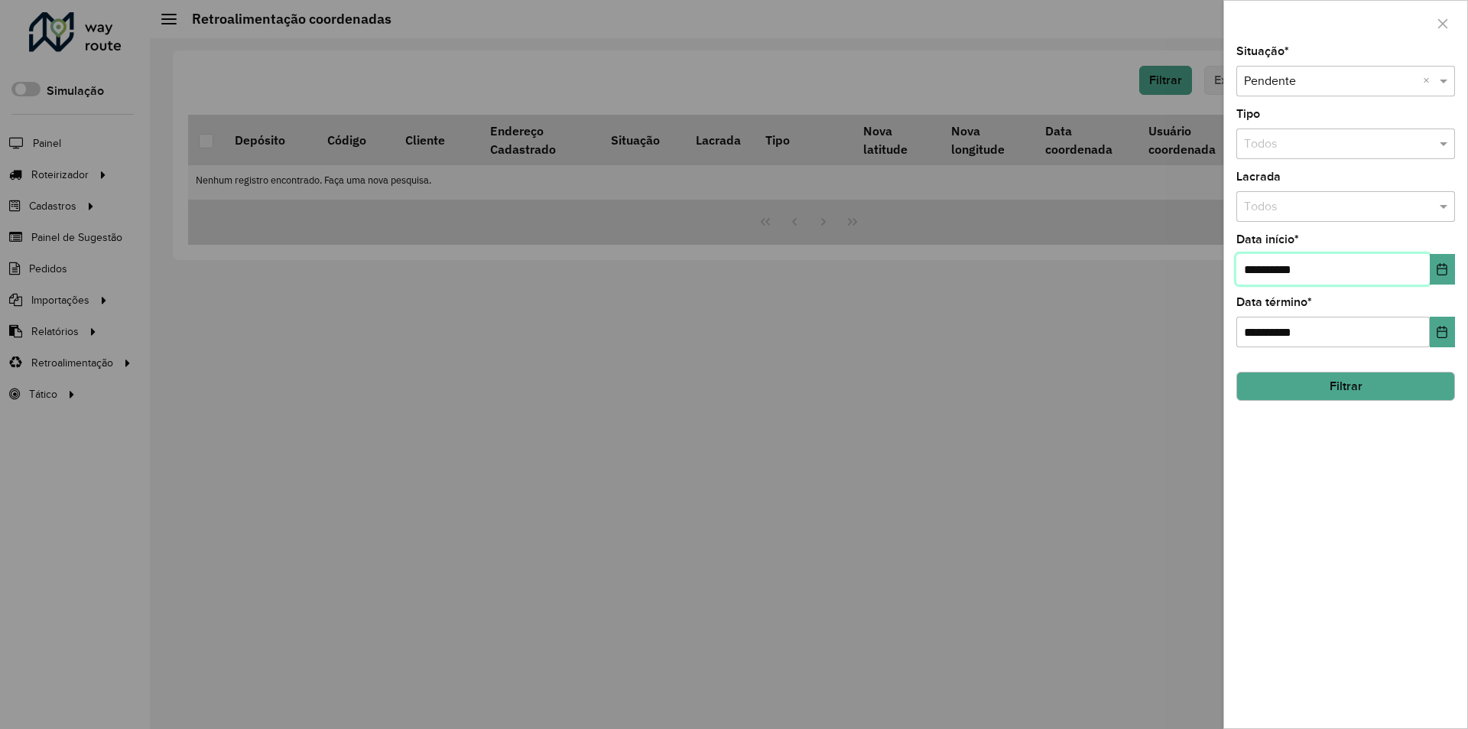
click at [1333, 267] on input "**********" at bounding box center [1333, 269] width 193 height 31
type input "**********"
click at [1347, 388] on button "Filtrar" at bounding box center [1346, 386] width 219 height 29
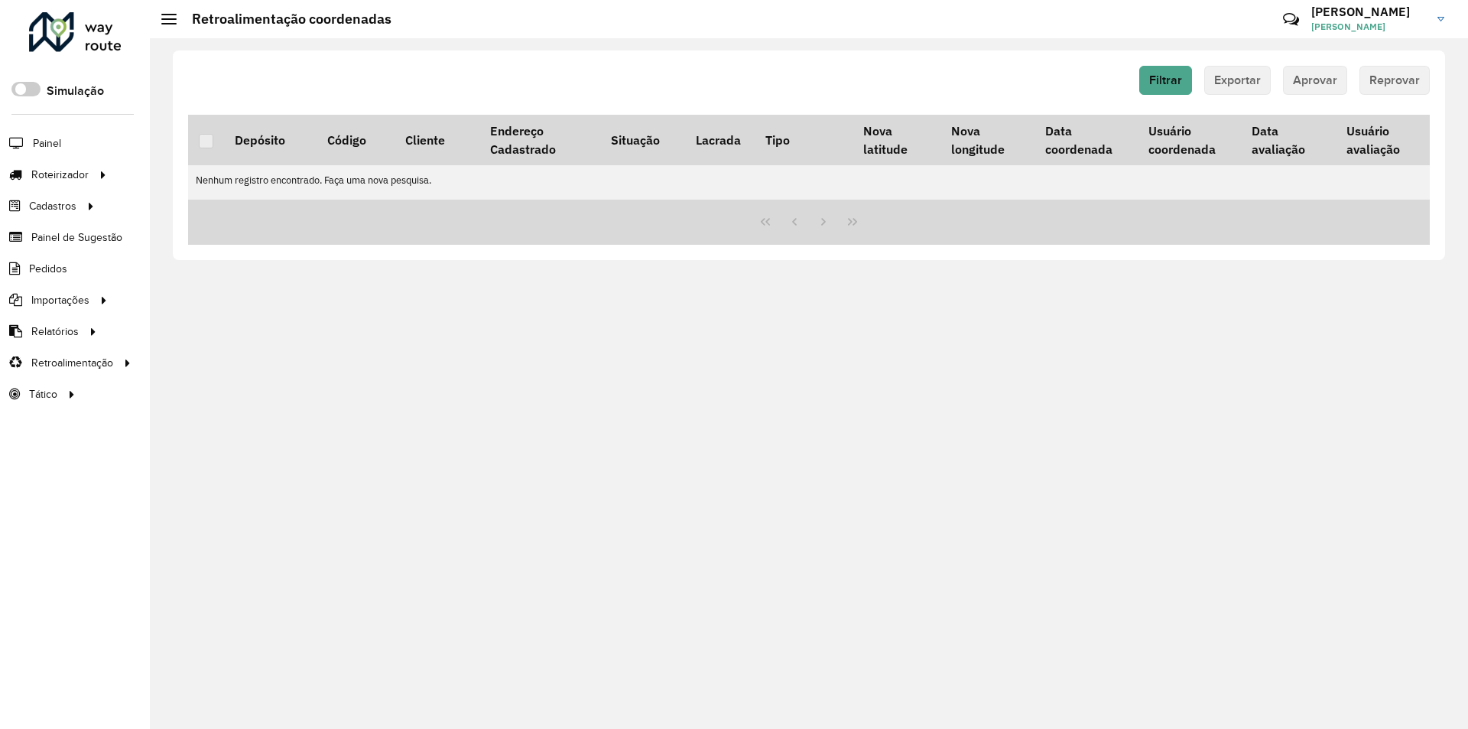
click at [89, 36] on div at bounding box center [75, 32] width 93 height 40
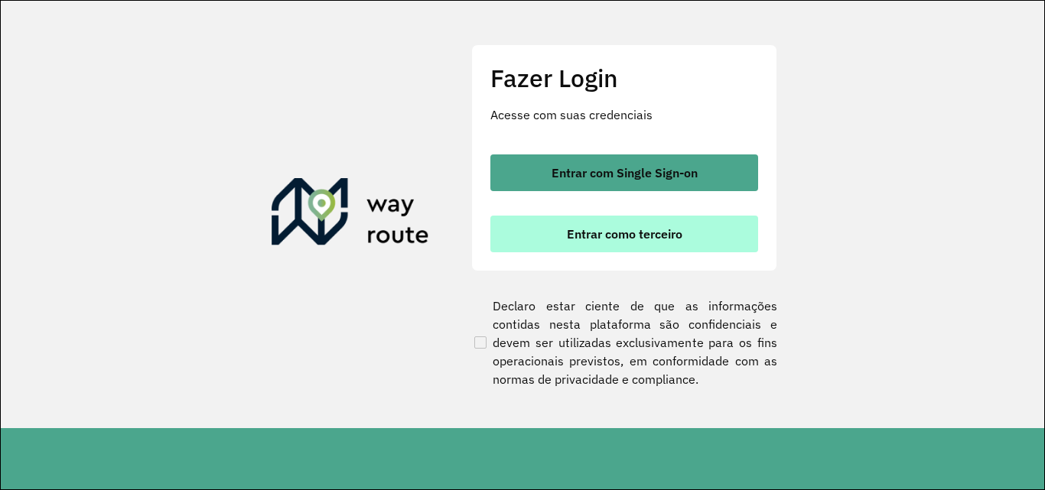
click at [585, 249] on button "Entrar como terceiro" at bounding box center [624, 234] width 268 height 37
click at [601, 232] on span "Entrar como terceiro" at bounding box center [624, 234] width 115 height 12
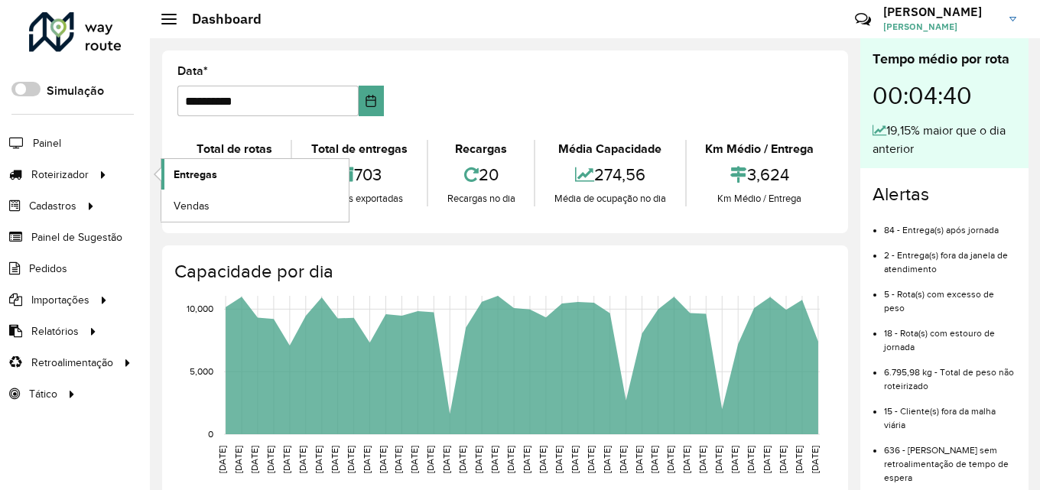
click at [242, 177] on link "Entregas" at bounding box center [254, 174] width 187 height 31
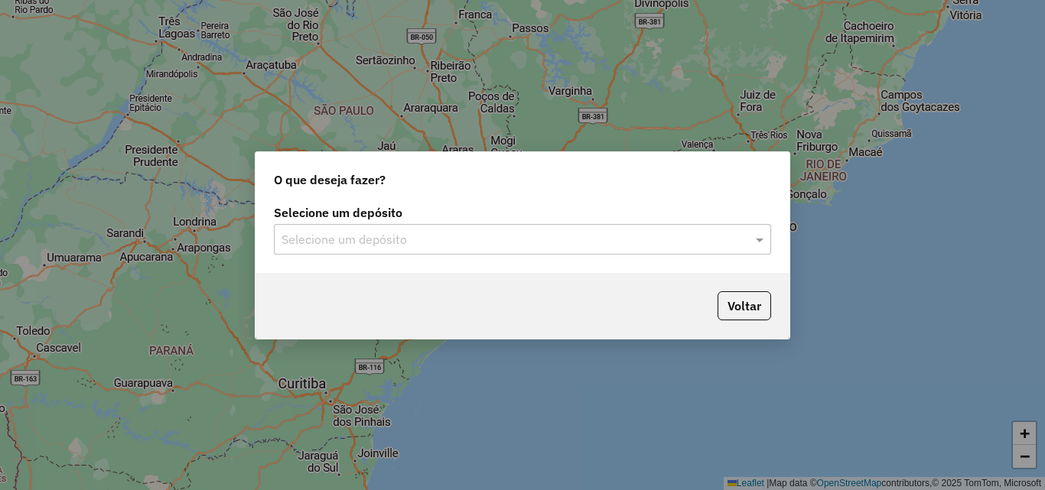
click at [443, 235] on input "text" at bounding box center [506, 240] width 451 height 18
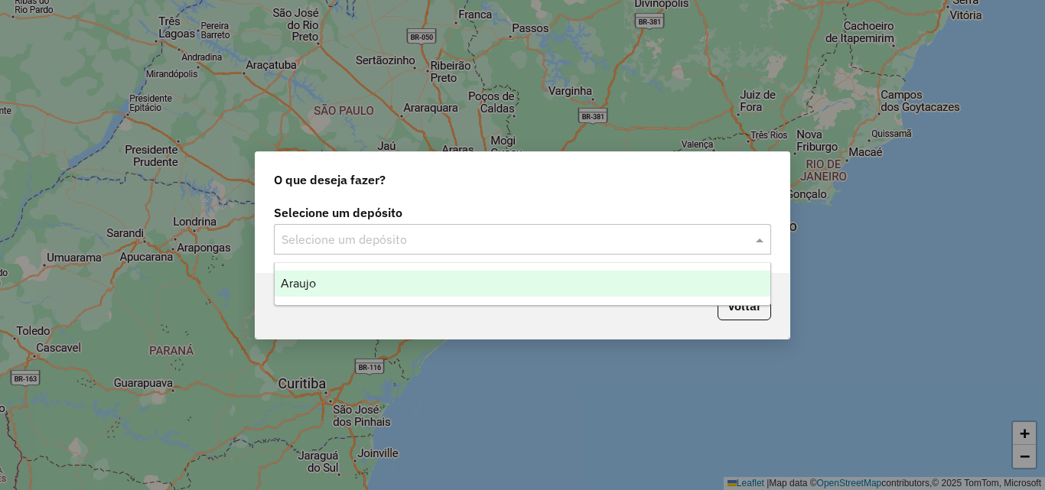
click at [378, 301] on ng-dropdown-panel "Araujo" at bounding box center [522, 284] width 497 height 44
click at [411, 285] on div "Araujo" at bounding box center [523, 284] width 496 height 26
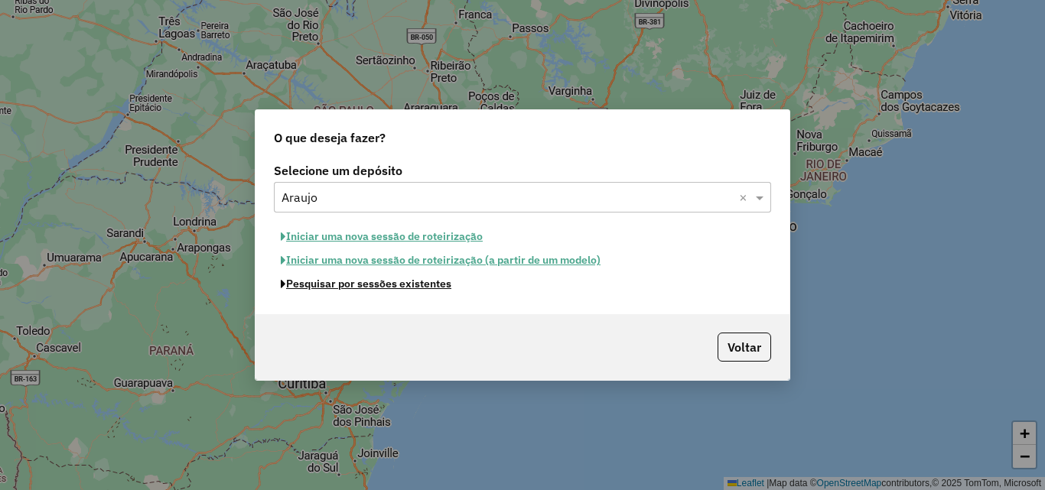
click at [411, 285] on button "Pesquisar por sessões existentes" at bounding box center [366, 284] width 184 height 24
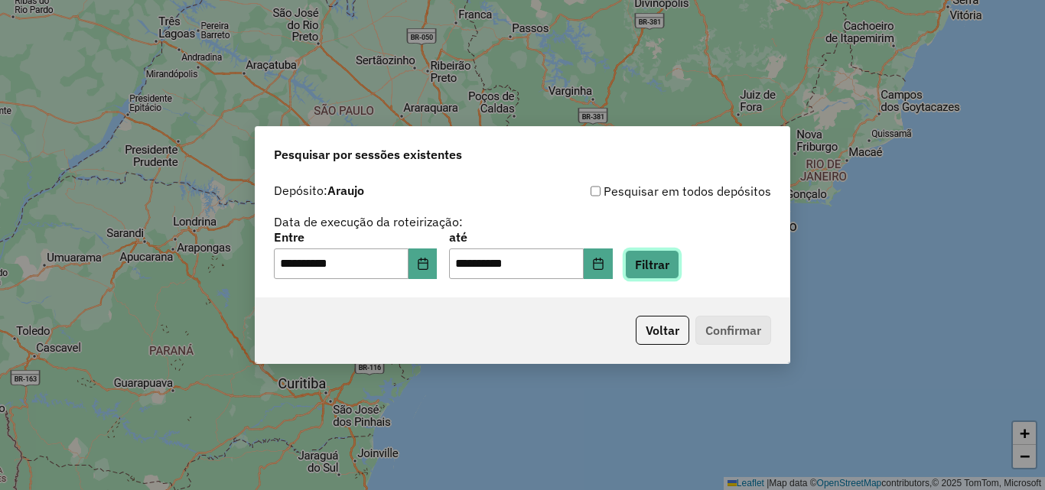
click at [675, 270] on button "Filtrar" at bounding box center [652, 264] width 54 height 29
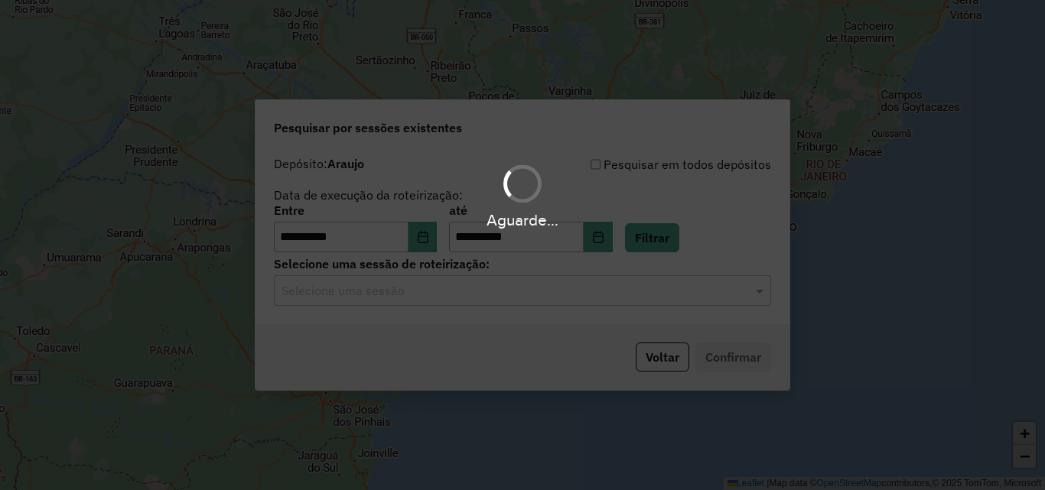
click at [457, 303] on div "Aguarde..." at bounding box center [522, 245] width 1045 height 490
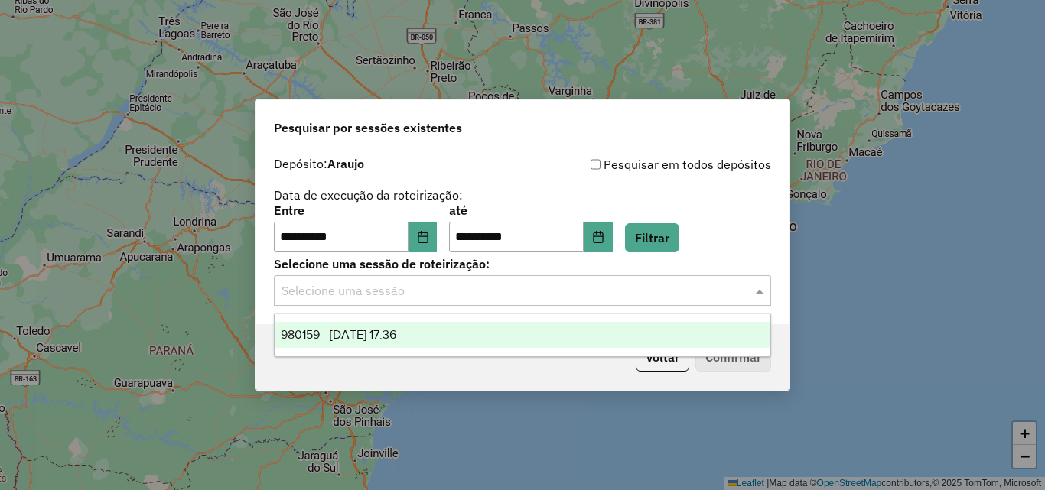
click at [457, 303] on div "Selecione uma sessão" at bounding box center [522, 290] width 497 height 31
click at [418, 343] on div "980159 - 18/08/2025 17:36" at bounding box center [523, 335] width 496 height 26
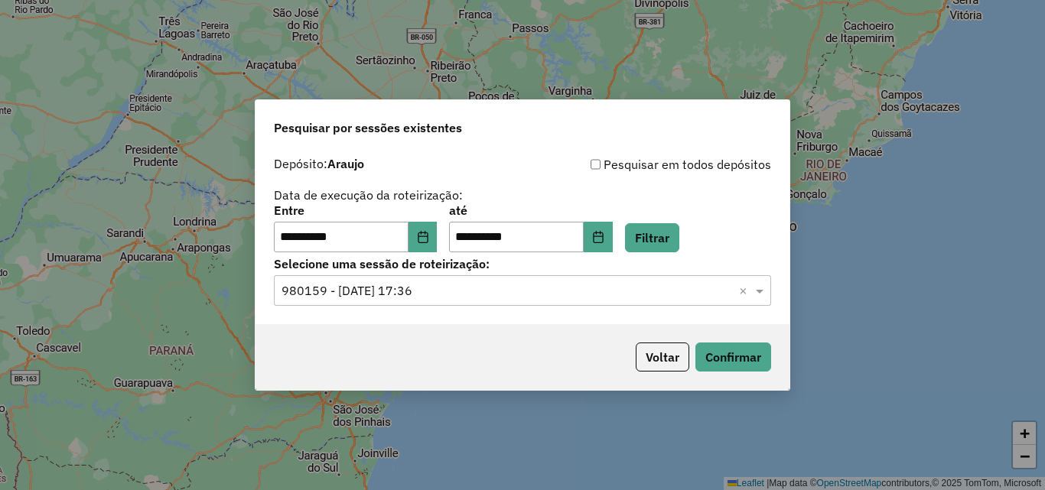
click at [746, 382] on div "Voltar Confirmar" at bounding box center [522, 357] width 534 height 66
click at [749, 369] on button "Confirmar" at bounding box center [733, 357] width 76 height 29
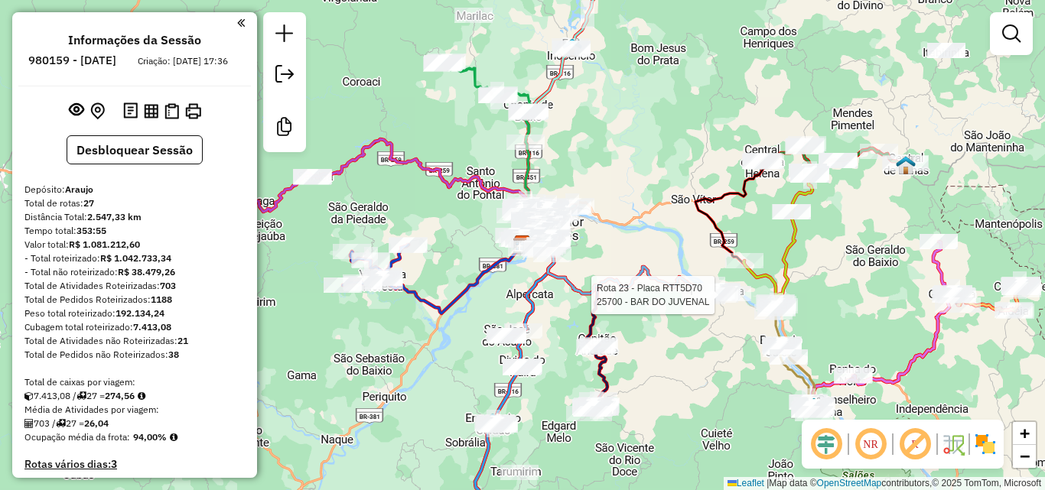
drag, startPoint x: 723, startPoint y: 122, endPoint x: 723, endPoint y: 61, distance: 61.2
click at [723, 288] on div at bounding box center [719, 295] width 38 height 15
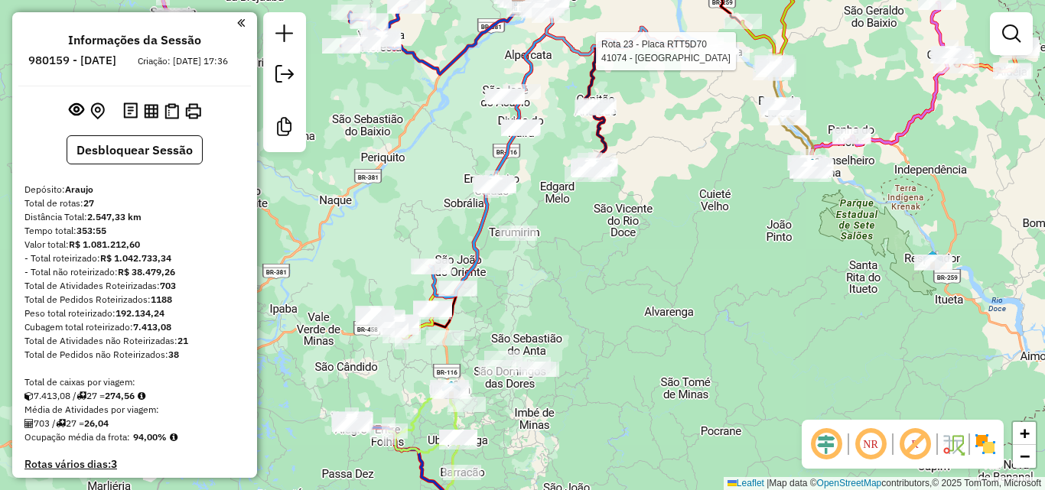
drag, startPoint x: 667, startPoint y: 304, endPoint x: 710, endPoint y: 349, distance: 61.7
click at [453, 479] on div "Rota 23 - Placa RTT5D70 41074 - BAR DO PORTO Rota 23 - Placa RTT5D70 25700 - BA…" at bounding box center [522, 245] width 1045 height 490
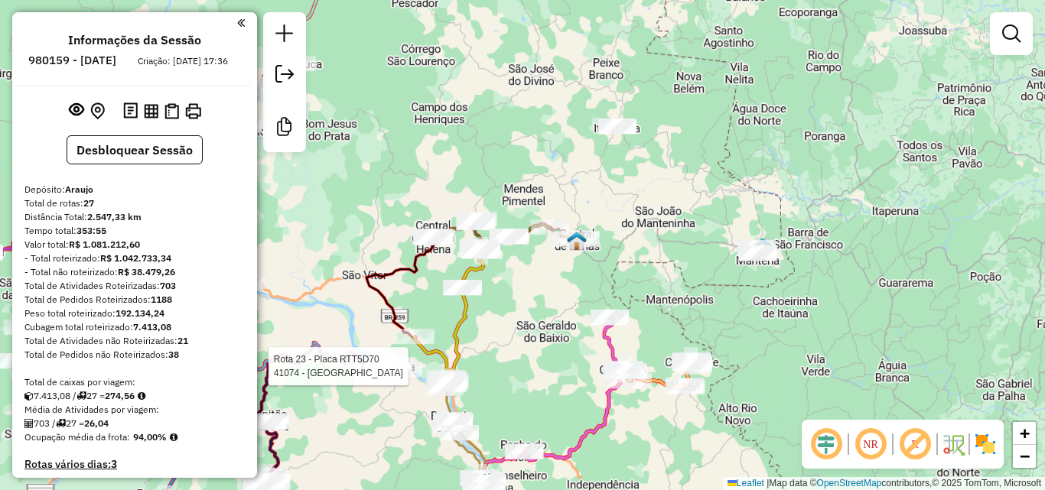
drag, startPoint x: 776, startPoint y: 284, endPoint x: 739, endPoint y: 242, distance: 56.9
click at [739, 242] on div "Rota 23 - Placa RTT5D70 41074 - BAR DO PORTO Janela de atendimento Grade de ate…" at bounding box center [522, 245] width 1045 height 490
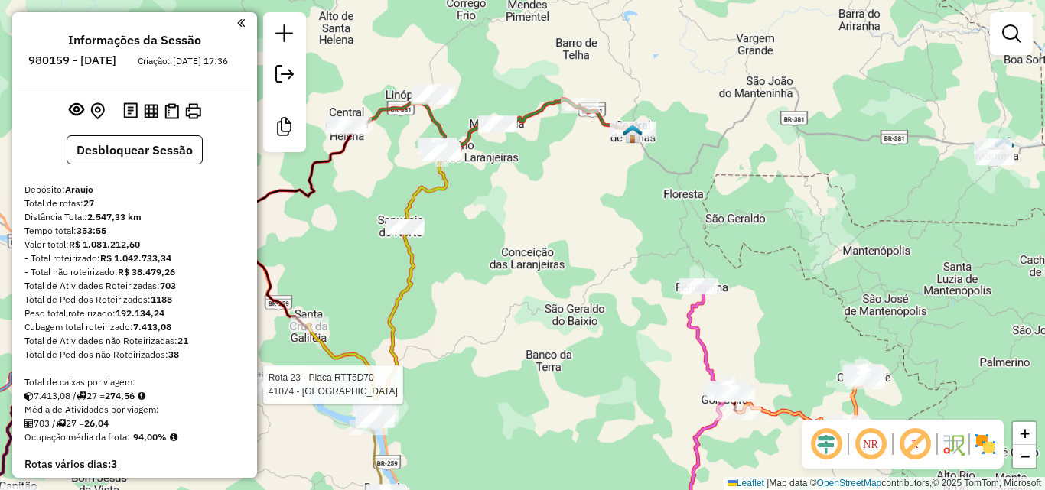
drag, startPoint x: 750, startPoint y: 193, endPoint x: 637, endPoint y: 262, distance: 132.5
click at [637, 262] on div "Rota 23 - Placa RTT5D70 41074 - BAR DO PORTO Janela de atendimento Grade de ate…" at bounding box center [522, 245] width 1045 height 490
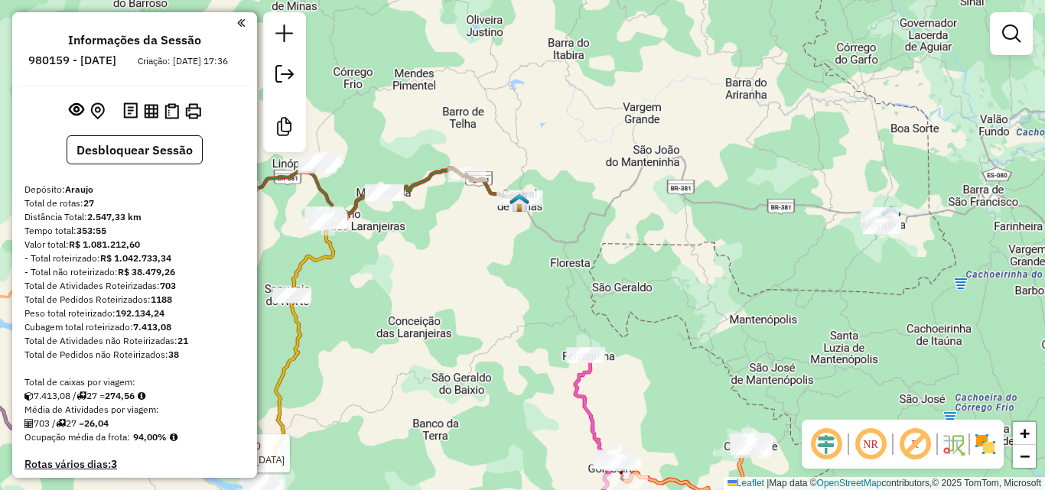
click at [327, 256] on icon at bounding box center [357, 329] width 325 height 322
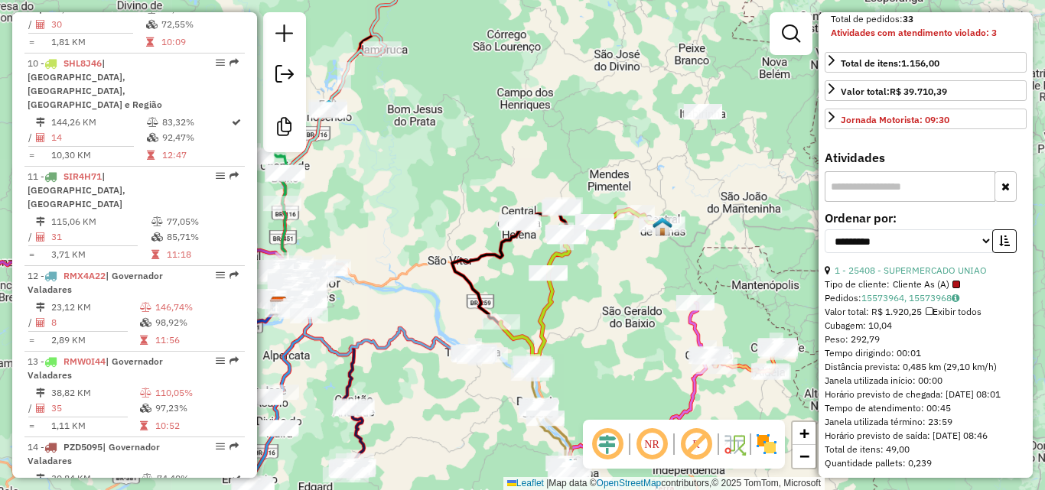
scroll to position [535, 0]
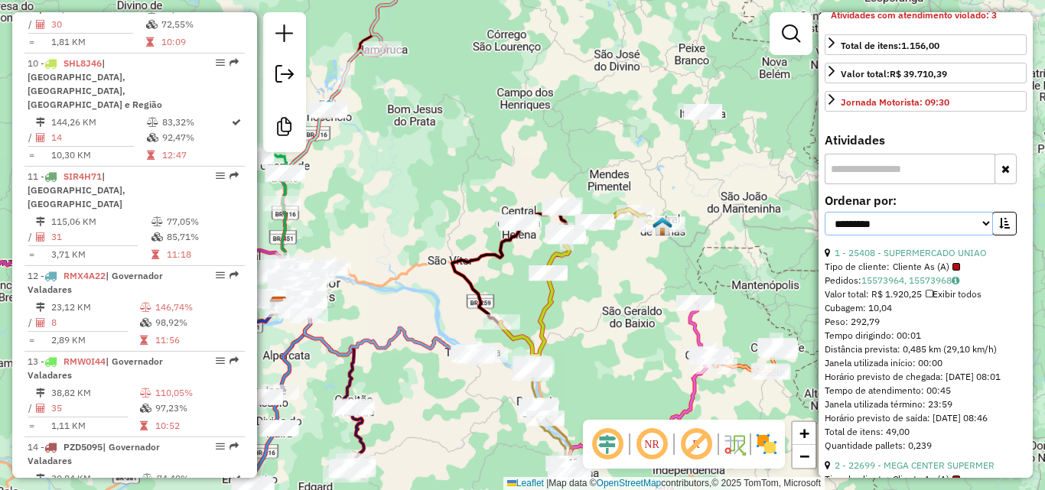
click at [931, 212] on select "**********" at bounding box center [908, 224] width 168 height 24
select select "**********"
click at [824, 212] on select "**********" at bounding box center [908, 224] width 168 height 24
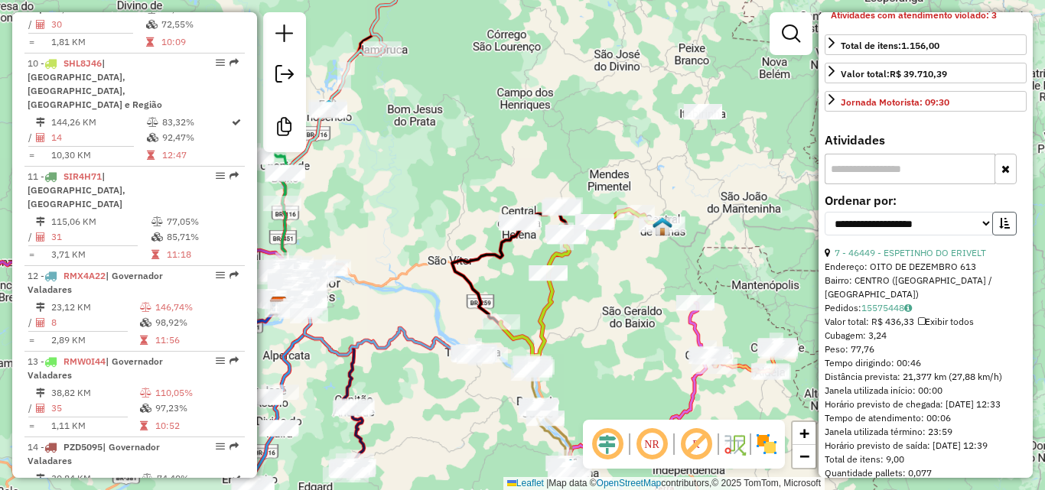
click at [1002, 218] on icon "button" at bounding box center [1004, 223] width 11 height 11
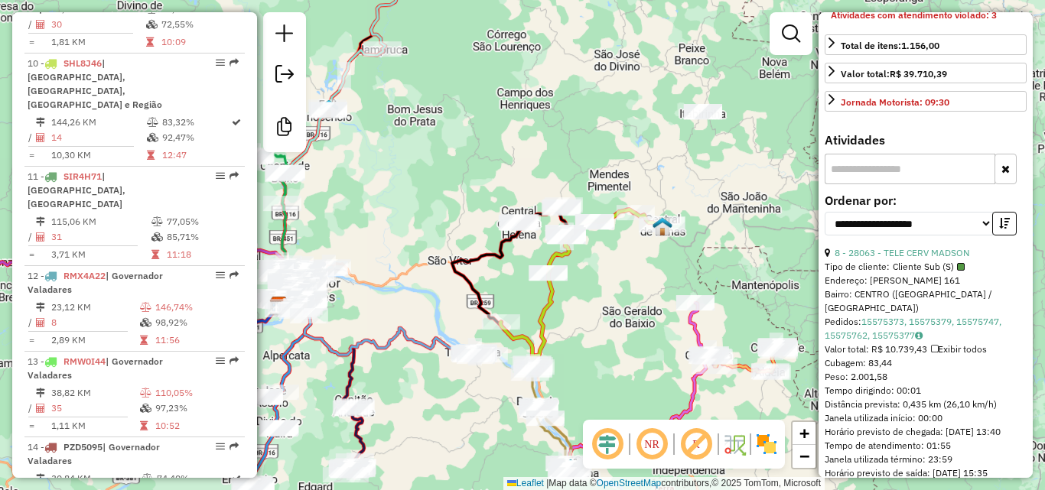
drag, startPoint x: 510, startPoint y: 303, endPoint x: 660, endPoint y: 158, distance: 208.7
click at [663, 158] on div "Janela de atendimento Grade de atendimento Capacidade Transportadoras Veículos …" at bounding box center [522, 245] width 1045 height 490
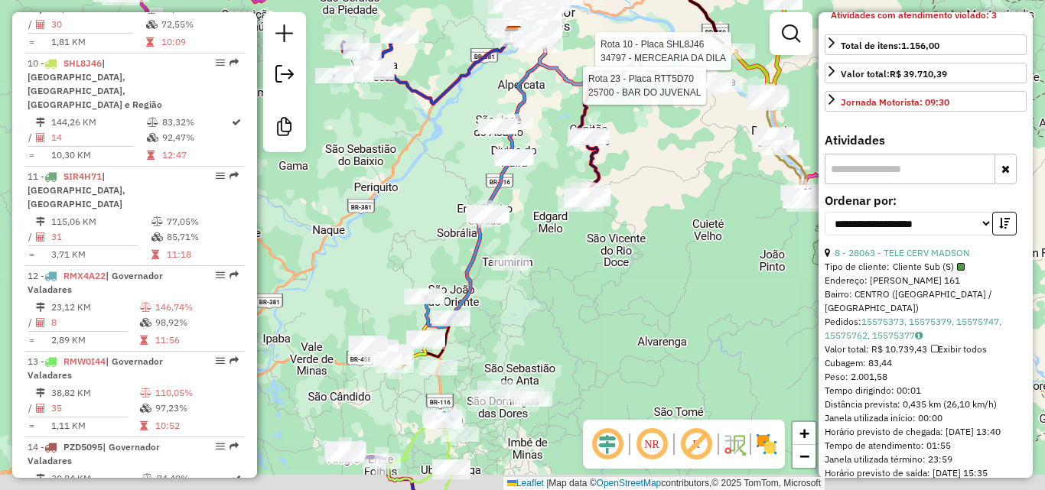
drag, startPoint x: 535, startPoint y: 332, endPoint x: 535, endPoint y: 286, distance: 45.9
click at [535, 286] on div "Rota 10 - Placa SHL8J46 34797 - MERCEARIA DA DILA Rota 23 - Placa RTT5D70 25700…" at bounding box center [522, 245] width 1045 height 490
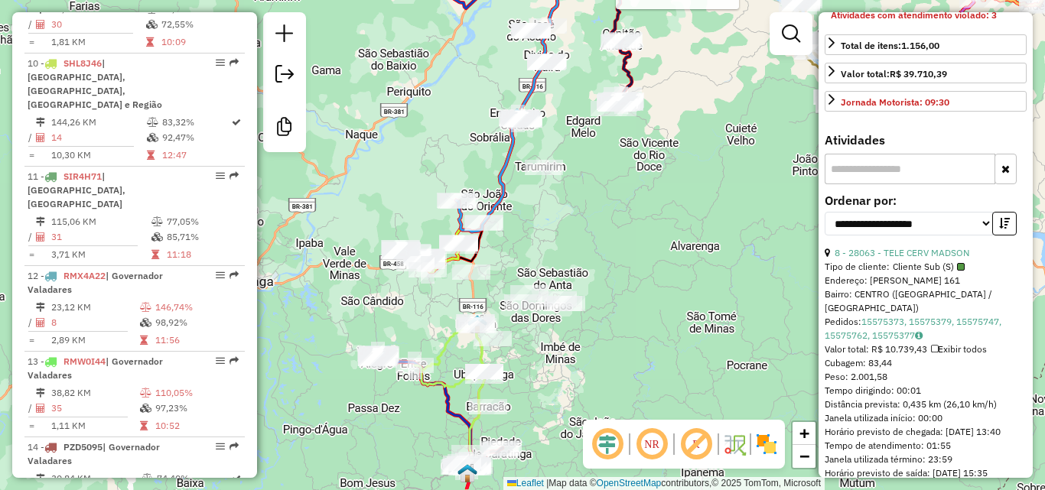
drag, startPoint x: 503, startPoint y: 314, endPoint x: 536, endPoint y: 216, distance: 104.0
click at [548, 168] on div "Rota 10 - Placa SHL8J46 34797 - MERCEARIA DA DILA Rota 23 - Placa RTT5D70 25700…" at bounding box center [522, 245] width 1045 height 490
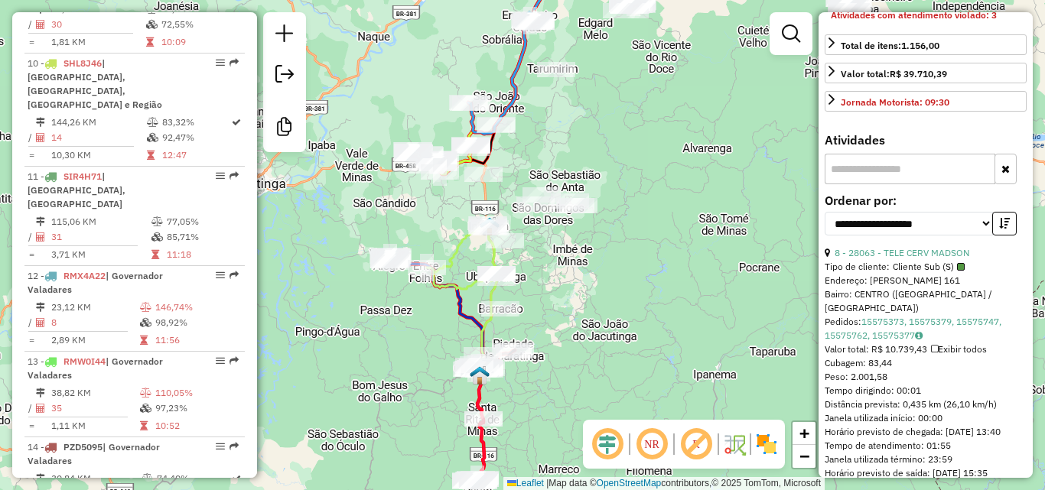
drag, startPoint x: 561, startPoint y: 296, endPoint x: 567, endPoint y: 254, distance: 42.5
click at [568, 255] on div "Rota 10 - Placa SHL8J46 34797 - MERCEARIA DA DILA Rota 23 - Placa RTT5D70 25700…" at bounding box center [522, 245] width 1045 height 490
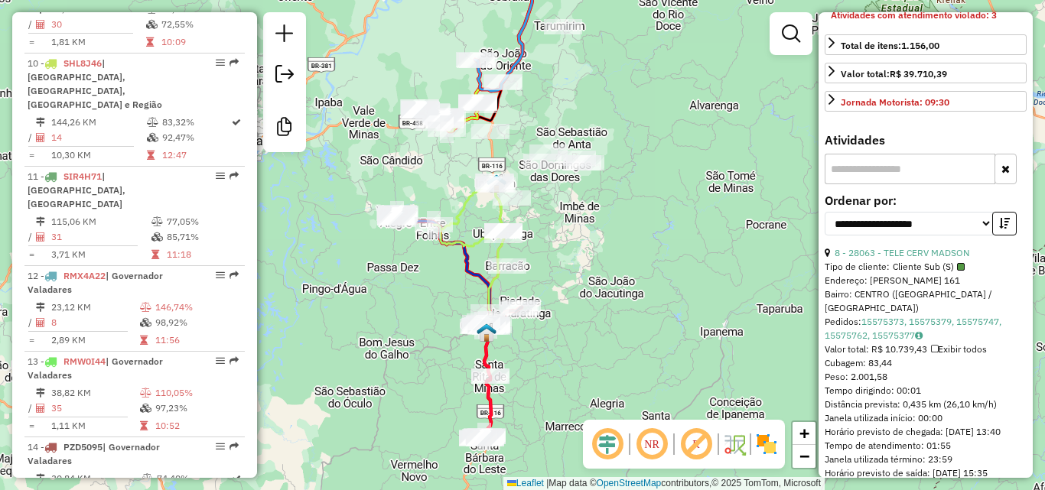
drag, startPoint x: 639, startPoint y: 209, endPoint x: 587, endPoint y: 347, distance: 147.9
click at [587, 346] on div "Rota 10 - Placa SHL8J46 34797 - MERCEARIA DA DILA Rota 23 - Placa RTT5D70 25700…" at bounding box center [522, 245] width 1045 height 490
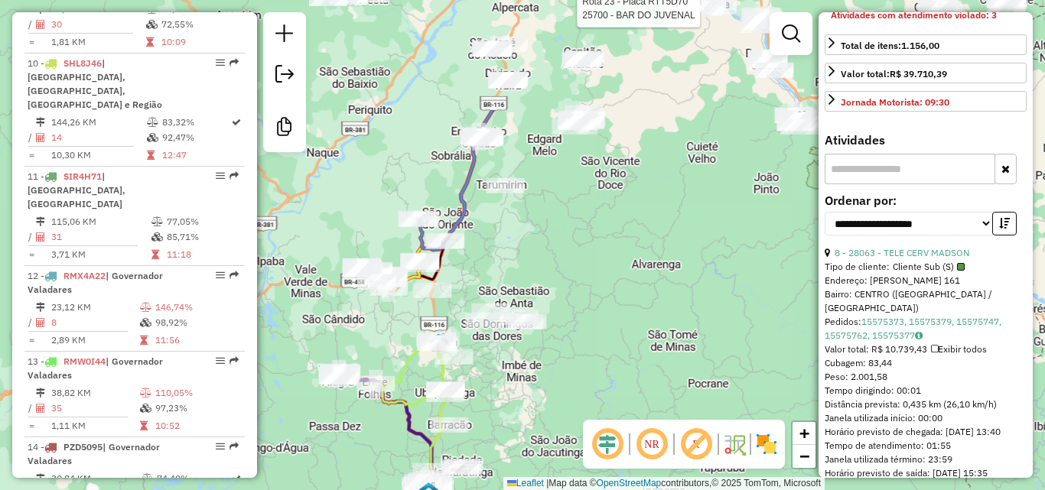
drag, startPoint x: 598, startPoint y: 272, endPoint x: 569, endPoint y: 317, distance: 53.0
click at [570, 320] on div "Rota 10 - Placa SHL8J46 34797 - MERCEARIA DA DILA Rota 23 - Placa RTT5D70 25700…" at bounding box center [522, 245] width 1045 height 490
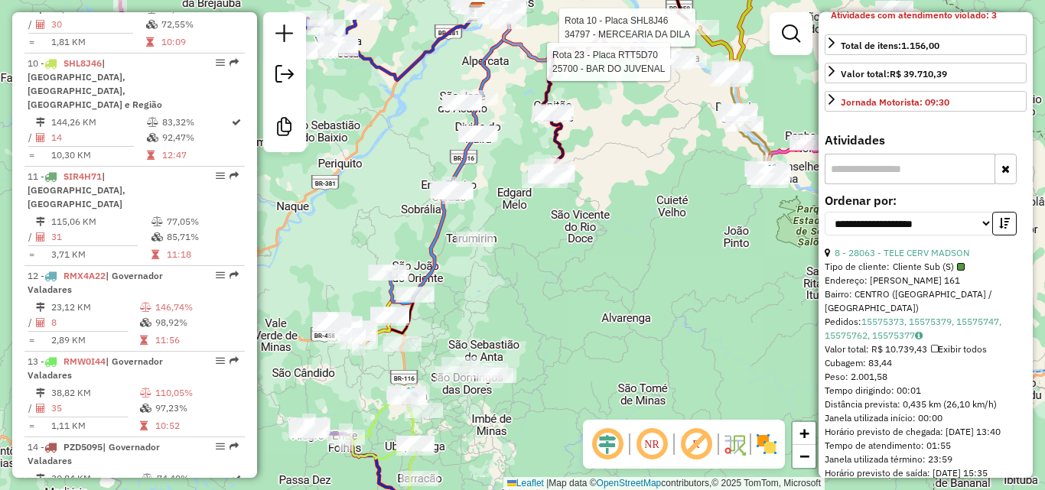
drag, startPoint x: 576, startPoint y: 288, endPoint x: 625, endPoint y: 199, distance: 102.0
click at [622, 206] on div "Rota 10 - Placa SHL8J46 34797 - MERCEARIA DA DILA Rota 23 - Placa RTT5D70 25700…" at bounding box center [522, 245] width 1045 height 490
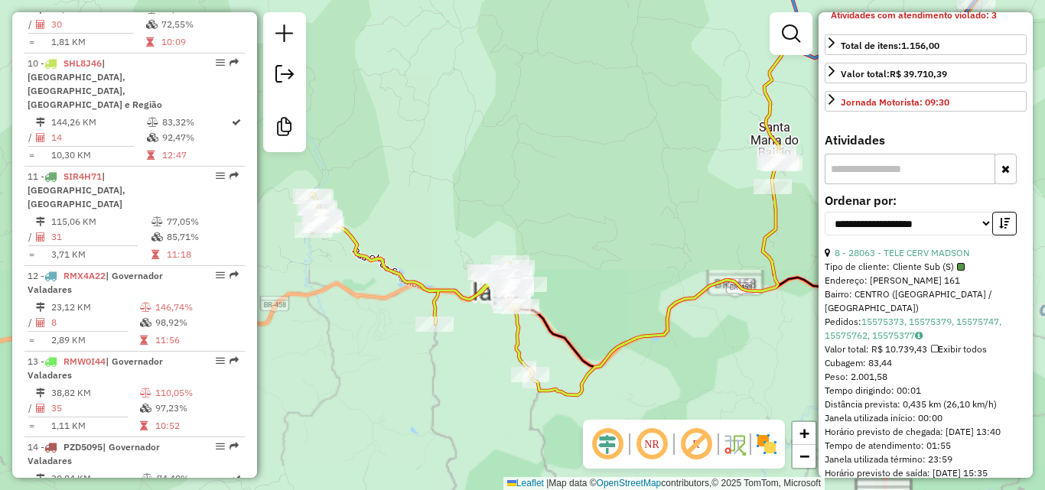
click at [376, 263] on icon at bounding box center [661, 173] width 701 height 444
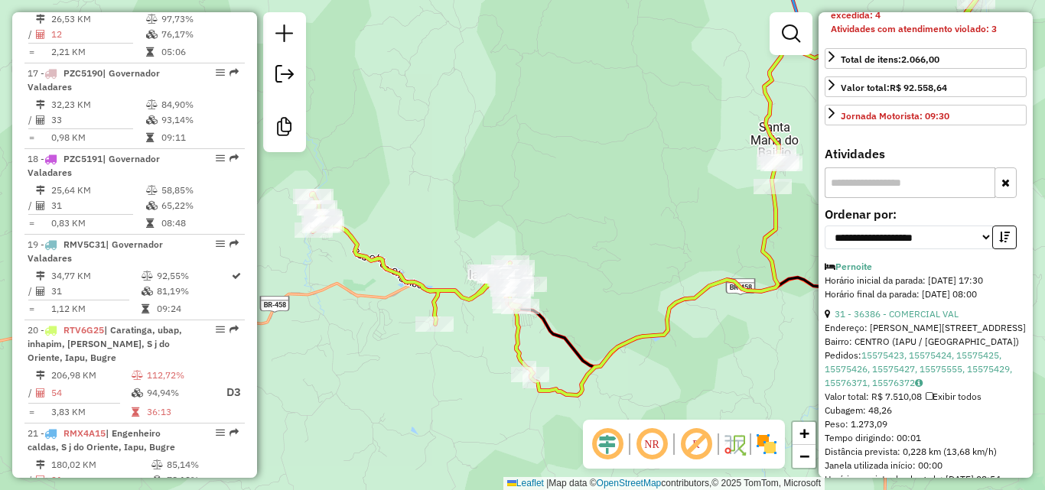
drag, startPoint x: 531, startPoint y: 224, endPoint x: 436, endPoint y: 195, distance: 99.2
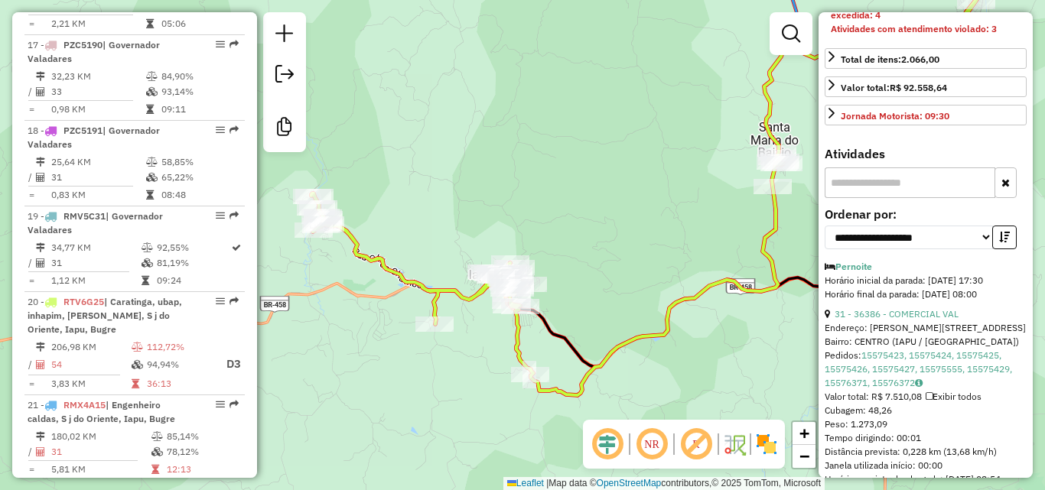
click at [465, 196] on div "Janela de atendimento Grade de atendimento Capacidade Transportadoras Veículos …" at bounding box center [522, 245] width 1045 height 490
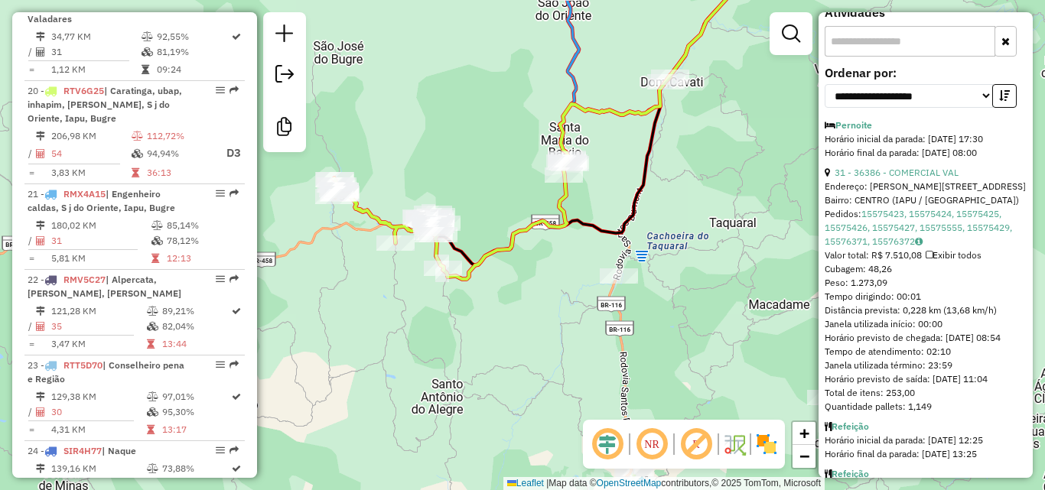
scroll to position [674, 0]
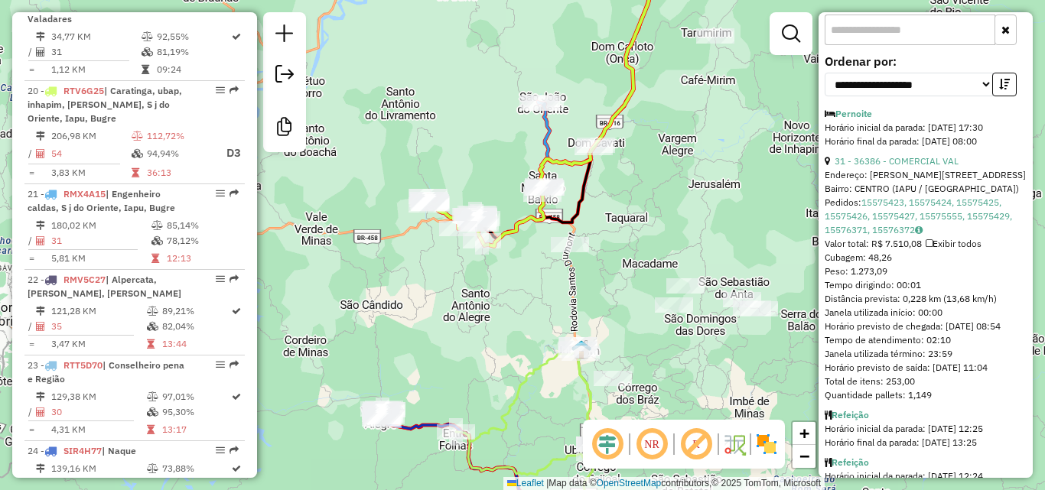
click at [547, 126] on icon at bounding box center [596, 57] width 117 height 213
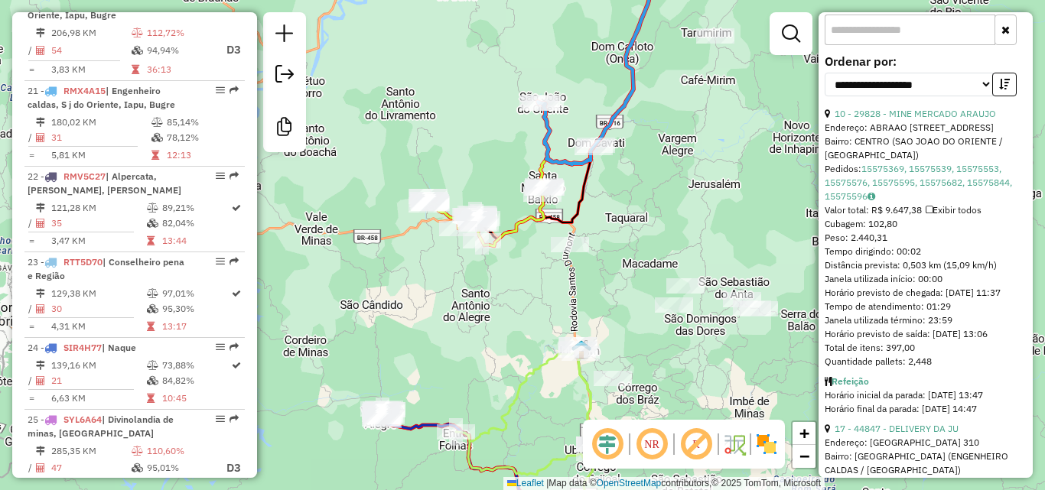
scroll to position [737, 0]
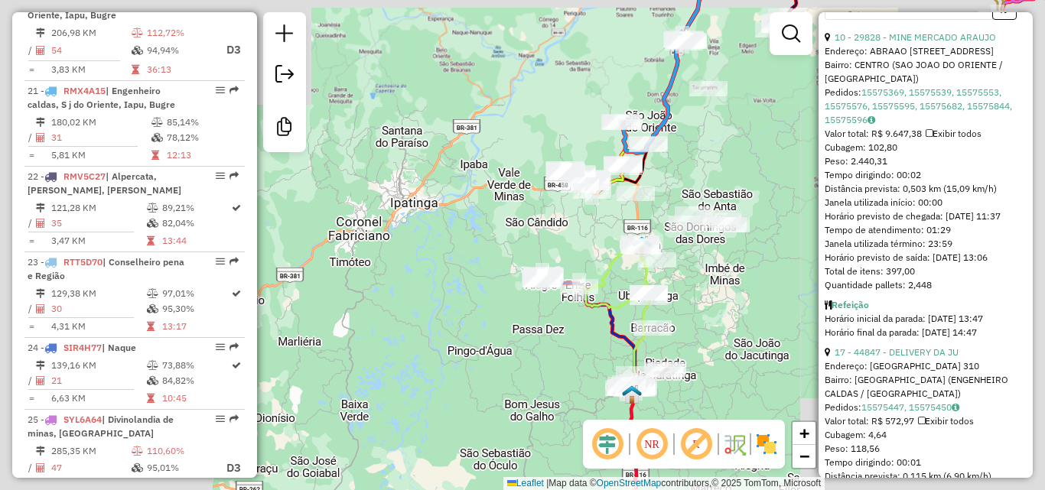
drag, startPoint x: 743, startPoint y: 171, endPoint x: 488, endPoint y: 348, distance: 310.5
click at [488, 348] on div "Janela de atendimento Grade de atendimento Capacidade Transportadoras Veículos …" at bounding box center [522, 245] width 1045 height 490
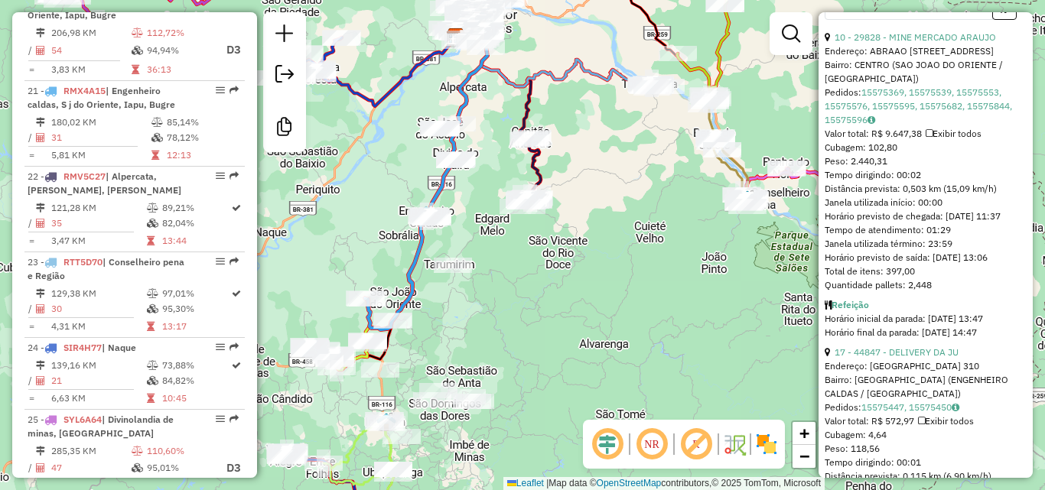
click at [537, 164] on icon at bounding box center [531, 172] width 18 height 69
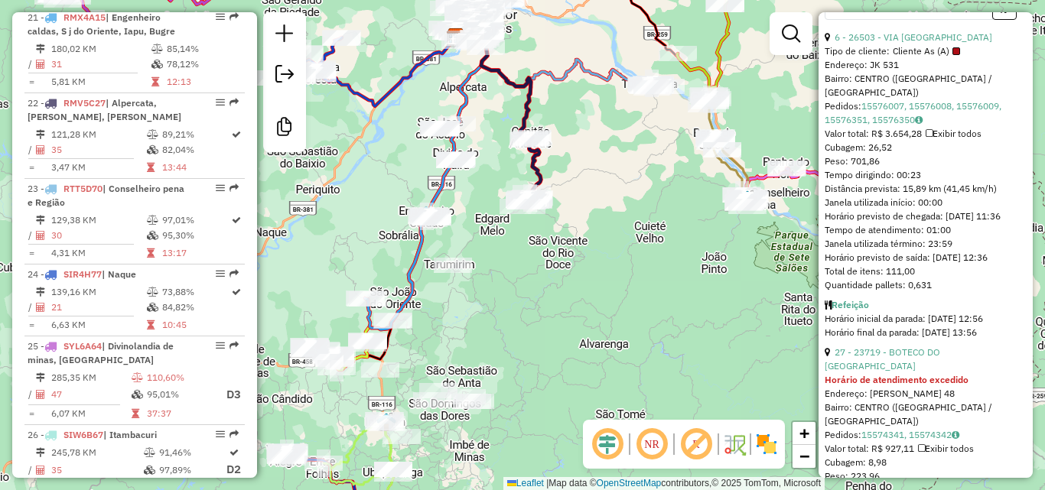
scroll to position [2474, 0]
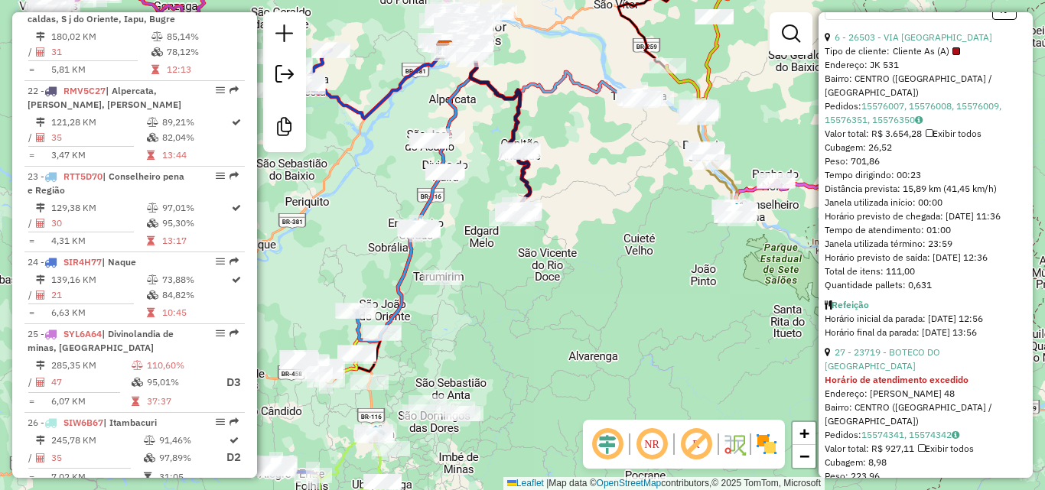
drag, startPoint x: 629, startPoint y: 176, endPoint x: 549, endPoint y: 147, distance: 85.4
click at [563, 247] on div "Janela de atendimento Grade de atendimento Capacidade Transportadoras Veículos …" at bounding box center [522, 245] width 1045 height 490
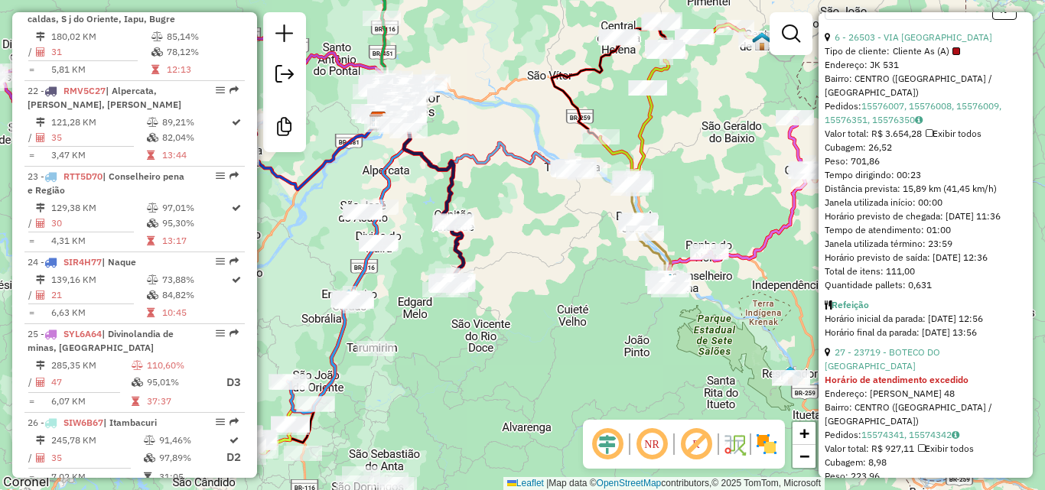
click at [537, 164] on icon at bounding box center [474, 140] width 190 height 60
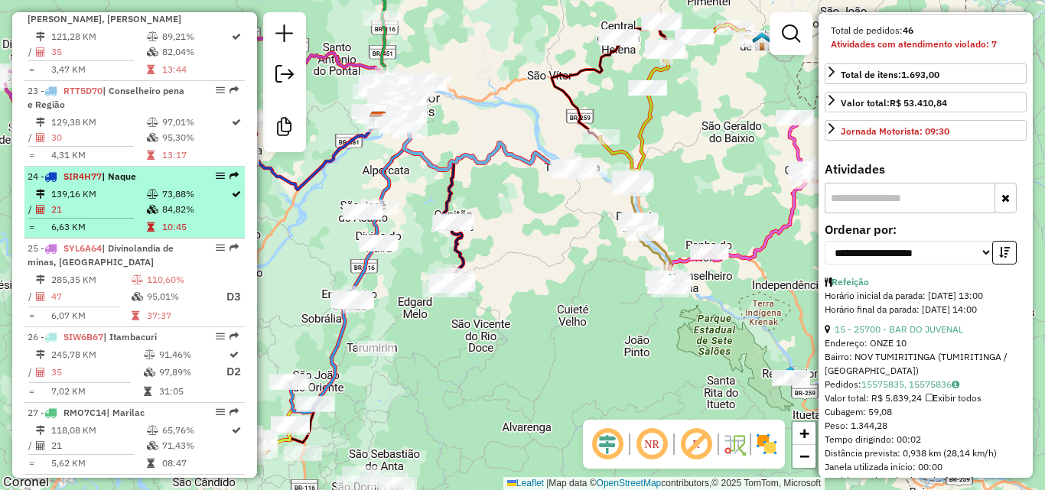
scroll to position [535, 0]
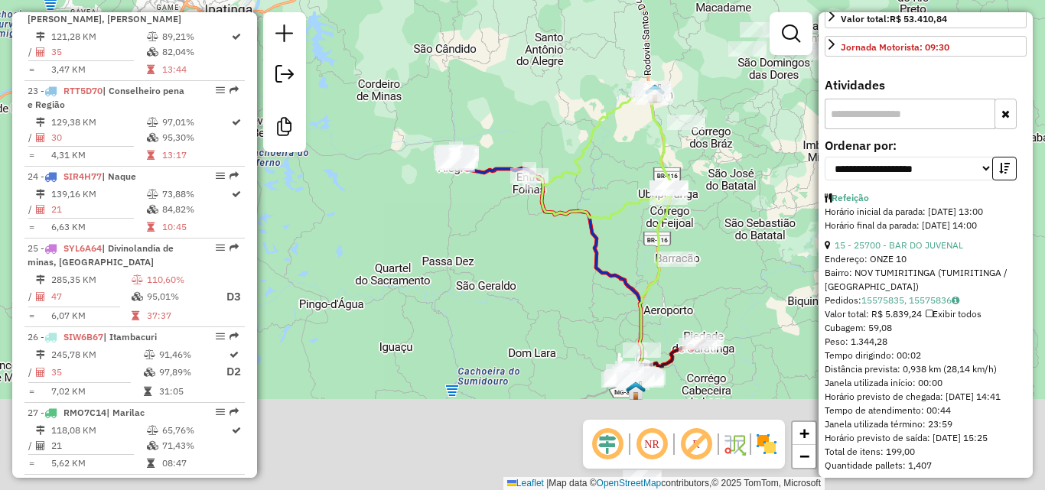
drag, startPoint x: 451, startPoint y: 401, endPoint x: 498, endPoint y: 252, distance: 157.0
click at [501, 252] on div "Janela de atendimento Grade de atendimento Capacidade Transportadoras Veículos …" at bounding box center [522, 245] width 1045 height 490
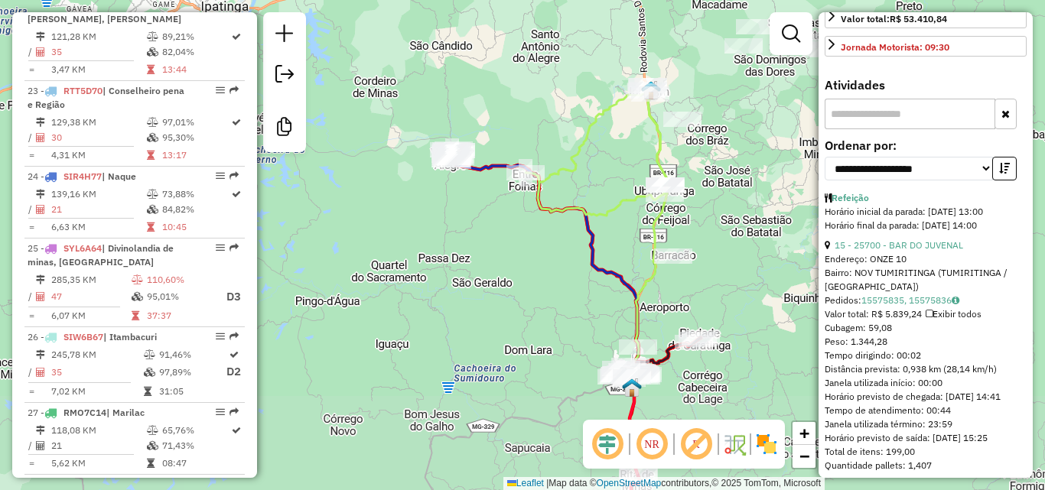
drag, startPoint x: 498, startPoint y: 252, endPoint x: 466, endPoint y: 252, distance: 32.1
click at [468, 252] on div "Janela de atendimento Grade de atendimento Capacidade Transportadoras Veículos …" at bounding box center [522, 245] width 1045 height 490
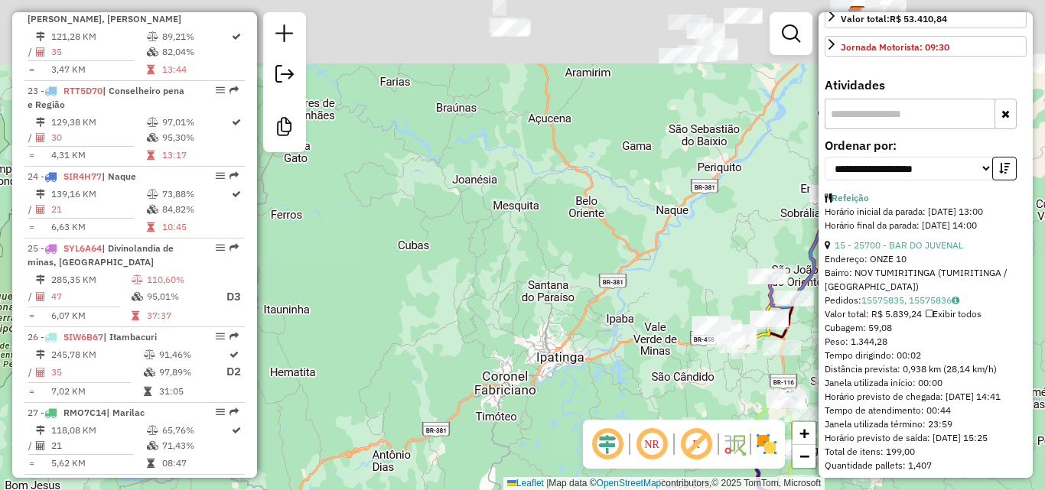
drag, startPoint x: 758, startPoint y: 421, endPoint x: 739, endPoint y: 408, distance: 22.9
click at [763, 427] on hb-router-mapa "Informações da Sessão 980159 - 18/08/2025 Criação: 15/08/2025 17:36 Desbloquear…" at bounding box center [522, 245] width 1045 height 490
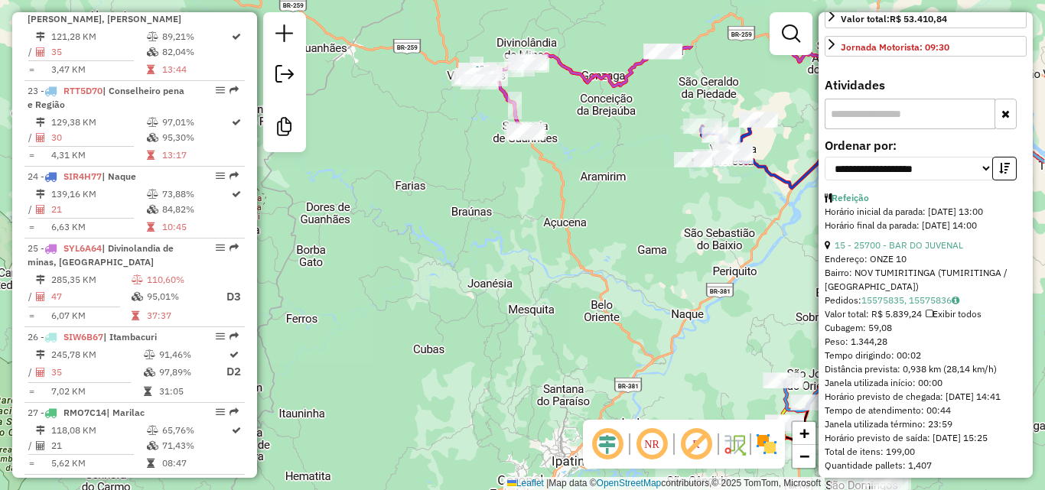
drag, startPoint x: 592, startPoint y: 275, endPoint x: 560, endPoint y: 203, distance: 78.7
click at [592, 280] on div "Janela de atendimento Grade de atendimento Capacidade Transportadoras Veículos …" at bounding box center [522, 245] width 1045 height 490
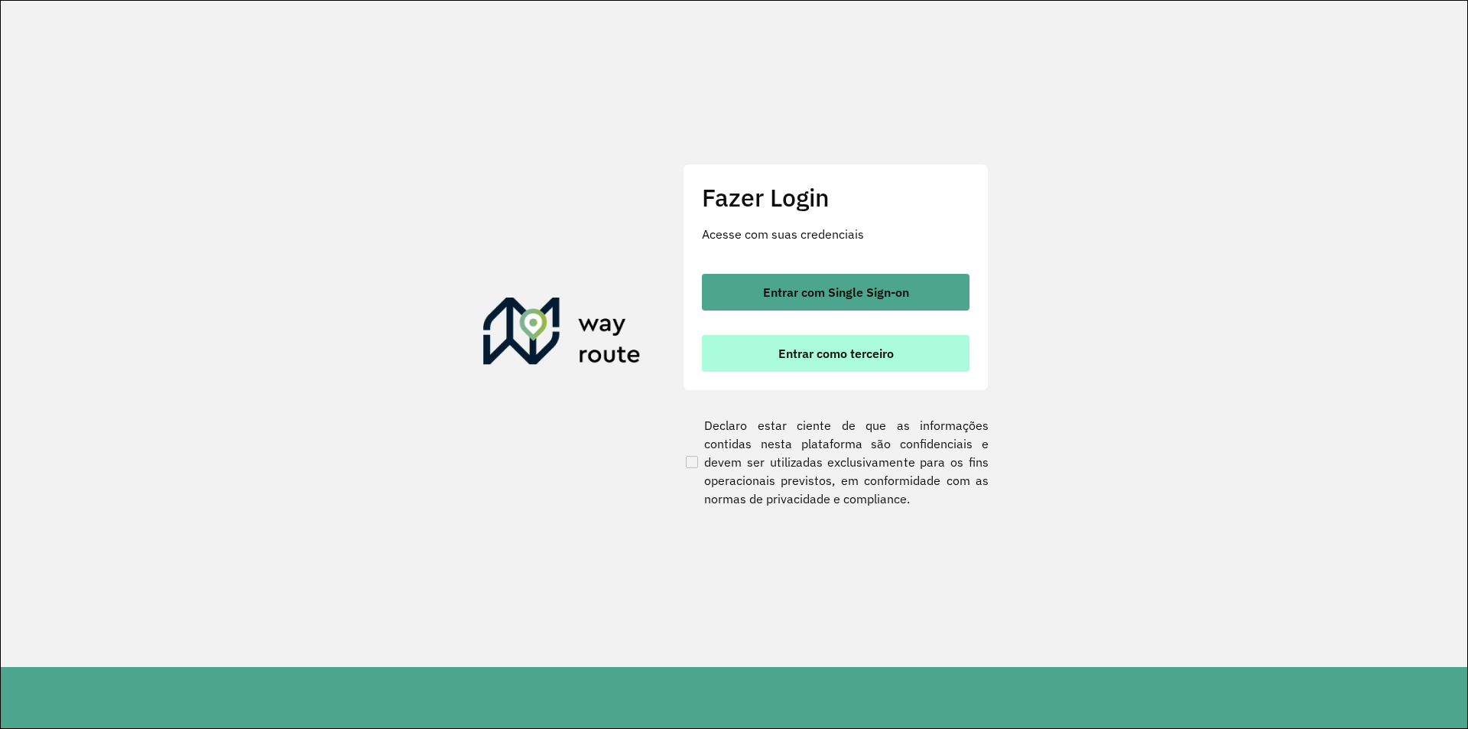
click at [727, 335] on button "Entrar como terceiro" at bounding box center [836, 353] width 268 height 37
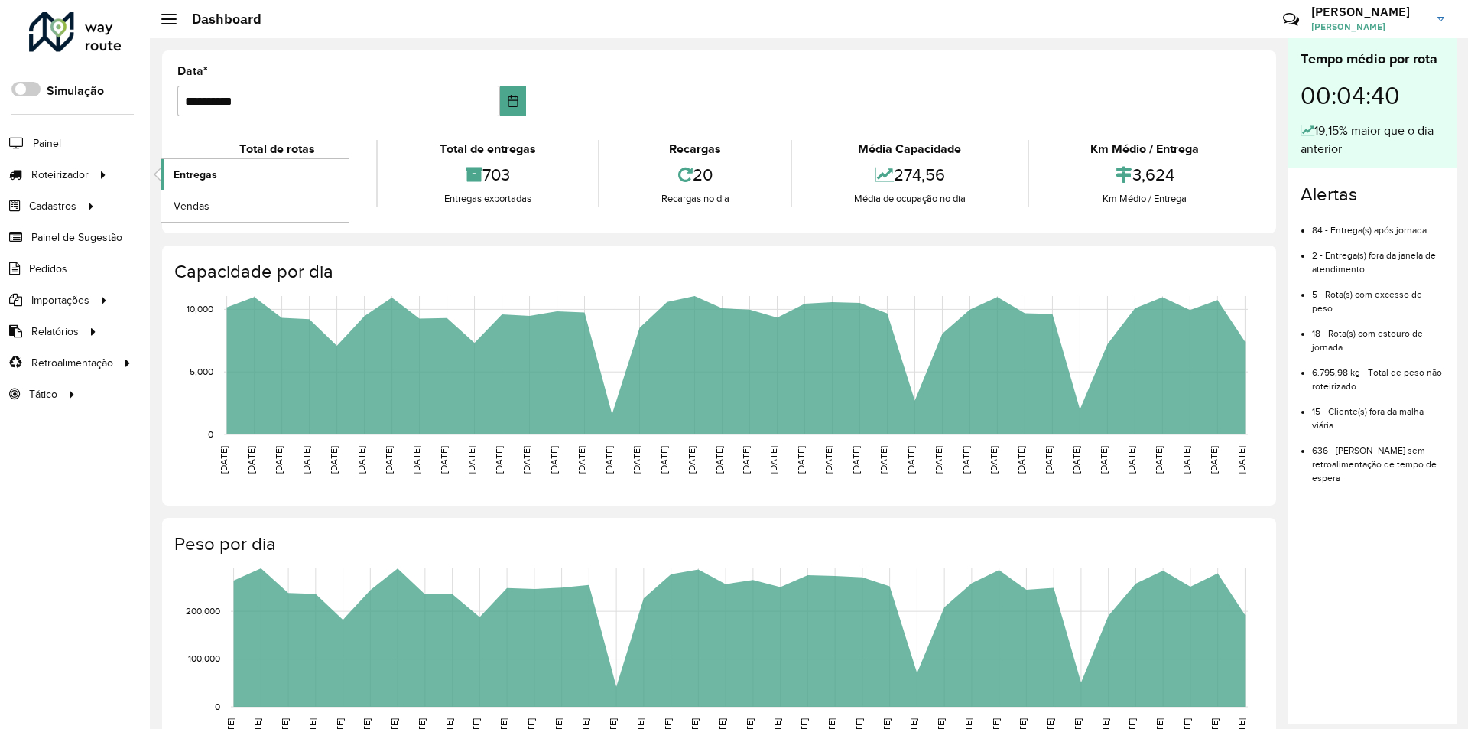
click at [232, 176] on link "Entregas" at bounding box center [254, 174] width 187 height 31
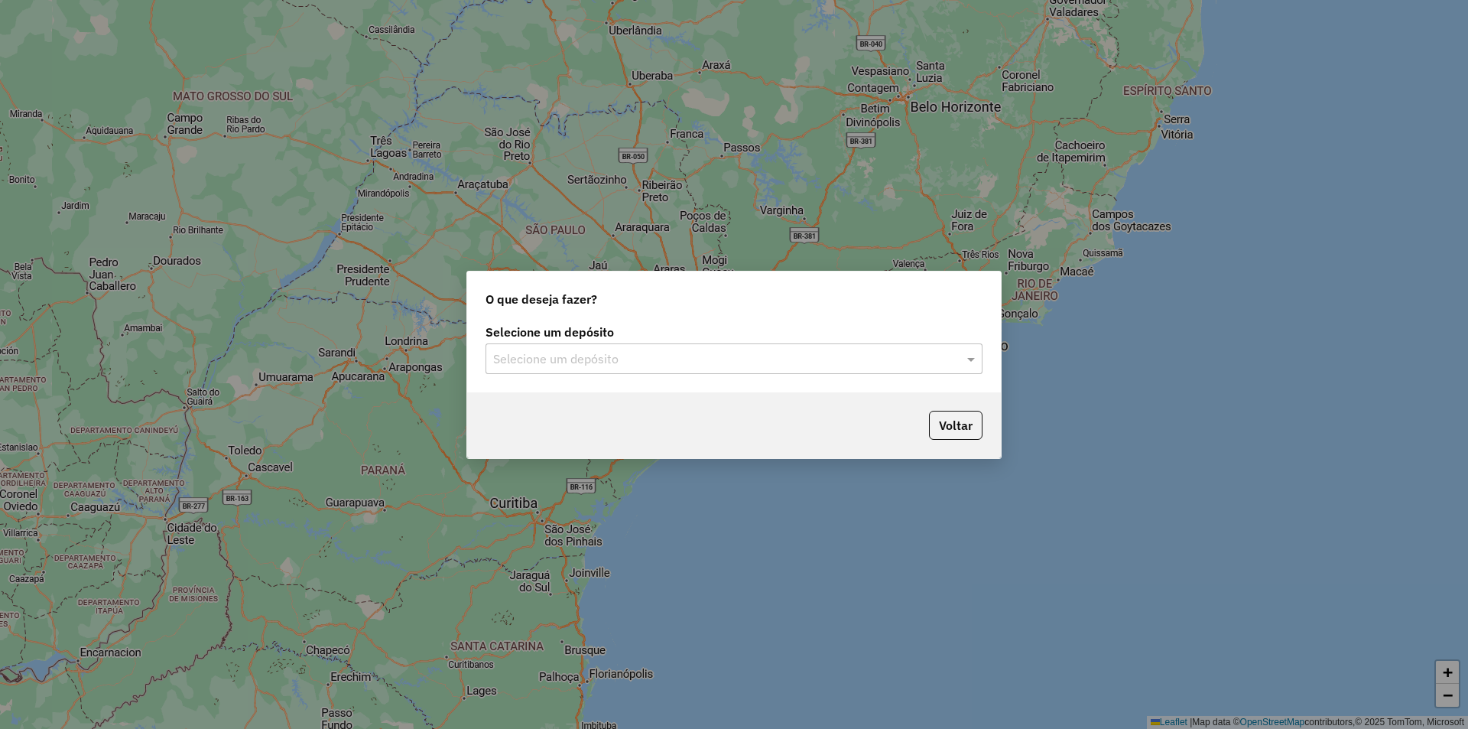
click at [704, 362] on input "text" at bounding box center [718, 359] width 451 height 18
click at [667, 393] on div "Araujo" at bounding box center [734, 403] width 496 height 26
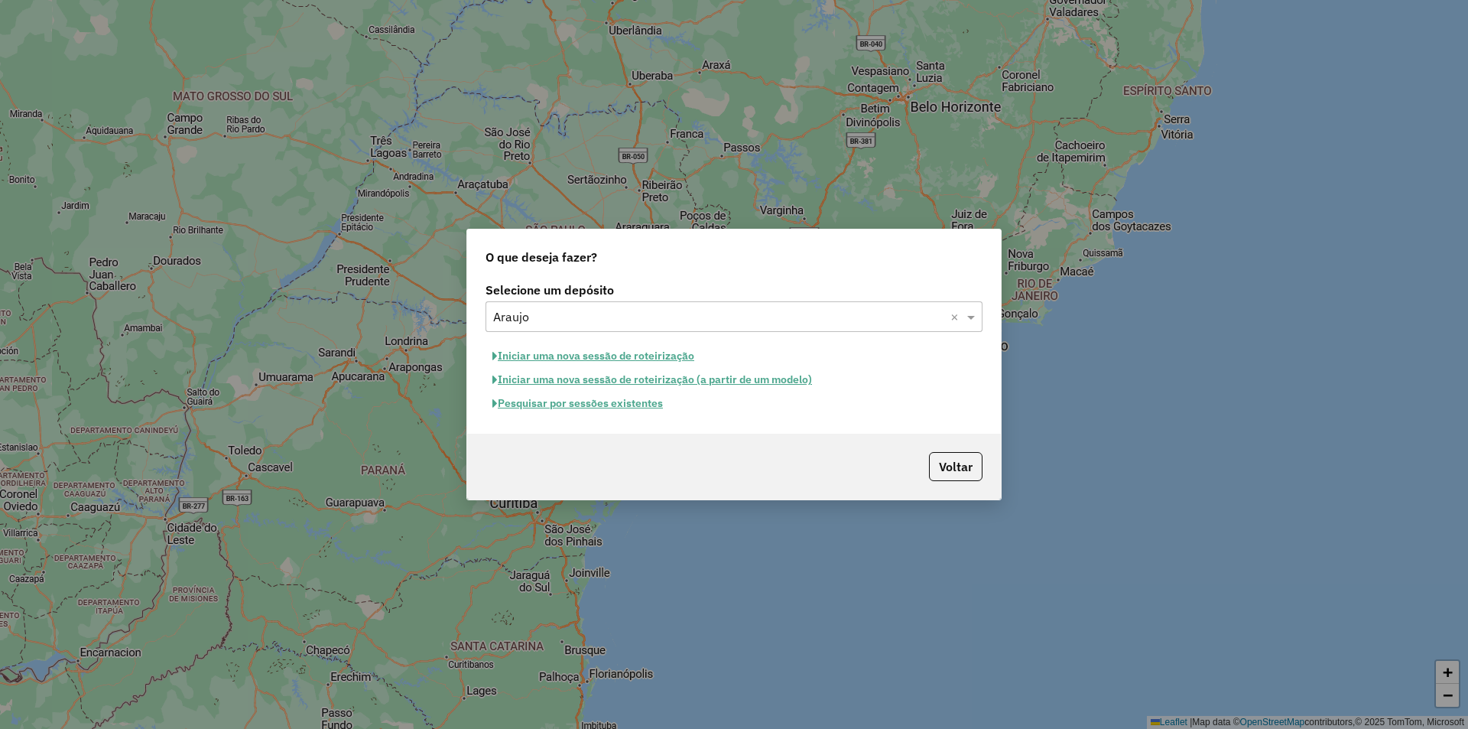
click at [634, 396] on button "Pesquisar por sessões existentes" at bounding box center [578, 404] width 184 height 24
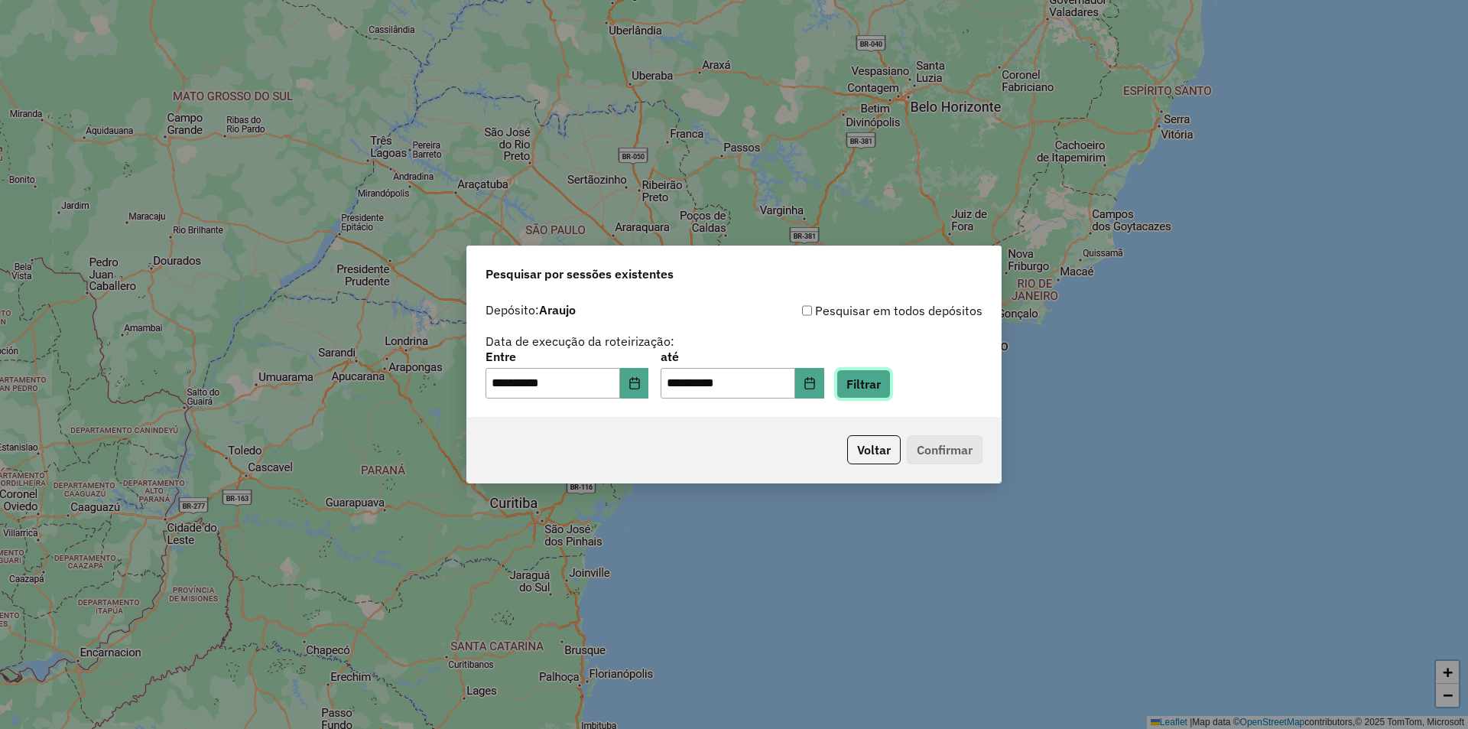
click at [877, 385] on button "Filtrar" at bounding box center [864, 383] width 54 height 29
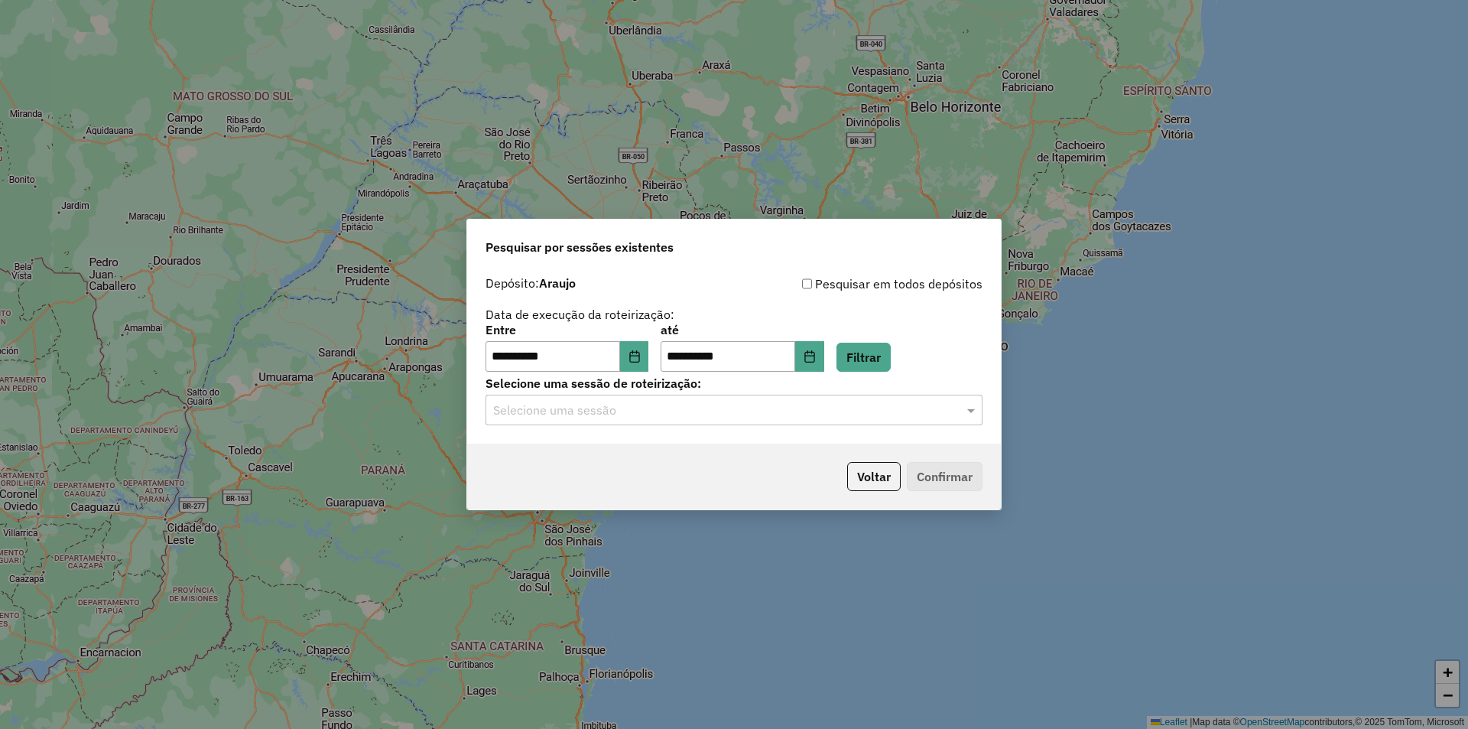
click at [665, 416] on input "text" at bounding box center [718, 410] width 451 height 18
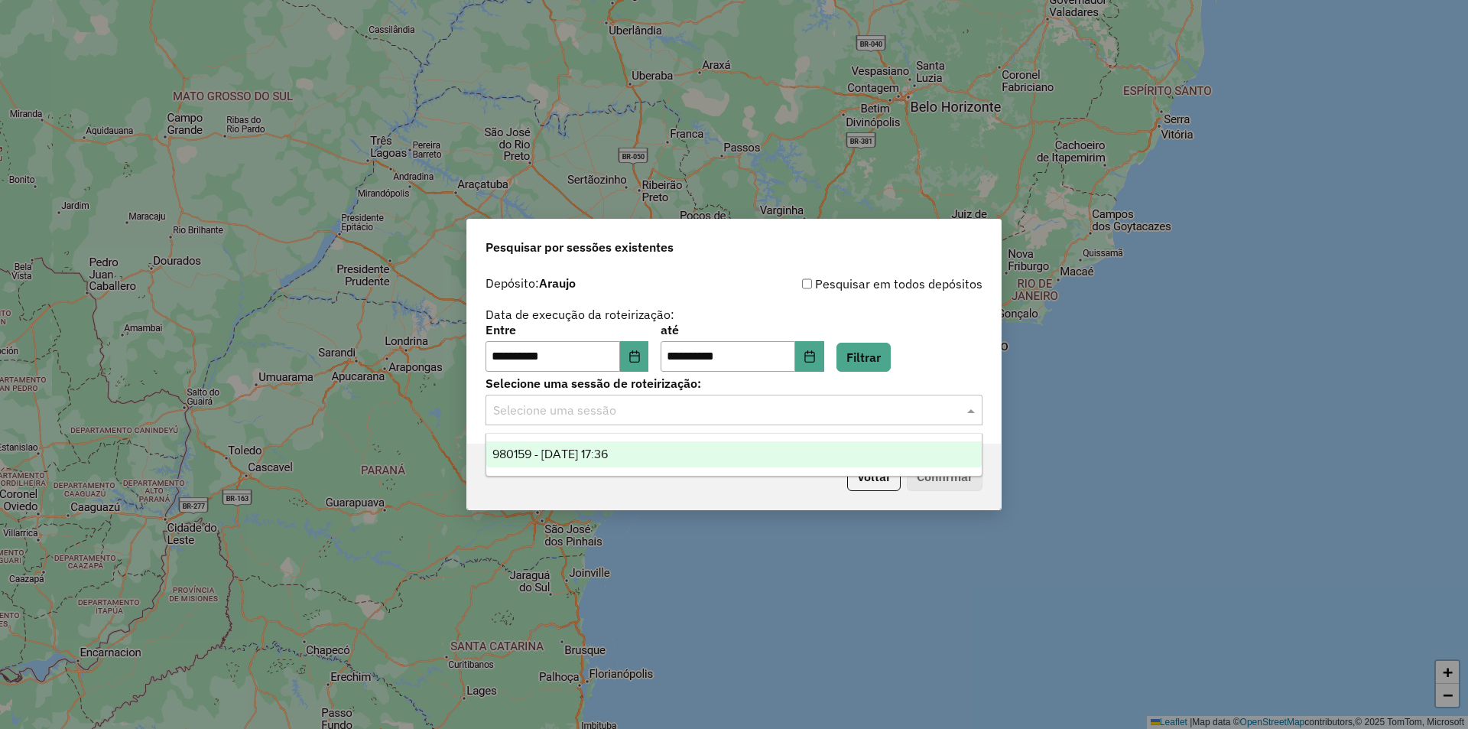
click at [668, 470] on ng-dropdown-panel "980159 - [DATE] 17:36" at bounding box center [734, 455] width 497 height 44
click at [682, 460] on div "980159 - [DATE] 17:36" at bounding box center [734, 454] width 496 height 26
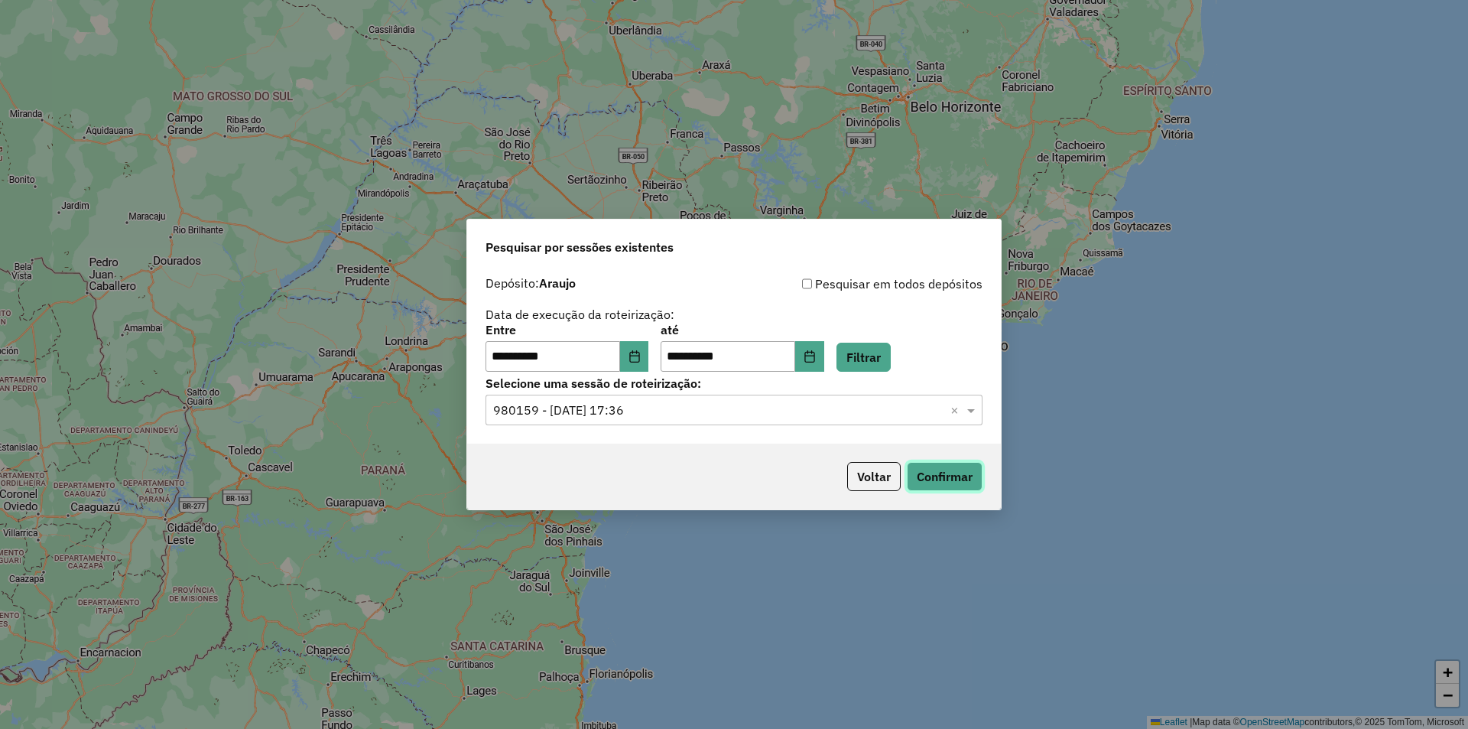
click at [934, 484] on button "Confirmar" at bounding box center [945, 476] width 76 height 29
click at [646, 340] on div "**********" at bounding box center [567, 347] width 163 height 47
click at [657, 378] on label "Selecione uma sessão de roteirização:" at bounding box center [734, 383] width 497 height 18
click at [648, 348] on button "Choose Date" at bounding box center [634, 356] width 29 height 31
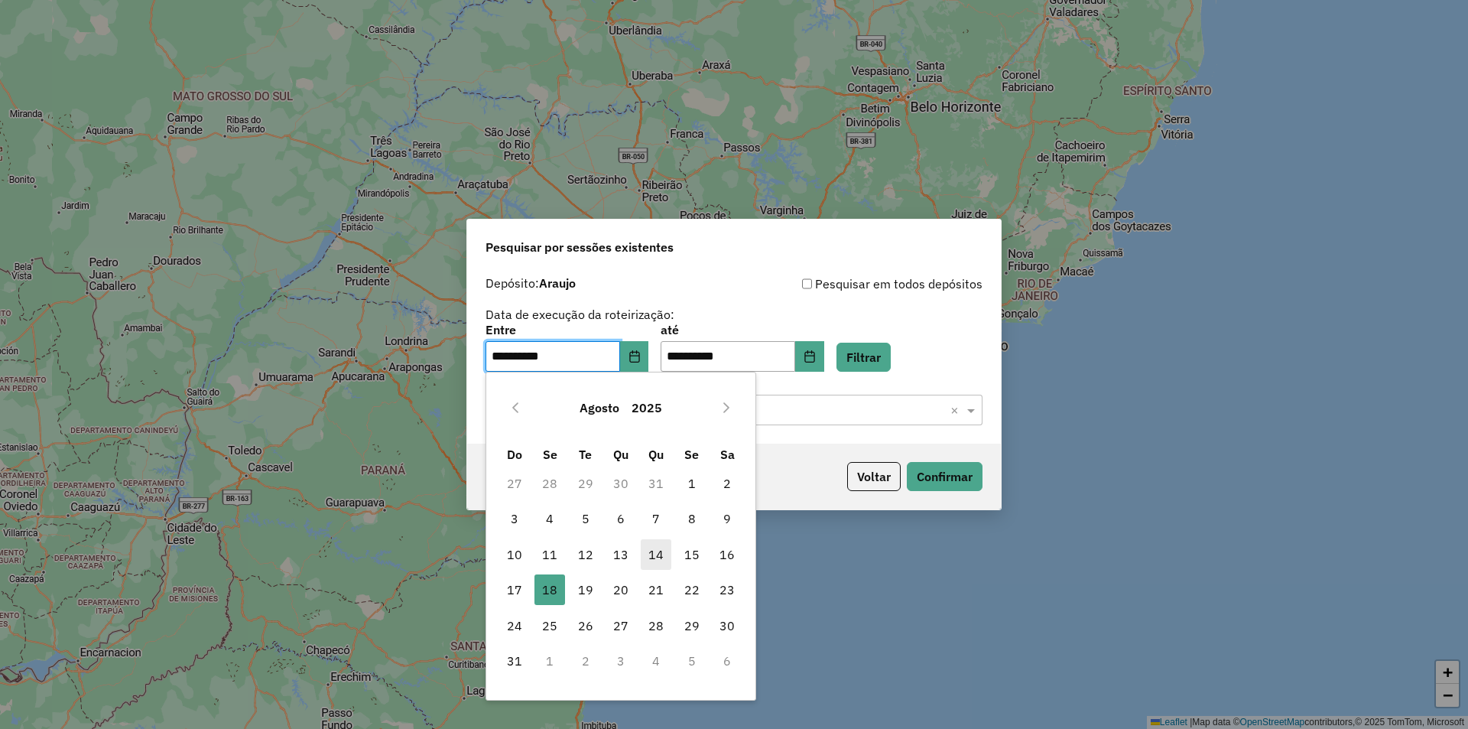
click at [659, 553] on span "14" at bounding box center [656, 554] width 31 height 31
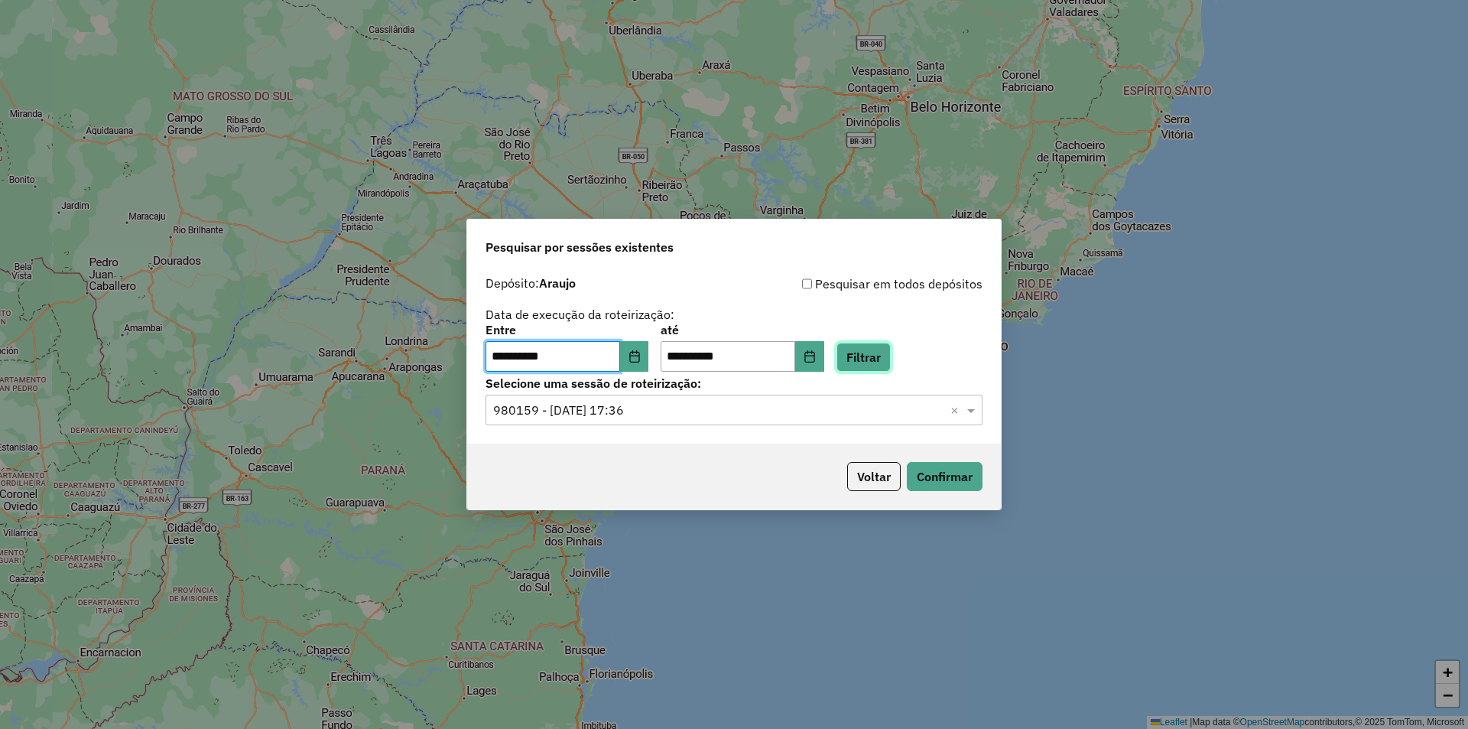
click at [891, 348] on button "Filtrar" at bounding box center [864, 357] width 54 height 29
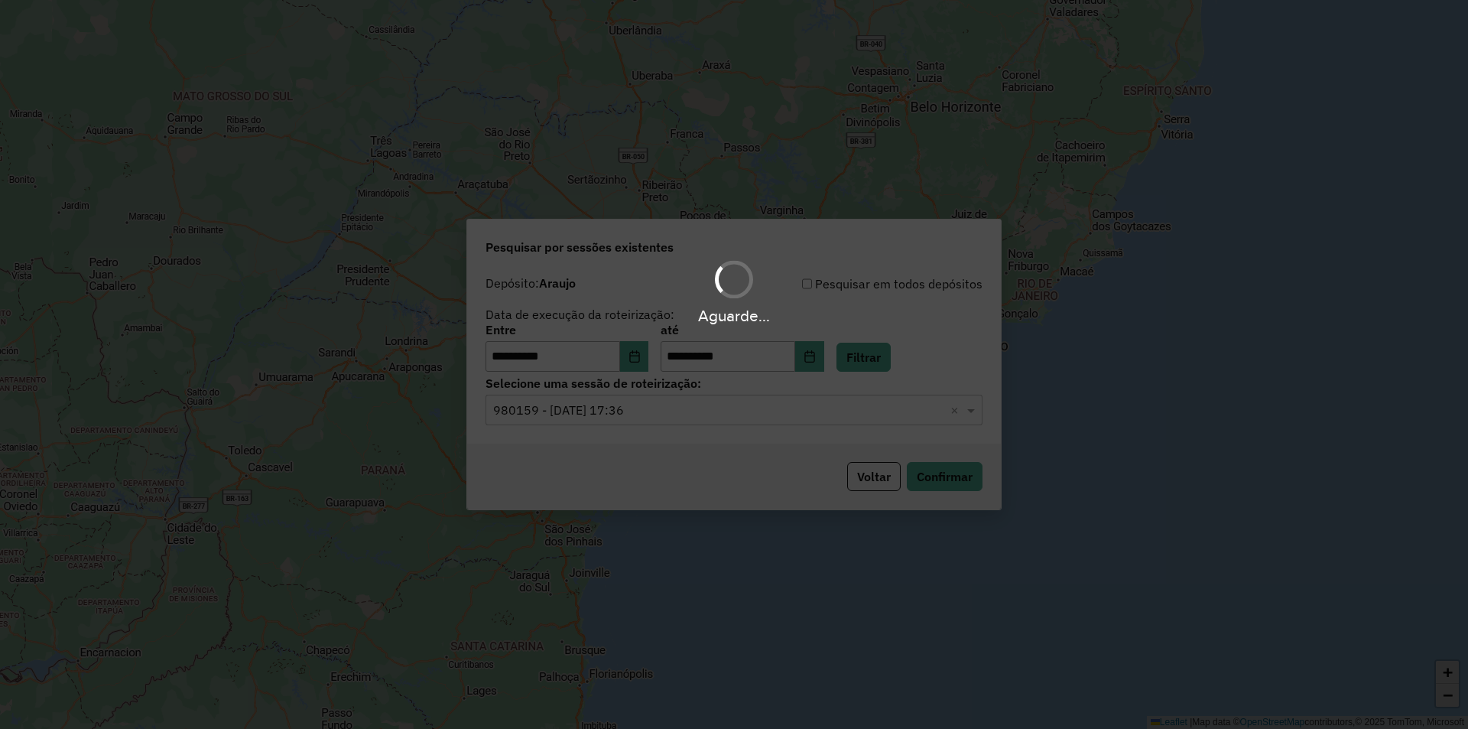
click at [609, 414] on div "Aguarde..." at bounding box center [734, 364] width 1468 height 729
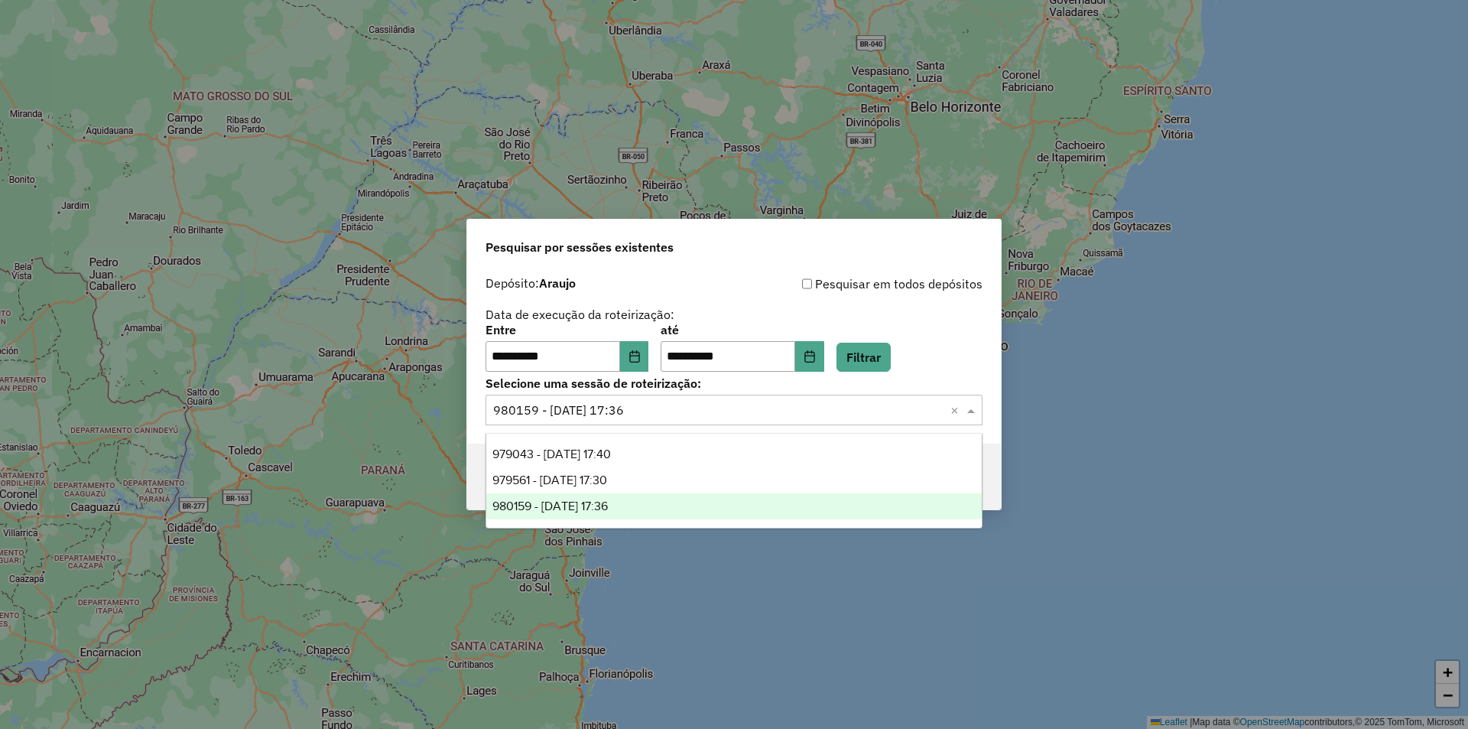
click at [645, 418] on input "text" at bounding box center [718, 410] width 451 height 18
click at [665, 473] on div "979561 - [DATE] 17:30" at bounding box center [734, 480] width 496 height 26
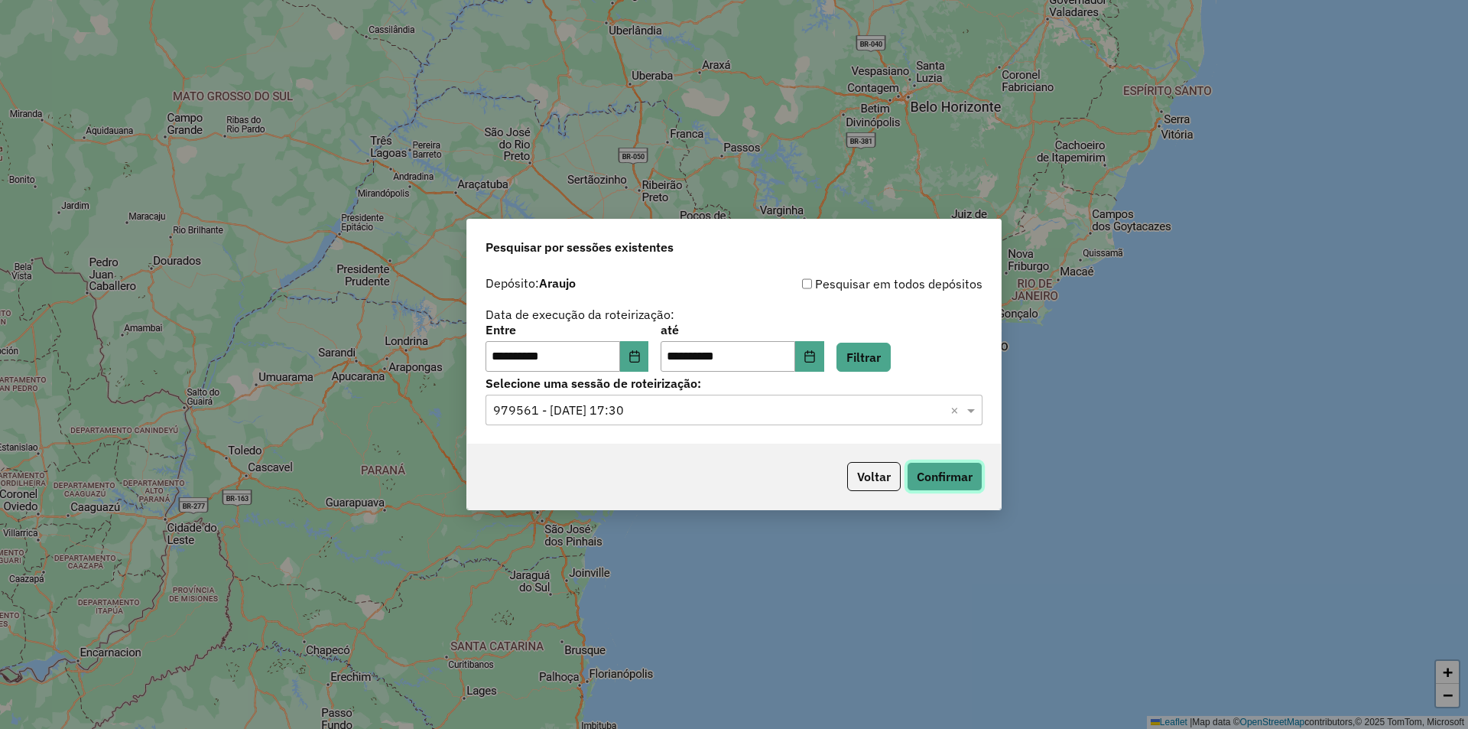
click at [940, 467] on button "Confirmar" at bounding box center [945, 476] width 76 height 29
click at [639, 353] on icon "Choose Date" at bounding box center [635, 356] width 12 height 12
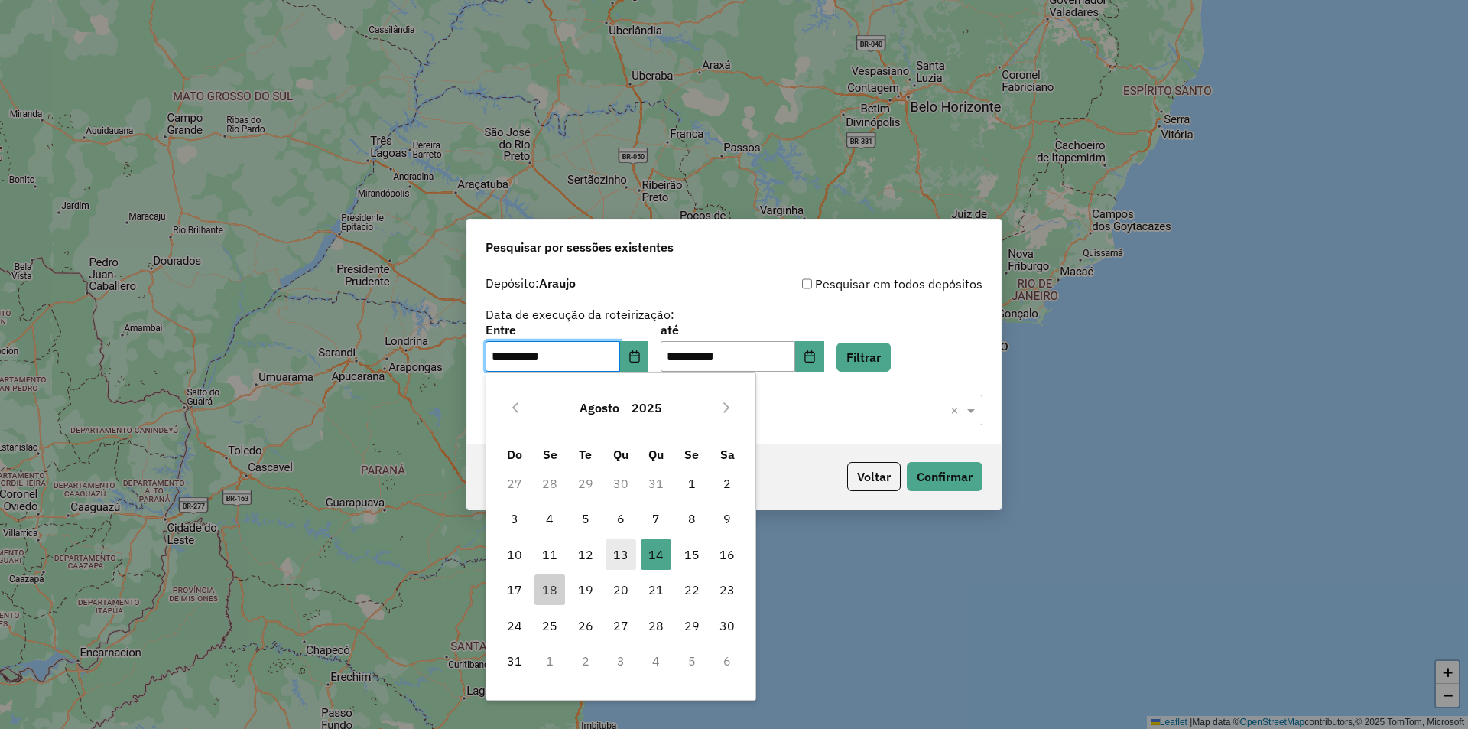
click at [618, 555] on span "13" at bounding box center [621, 554] width 31 height 31
type input "**********"
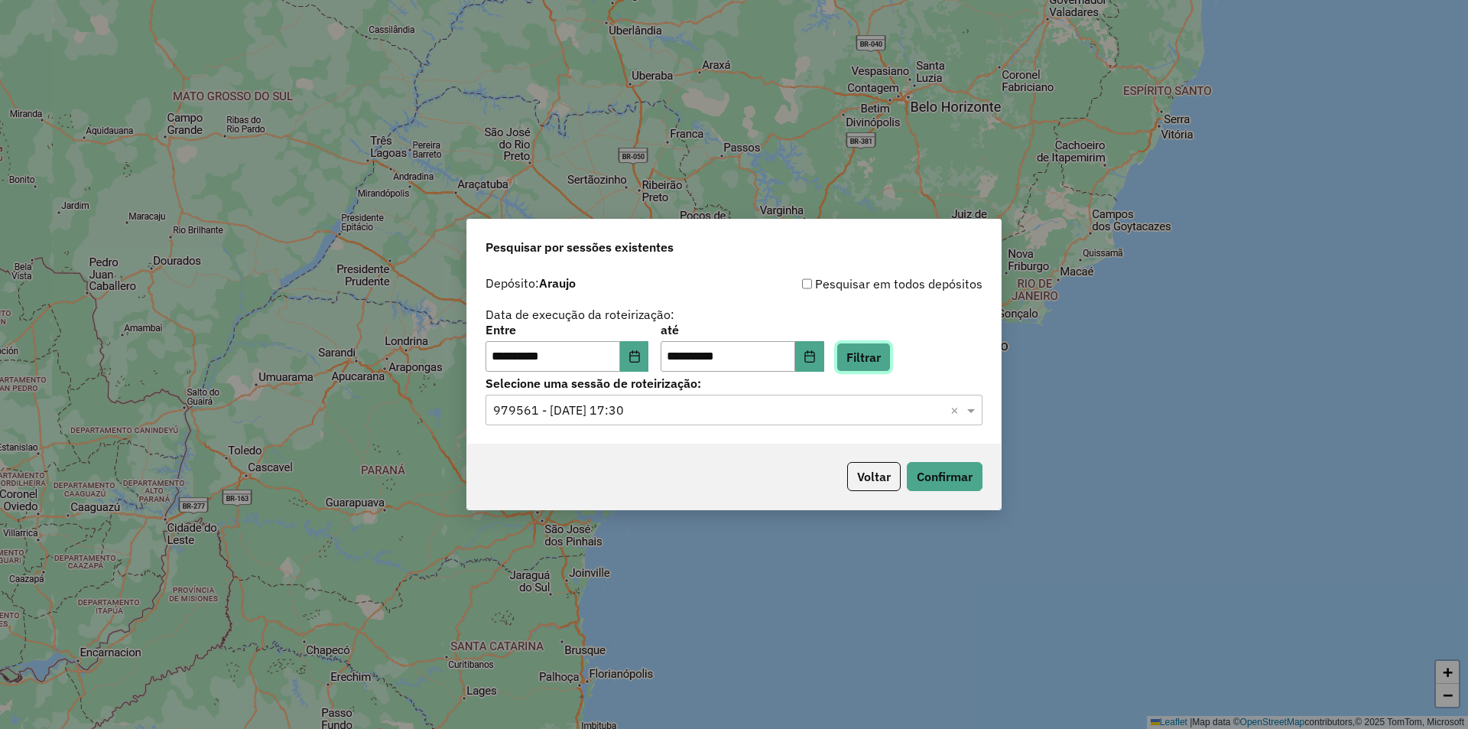
click at [891, 359] on button "Filtrar" at bounding box center [864, 357] width 54 height 29
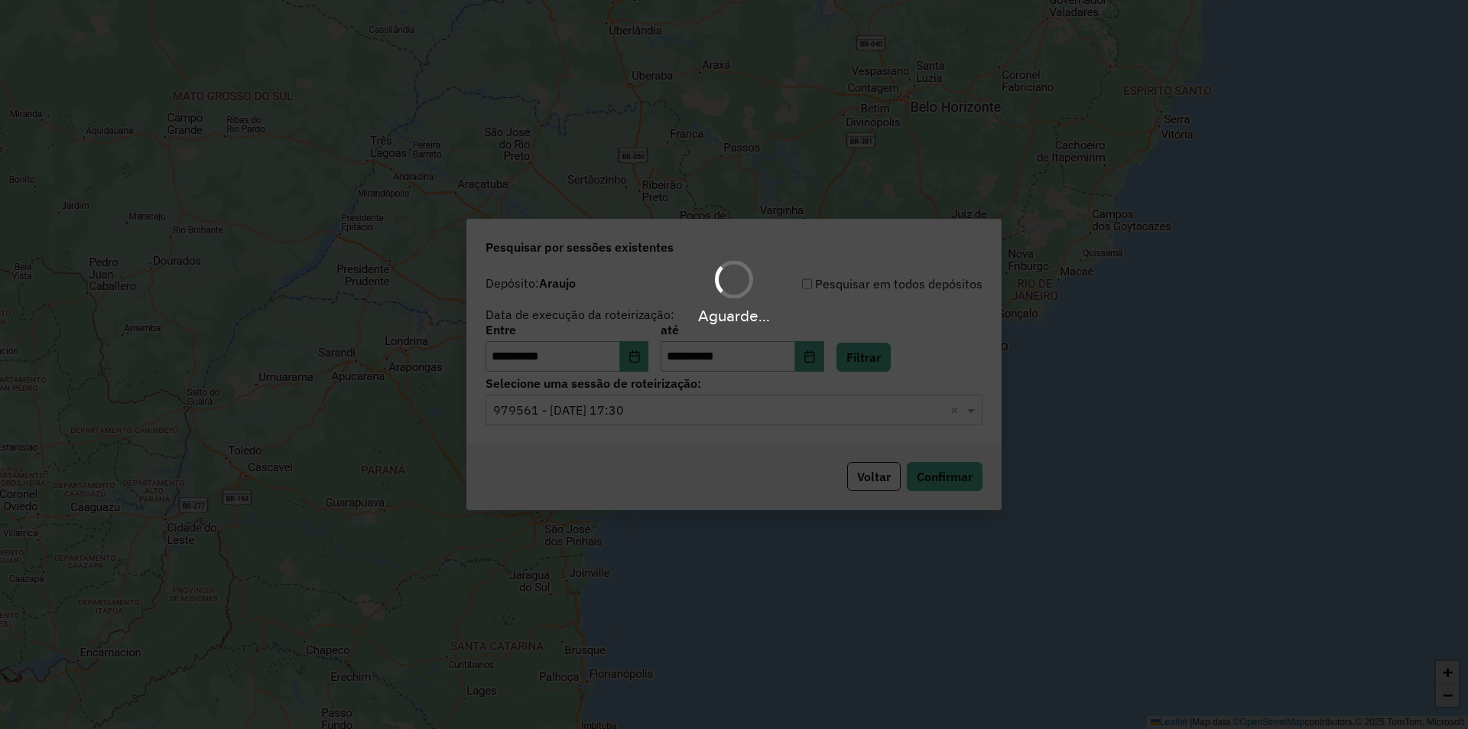
click at [635, 420] on div "Aguarde..." at bounding box center [734, 364] width 1468 height 729
click at [661, 416] on input "text" at bounding box center [718, 410] width 451 height 18
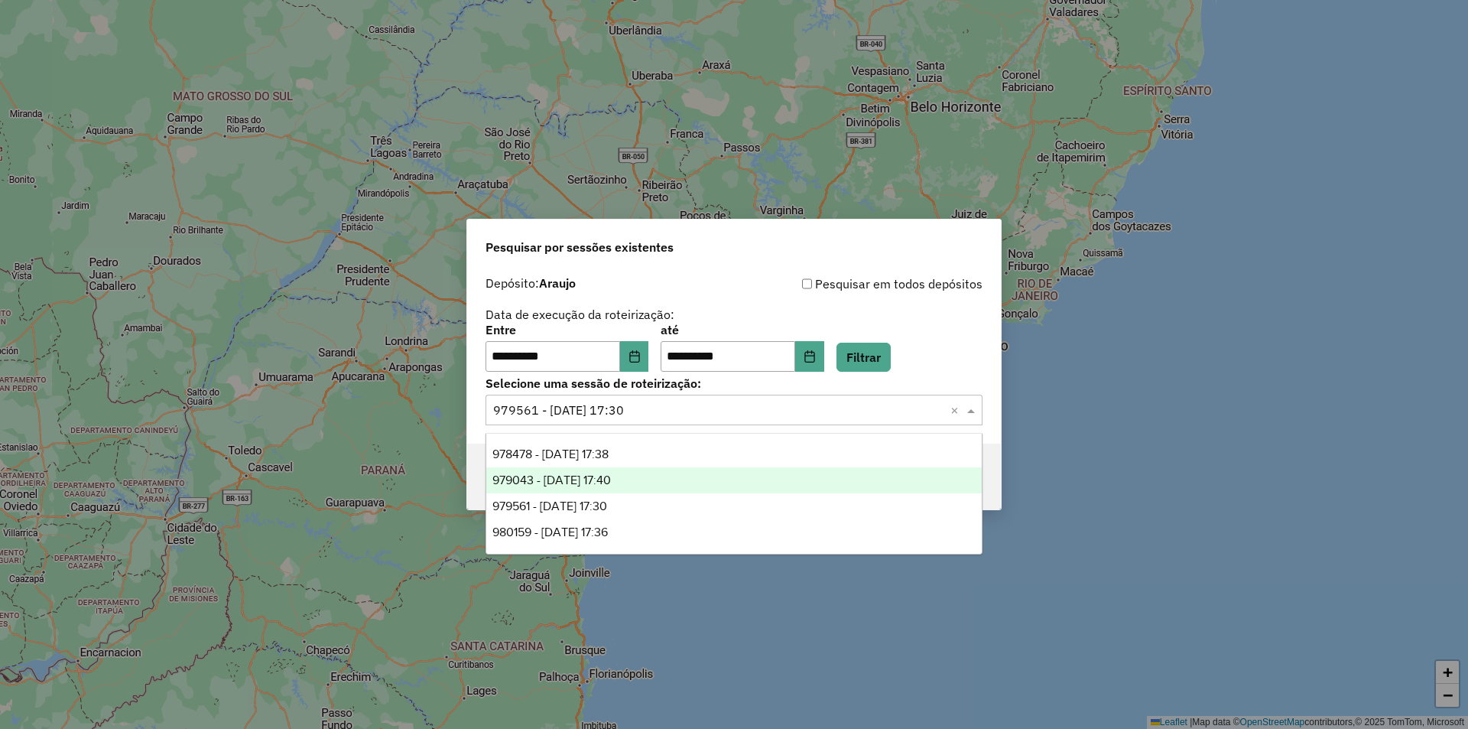
click at [611, 482] on span "979043 - [DATE] 17:40" at bounding box center [551, 479] width 119 height 13
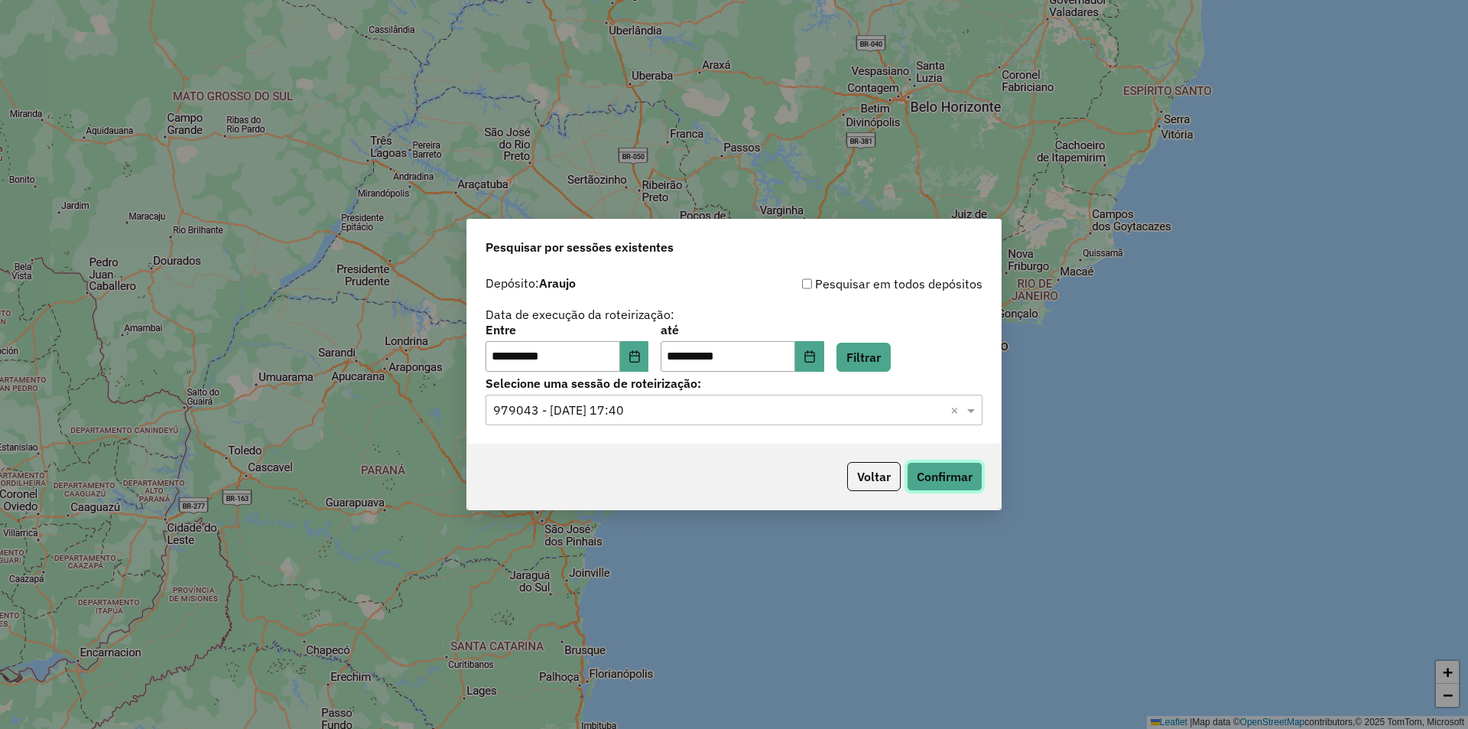
click at [950, 487] on button "Confirmar" at bounding box center [945, 476] width 76 height 29
click at [632, 419] on div "Selecione uma sessão × 979043 - [DATE] 17:40 ×" at bounding box center [734, 410] width 497 height 31
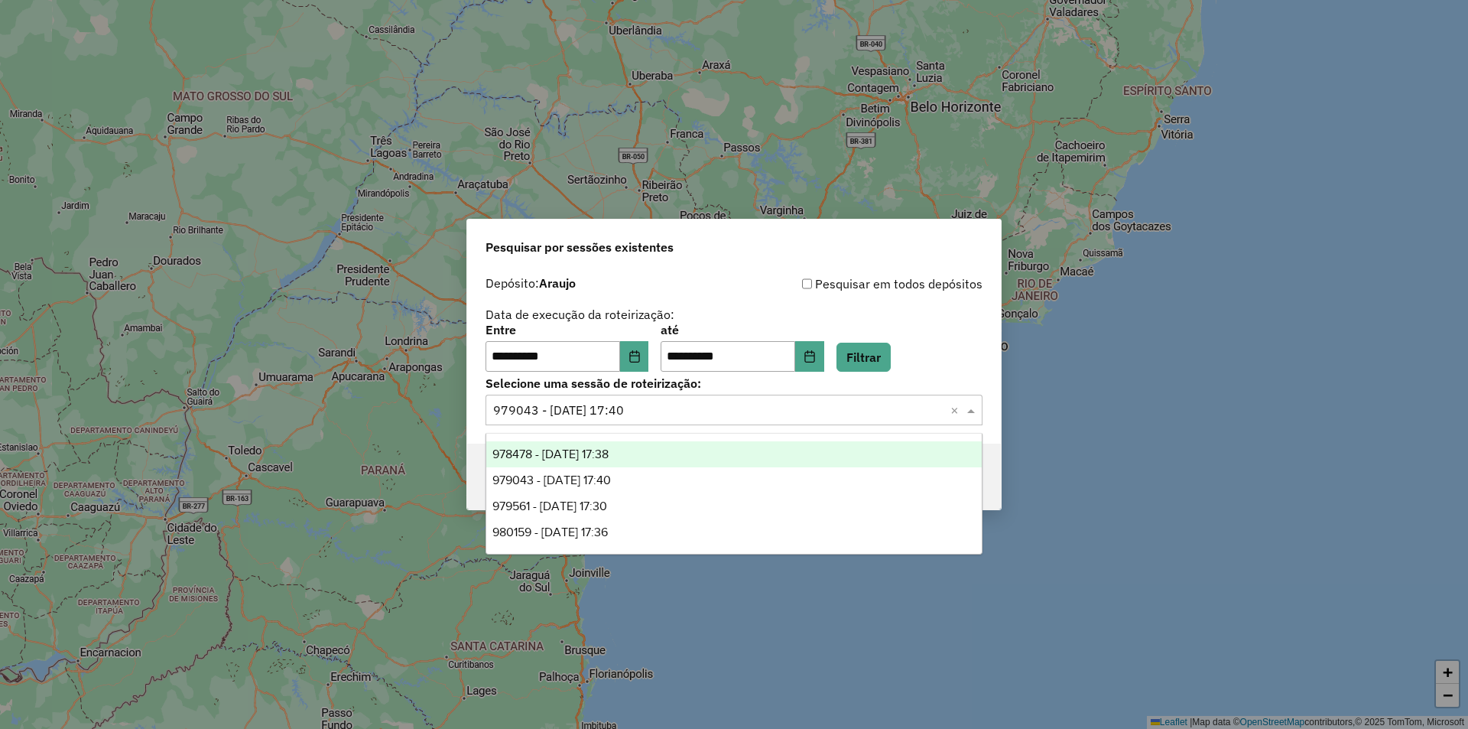
click at [619, 441] on div "978478 - [DATE] 17:38" at bounding box center [734, 454] width 496 height 26
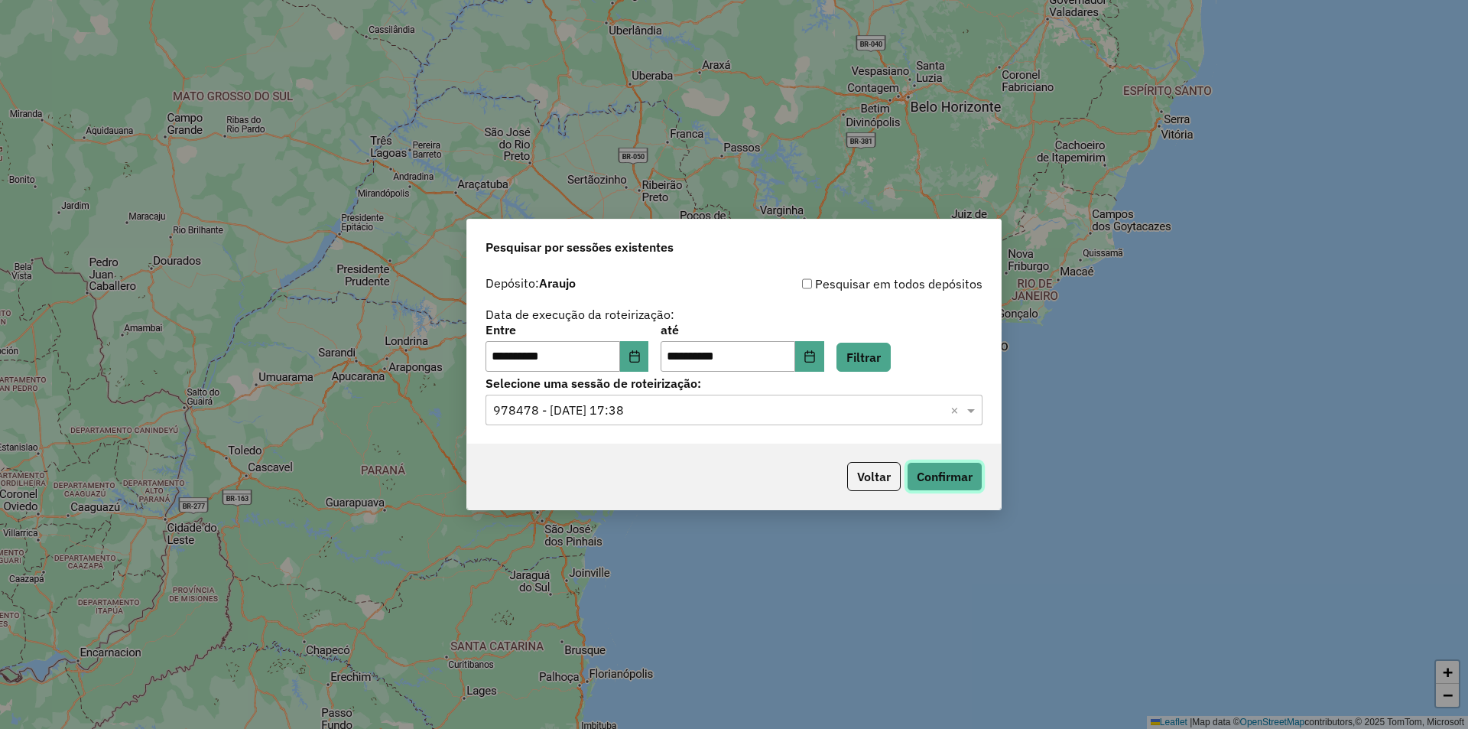
click at [950, 471] on button "Confirmar" at bounding box center [945, 476] width 76 height 29
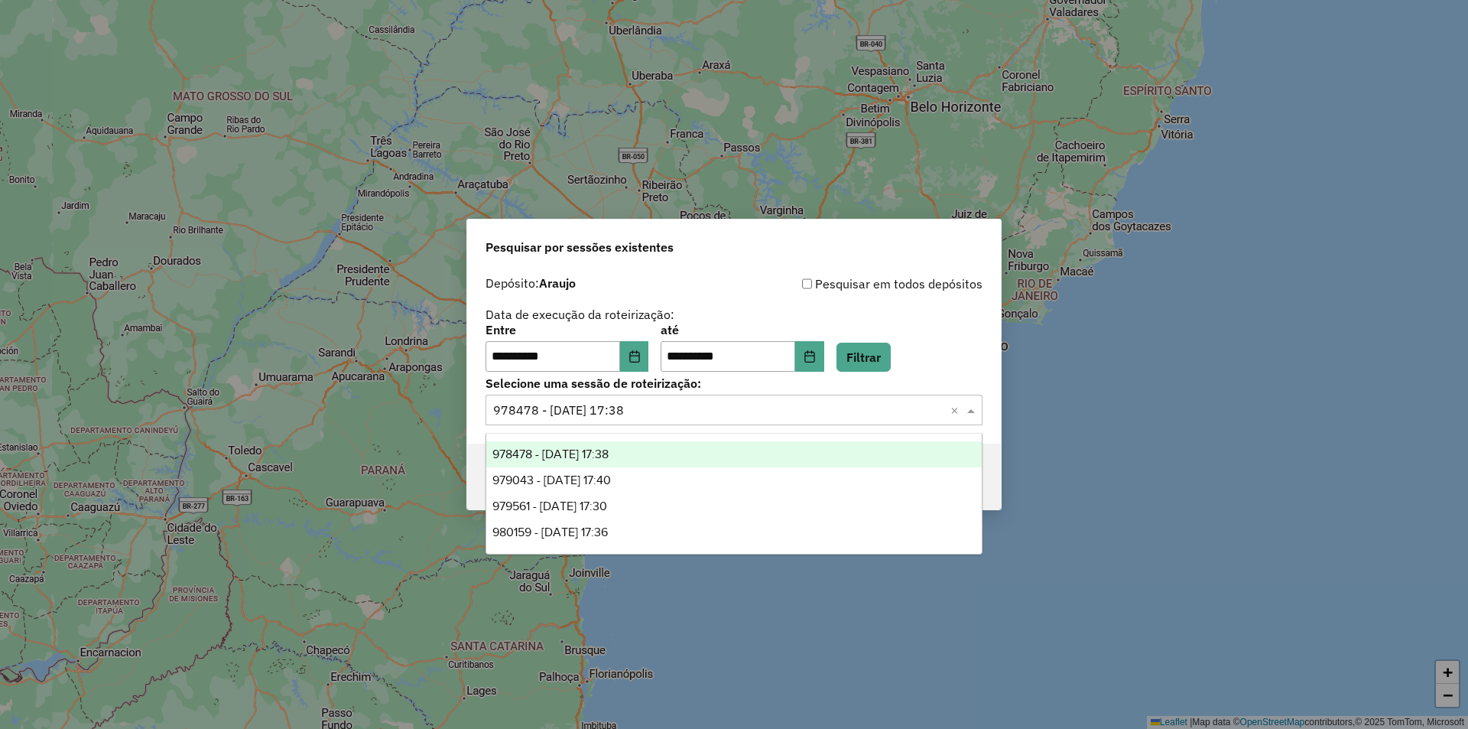
click at [706, 404] on input "text" at bounding box center [718, 410] width 451 height 18
click at [688, 466] on div "978478 - [DATE] 17:38" at bounding box center [734, 454] width 496 height 26
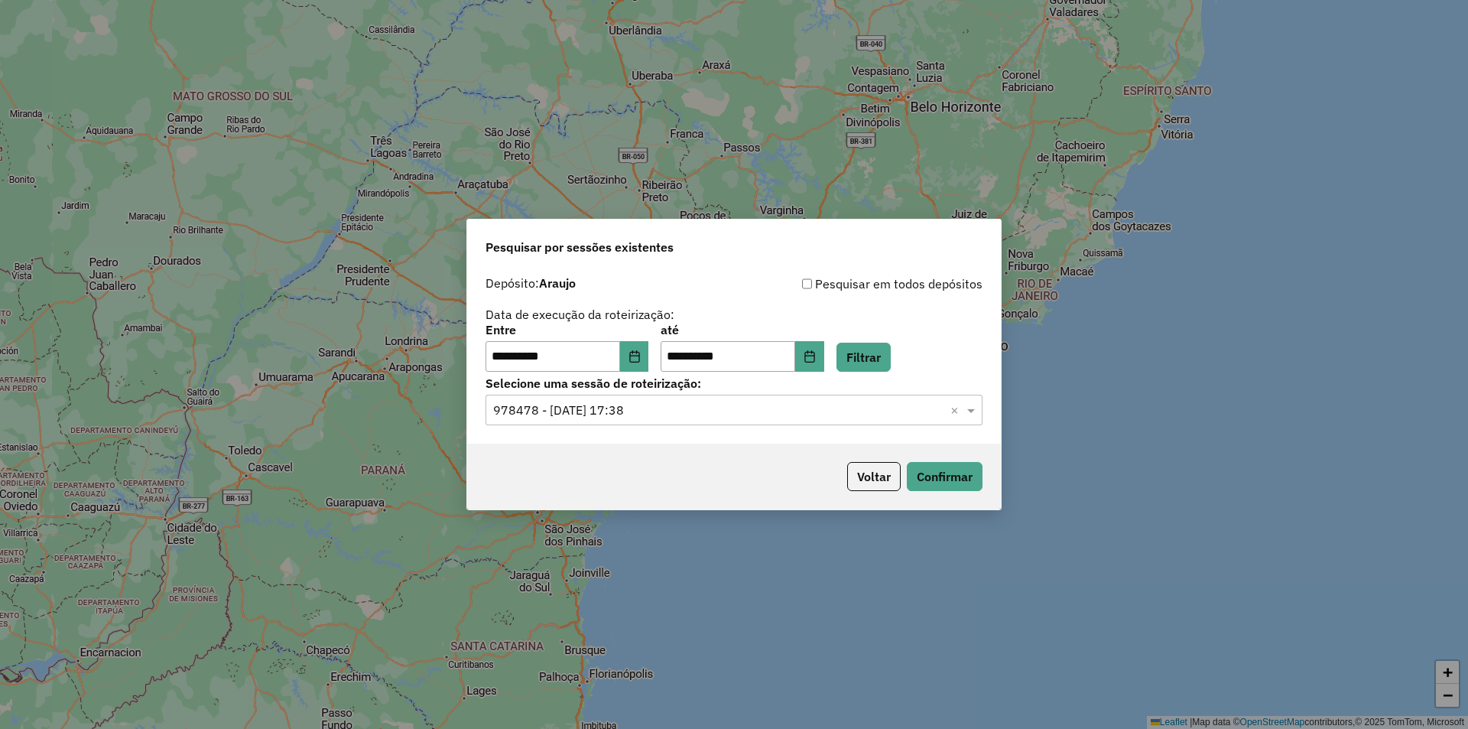
click at [711, 415] on input "text" at bounding box center [718, 410] width 451 height 18
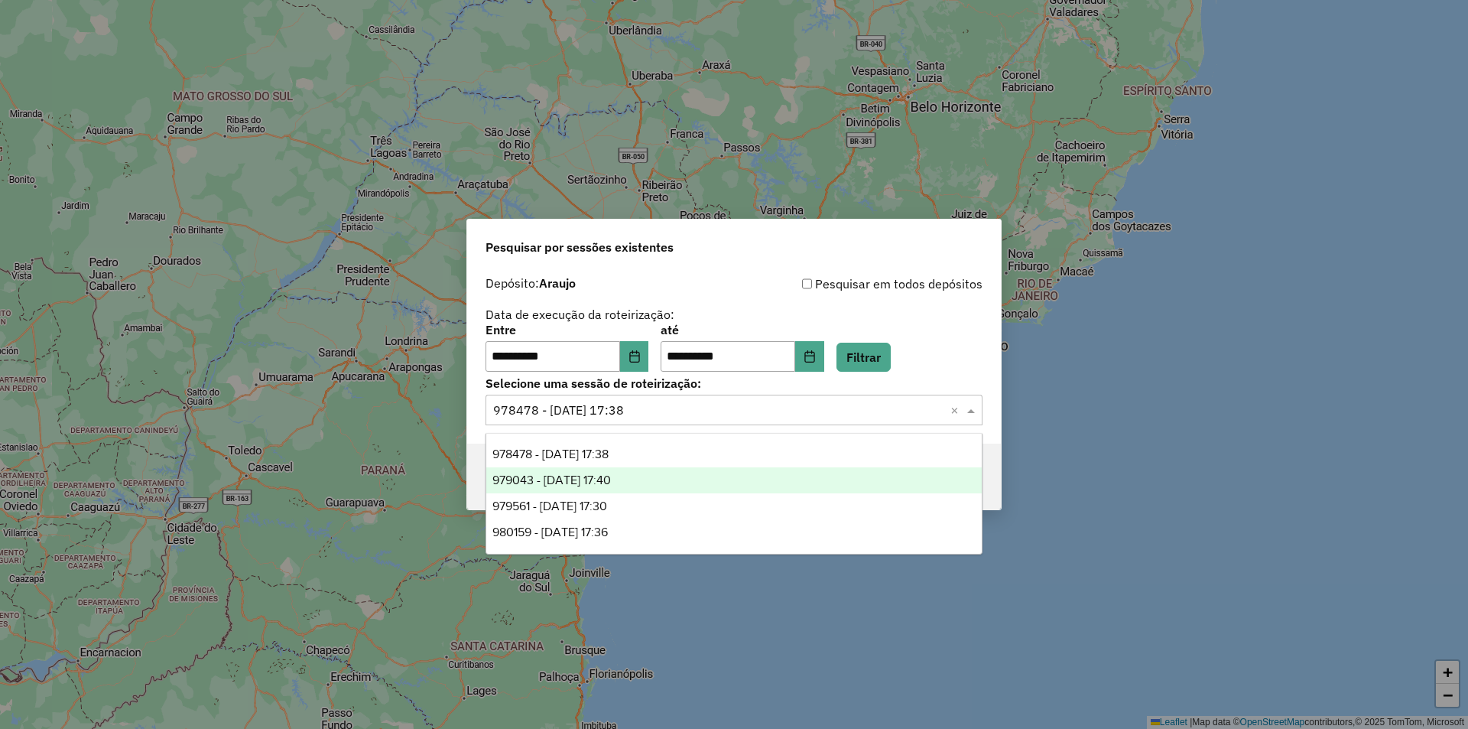
click at [694, 467] on div "979043 - 14/08/2025 17:40" at bounding box center [734, 480] width 496 height 26
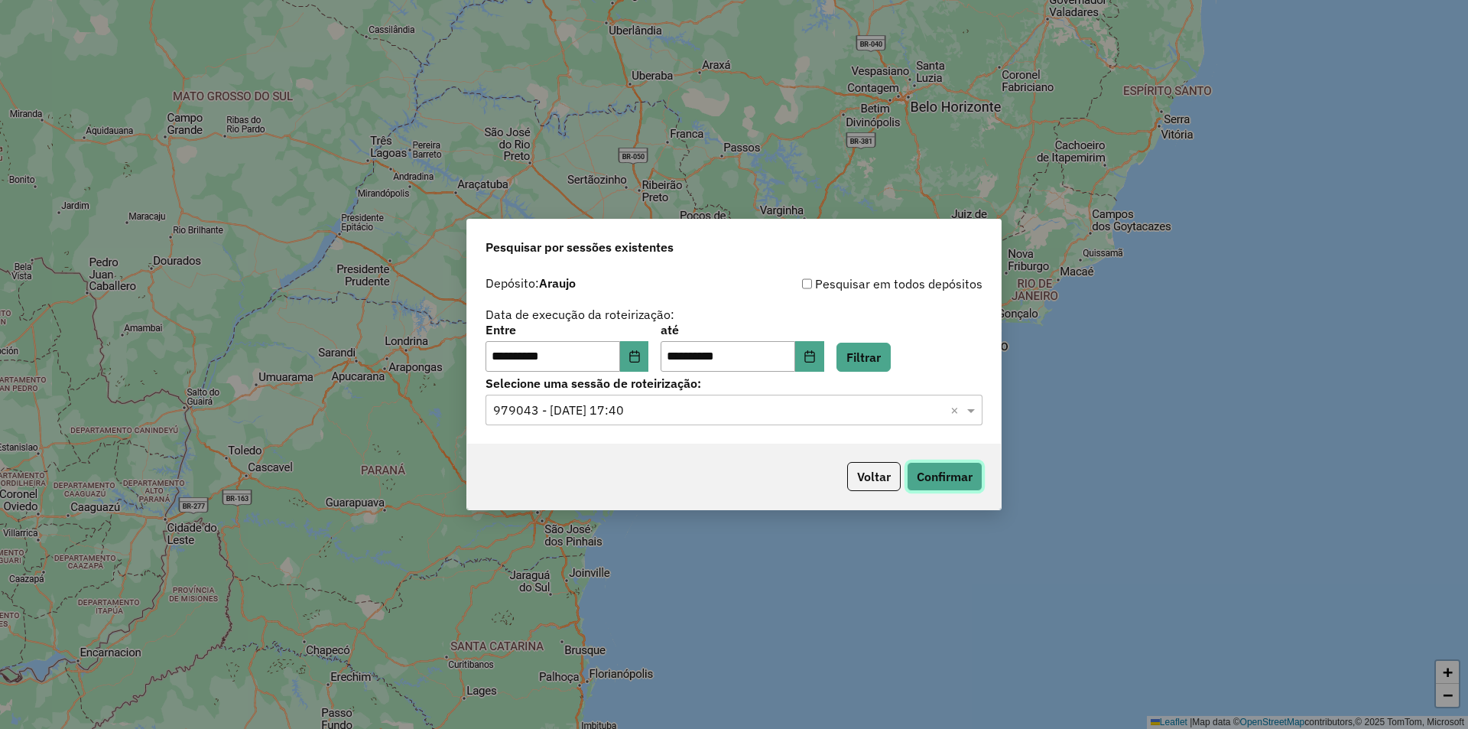
click at [921, 480] on button "Confirmar" at bounding box center [945, 476] width 76 height 29
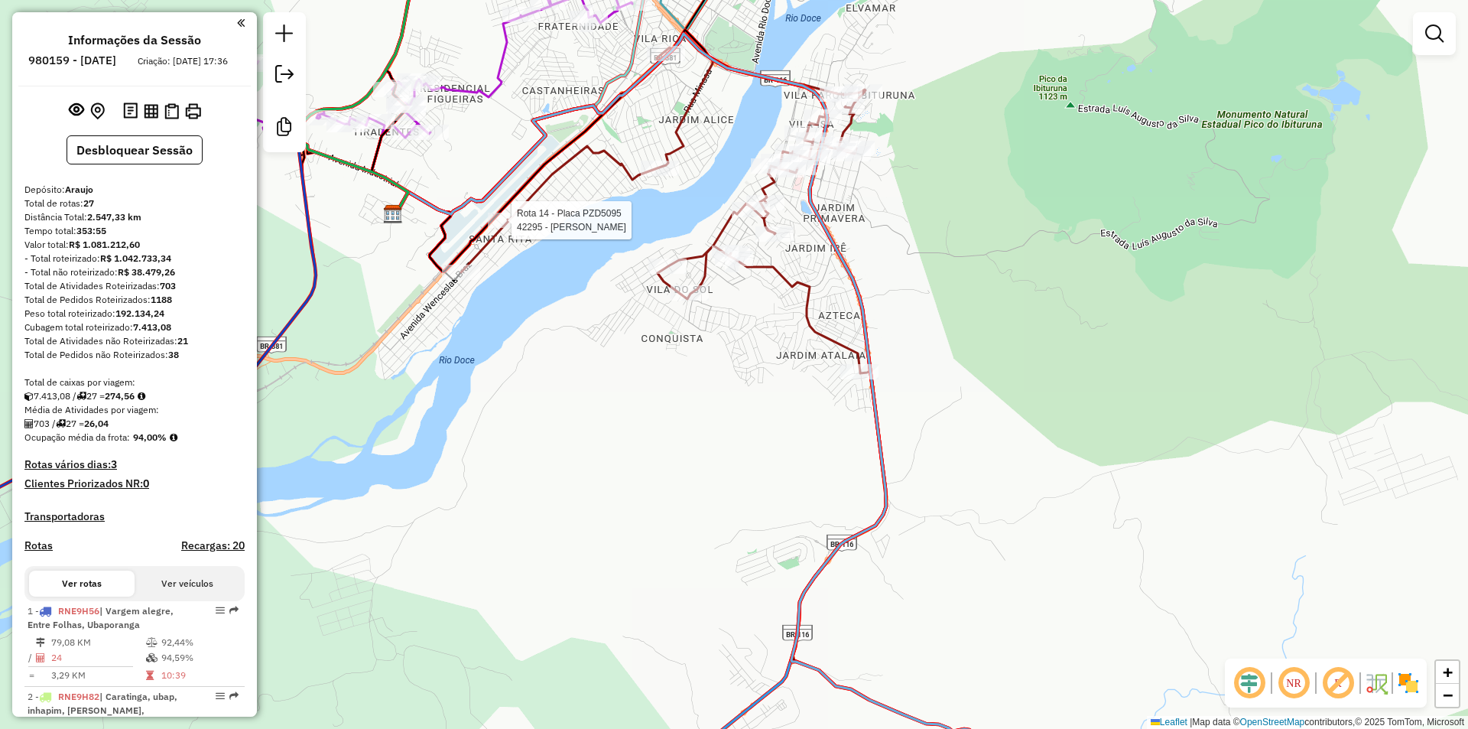
select select "**********"
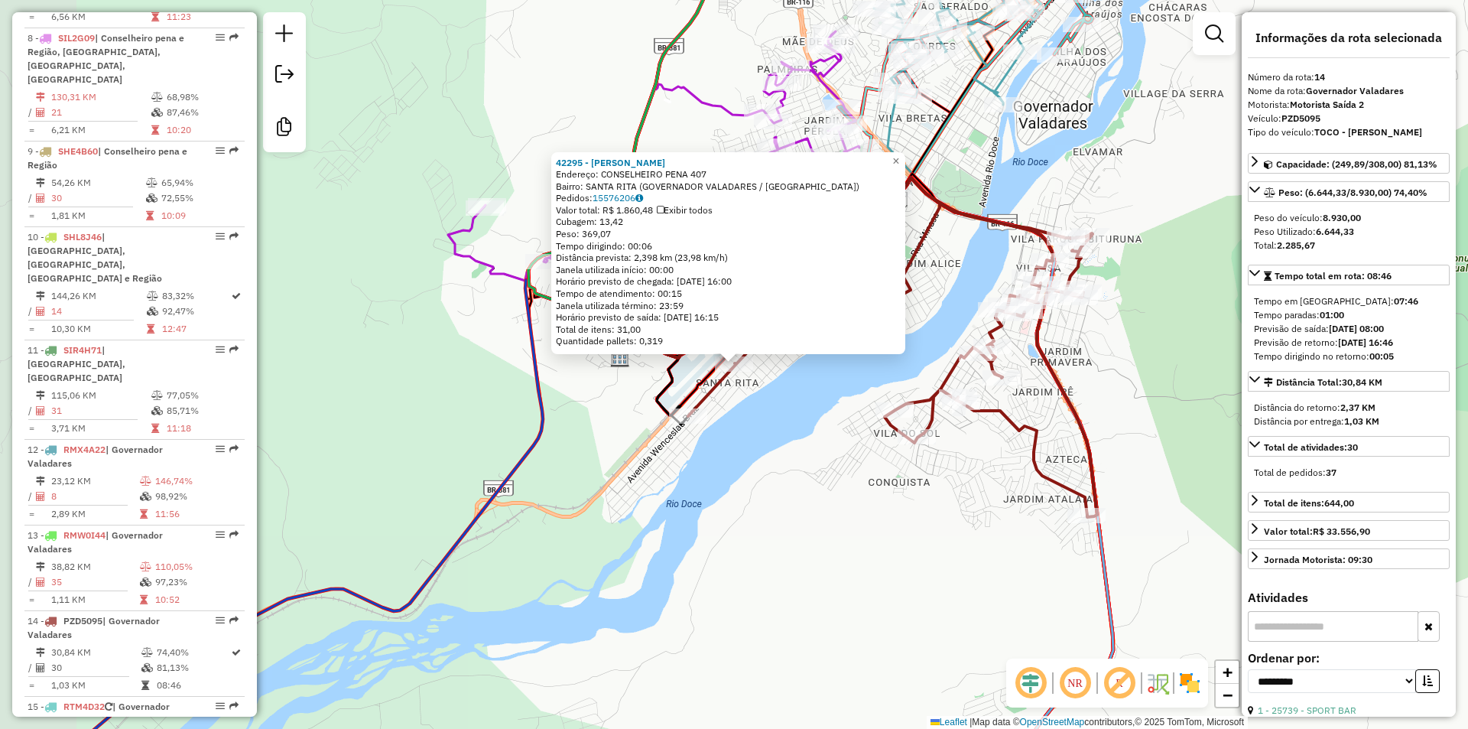
scroll to position [1771, 0]
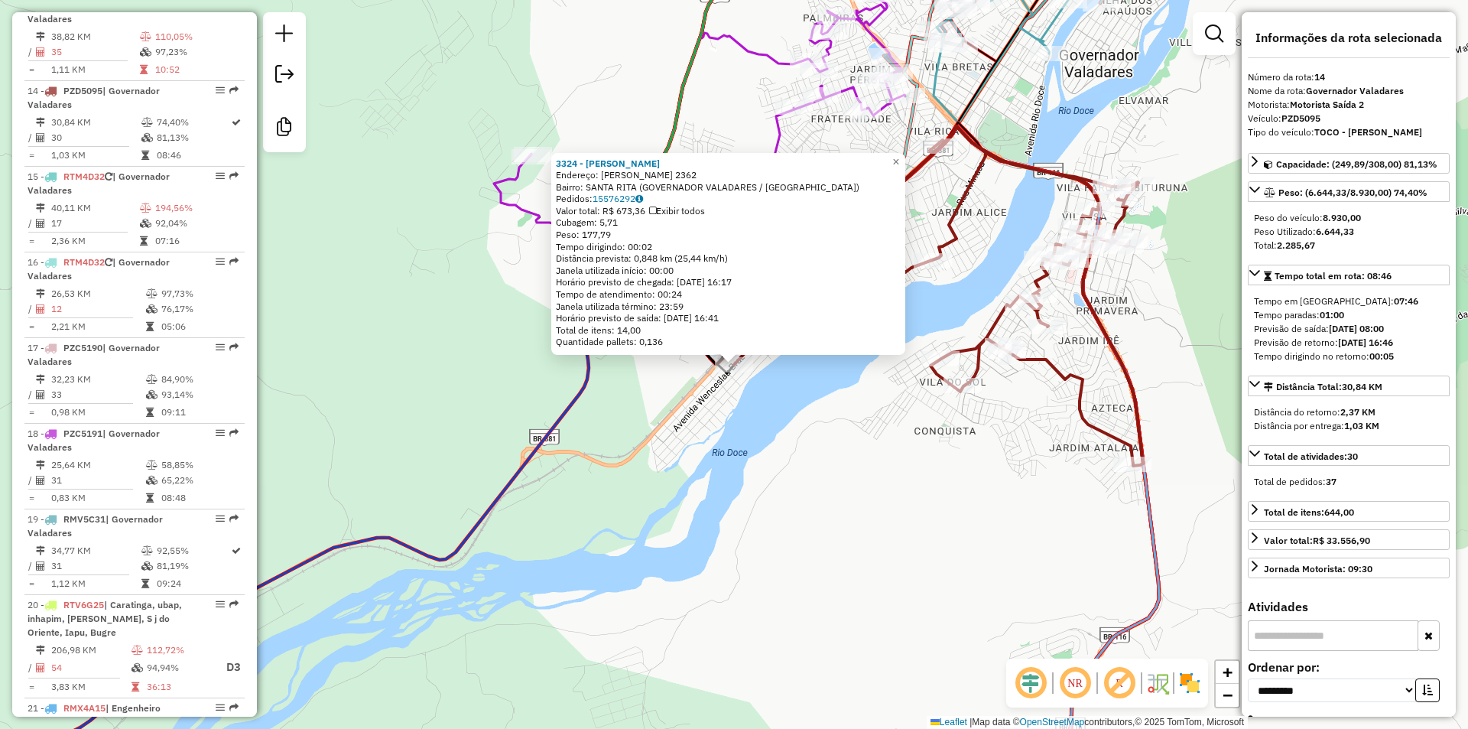
click at [822, 455] on div "3324 - ANTONIO S BAR Endereço: WENCESLAU BRAZ 2362 Bairro: SANTA RITA (GOVERNAD…" at bounding box center [734, 364] width 1468 height 729
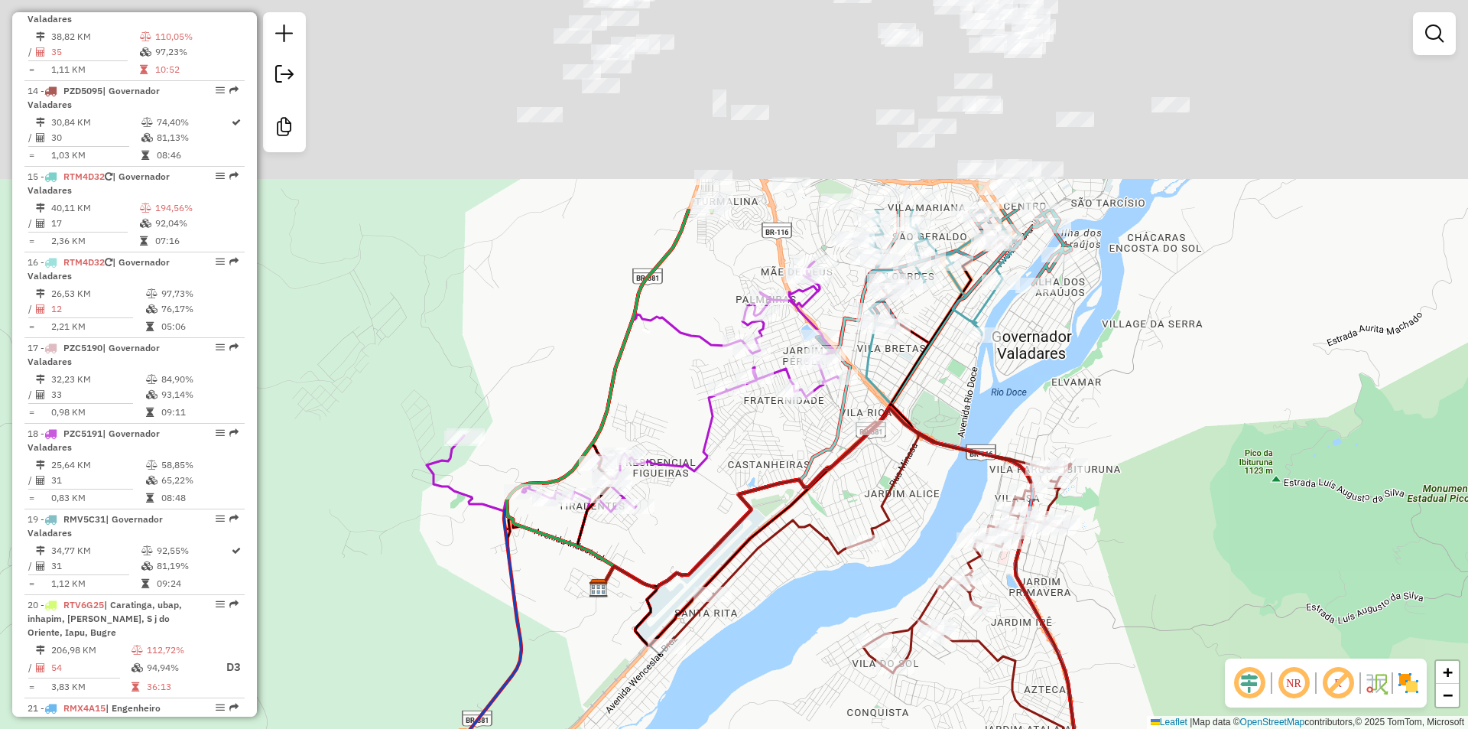
drag, startPoint x: 998, startPoint y: 89, endPoint x: 919, endPoint y: 398, distance: 318.8
click at [919, 398] on div "Janela de atendimento Grade de atendimento Capacidade Transportadoras Veículos …" at bounding box center [734, 364] width 1468 height 729
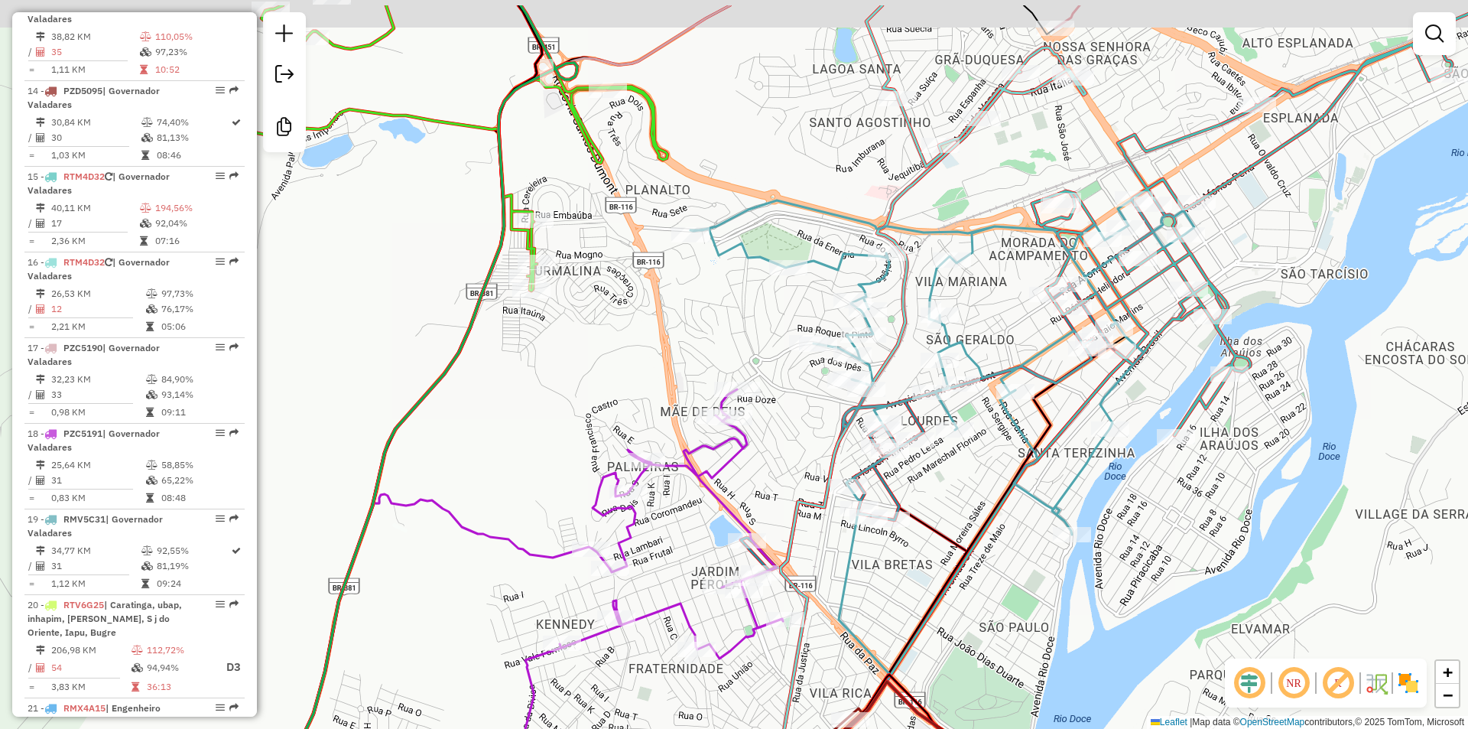
drag, startPoint x: 1005, startPoint y: 135, endPoint x: 955, endPoint y: 246, distance: 121.5
click at [957, 243] on div "Janela de atendimento Grade de atendimento Capacidade Transportadoras Veículos …" at bounding box center [734, 364] width 1468 height 729
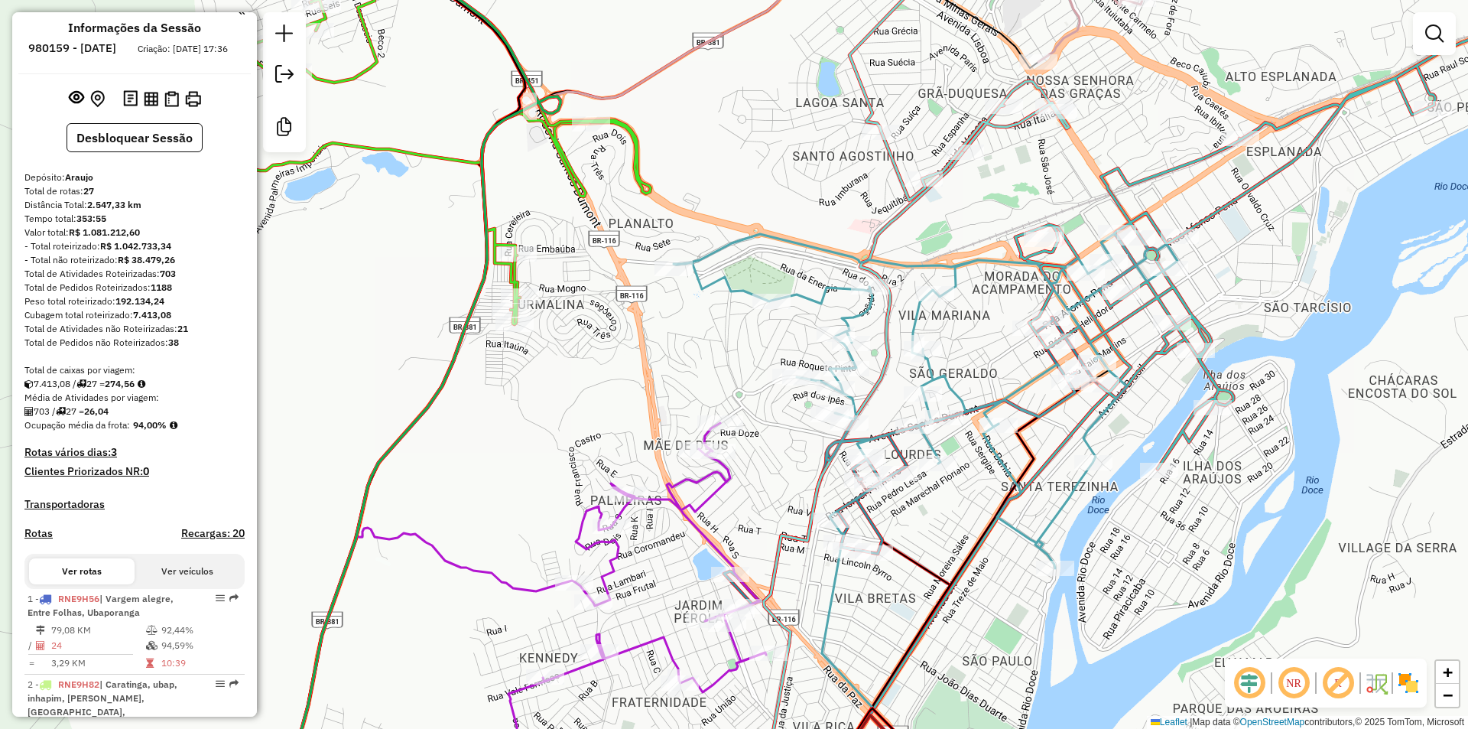
scroll to position [0, 0]
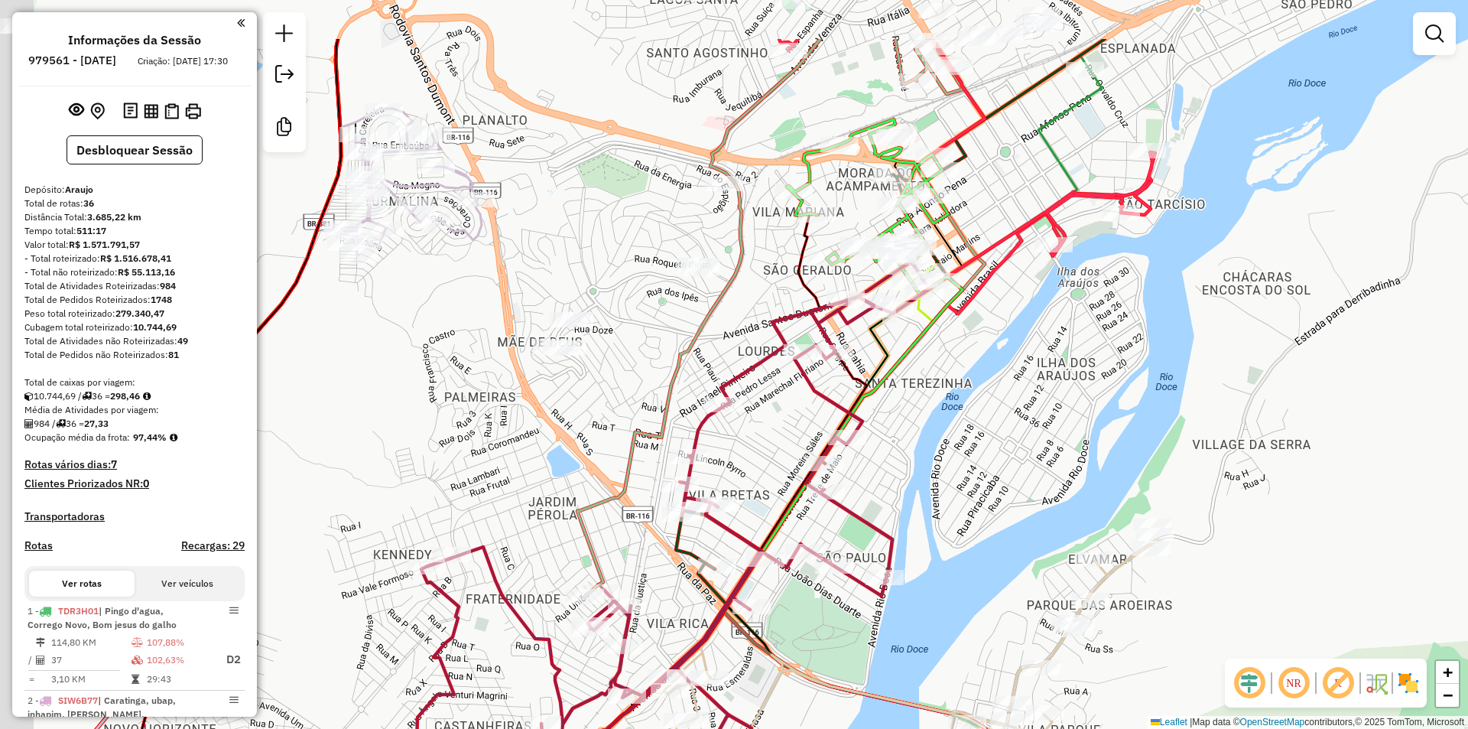
drag, startPoint x: 747, startPoint y: 308, endPoint x: 766, endPoint y: 340, distance: 37.4
click at [766, 340] on div "Janela de atendimento Grade de atendimento Capacidade Transportadoras Veículos …" at bounding box center [734, 364] width 1468 height 729
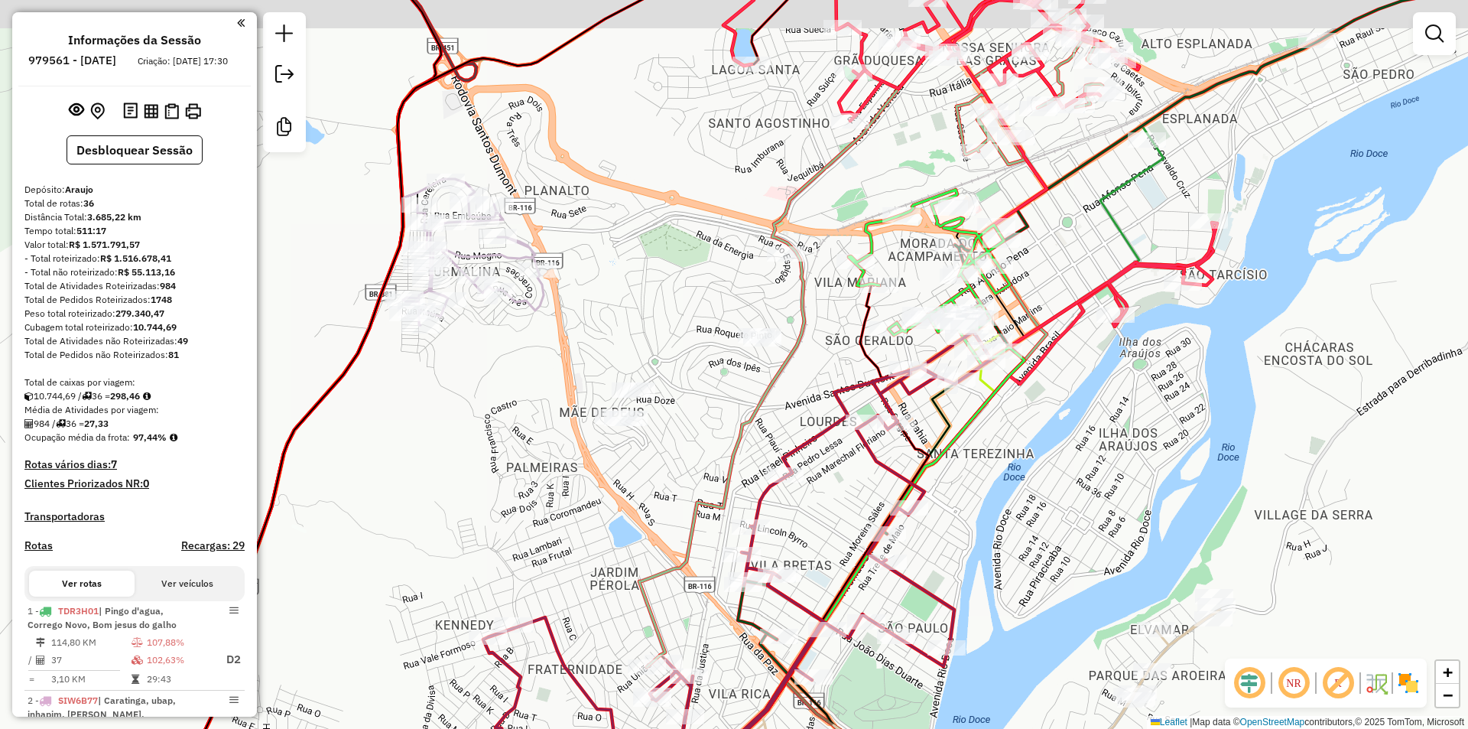
drag, startPoint x: 766, startPoint y: 340, endPoint x: 813, endPoint y: 381, distance: 61.8
click at [813, 381] on div "Janela de atendimento Grade de atendimento Capacidade Transportadoras Veículos …" at bounding box center [734, 364] width 1468 height 729
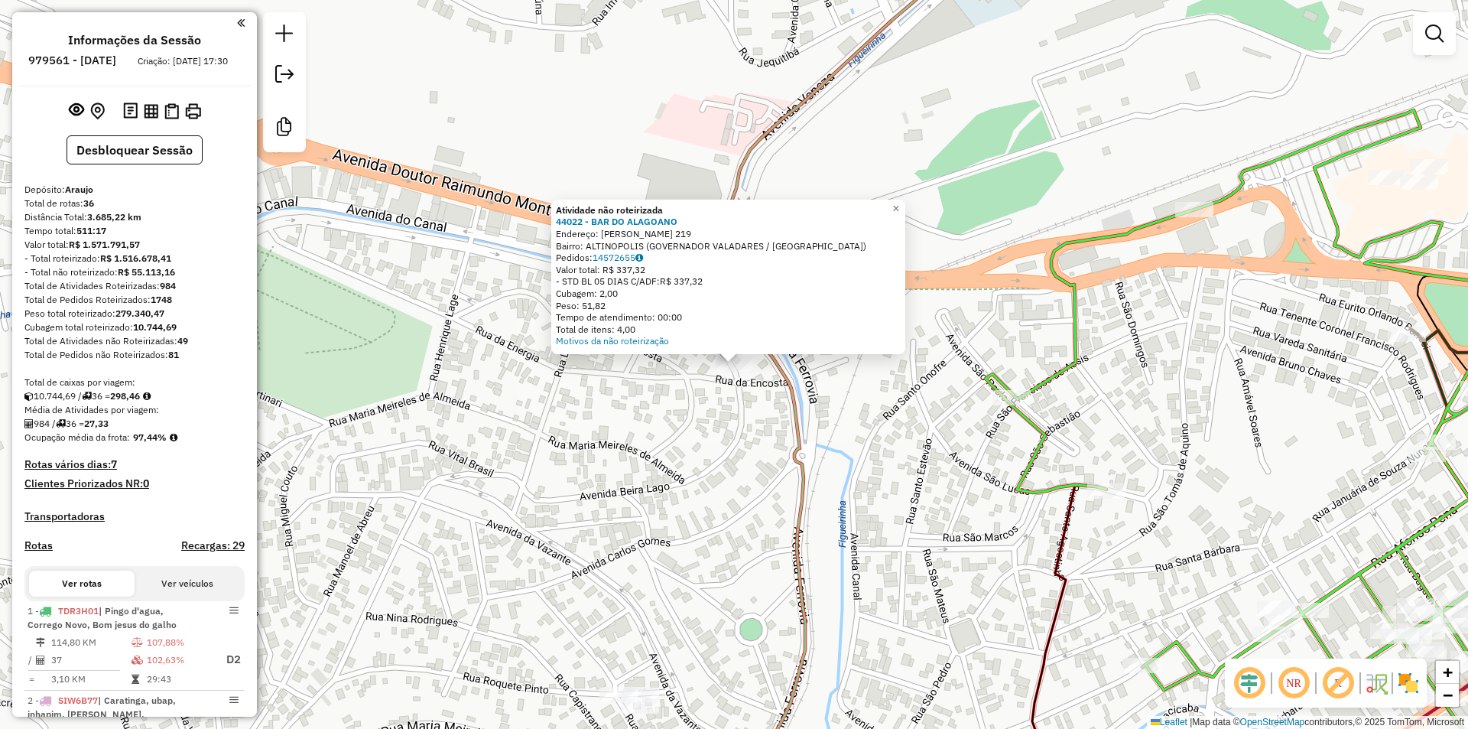
click at [771, 476] on div "Atividade não roteirizada 44022 - BAR DO ALAGOANO Endereço: MARIA MEIRELES DE A…" at bounding box center [734, 364] width 1468 height 729
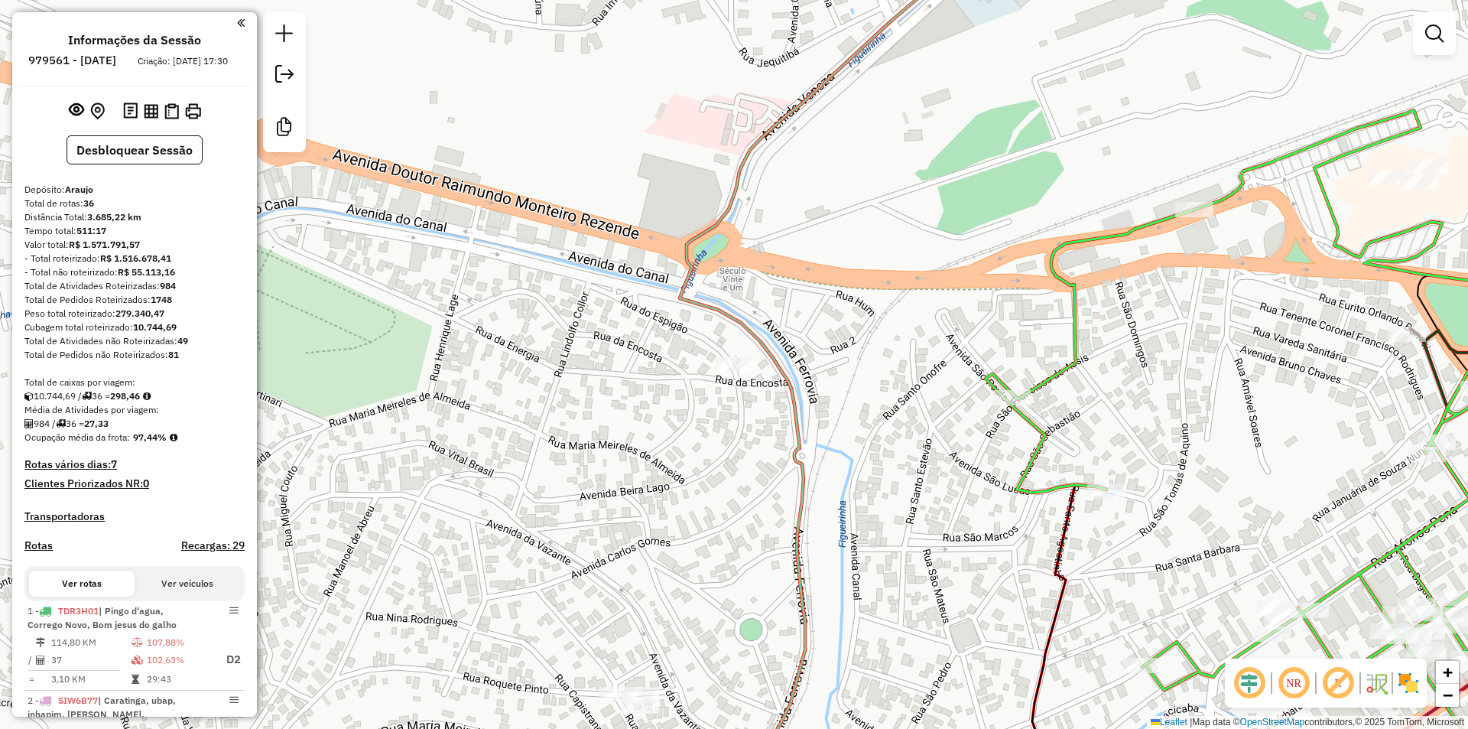
drag, startPoint x: 713, startPoint y: 539, endPoint x: 784, endPoint y: 307, distance: 242.2
click at [782, 317] on div "Atividade não roteirizada 44022 - BAR DO ALAGOANO Endereço: MARIA MEIRELES DE A…" at bounding box center [734, 364] width 1468 height 729
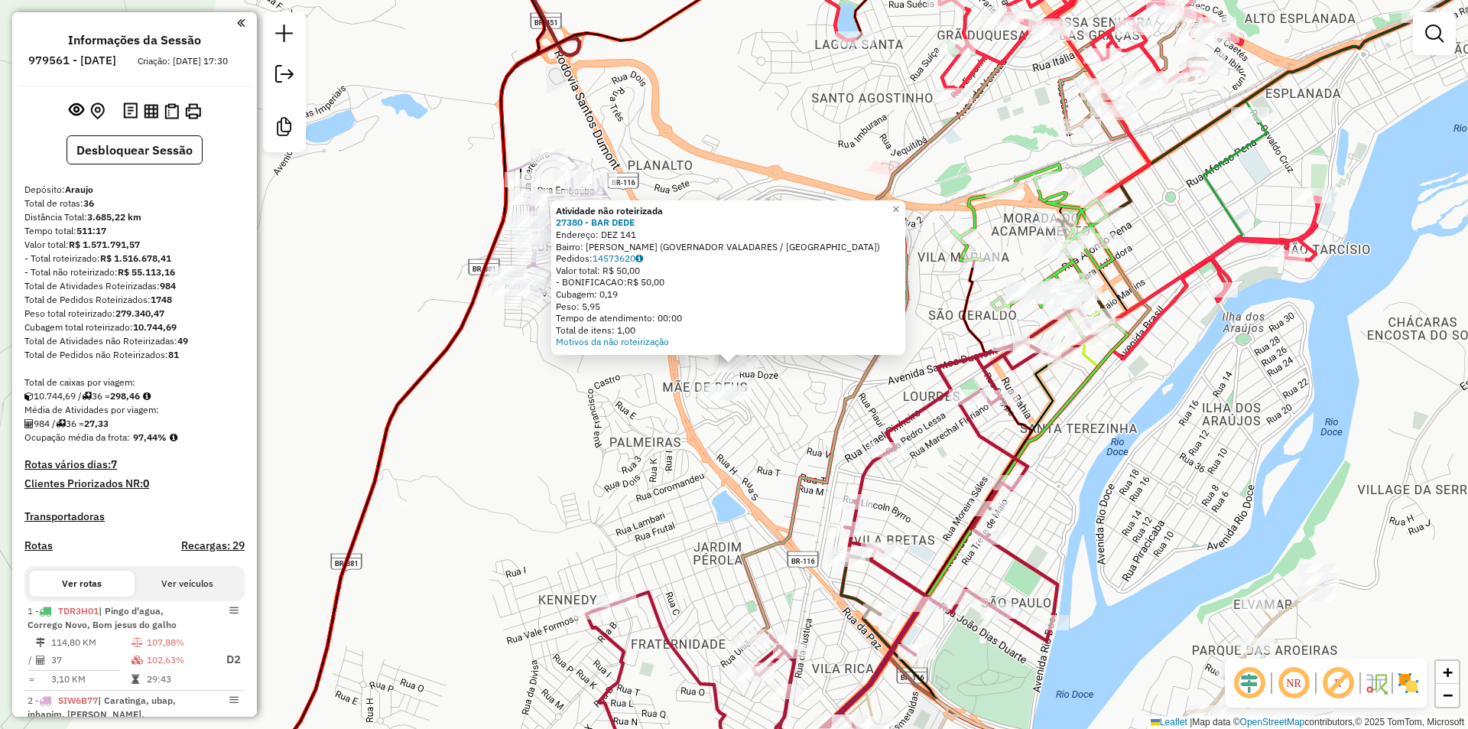
click at [819, 429] on div "Atividade não roteirizada 27380 - BAR DEDE Endereço: DEZ 141 Bairro: SANTO ANTO…" at bounding box center [734, 364] width 1468 height 729
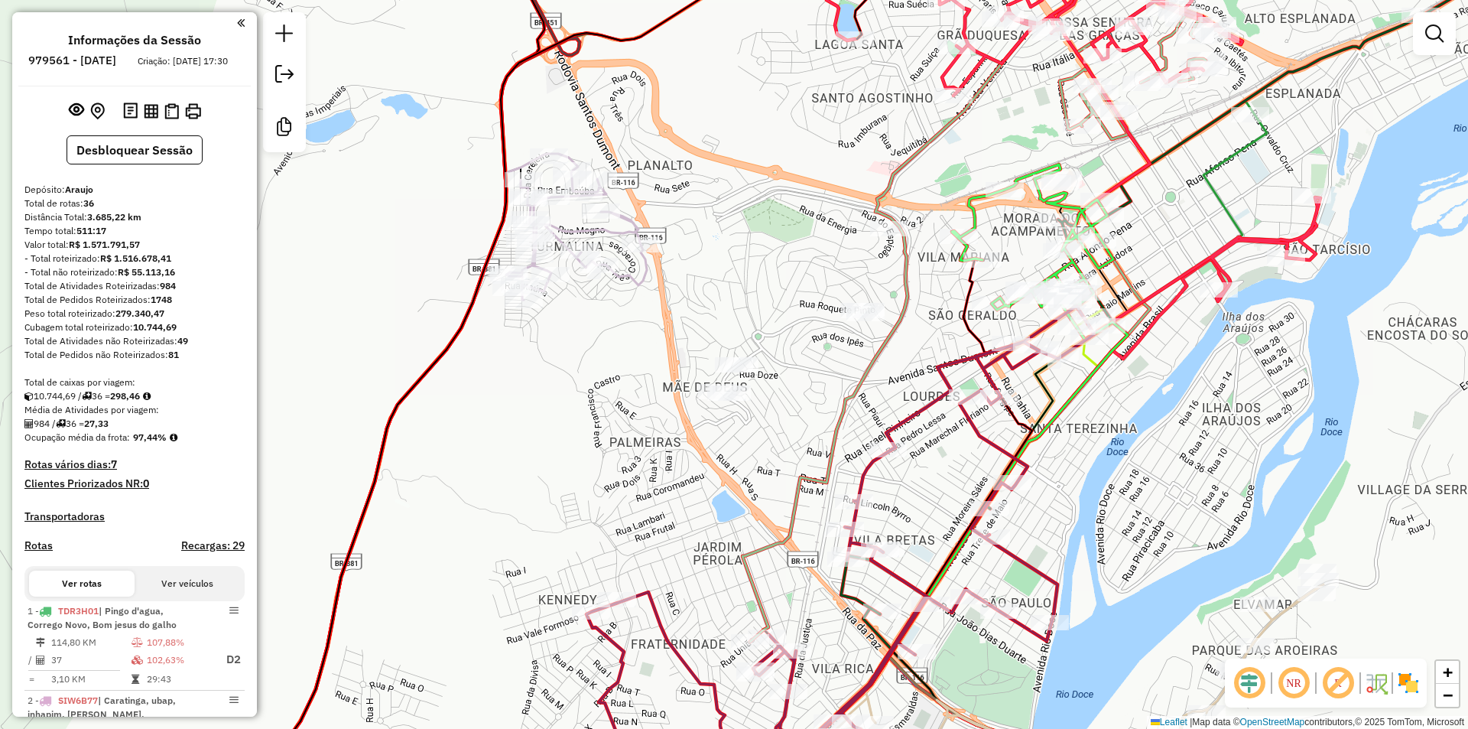
click at [881, 236] on div at bounding box center [889, 228] width 38 height 15
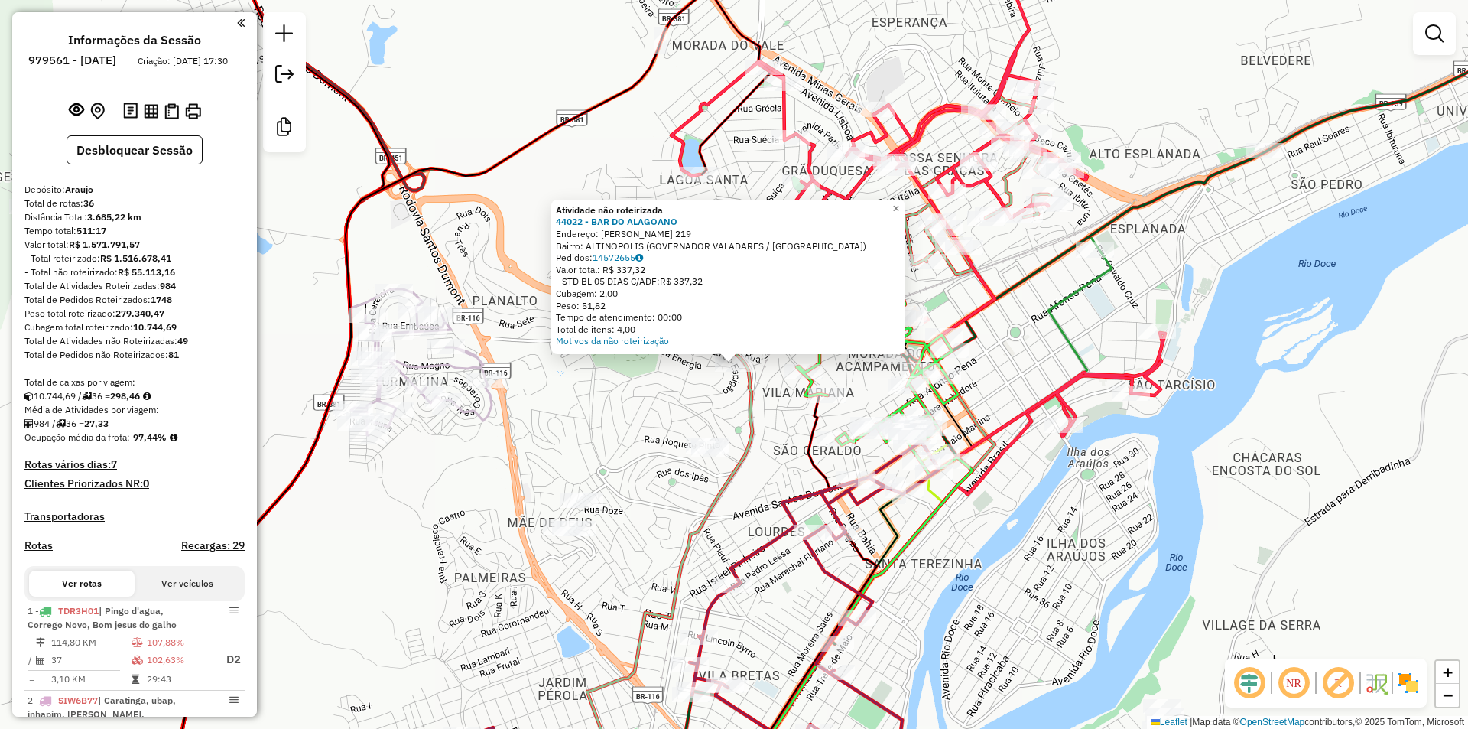
click at [771, 470] on div "Atividade não roteirizada 44022 - BAR DO ALAGOANO Endereço: MARIA MEIRELES DE A…" at bounding box center [734, 364] width 1468 height 729
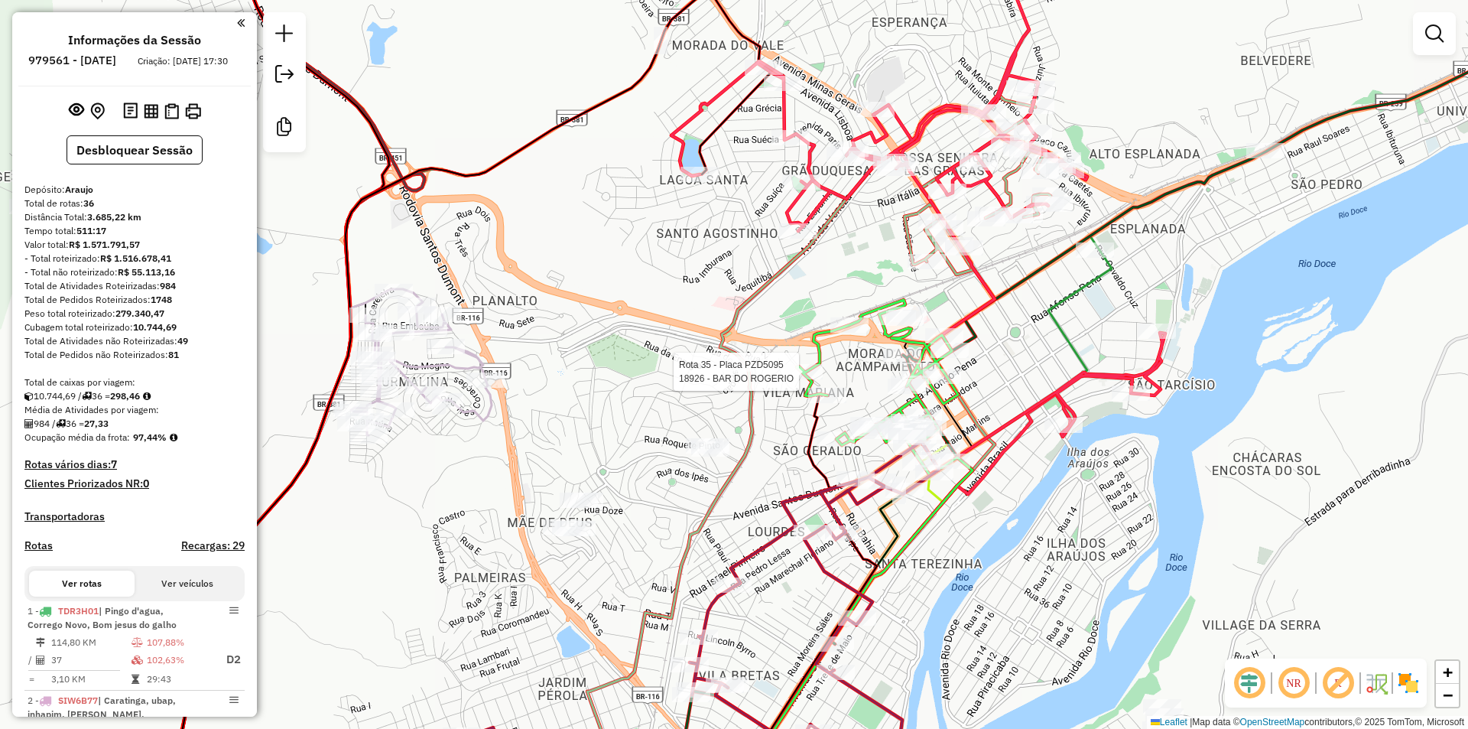
click at [787, 339] on div "Rota 35 - Placa PZD5095 40668 - PAD SABOR DE MINAS Rota 35 - Placa PZD5095 3175…" at bounding box center [734, 364] width 1468 height 729
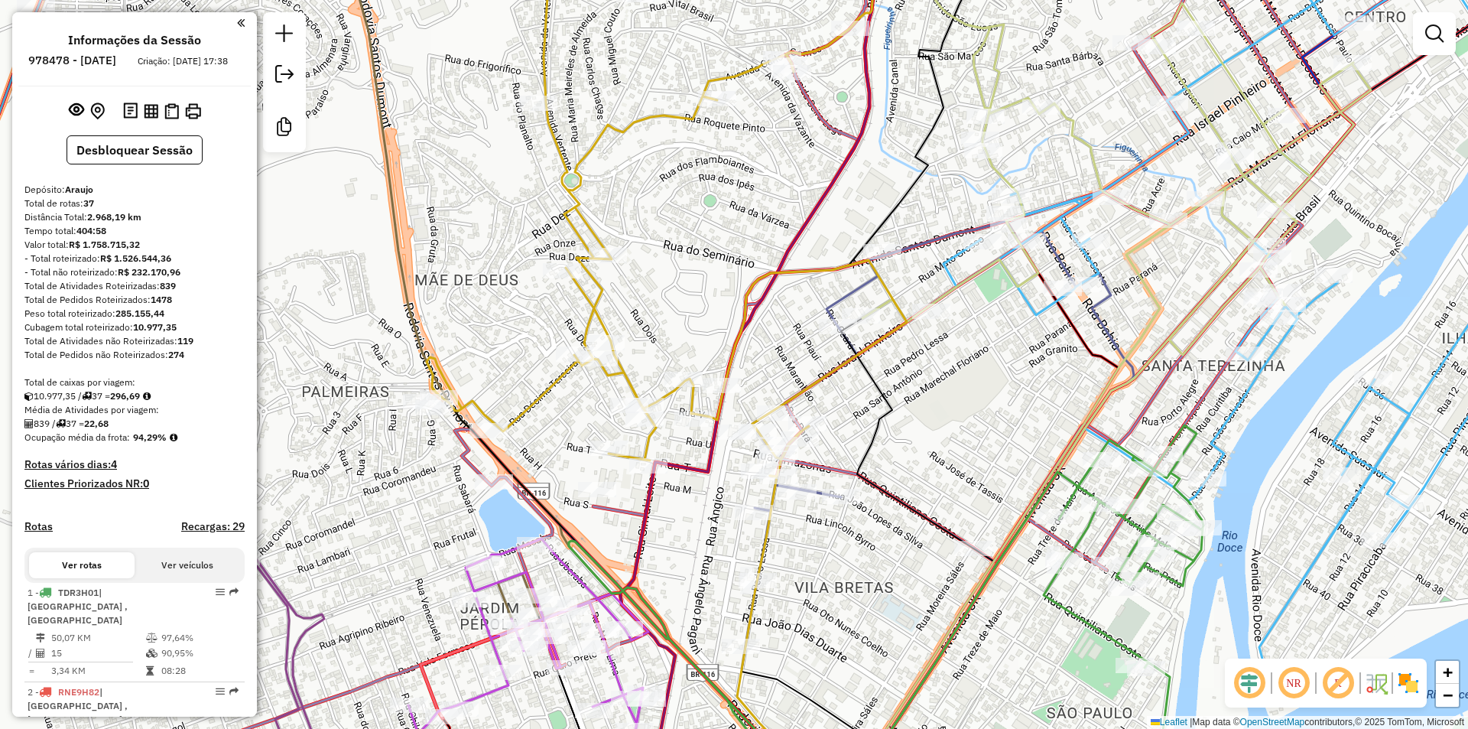
drag, startPoint x: 886, startPoint y: 114, endPoint x: 885, endPoint y: 162, distance: 48.2
click at [885, 162] on div "Janela de atendimento Grade de atendimento Capacidade Transportadoras Veículos …" at bounding box center [734, 364] width 1468 height 729
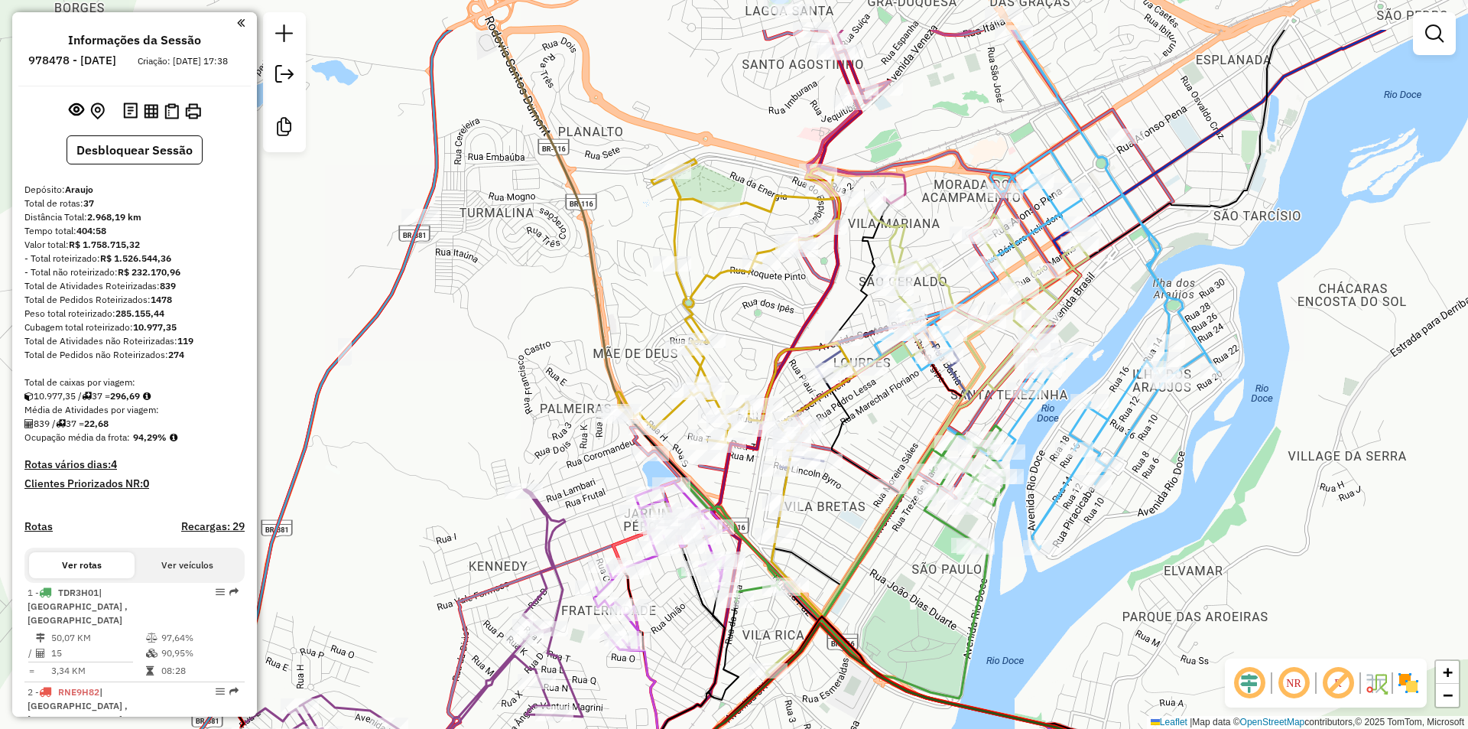
drag, startPoint x: 757, startPoint y: 221, endPoint x: 750, endPoint y: 323, distance: 102.7
click at [750, 323] on div "Janela de atendimento Grade de atendimento Capacidade Transportadoras Veículos …" at bounding box center [734, 364] width 1468 height 729
click at [942, 616] on div "Janela de atendimento Grade de atendimento Capacidade Transportadoras Veículos …" at bounding box center [734, 364] width 1468 height 729
drag, startPoint x: 1239, startPoint y: 203, endPoint x: 1240, endPoint y: 232, distance: 29.1
click at [1239, 203] on icon at bounding box center [1060, 369] width 842 height 865
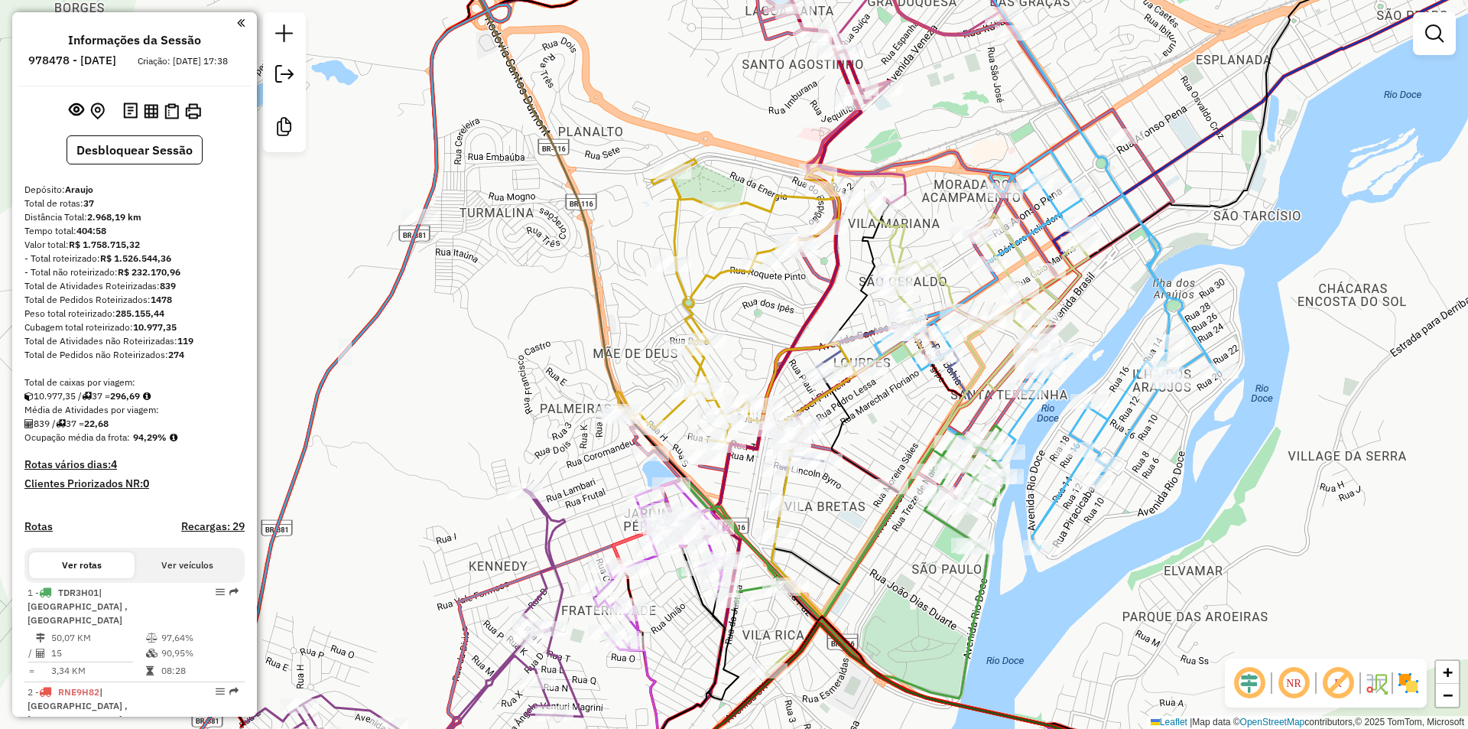
select select "**********"
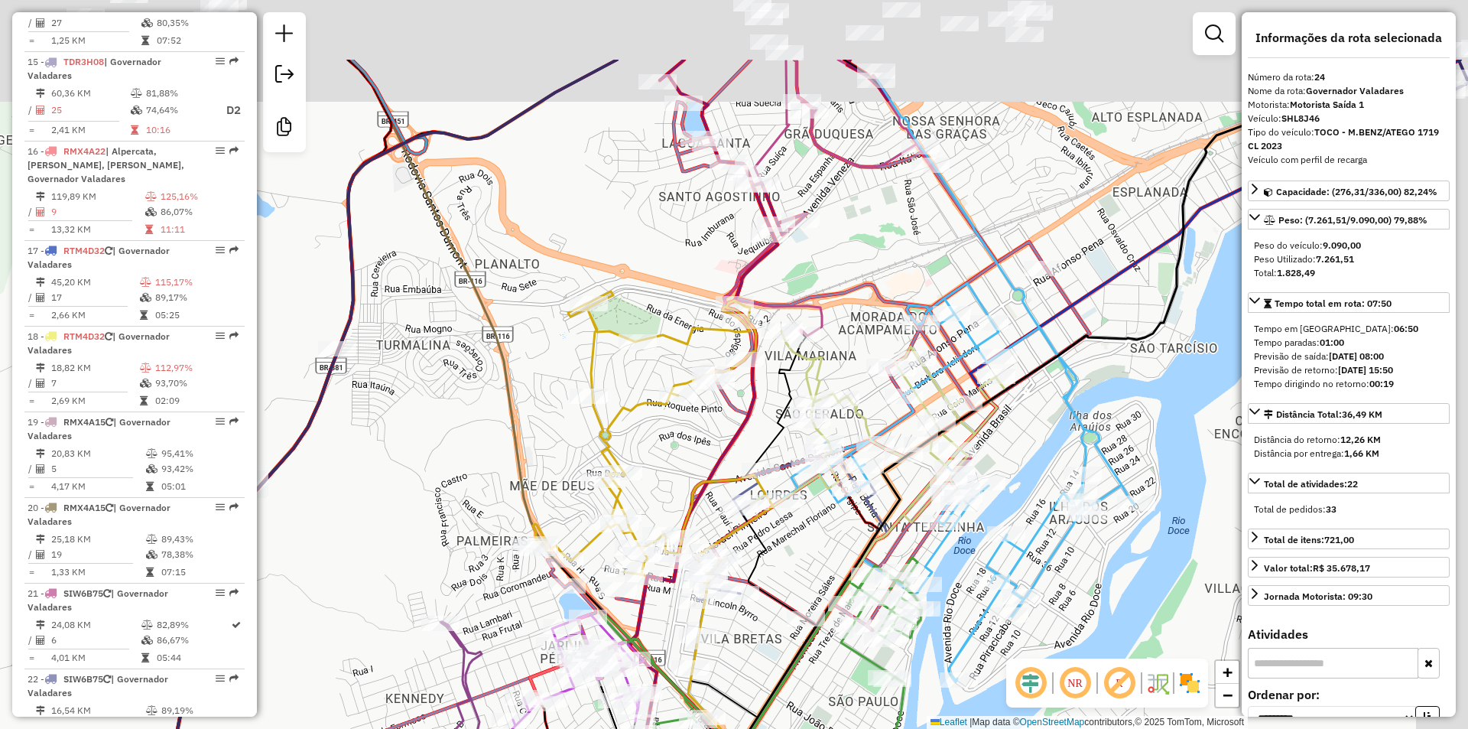
click at [1142, 405] on div "Janela de atendimento Grade de atendimento Capacidade Transportadoras Veículos …" at bounding box center [734, 364] width 1468 height 729
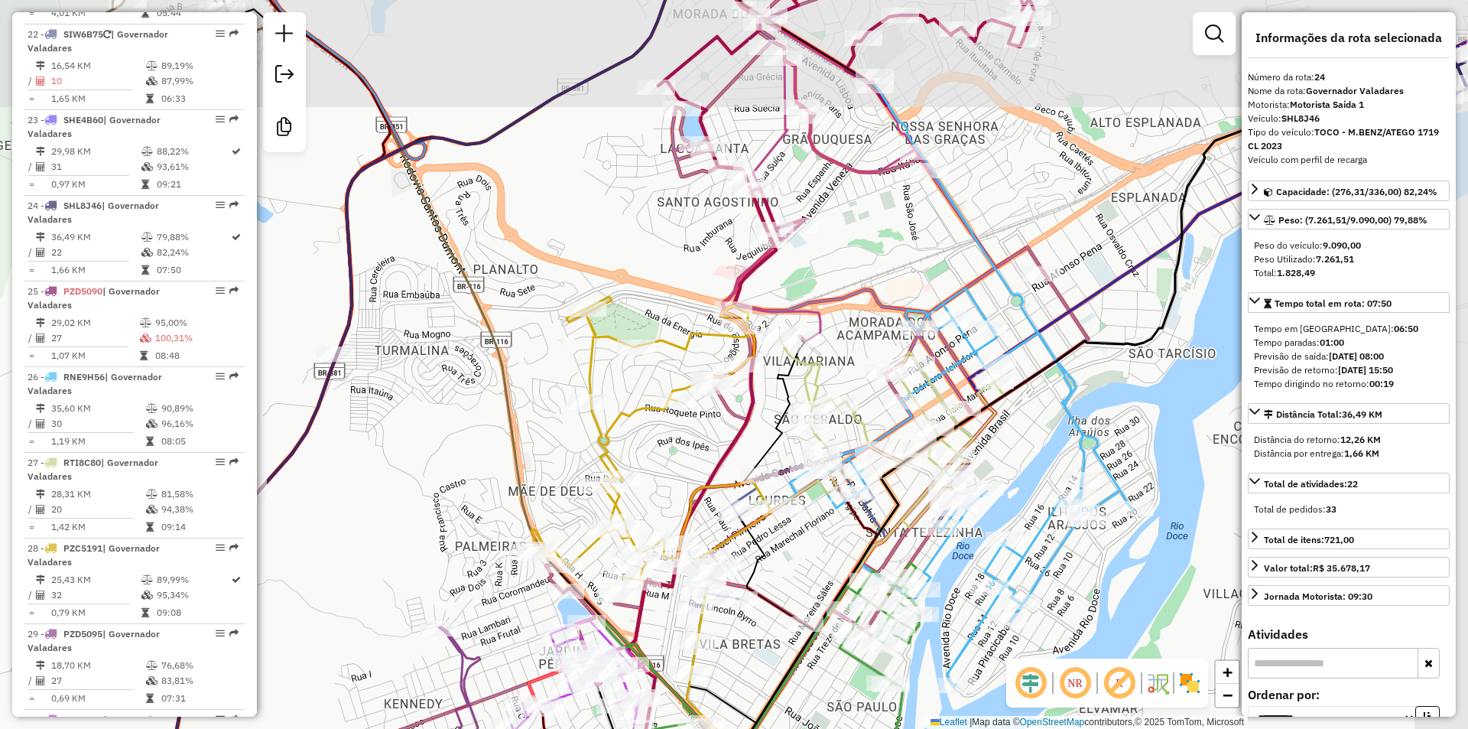
scroll to position [2575, 0]
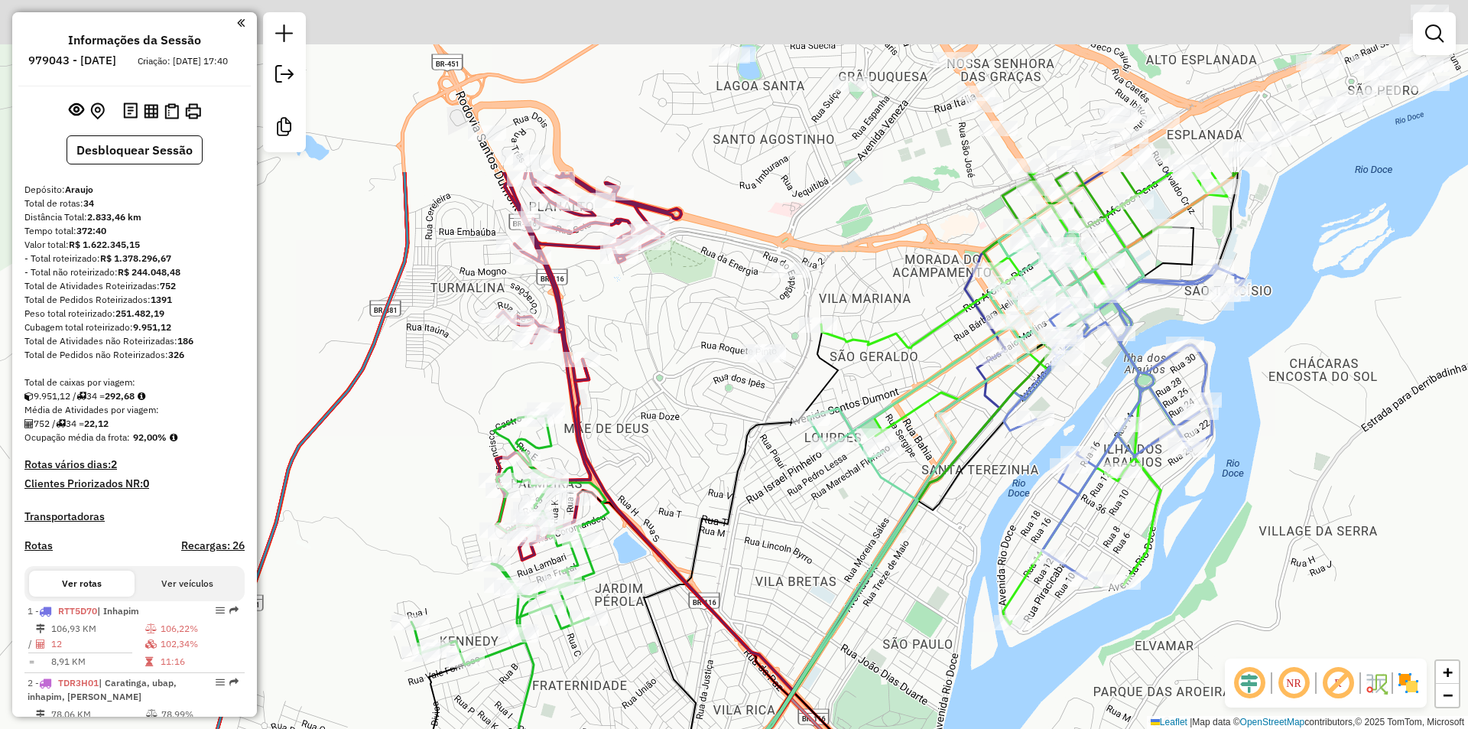
drag, startPoint x: 975, startPoint y: 41, endPoint x: 856, endPoint y: 286, distance: 272.2
click at [856, 286] on div "Janela de atendimento Grade de atendimento Capacidade Transportadoras Veículos …" at bounding box center [734, 364] width 1468 height 729
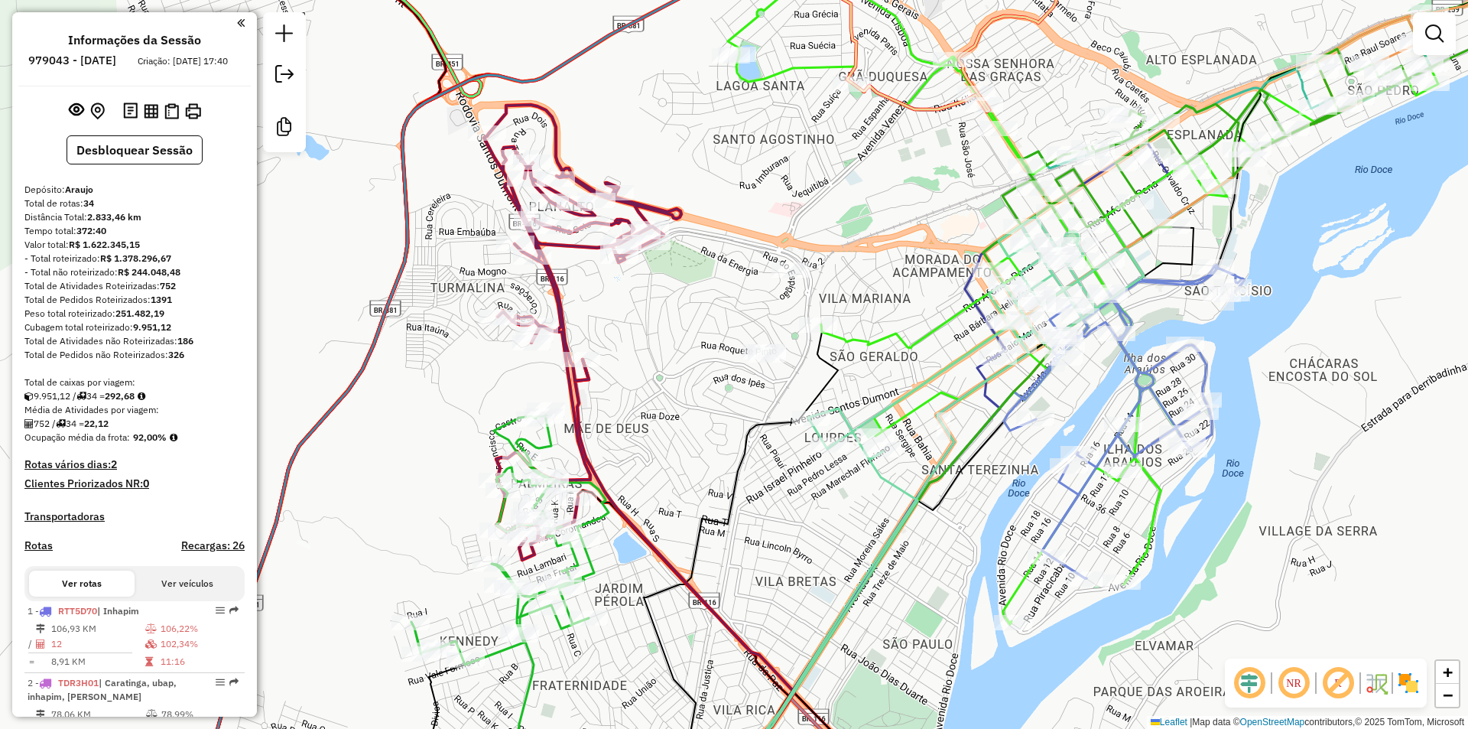
click at [838, 324] on div "Janela de atendimento Grade de atendimento Capacidade Transportadoras Veículos …" at bounding box center [734, 364] width 1468 height 729
select select "**********"
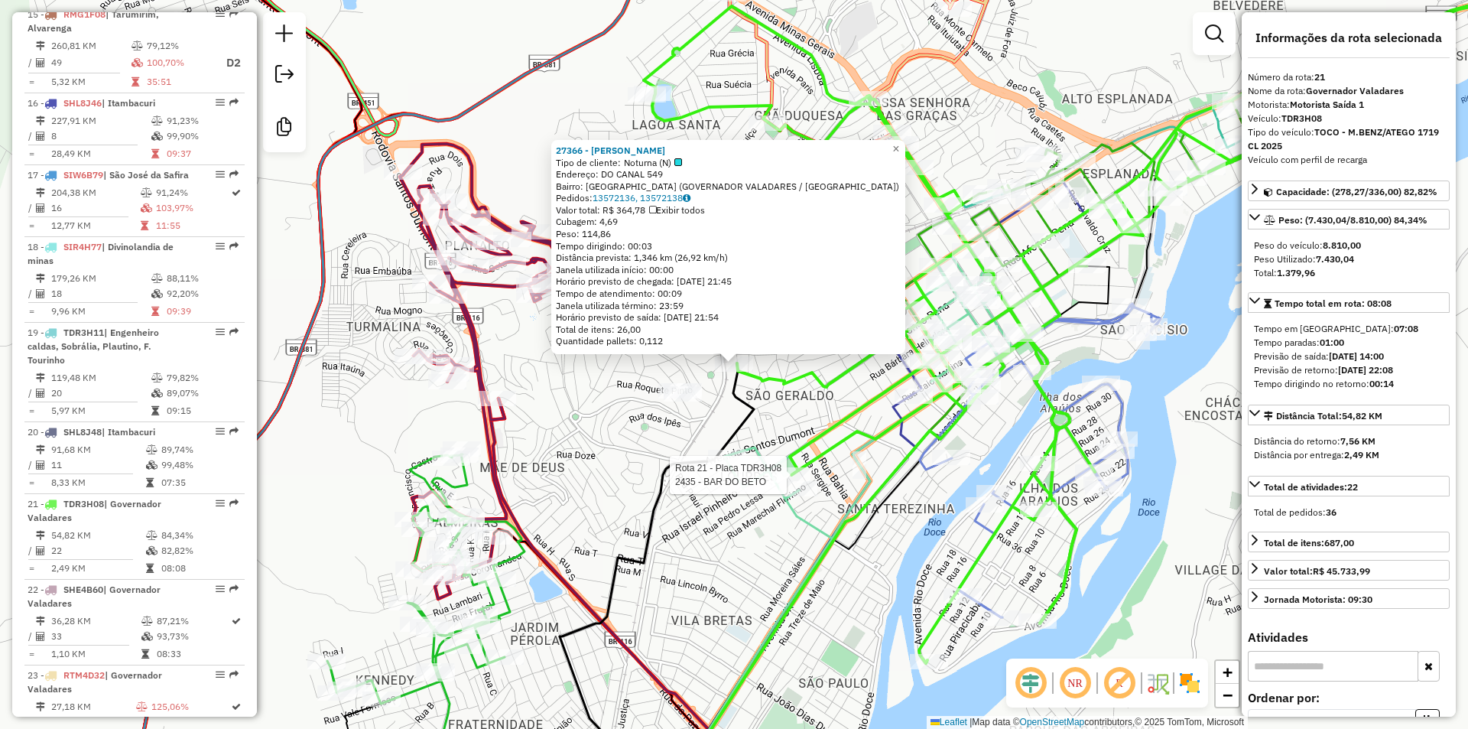
scroll to position [2267, 0]
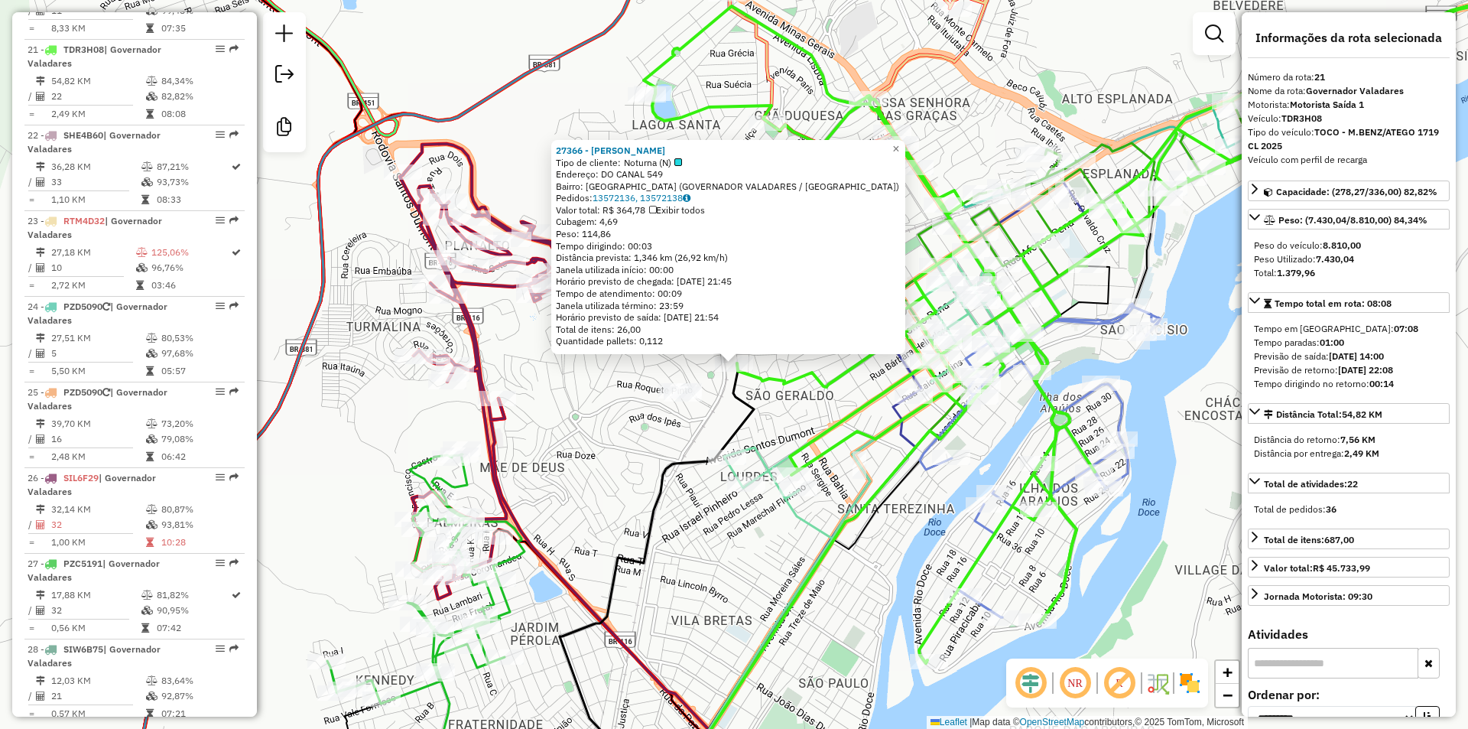
click at [792, 409] on div "27366 - [PERSON_NAME] Tipo de cliente: Noturna (N) Endereço: DO CANAL 549 Bairr…" at bounding box center [734, 364] width 1468 height 729
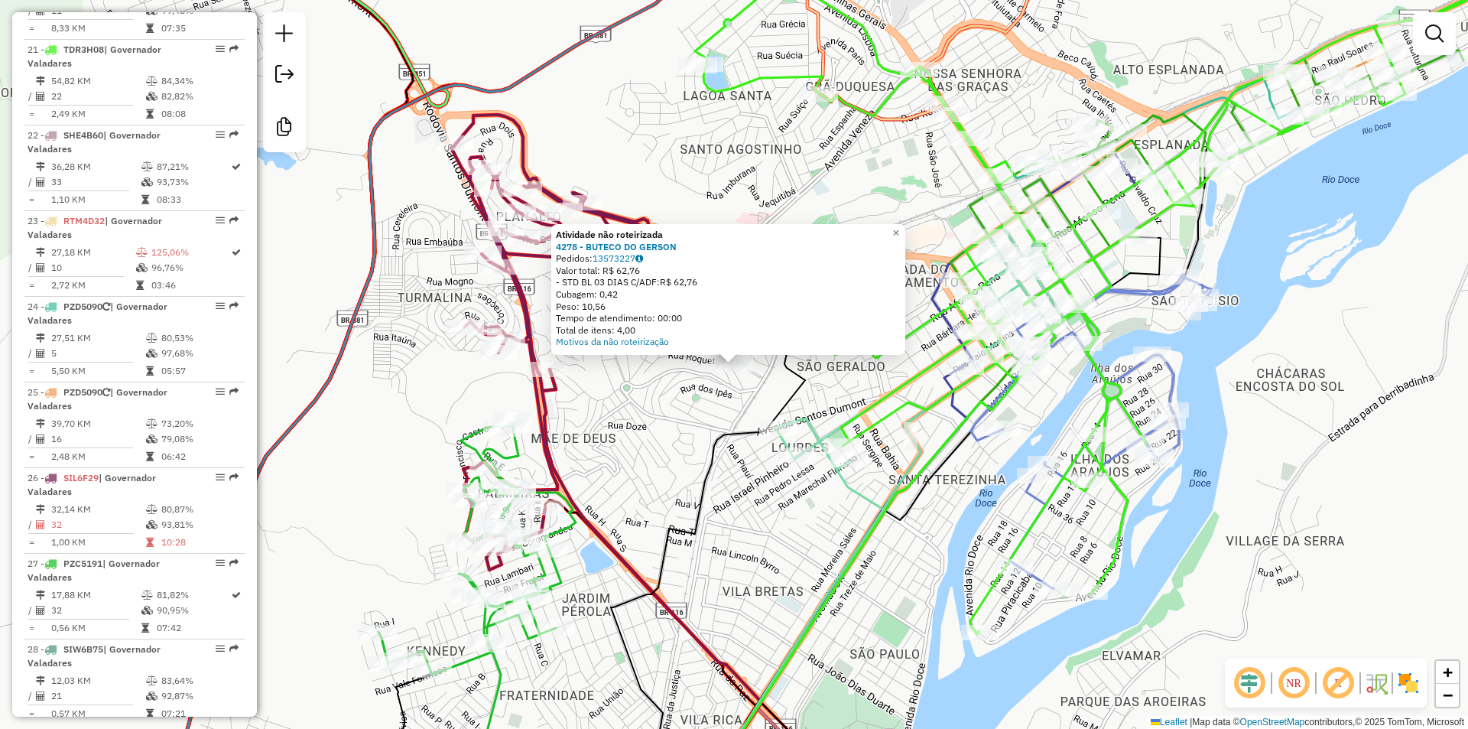
click at [654, 444] on div "Atividade não roteirizada 4278 - BUTECO DO GERSON Pedidos: 13573227 Valor total…" at bounding box center [734, 364] width 1468 height 729
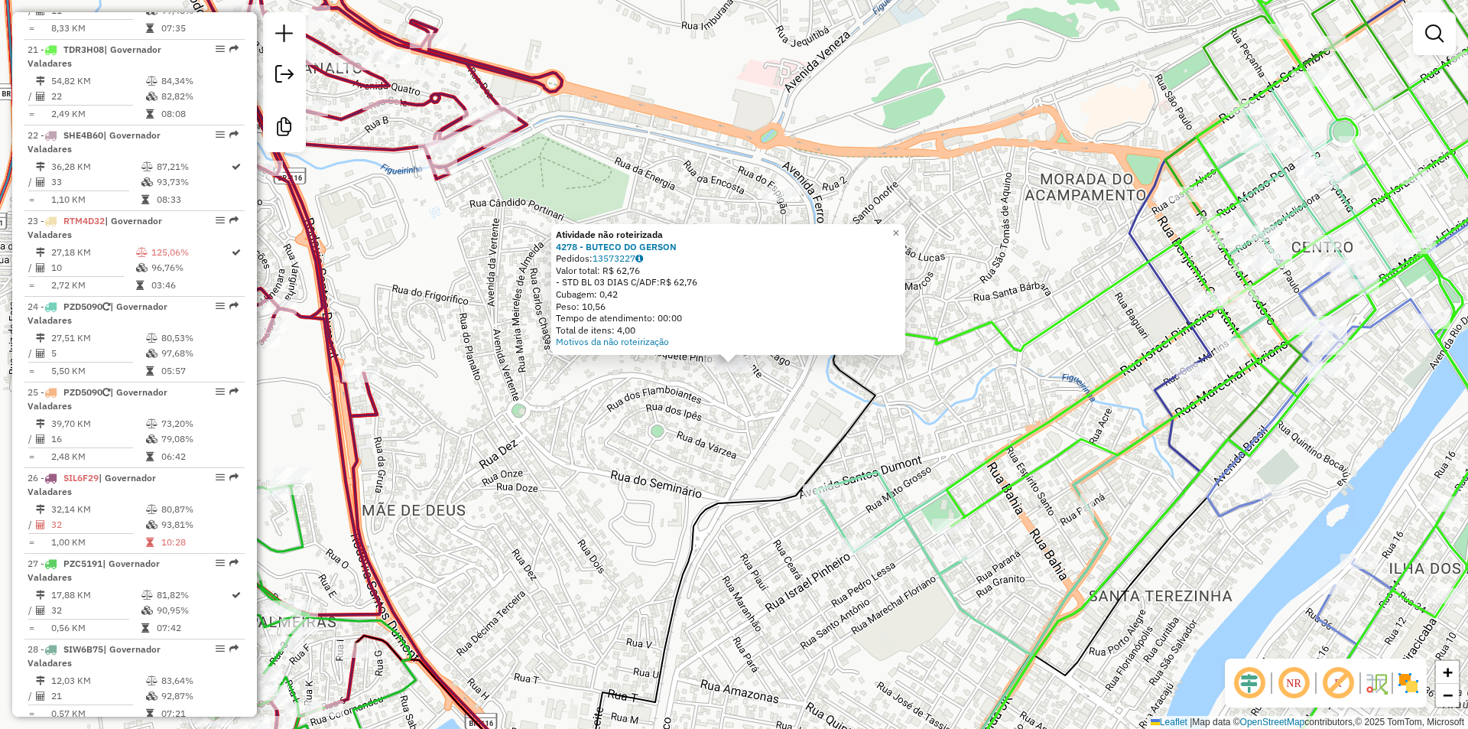
click at [772, 447] on div "Atividade não roteirizada 4278 - BUTECO DO GERSON Pedidos: 13573227 Valor total…" at bounding box center [734, 364] width 1468 height 729
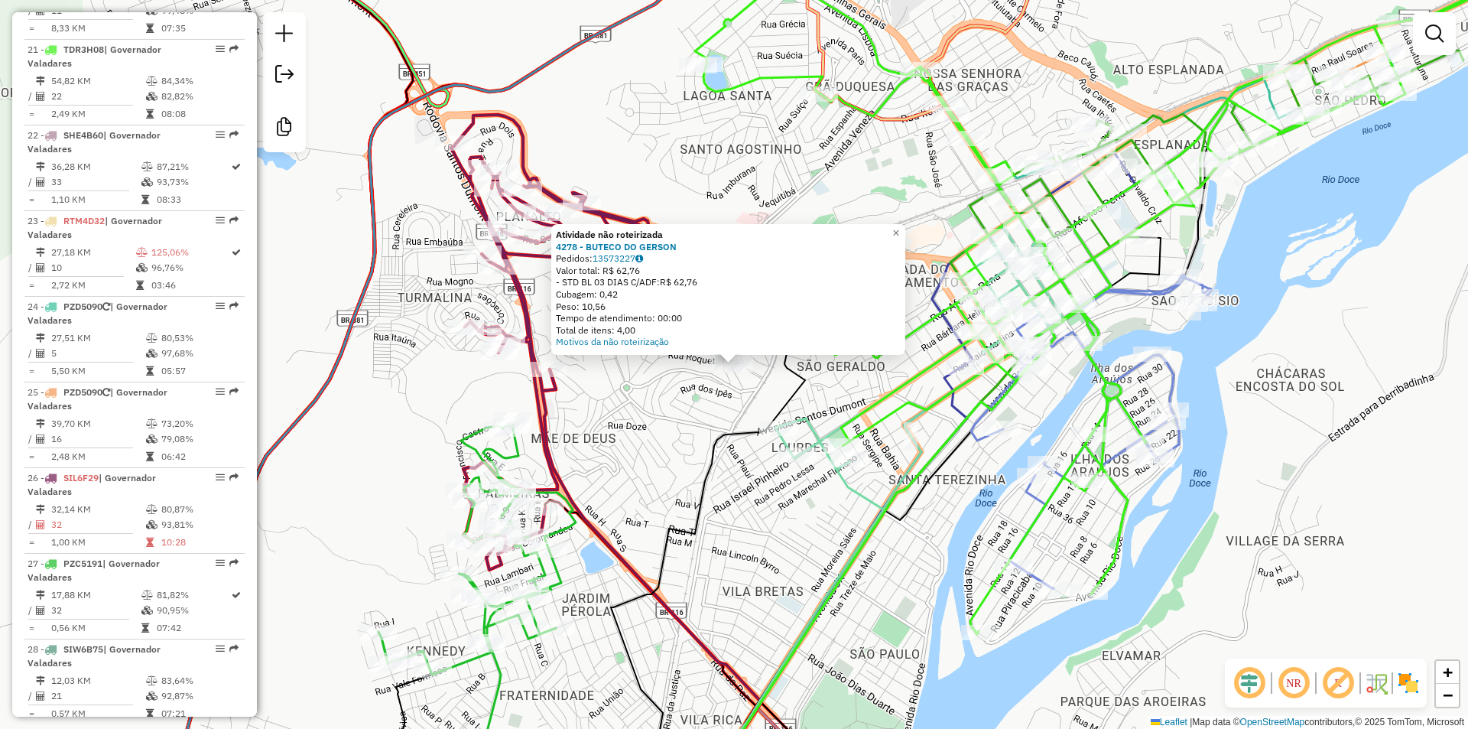
click at [803, 543] on div "Atividade não roteirizada 4278 - BUTECO DO GERSON Pedidos: 13573227 Valor total…" at bounding box center [734, 364] width 1468 height 729
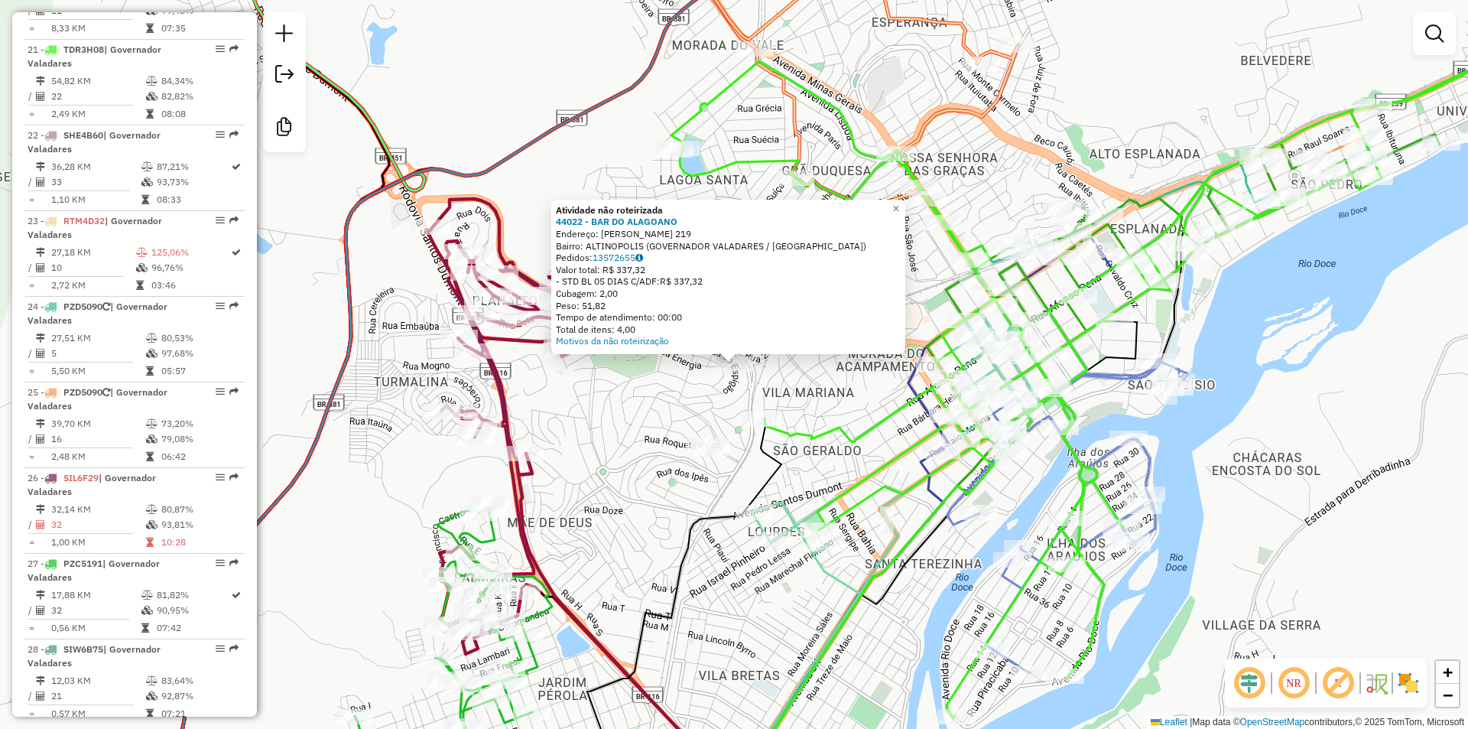
click at [837, 398] on div "Atividade não roteirizada 44022 - BAR DO ALAGOANO Endereço: [PERSON_NAME] 219 B…" at bounding box center [734, 364] width 1468 height 729
drag, startPoint x: 1163, startPoint y: 119, endPoint x: 901, endPoint y: 278, distance: 306.4
click at [1163, 119] on div "Atividade não roteirizada 44022 - BAR DO ALAGOANO Endereço: [PERSON_NAME] 219 B…" at bounding box center [734, 364] width 1468 height 729
drag, startPoint x: 1168, startPoint y: 61, endPoint x: 1155, endPoint y: 86, distance: 27.7
click at [1168, 61] on div "Atividade não roteirizada 44022 - BAR DO ALAGOANO Endereço: [PERSON_NAME] 219 B…" at bounding box center [734, 364] width 1468 height 729
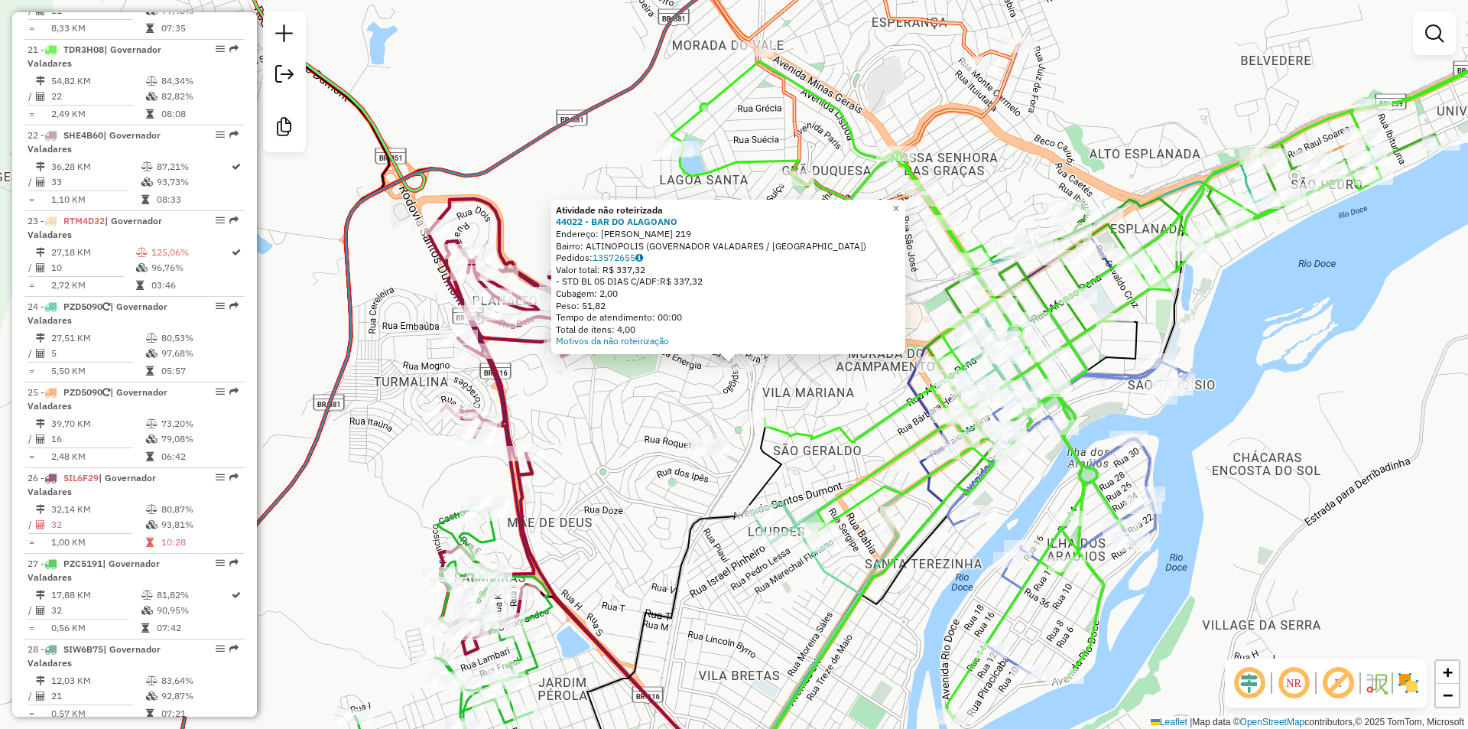
click at [738, 584] on div "Atividade não roteirizada 44022 - BAR DO ALAGOANO Endereço: [PERSON_NAME] 219 B…" at bounding box center [734, 364] width 1468 height 729
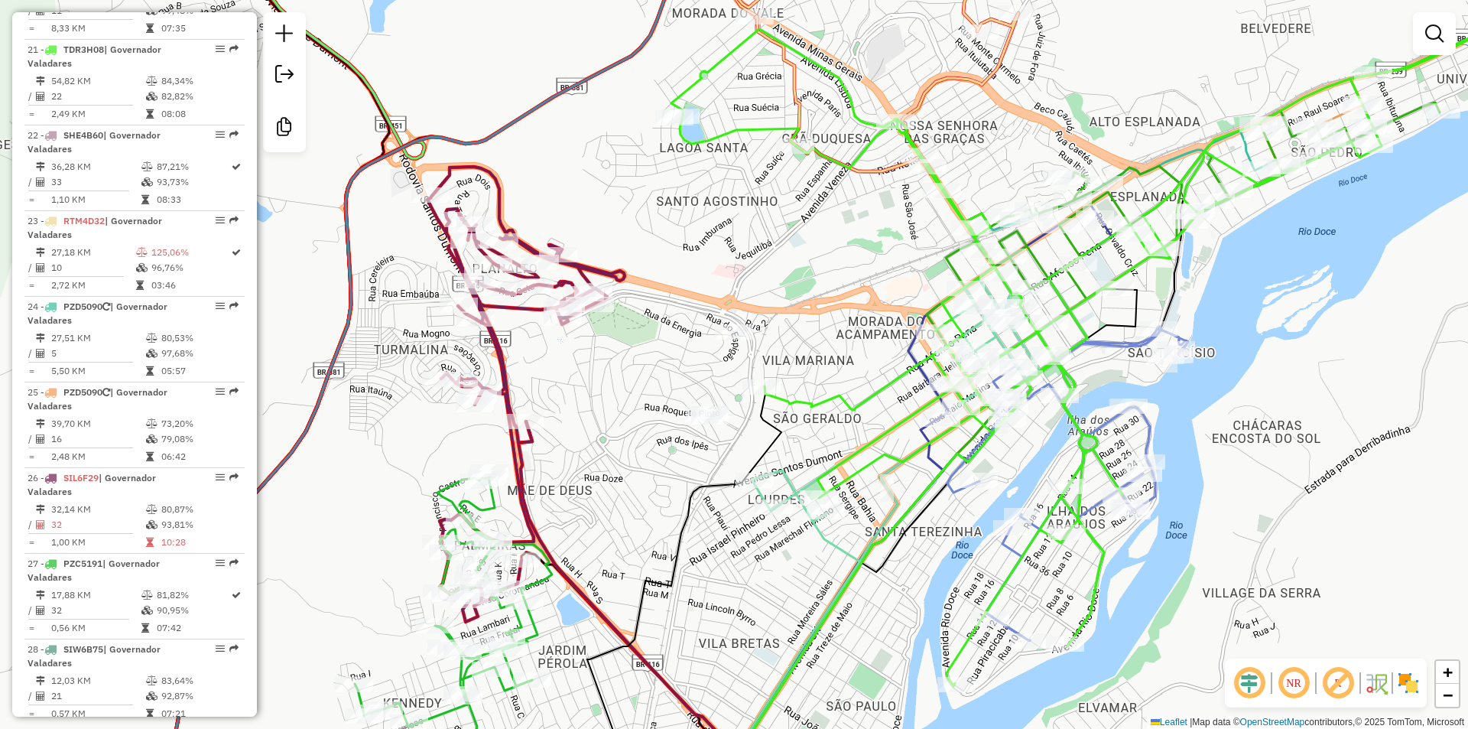
drag, startPoint x: 771, startPoint y: 596, endPoint x: 774, endPoint y: 499, distance: 96.4
click at [774, 499] on div "Janela de atendimento Grade de atendimento Capacidade Transportadoras Veículos …" at bounding box center [734, 364] width 1468 height 729
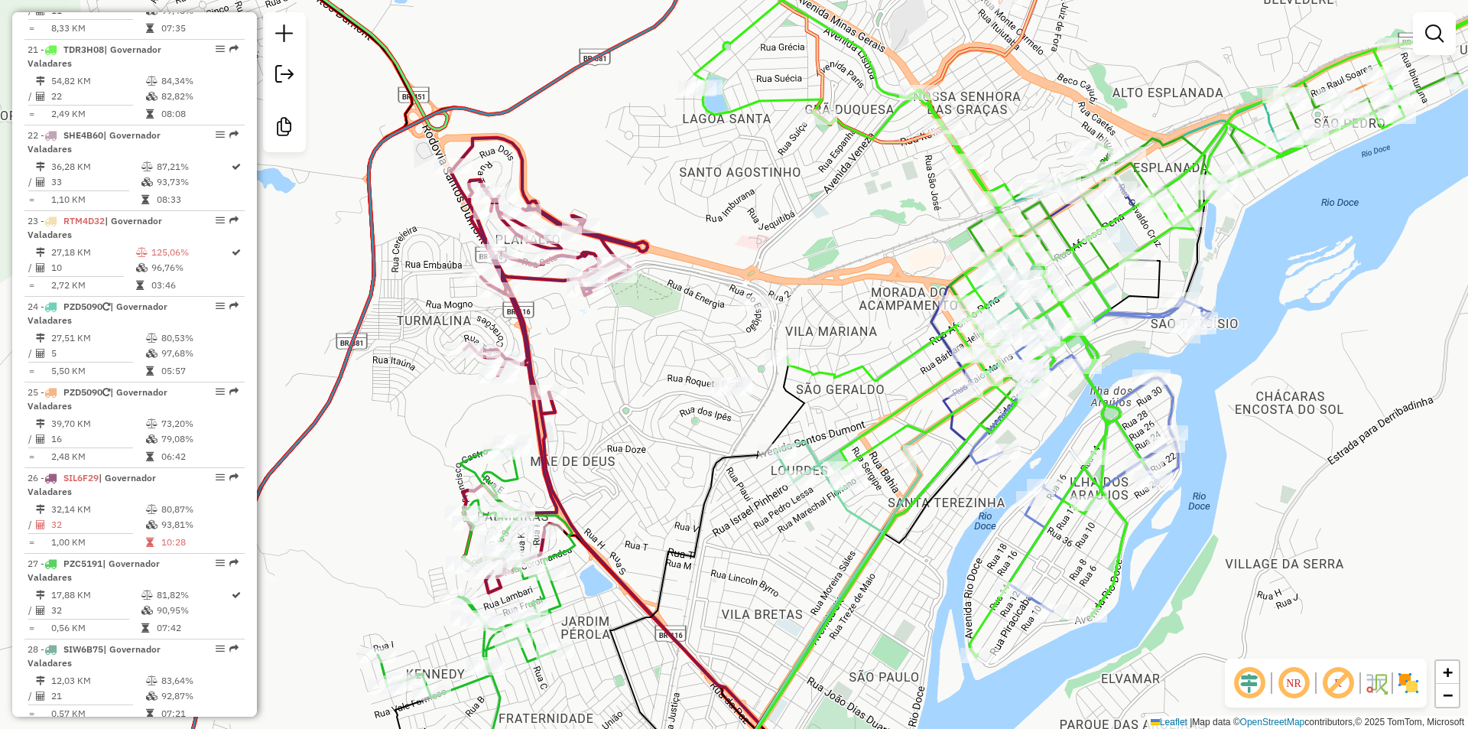
drag, startPoint x: 774, startPoint y: 499, endPoint x: 795, endPoint y: 536, distance: 42.1
click at [795, 536] on div "Janela de atendimento Grade de atendimento Capacidade Transportadoras Veículos …" at bounding box center [734, 364] width 1468 height 729
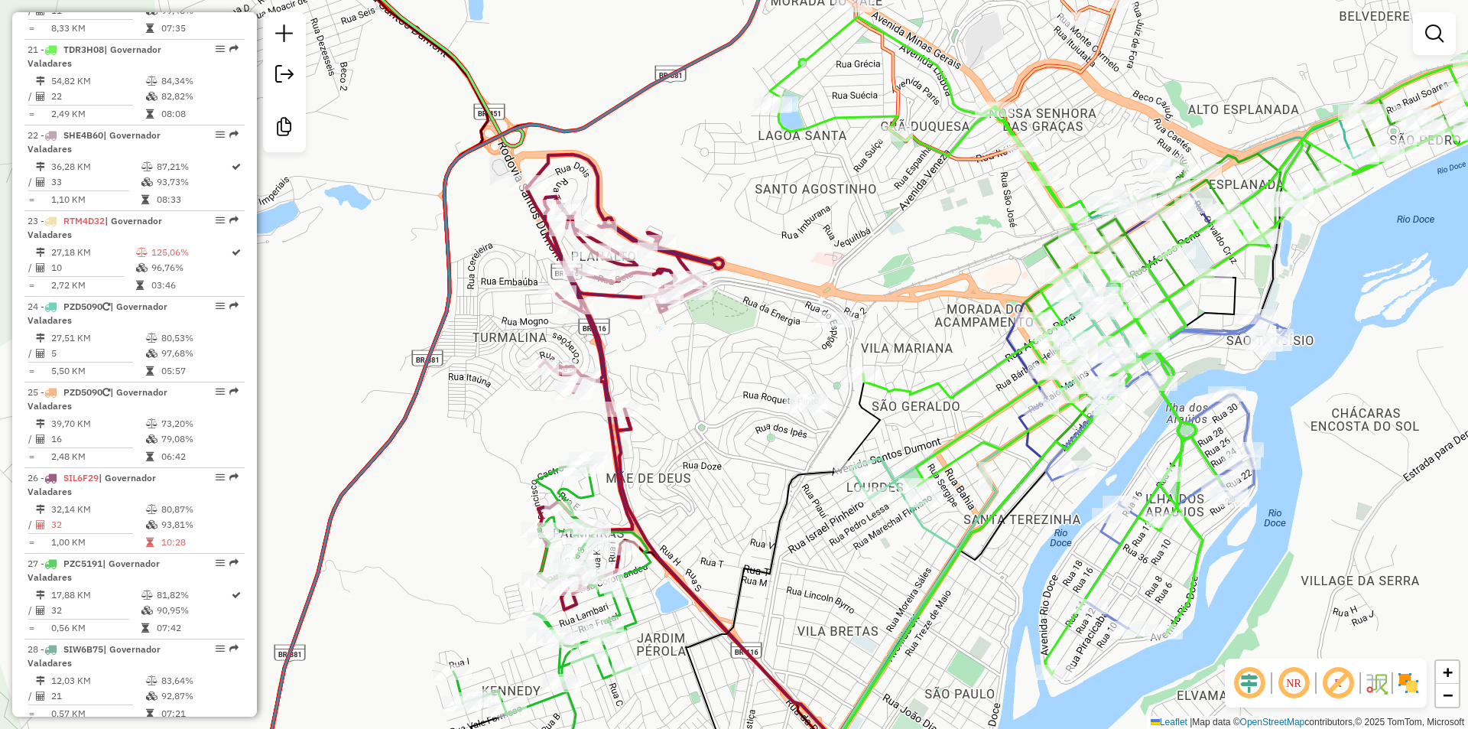
drag, startPoint x: 843, startPoint y: 577, endPoint x: 831, endPoint y: 582, distance: 13.4
click at [831, 582] on div "Janela de atendimento Grade de atendimento Capacidade Transportadoras Veículos …" at bounding box center [734, 364] width 1468 height 729
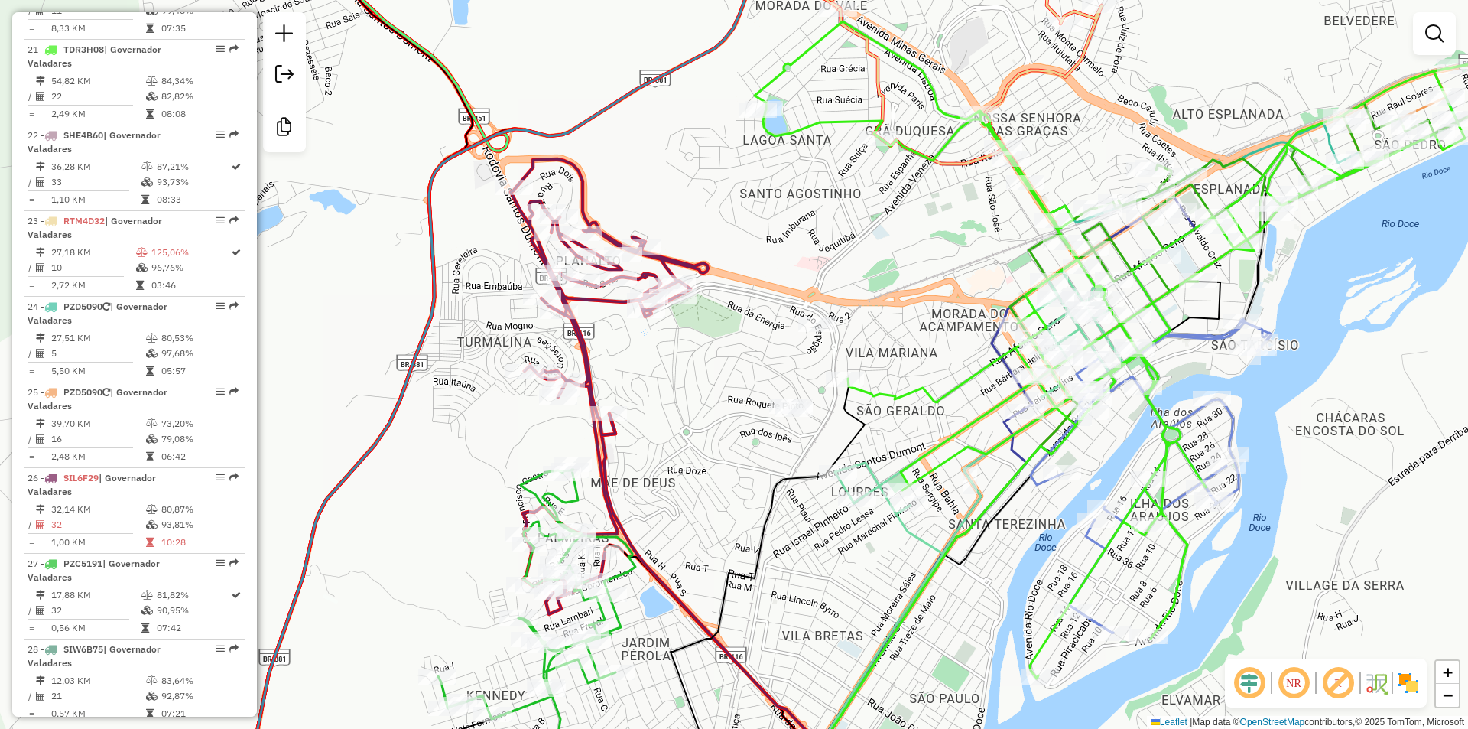
drag, startPoint x: 831, startPoint y: 582, endPoint x: 819, endPoint y: 585, distance: 12.6
click at [819, 585] on div "Janela de atendimento Grade de atendimento Capacidade Transportadoras Veículos …" at bounding box center [734, 364] width 1468 height 729
click at [1369, 312] on div "Janela de atendimento Grade de atendimento Capacidade Transportadoras Veículos …" at bounding box center [734, 364] width 1468 height 729
drag, startPoint x: 944, startPoint y: 650, endPoint x: 911, endPoint y: 606, distance: 55.2
click at [944, 650] on div "Janela de atendimento Grade de atendimento Capacidade Transportadoras Veículos …" at bounding box center [734, 364] width 1468 height 729
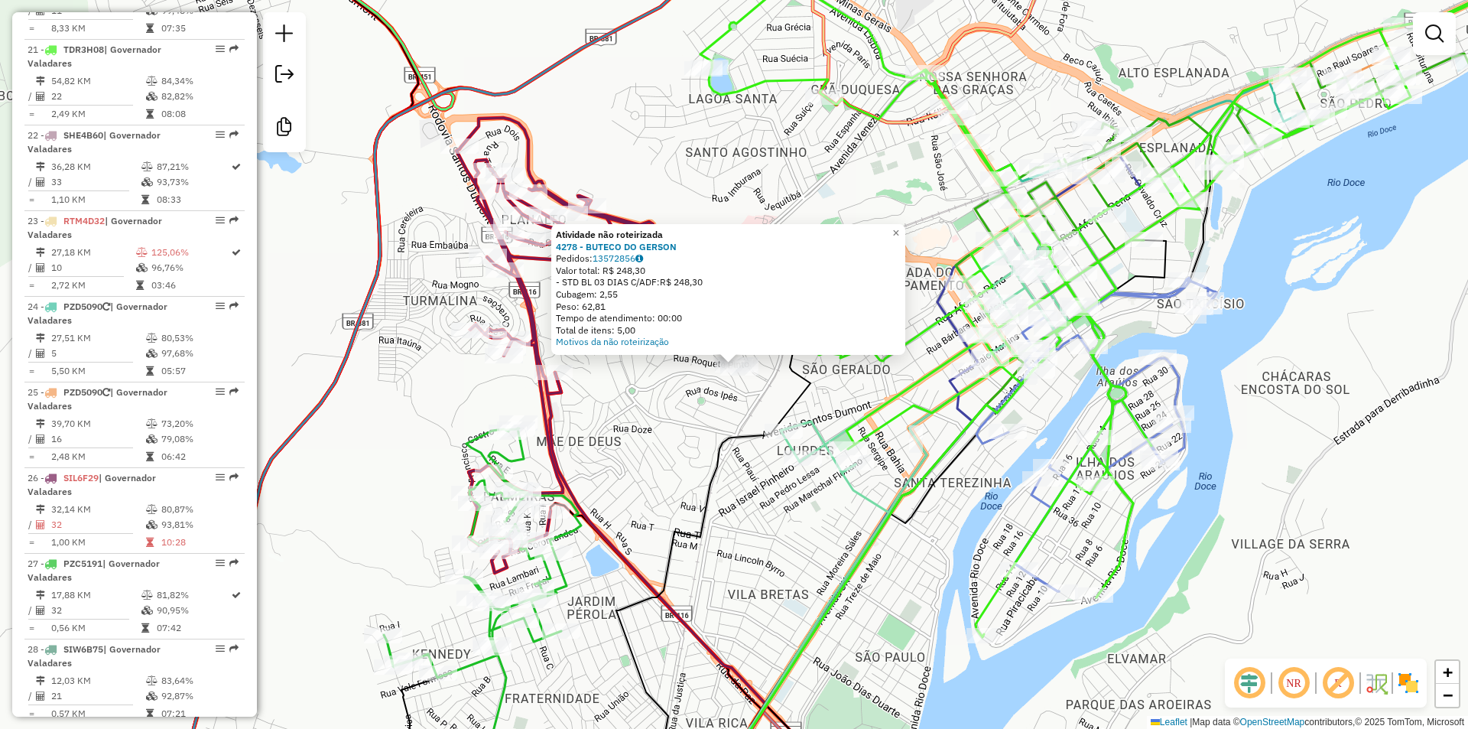
click at [787, 404] on icon at bounding box center [713, 569] width 194 height 465
select select "**********"
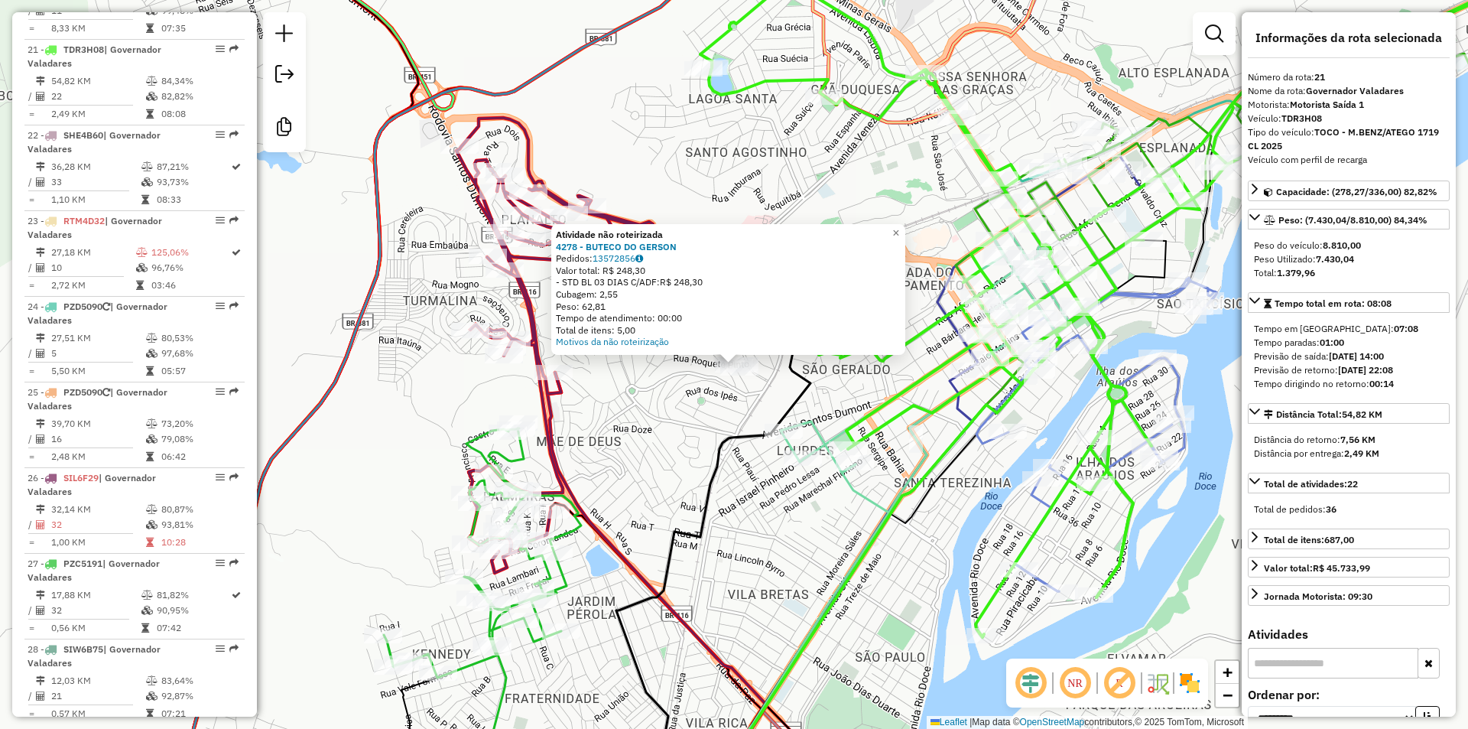
drag, startPoint x: 915, startPoint y: 662, endPoint x: 843, endPoint y: 595, distance: 97.9
click at [915, 663] on div "Atividade não roteirizada 4278 - BUTECO DO GERSON Pedidos: 13572856 Valor total…" at bounding box center [734, 364] width 1468 height 729
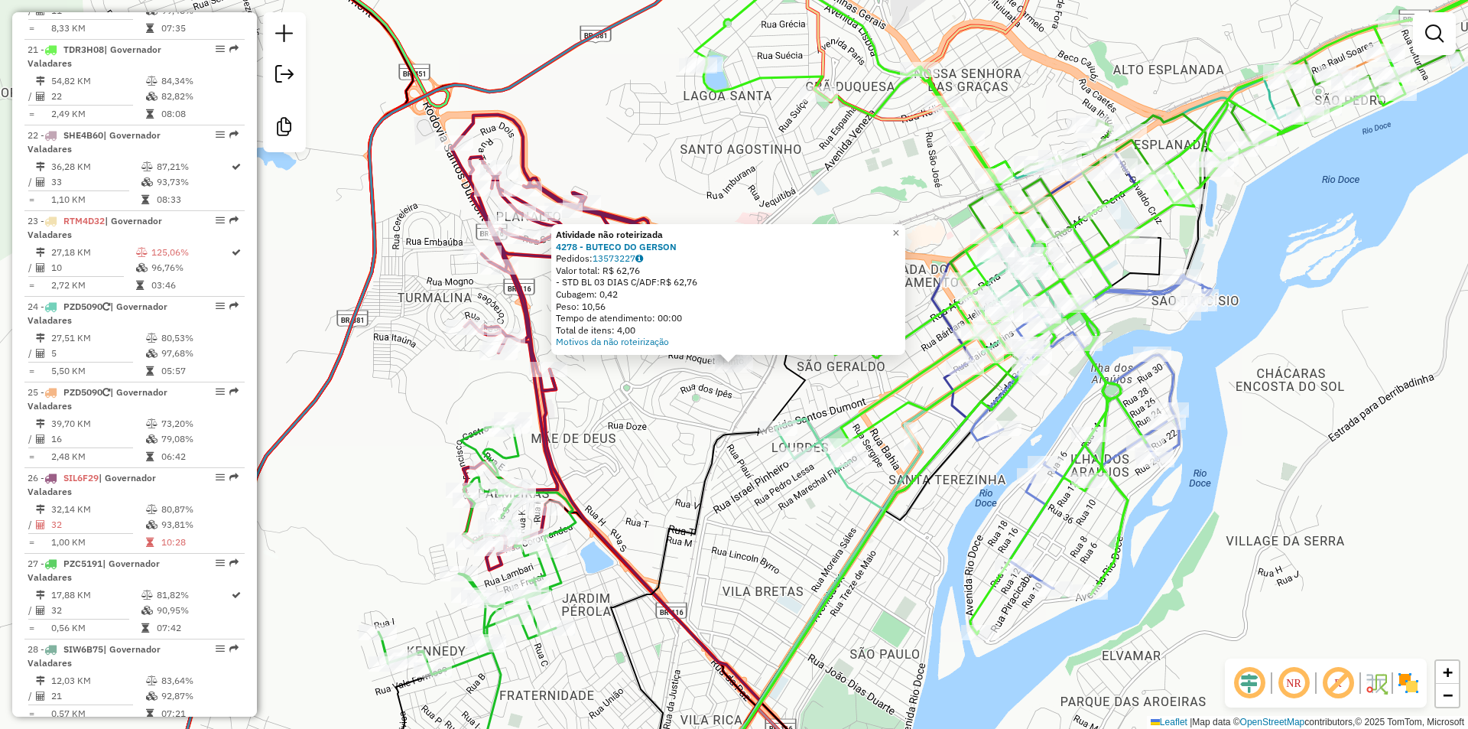
click at [786, 624] on div "Atividade não roteirizada 4278 - BUTECO DO GERSON Pedidos: 13573227 Valor total…" at bounding box center [734, 364] width 1468 height 729
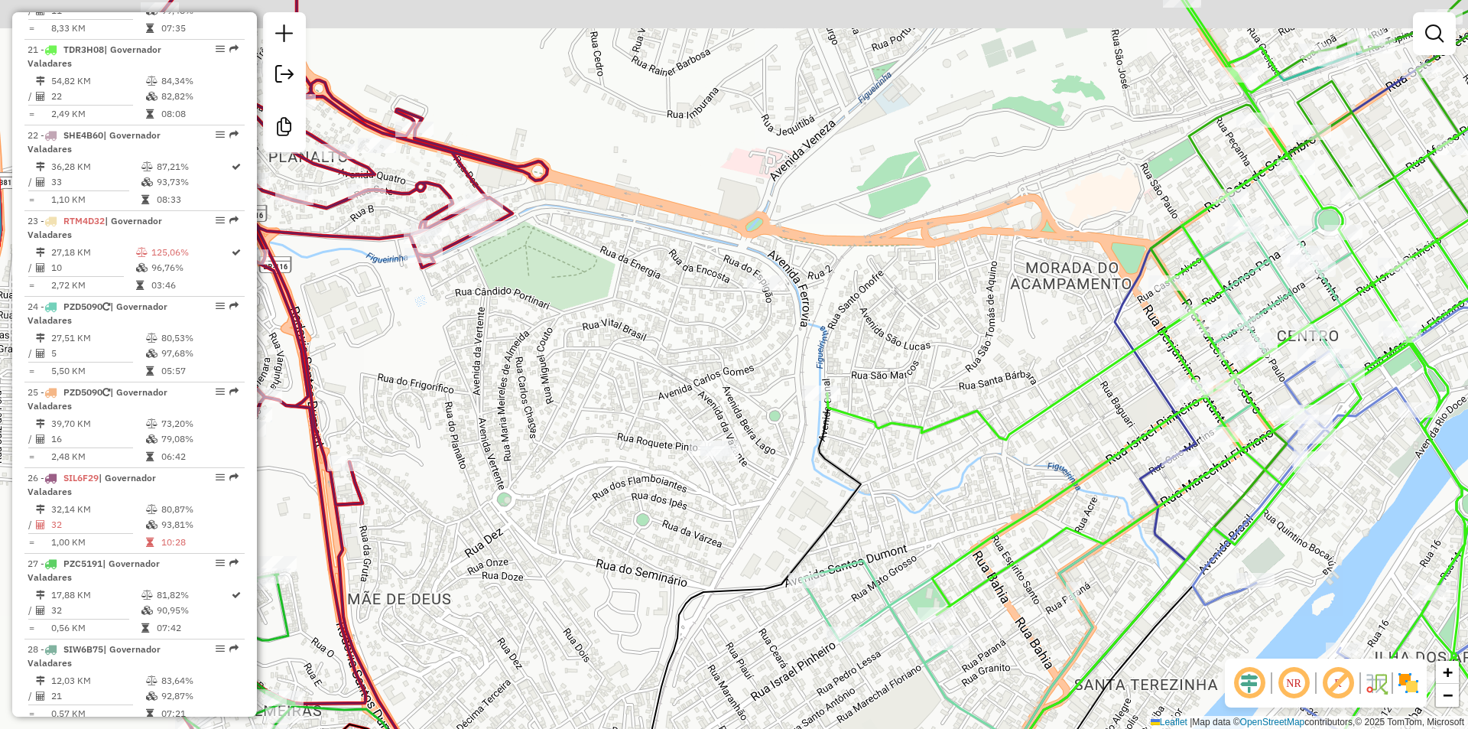
drag, startPoint x: 776, startPoint y: 388, endPoint x: 820, endPoint y: 416, distance: 51.6
click at [820, 416] on div "Janela de atendimento Grade de atendimento Capacidade Transportadoras Veículos …" at bounding box center [734, 364] width 1468 height 729
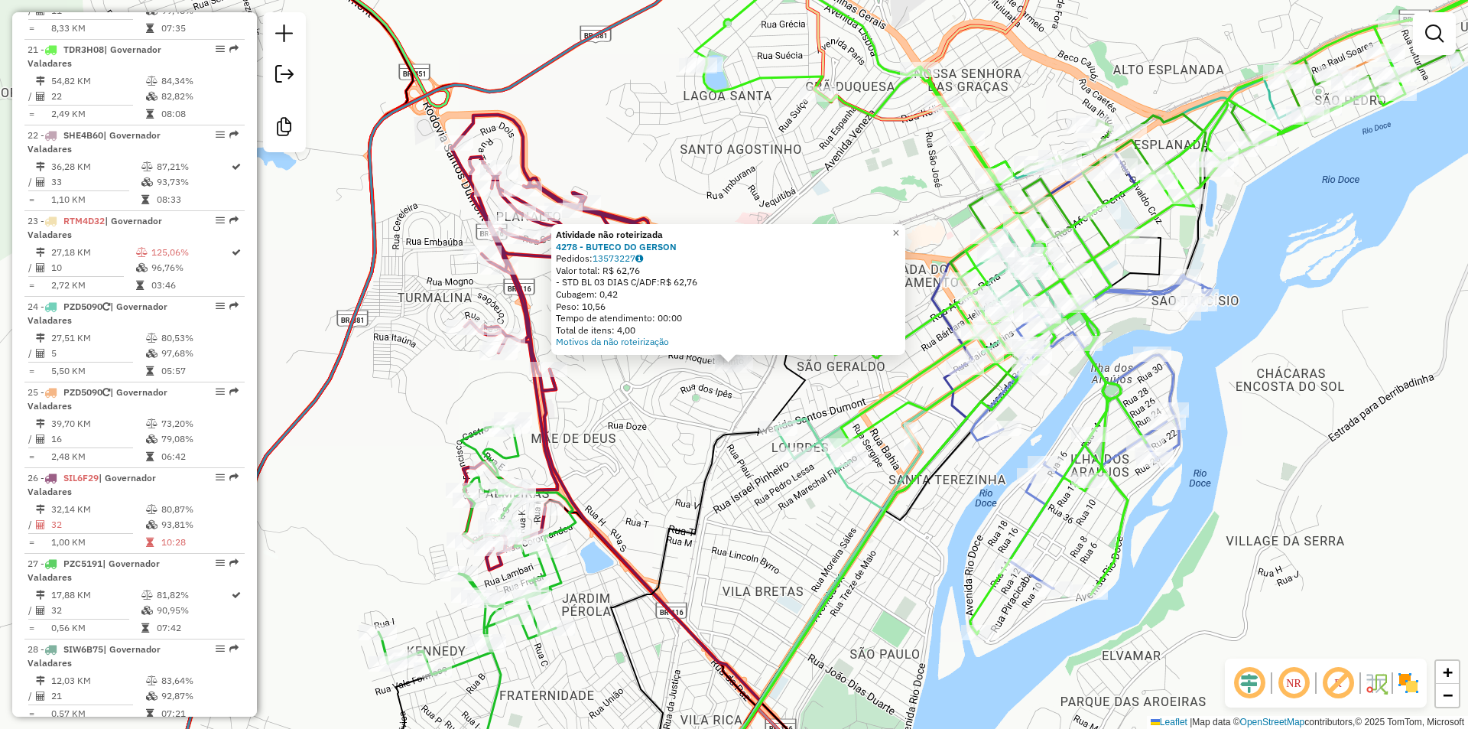
click at [697, 453] on div "Atividade não roteirizada 4278 - BUTECO DO GERSON Pedidos: 13573227 Valor total…" at bounding box center [734, 364] width 1468 height 729
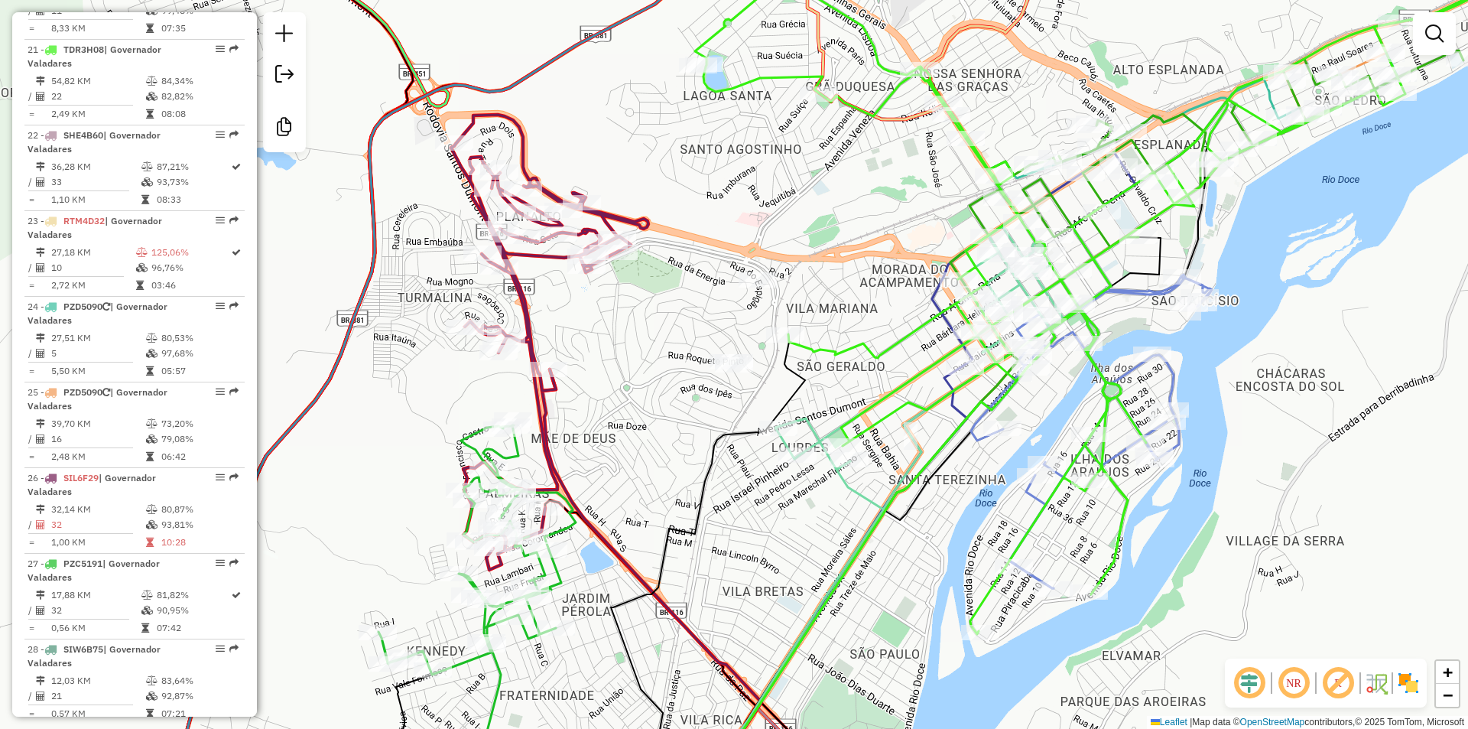
click at [748, 269] on div "Janela de atendimento Grade de atendimento Capacidade Transportadoras Veículos …" at bounding box center [734, 364] width 1468 height 729
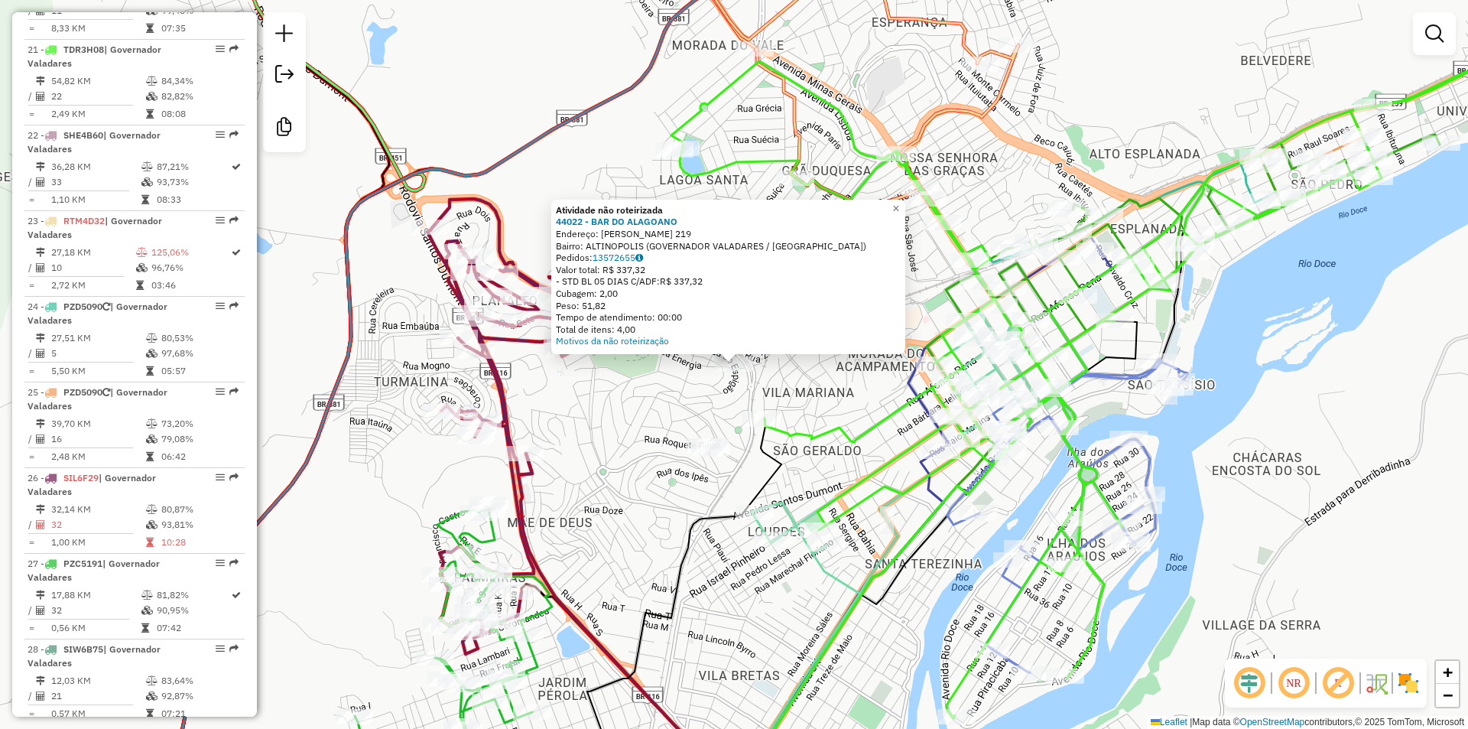
click at [836, 551] on div at bounding box center [826, 543] width 38 height 15
select select "**********"
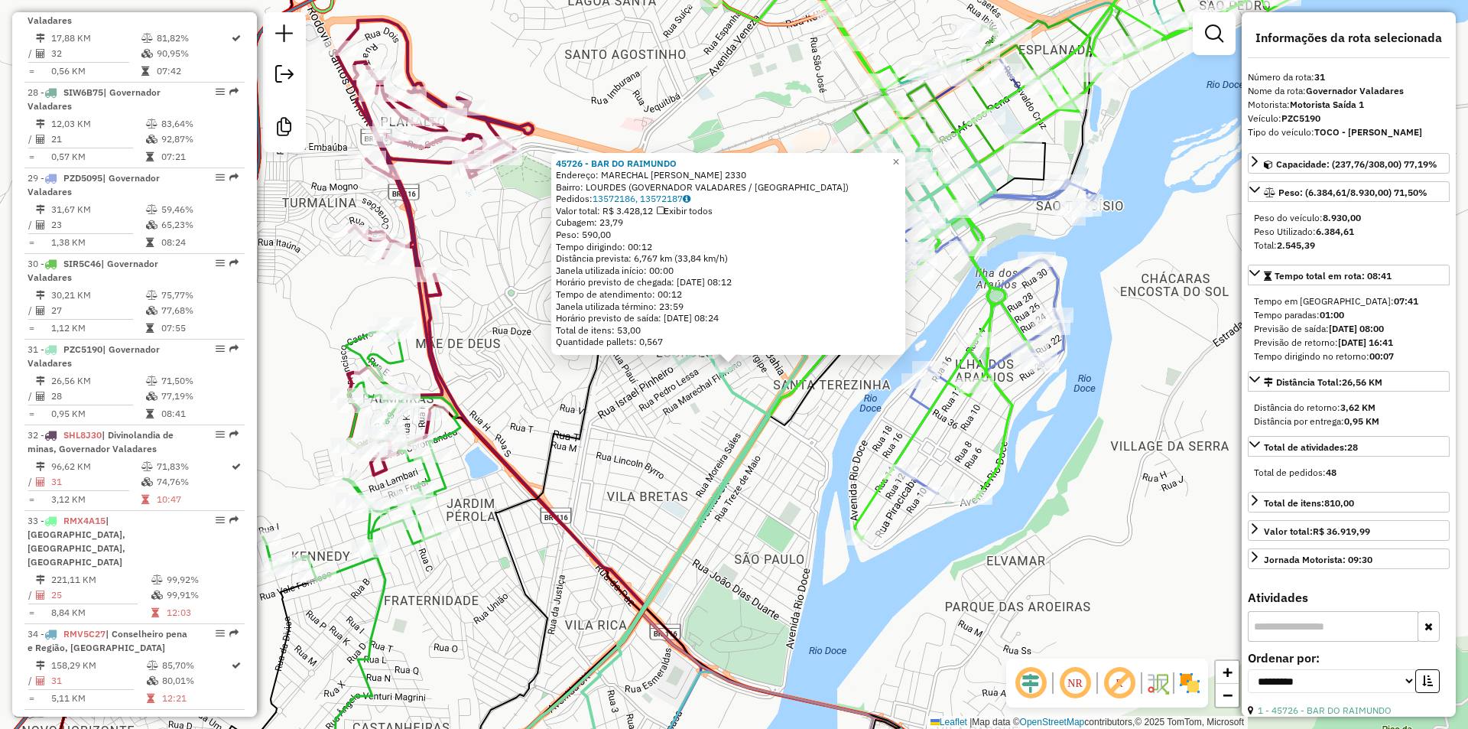
scroll to position [3043, 0]
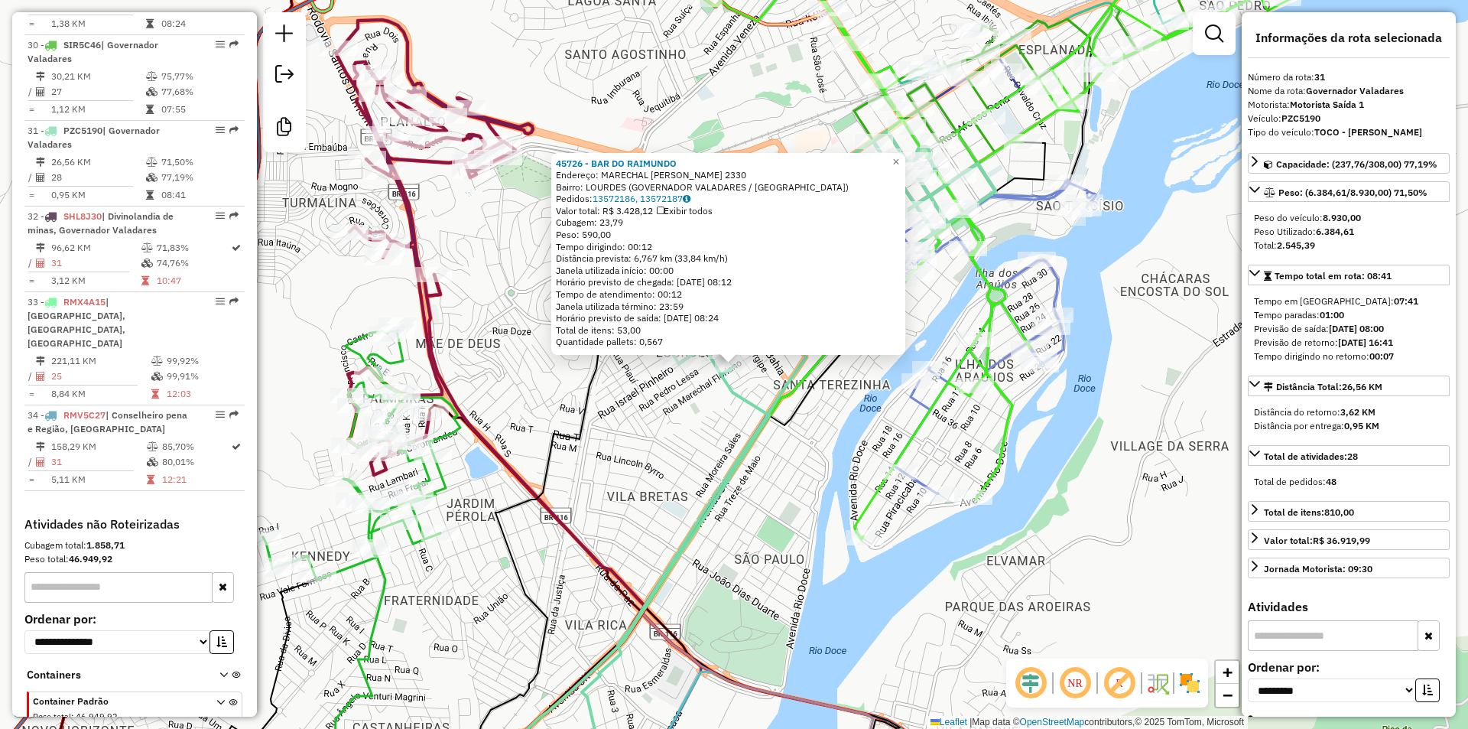
click at [797, 583] on div "45726 - BAR DO [PERSON_NAME]: MARECHAL [PERSON_NAME] 2330 Bairro: [GEOGRAPHIC_D…" at bounding box center [734, 364] width 1468 height 729
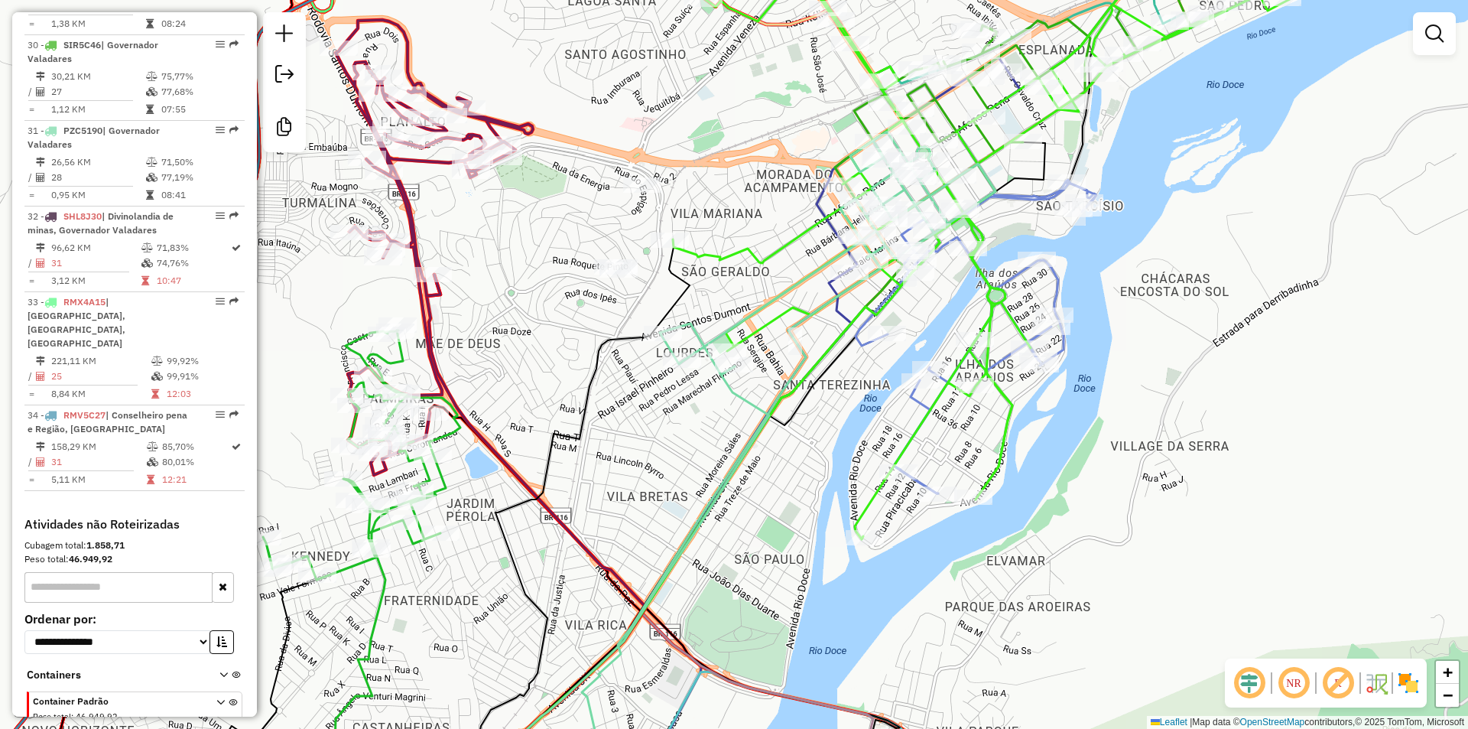
click at [1140, 334] on div "Janela de atendimento Grade de atendimento Capacidade Transportadoras Veículos …" at bounding box center [734, 364] width 1468 height 729
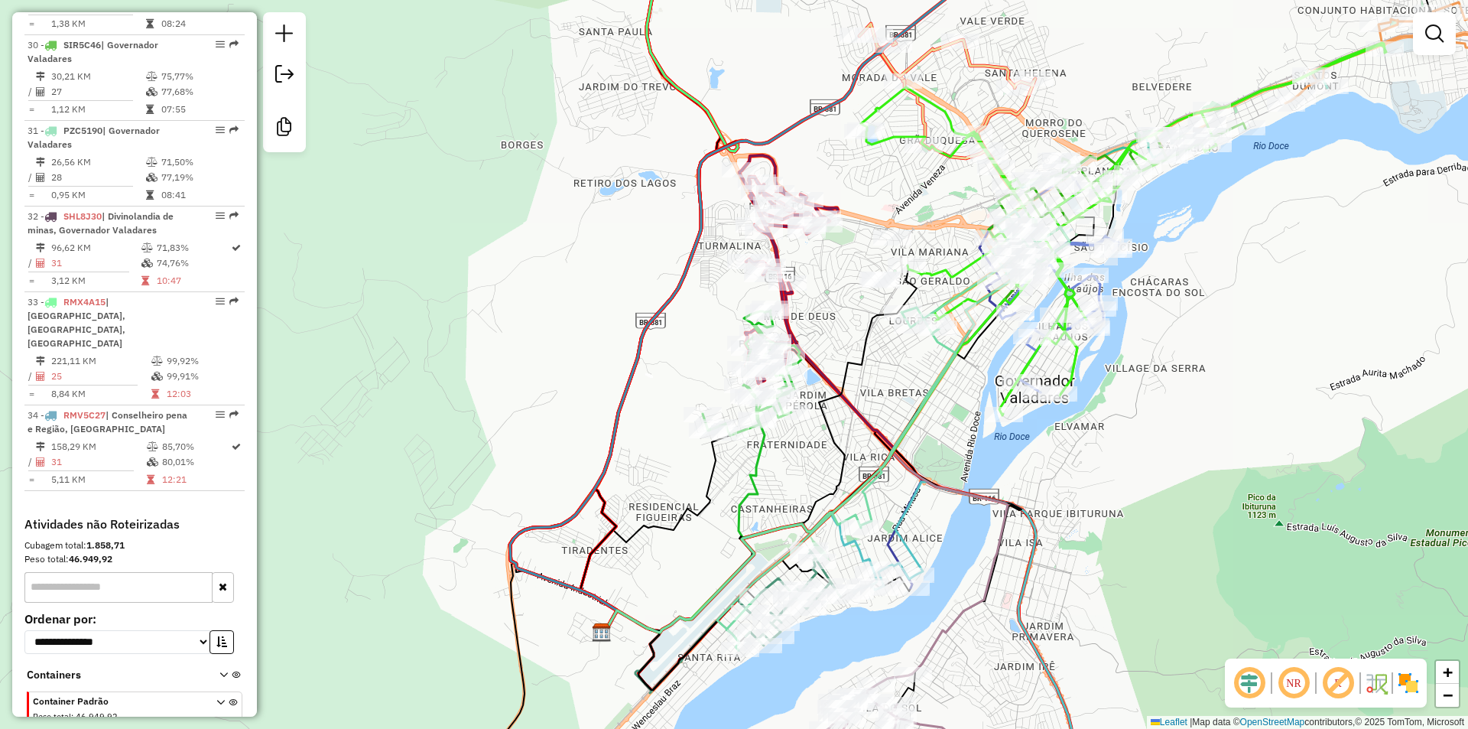
click at [908, 545] on icon at bounding box center [966, 642] width 229 height 320
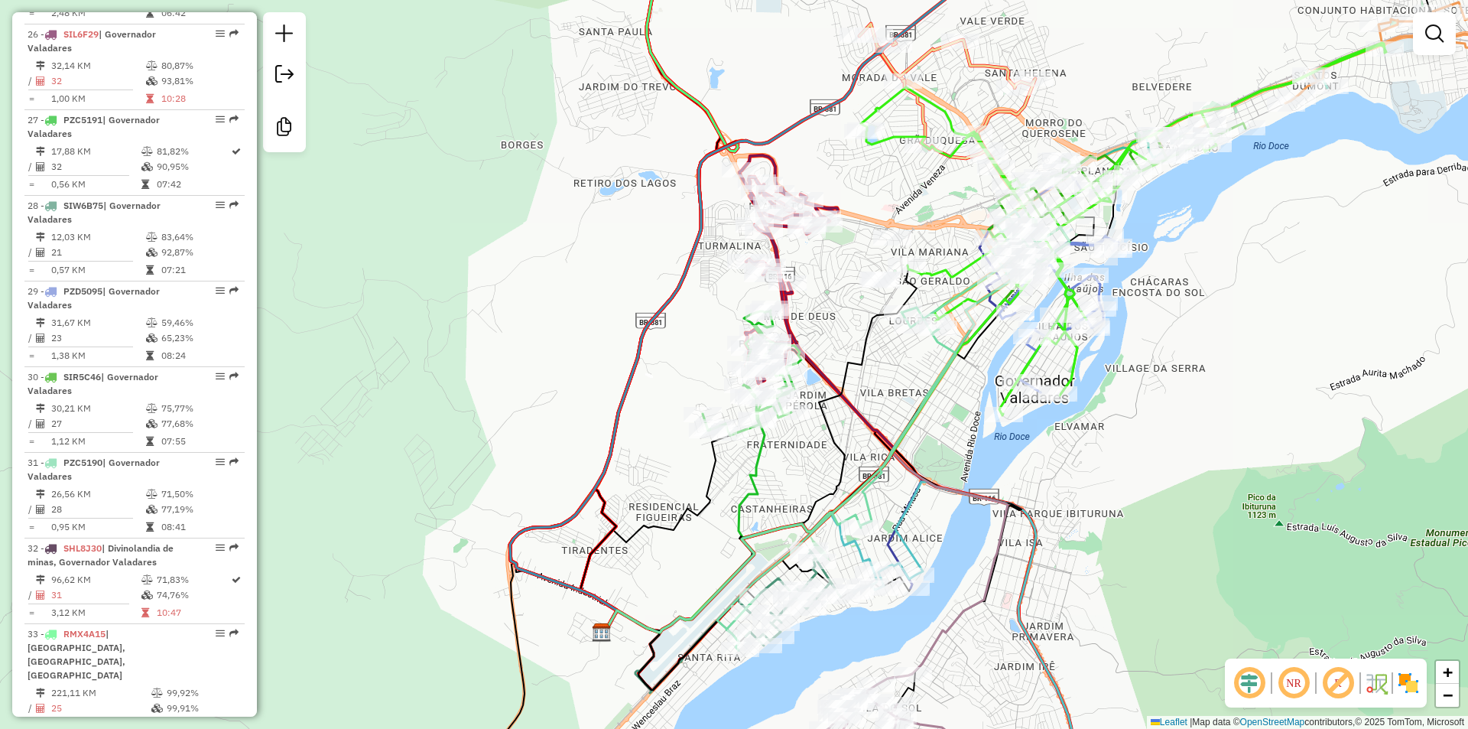
select select "**********"
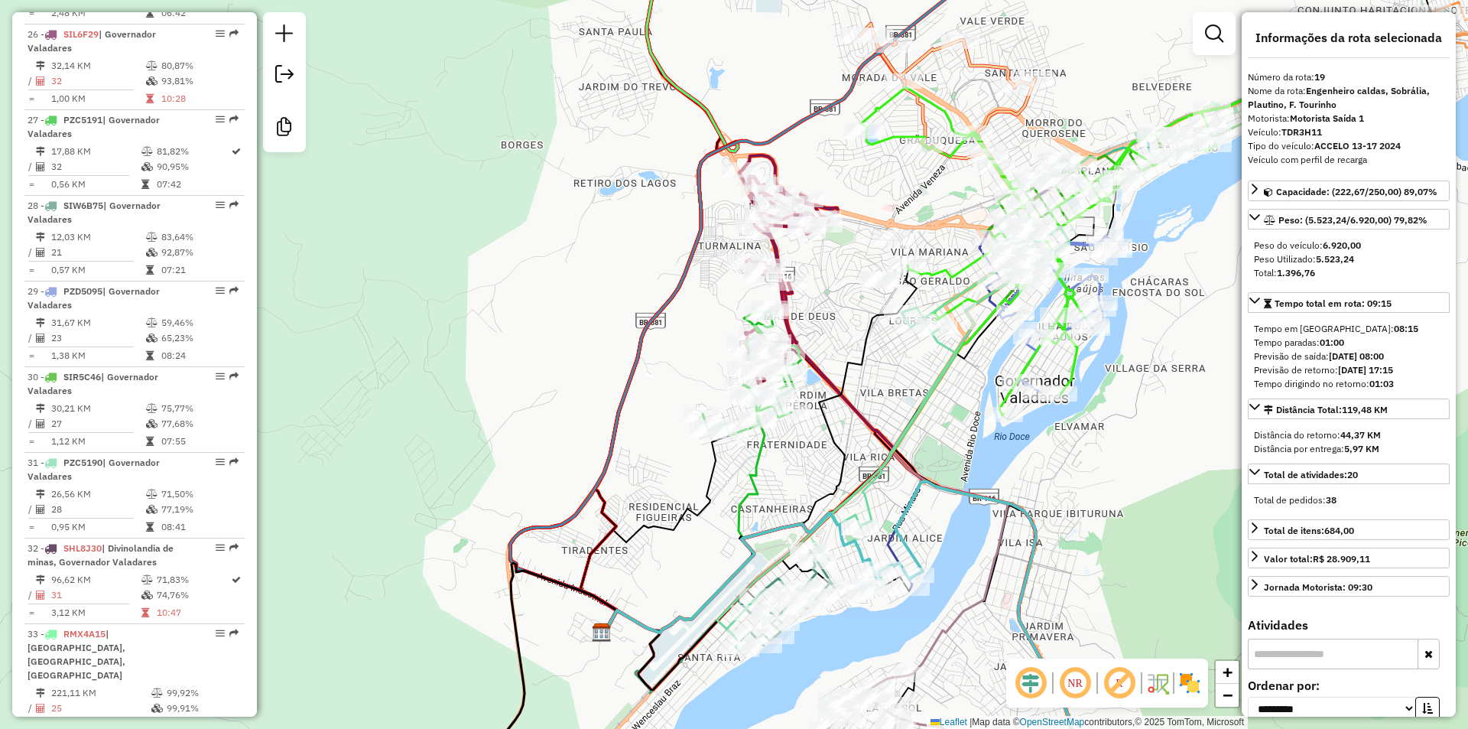
scroll to position [2096, 0]
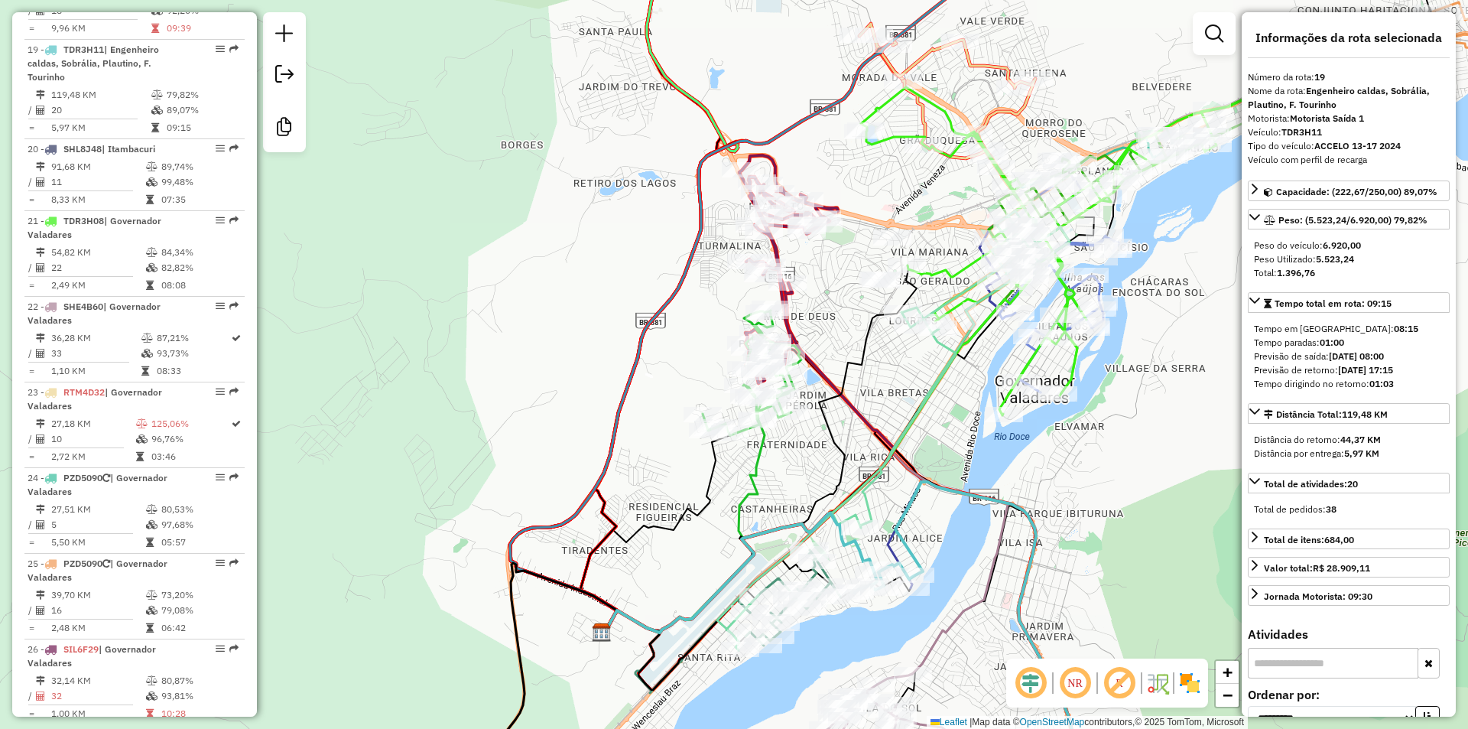
click at [1097, 461] on div "Janela de atendimento Grade de atendimento Capacidade Transportadoras Veículos …" at bounding box center [734, 364] width 1468 height 729
